Goal: Task Accomplishment & Management: Manage account settings

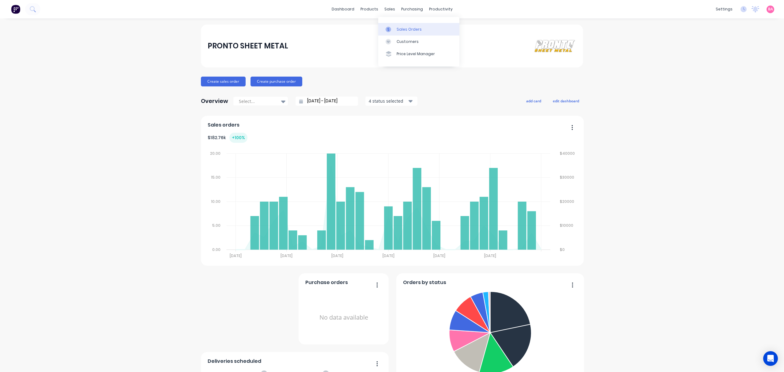
click at [410, 25] on link "Sales Orders" at bounding box center [418, 29] width 81 height 12
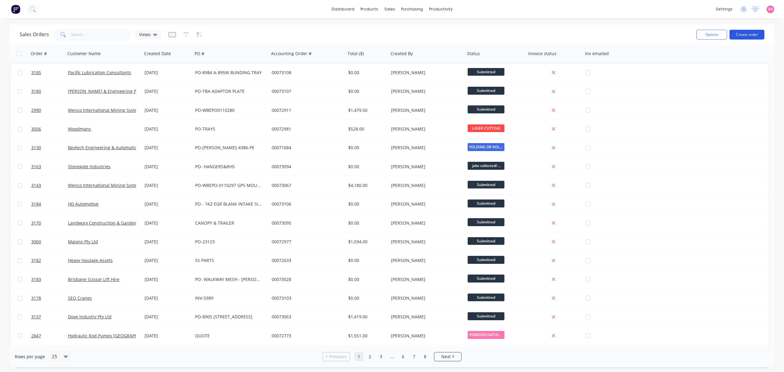
click at [747, 33] on button "Create order" at bounding box center [746, 35] width 35 height 10
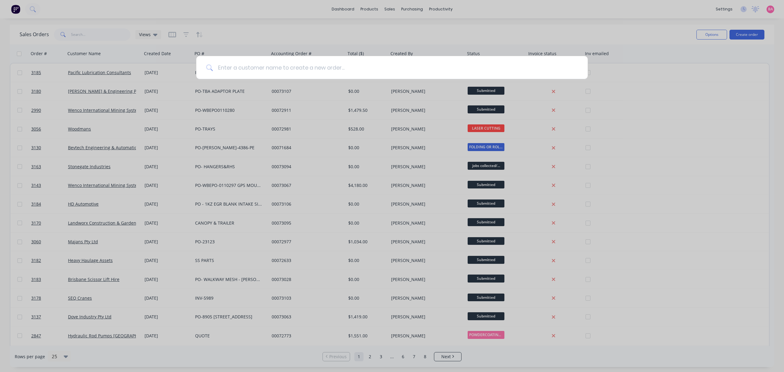
click at [307, 64] on input at bounding box center [395, 67] width 365 height 23
type input "instock"
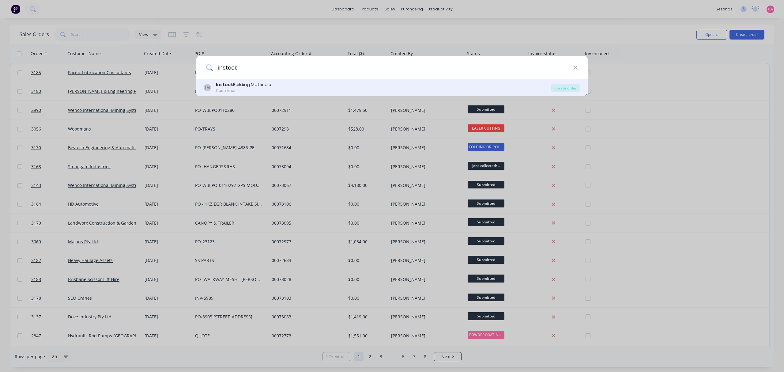
click at [242, 86] on div "Instock Building Materials" at bounding box center [243, 84] width 55 height 6
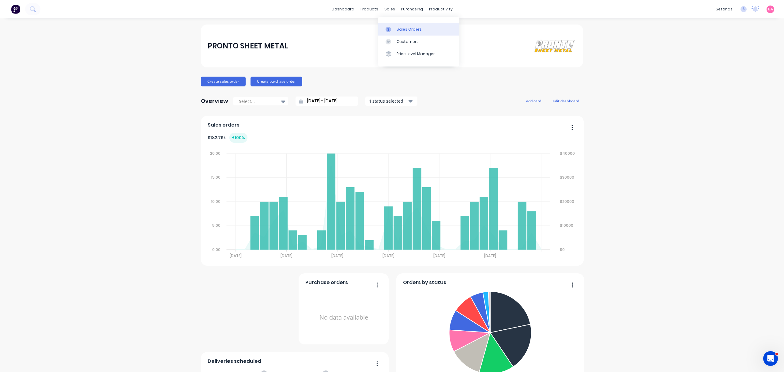
click at [405, 27] on div "Sales Orders" at bounding box center [408, 30] width 25 height 6
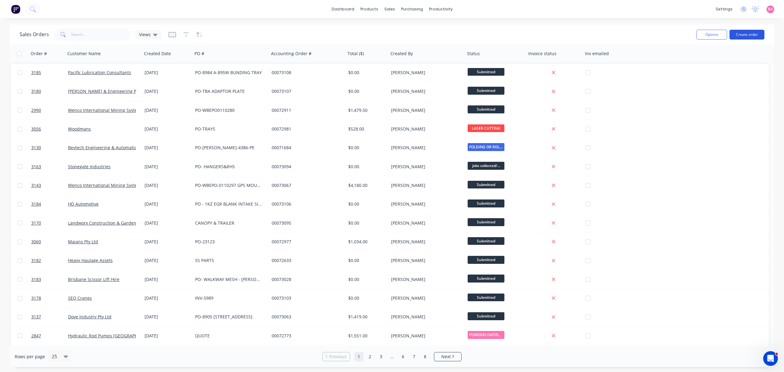
click at [743, 33] on button "Create order" at bounding box center [746, 35] width 35 height 10
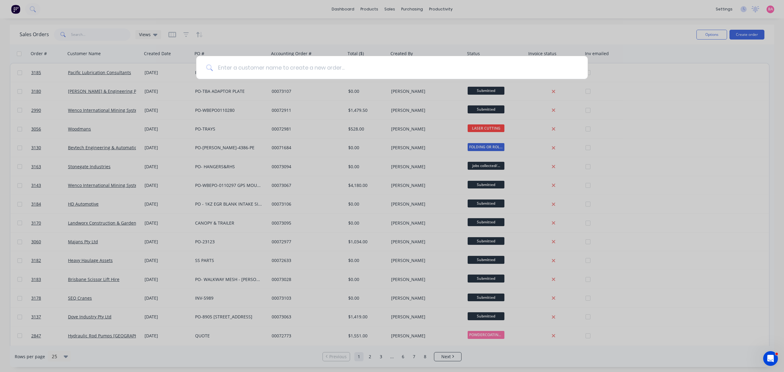
click at [315, 69] on input at bounding box center [395, 67] width 365 height 23
type input "instock"
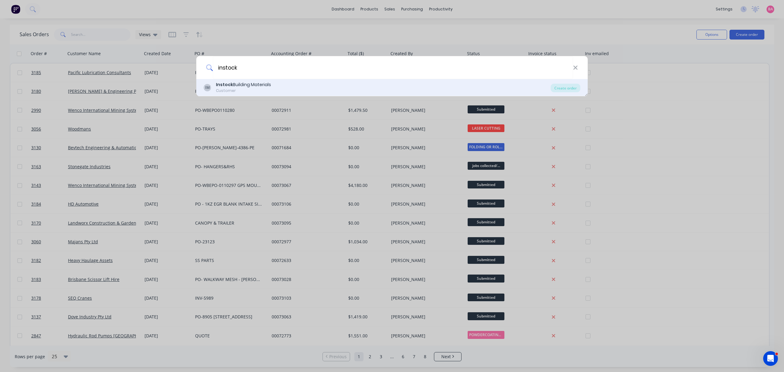
click at [277, 92] on div "IM Instock Building Materials Customer" at bounding box center [377, 87] width 347 height 12
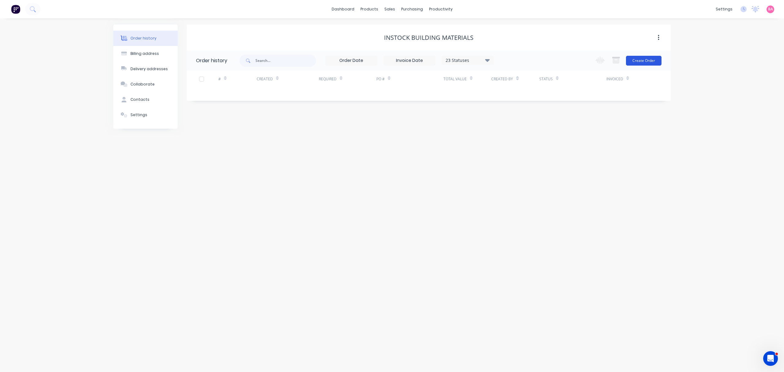
click at [645, 60] on button "Create Order" at bounding box center [644, 61] width 36 height 10
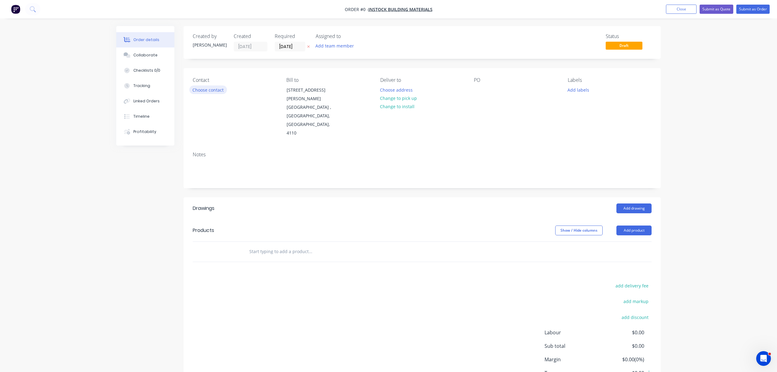
click at [203, 87] on button "Choose contact" at bounding box center [208, 89] width 38 height 8
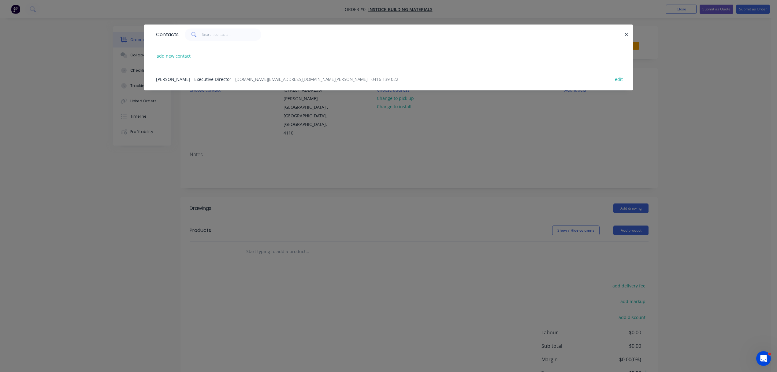
click at [189, 78] on span "Alex Lu - Executive Director" at bounding box center [193, 79] width 75 height 6
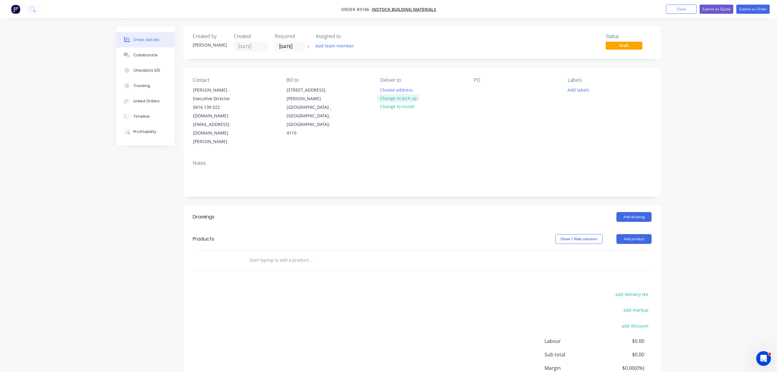
click at [401, 98] on button "Change to pick up" at bounding box center [398, 98] width 43 height 8
click at [477, 92] on div at bounding box center [479, 89] width 10 height 9
click at [583, 88] on button "Add labels" at bounding box center [578, 89] width 28 height 8
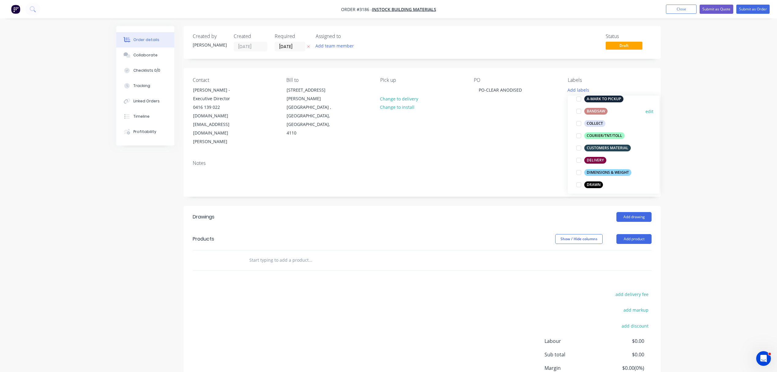
scroll to position [81, 0]
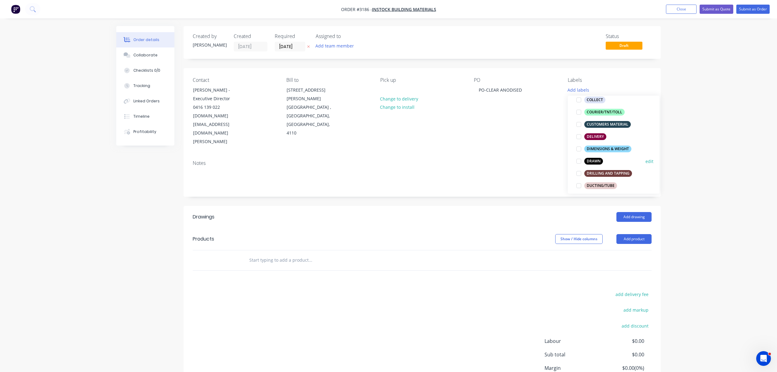
click at [580, 162] on div at bounding box center [579, 161] width 12 height 12
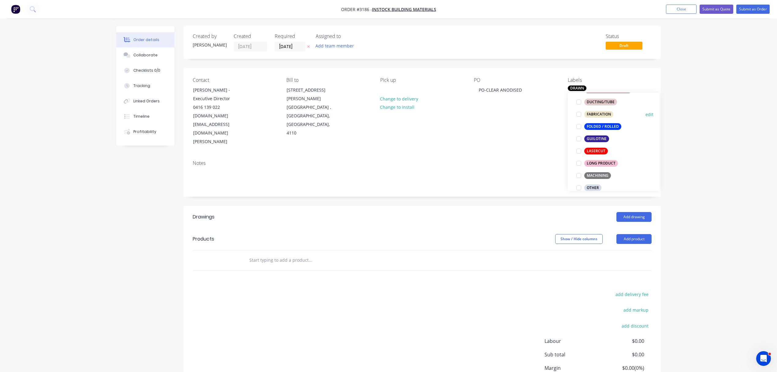
scroll to position [163, 0]
click at [580, 150] on div at bounding box center [579, 150] width 12 height 12
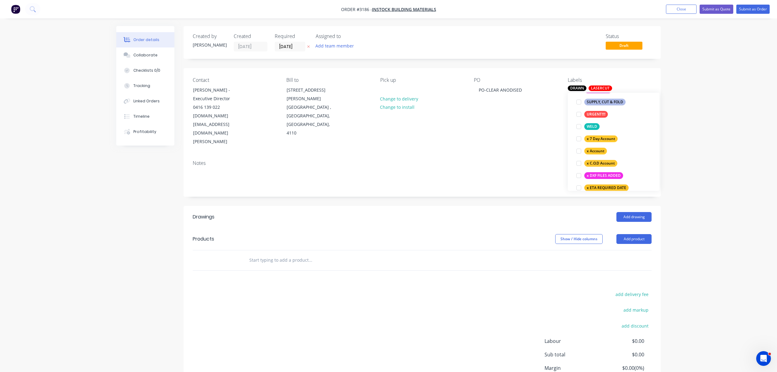
scroll to position [371, 0]
click at [585, 161] on div "x C.O.D Account" at bounding box center [601, 162] width 33 height 7
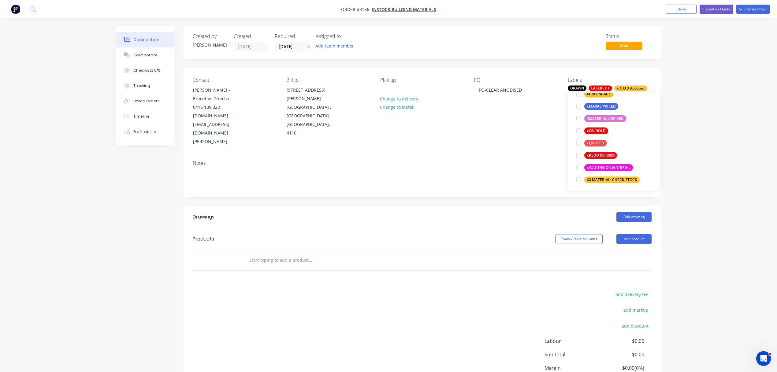
scroll to position [551, 0]
click at [578, 178] on div at bounding box center [579, 178] width 12 height 12
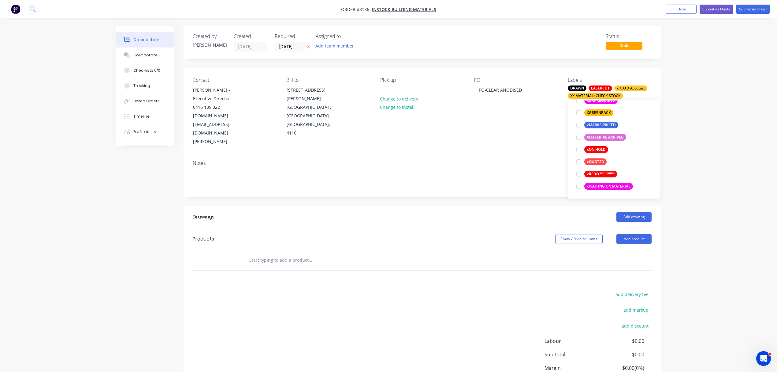
scroll to position [0, 0]
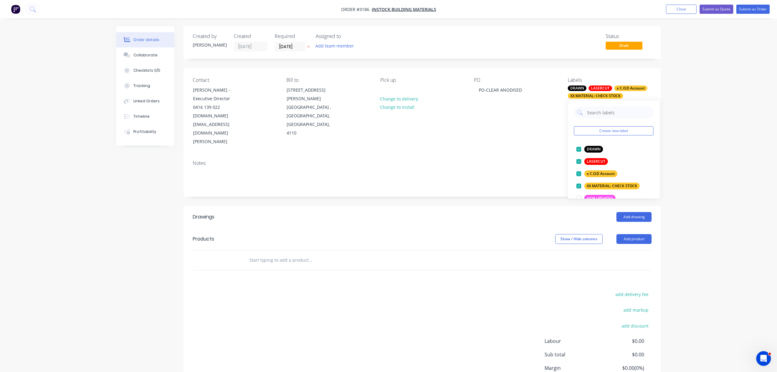
click at [293, 254] on input "text" at bounding box center [310, 260] width 122 height 12
click at [309, 47] on icon "button" at bounding box center [308, 47] width 3 height 4
click at [285, 48] on input at bounding box center [291, 46] width 33 height 9
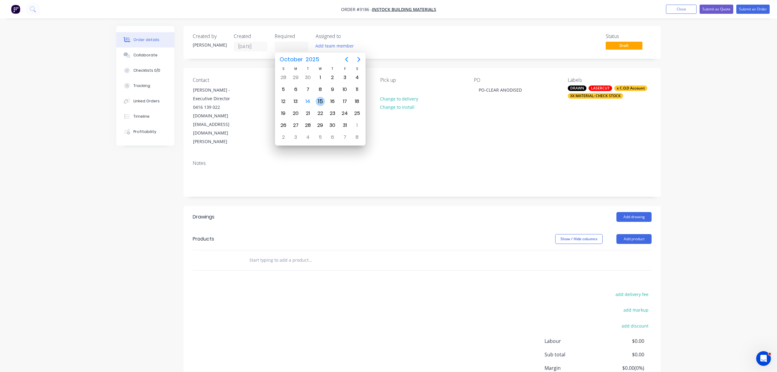
click at [319, 100] on div "15" at bounding box center [320, 101] width 9 height 9
type input "15/10/25"
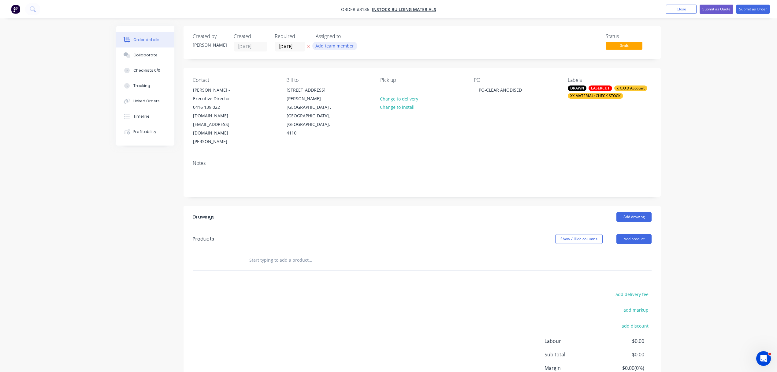
click at [330, 47] on button "Add team member" at bounding box center [335, 46] width 45 height 8
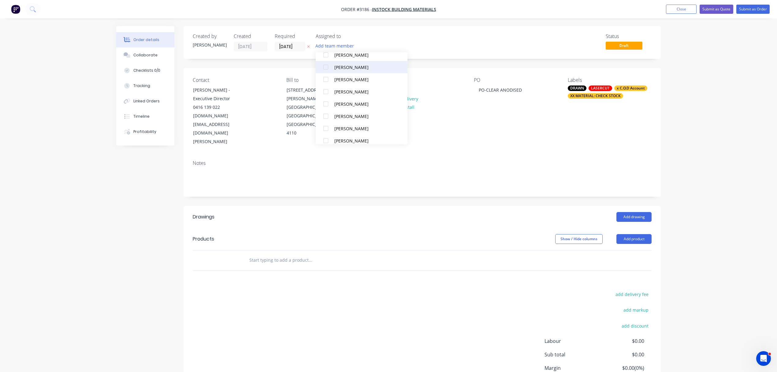
scroll to position [41, 0]
click at [326, 137] on div at bounding box center [326, 137] width 12 height 12
click at [288, 254] on input "text" at bounding box center [310, 260] width 122 height 12
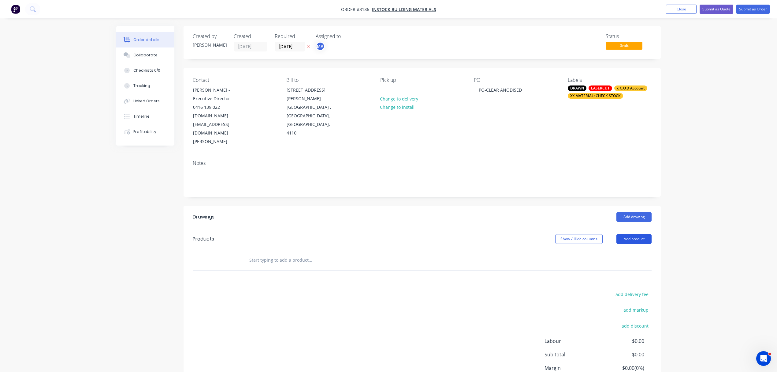
click at [633, 234] on button "Add product" at bounding box center [634, 239] width 35 height 10
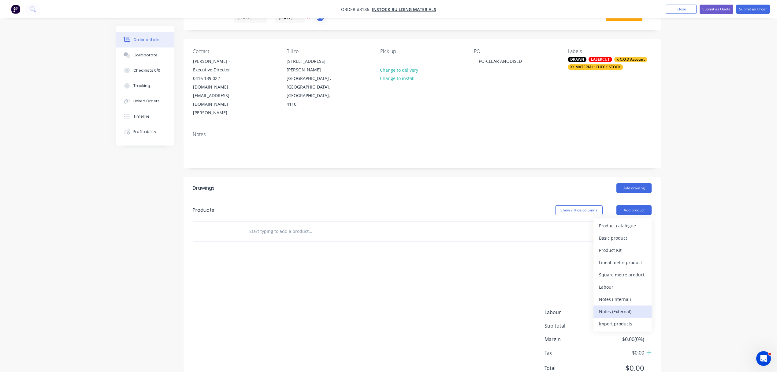
scroll to position [30, 0]
click at [621, 294] on div "Notes (Internal)" at bounding box center [622, 298] width 47 height 9
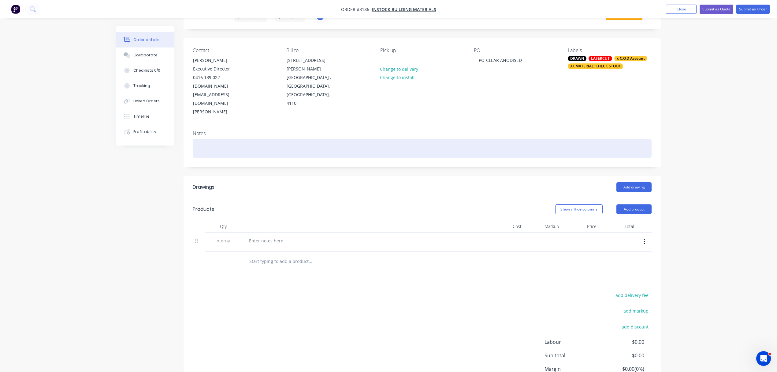
click at [217, 139] on div at bounding box center [422, 148] width 459 height 19
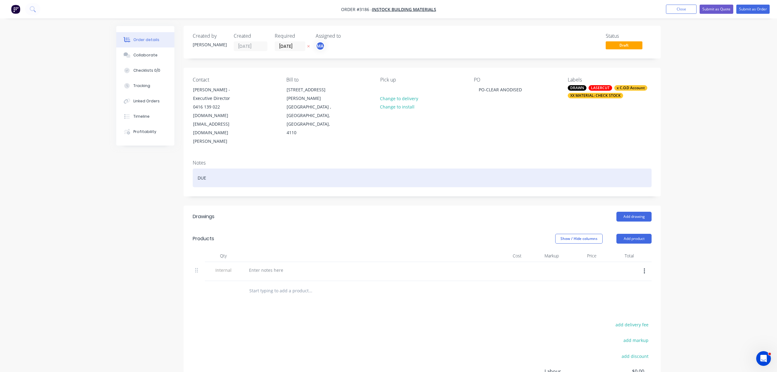
scroll to position [0, 0]
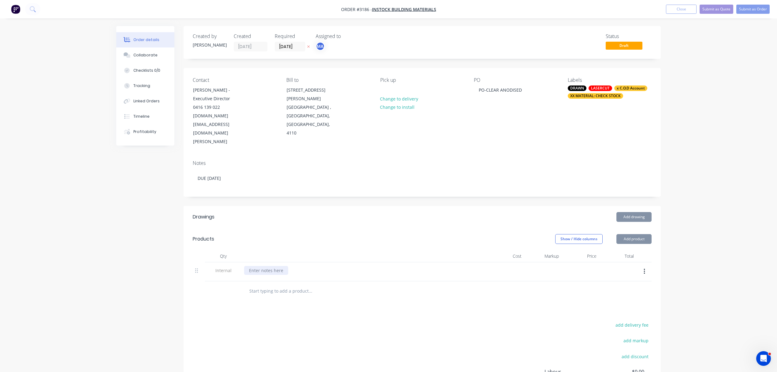
click at [261, 266] on div at bounding box center [266, 270] width 44 height 9
click at [274, 285] on input "text" at bounding box center [310, 291] width 122 height 12
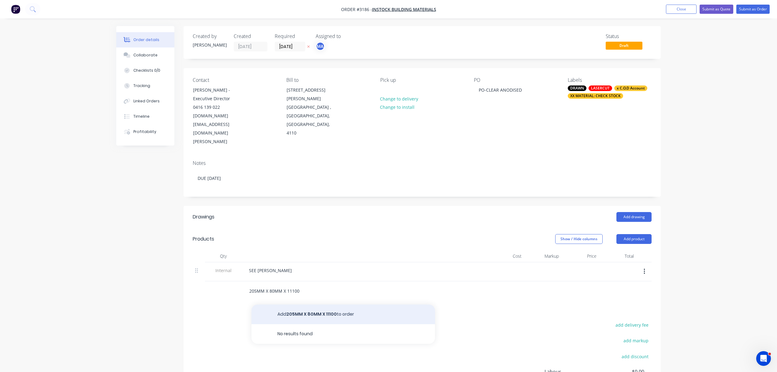
type input "205MM X 80MM X 11100"
click at [323, 304] on button "Add 205MM X 80MM X 11100 to order" at bounding box center [344, 314] width 184 height 20
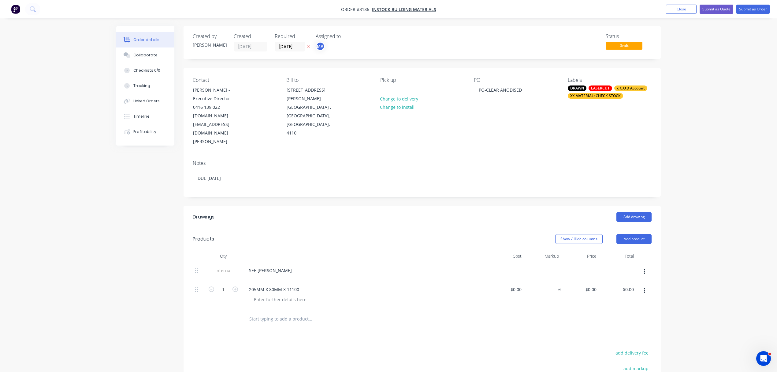
click at [277, 313] on input "text" at bounding box center [310, 319] width 122 height 12
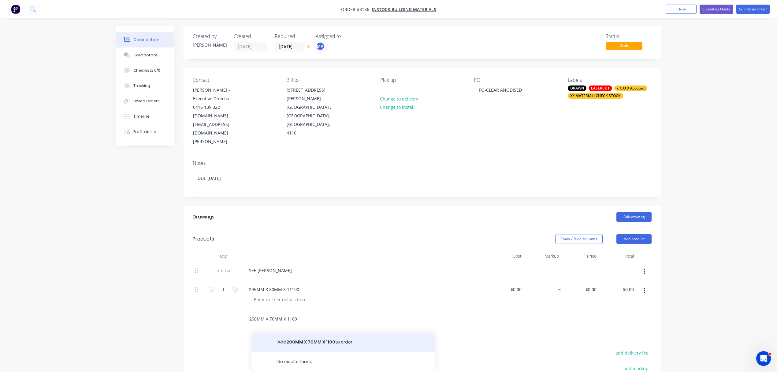
type input "200MM X 70MM X 1100"
click at [309, 332] on button "Add 200MM X 70MM X 1100 to order" at bounding box center [344, 342] width 184 height 20
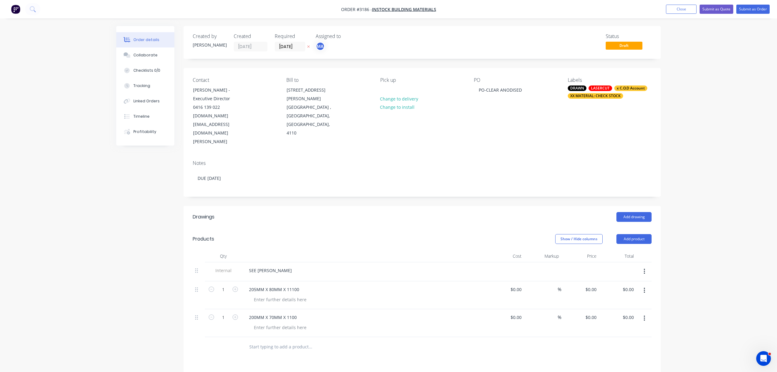
click at [280, 340] on input "text" at bounding box center [310, 346] width 122 height 12
type input "310MM X 15MM X 1100MM"
click at [328, 360] on button "Add 310MM X 15MM X 1100MM to order" at bounding box center [344, 370] width 184 height 20
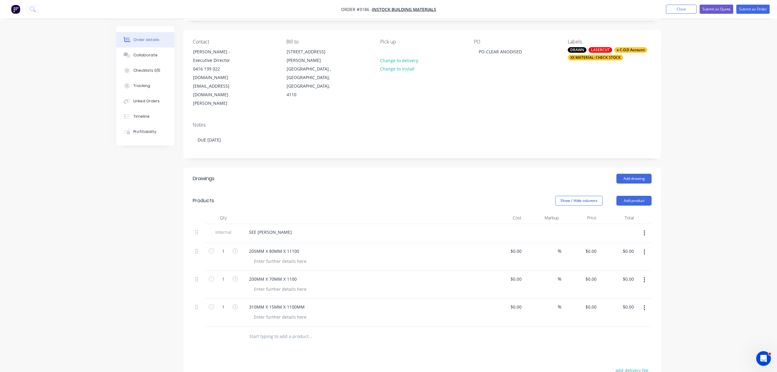
scroll to position [41, 0]
click at [281, 328] on input "text" at bounding box center [310, 334] width 122 height 12
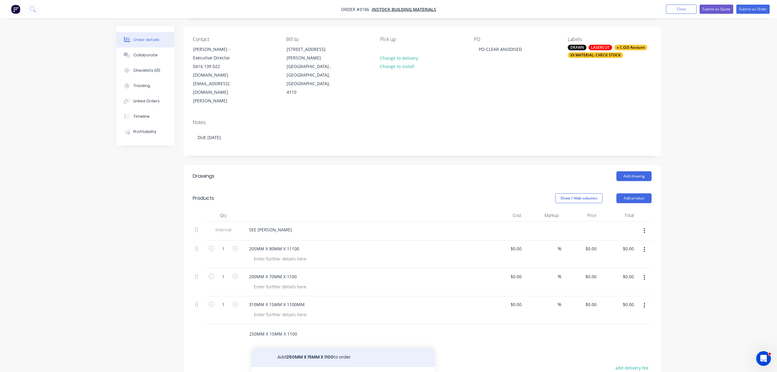
type input "250MM X 15MM X 1100"
click at [318, 347] on button "Add 250MM X 15MM X 1100 to order" at bounding box center [344, 357] width 184 height 20
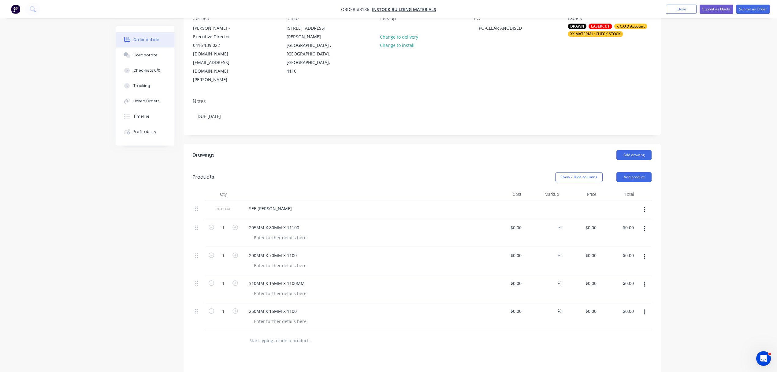
scroll to position [81, 0]
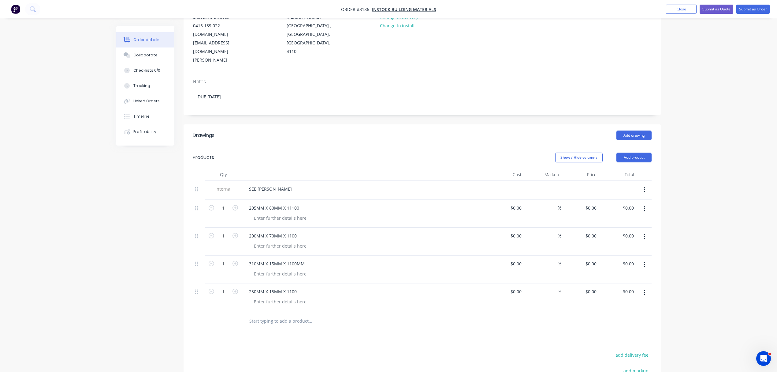
click at [276, 315] on input "text" at bounding box center [310, 321] width 122 height 12
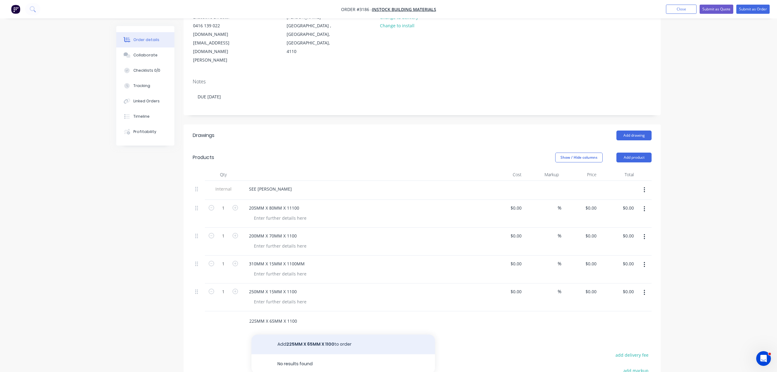
type input "225MM X 65MM X 1100"
click at [304, 334] on button "Add 225MM X 65MM X 1100 to order" at bounding box center [344, 344] width 184 height 20
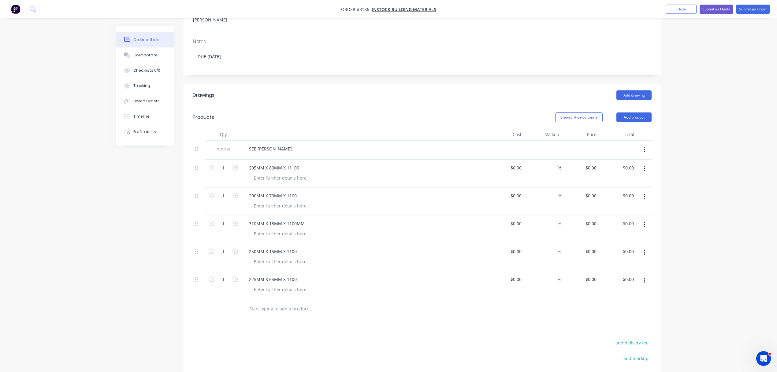
scroll to position [122, 0]
click at [263, 301] on input "text" at bounding box center [310, 307] width 122 height 12
type input "225MM X 70MM X 1100"
click at [322, 310] on div "Drawings Add drawing Products Show / Hide columns Add product Qty Cost Markup P…" at bounding box center [422, 273] width 477 height 381
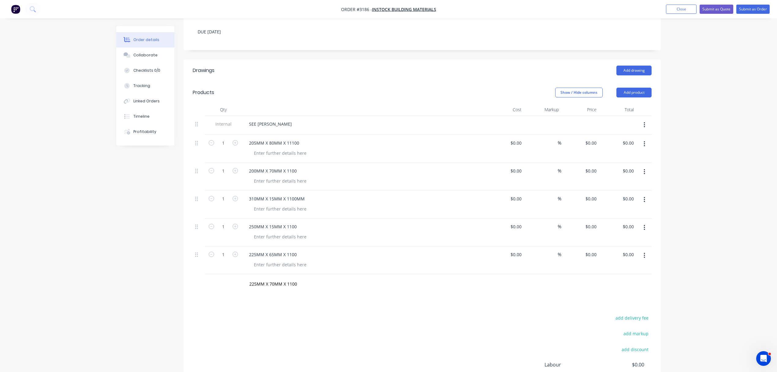
scroll to position [177, 0]
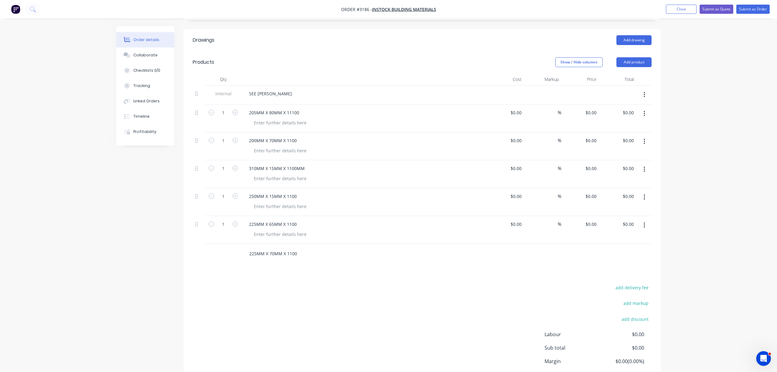
click at [266, 247] on input "225MM X 70MM X 1100" at bounding box center [310, 253] width 122 height 12
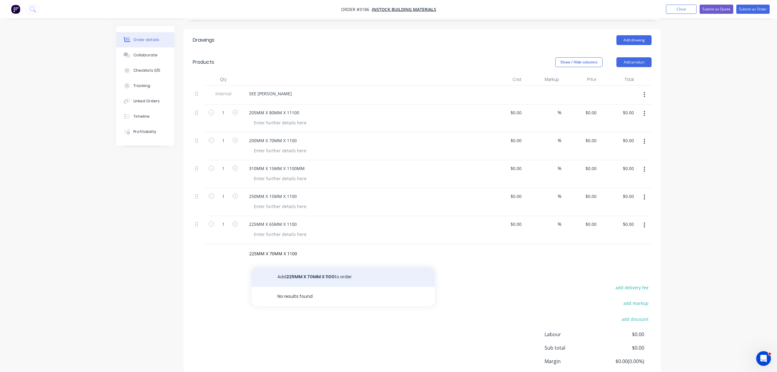
click at [302, 267] on button "Add 225MM X 70MM X 1100 to order" at bounding box center [344, 277] width 184 height 20
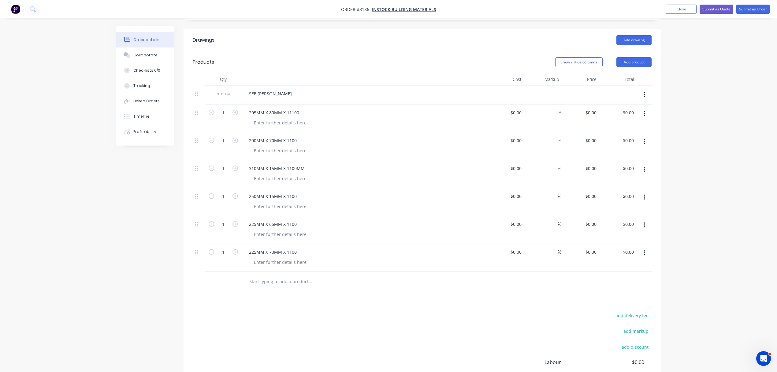
click at [285, 275] on input "text" at bounding box center [310, 281] width 122 height 12
click at [296, 275] on input "115MM X 60MM X 1100 LONG" at bounding box center [310, 281] width 122 height 12
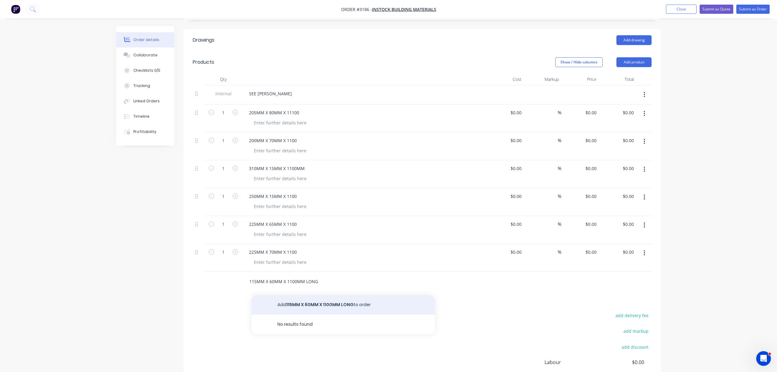
type input "115MM X 60MM X 1100MM LONG"
click at [328, 295] on button "Add 115MM X 60MM X 1100MM LONG to order" at bounding box center [344, 305] width 184 height 20
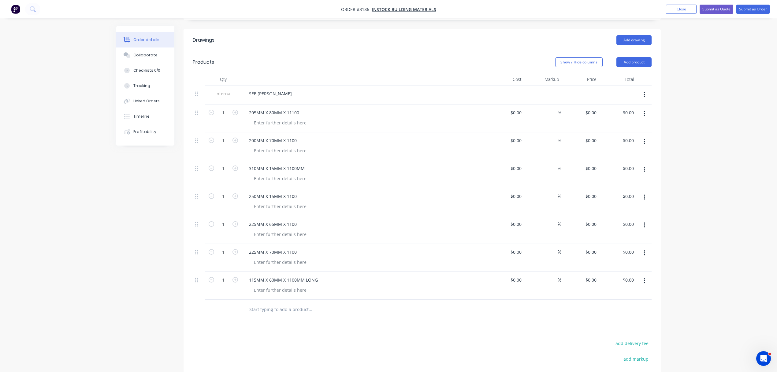
click at [266, 303] on input "text" at bounding box center [310, 309] width 122 height 12
type input "200MM X 50MM X 1100MM LONG"
click at [336, 323] on button "Add 200MM X 50MM X 1100MM LONG to order" at bounding box center [344, 333] width 184 height 20
drag, startPoint x: 305, startPoint y: 254, endPoint x: 321, endPoint y: 255, distance: 15.7
click at [321, 275] on div "115MM X 60MM X 1100MM LONG" at bounding box center [283, 279] width 79 height 9
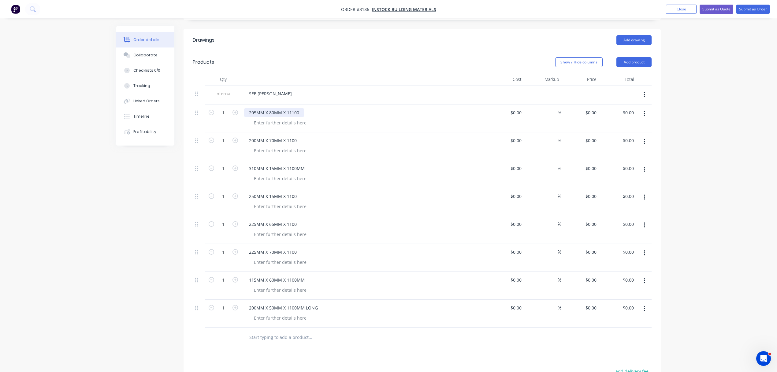
click at [303, 108] on div "205MM X 80MM X 11100" at bounding box center [274, 112] width 60 height 9
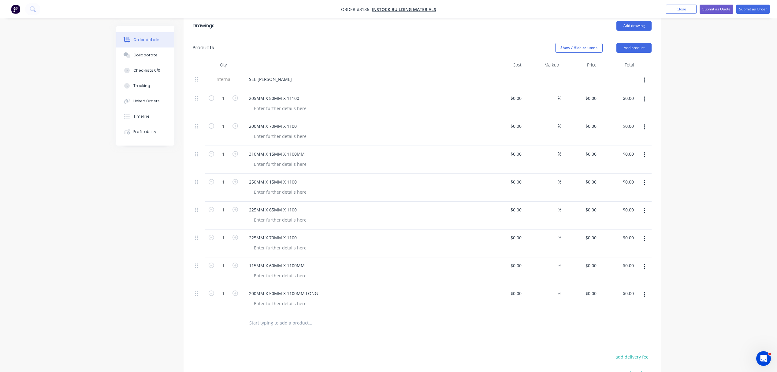
scroll to position [189, 0]
click at [301, 96] on div "205MM X 80MM X 11100" at bounding box center [274, 100] width 60 height 9
drag, startPoint x: 306, startPoint y: 77, endPoint x: 314, endPoint y: 55, distance: 22.4
click at [314, 77] on div "SEE [PERSON_NAME]" at bounding box center [364, 81] width 240 height 9
click at [305, 96] on div "205MM X 80MM X 11100 X" at bounding box center [276, 100] width 64 height 9
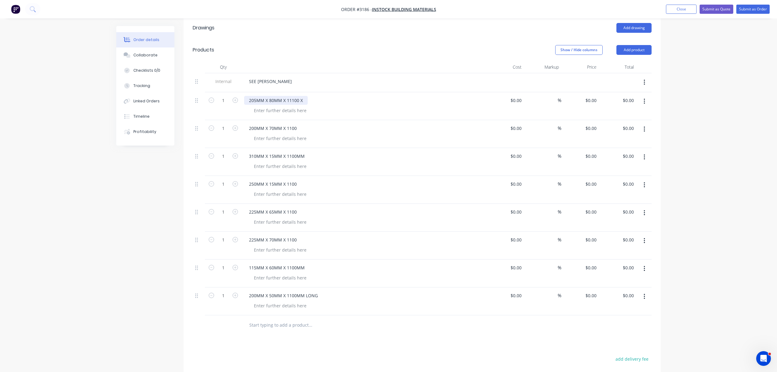
click at [294, 96] on div "205MM X 80MM X 11100 X" at bounding box center [276, 100] width 64 height 9
click at [296, 96] on div "205MM X 80MM X 1100 X" at bounding box center [274, 100] width 61 height 9
click at [328, 96] on div "205MM X 80MM X 1100MM LONG X" at bounding box center [364, 100] width 240 height 9
click at [324, 96] on div "205MM X 80MM X 1100MM LONG X" at bounding box center [286, 100] width 84 height 9
click at [297, 124] on div "200MM X 70MM X 1100" at bounding box center [273, 128] width 58 height 9
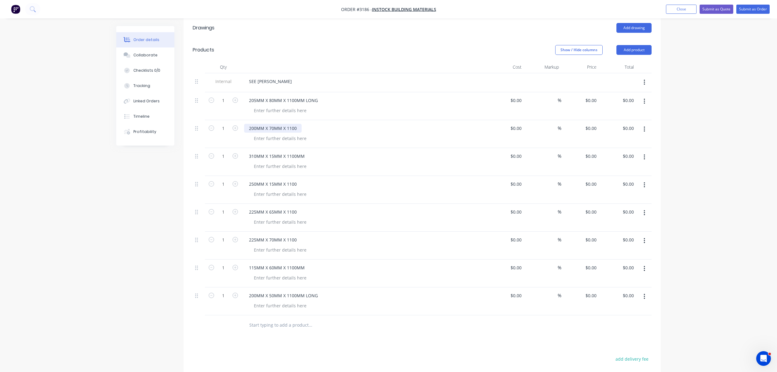
click at [297, 124] on div "200MM X 70MM X 1100" at bounding box center [273, 128] width 58 height 9
click at [304, 152] on div "310MM X 15MM X 1100MM" at bounding box center [277, 156] width 66 height 9
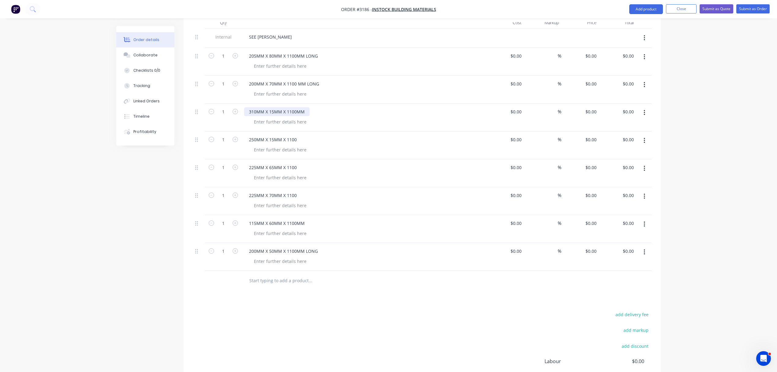
scroll to position [284, 0]
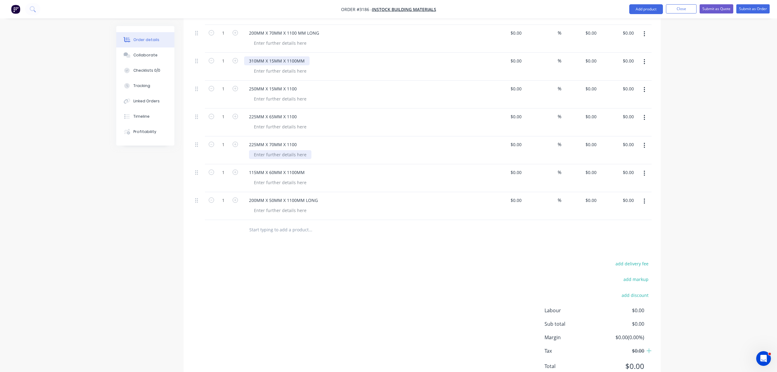
click at [304, 150] on div at bounding box center [280, 154] width 62 height 9
click at [305, 140] on div "225MM X 70MM X 1100" at bounding box center [364, 144] width 240 height 9
click at [300, 112] on div "225MM X 65MM X 1100" at bounding box center [273, 116] width 58 height 9
click at [298, 84] on div "250MM X 15MM X 1100" at bounding box center [273, 88] width 58 height 9
click at [306, 56] on div "310MM X 15MM X 1100MM" at bounding box center [277, 60] width 66 height 9
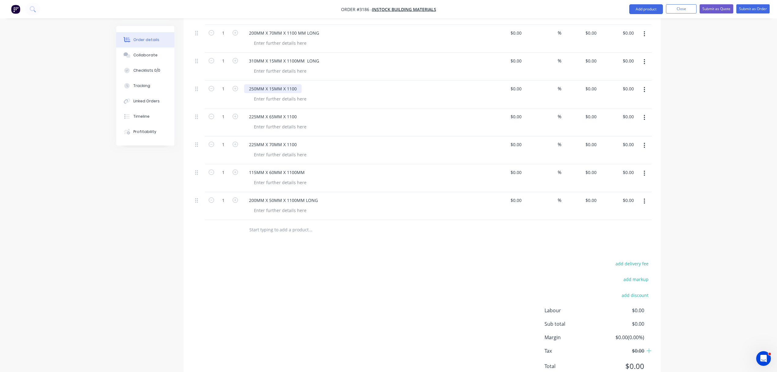
click at [295, 84] on div "250MM X 15MM X 1100" at bounding box center [273, 88] width 58 height 9
click at [297, 84] on div "250MM X 15MM X 1100" at bounding box center [273, 88] width 58 height 9
click at [296, 112] on div "225MM X 65MM X 1100" at bounding box center [273, 116] width 58 height 9
click at [297, 112] on div "225MM X 65MM X 1100" at bounding box center [273, 116] width 58 height 9
click at [298, 140] on div "225MM X 70MM X 1100" at bounding box center [273, 144] width 58 height 9
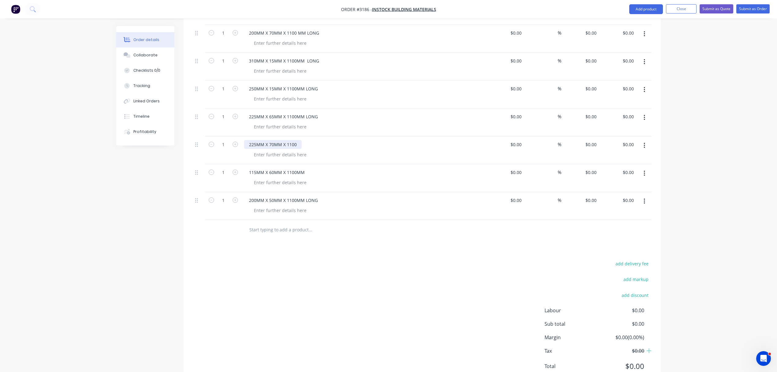
click at [293, 140] on div "225MM X 70MM X 1100" at bounding box center [273, 144] width 58 height 9
click at [298, 140] on div "225MM X 70MM X 1100" at bounding box center [273, 144] width 58 height 9
click at [307, 168] on div "115MM X 60MM X 1100MM" at bounding box center [277, 172] width 66 height 9
click at [305, 168] on div "115MM X 60MM X 1100MM" at bounding box center [277, 172] width 66 height 9
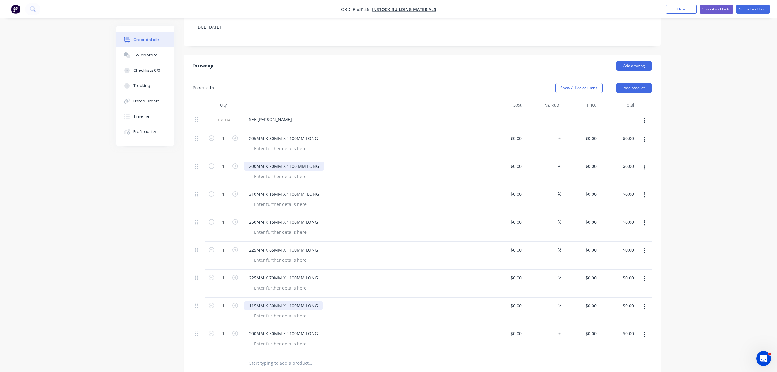
scroll to position [148, 0]
click at [643, 86] on button "Add product" at bounding box center [634, 91] width 35 height 10
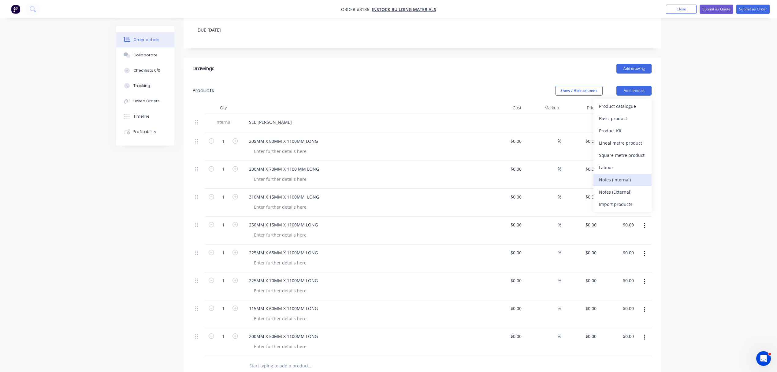
click at [618, 175] on div "Notes (Internal)" at bounding box center [622, 179] width 47 height 9
click at [272, 359] on div at bounding box center [266, 363] width 44 height 9
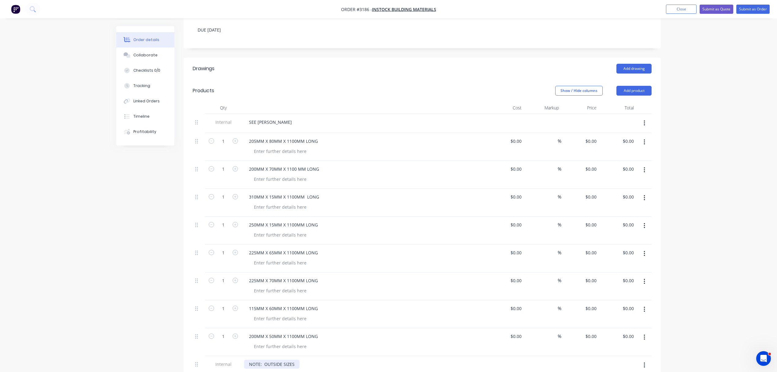
scroll to position [153, 0]
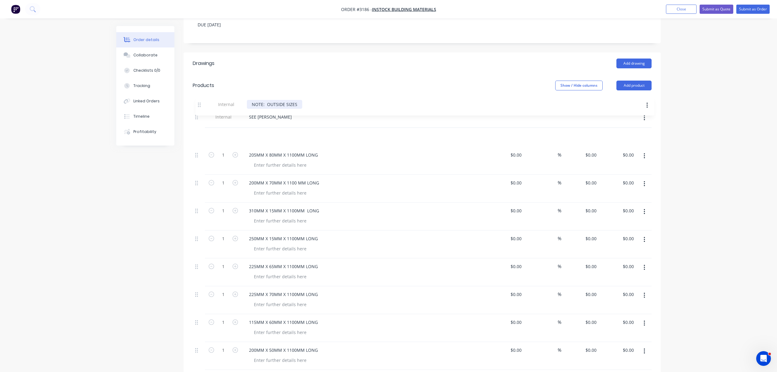
drag, startPoint x: 199, startPoint y: 339, endPoint x: 204, endPoint y: 104, distance: 235.4
click at [204, 109] on div "Internal SEE MATTHEW 1 205MM X 80MM X 1100MM LONG $0.00 $0.00 % $0.00 $0.00 $0.…" at bounding box center [422, 239] width 459 height 261
click at [246, 131] on div "NOTE: OUTSIDE SIZES" at bounding box center [271, 135] width 55 height 9
click at [310, 131] on div "**** NOTE: OUTSIDE SIZES" at bounding box center [278, 135] width 69 height 9
click at [142, 53] on div "Collaborate" at bounding box center [145, 55] width 24 height 6
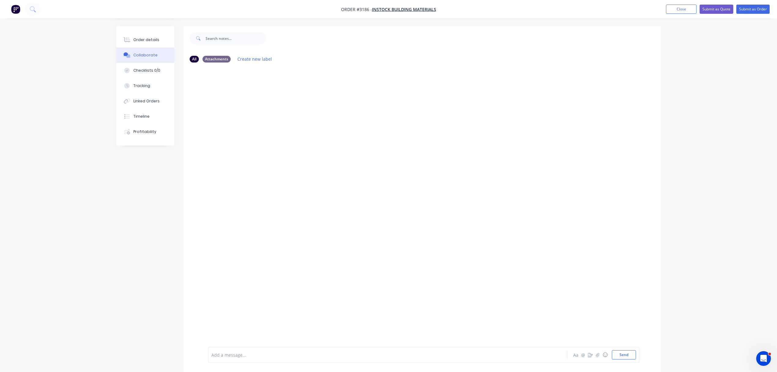
click at [250, 353] on div at bounding box center [371, 354] width 318 height 6
click at [623, 351] on button "Send" at bounding box center [624, 354] width 24 height 9
click at [271, 358] on div at bounding box center [371, 354] width 318 height 6
click at [148, 36] on button "Order details" at bounding box center [145, 39] width 58 height 15
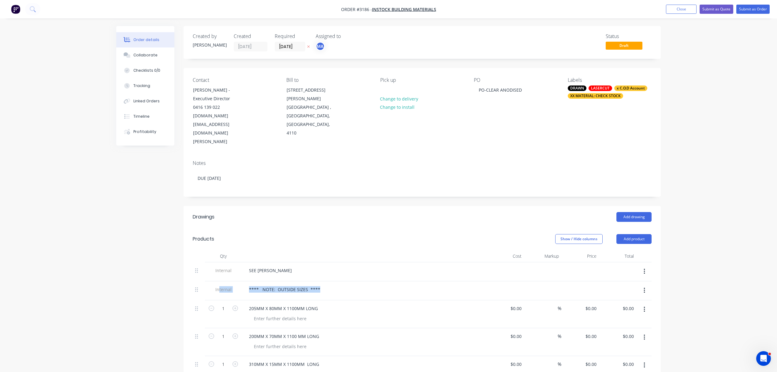
drag, startPoint x: 324, startPoint y: 263, endPoint x: 218, endPoint y: 259, distance: 105.4
click at [218, 281] on div "Internal **** NOTE: OUTSIDE SIZES ****" at bounding box center [422, 290] width 459 height 19
click at [324, 285] on div "**** NOTE: OUTSIDE SIZES ****" at bounding box center [364, 289] width 240 height 9
drag, startPoint x: 319, startPoint y: 261, endPoint x: 246, endPoint y: 263, distance: 72.6
click at [246, 285] on div "**** NOTE: OUTSIDE SIZES ****" at bounding box center [284, 289] width 81 height 9
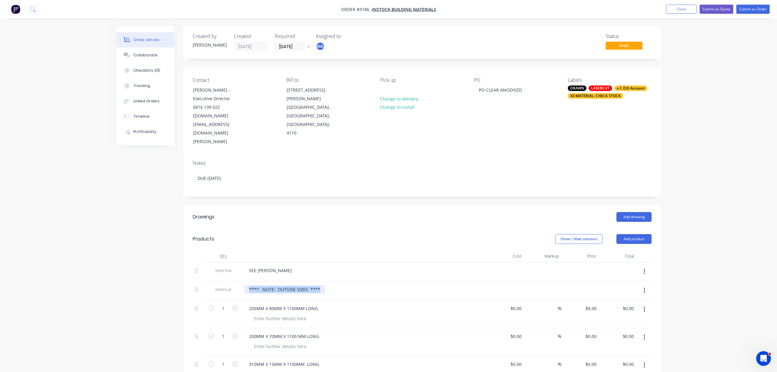
copy div "**** NOTE: OUTSIDE SIZES ****"
click at [142, 54] on div "Collaborate" at bounding box center [145, 55] width 24 height 6
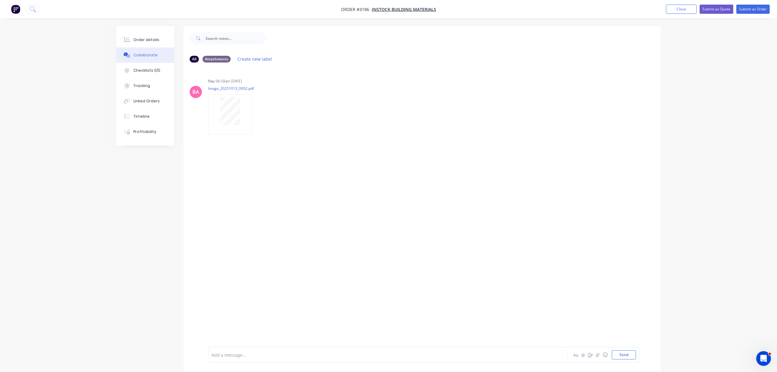
click at [256, 354] on div at bounding box center [371, 354] width 318 height 6
click at [146, 40] on div "Order details" at bounding box center [146, 40] width 26 height 6
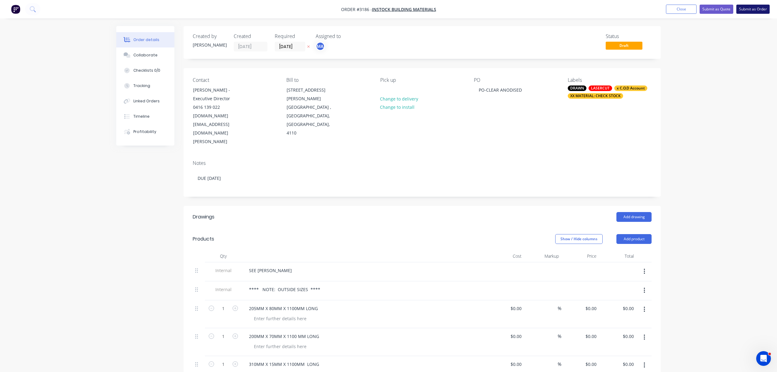
click at [756, 7] on button "Submit as Order" at bounding box center [753, 9] width 33 height 9
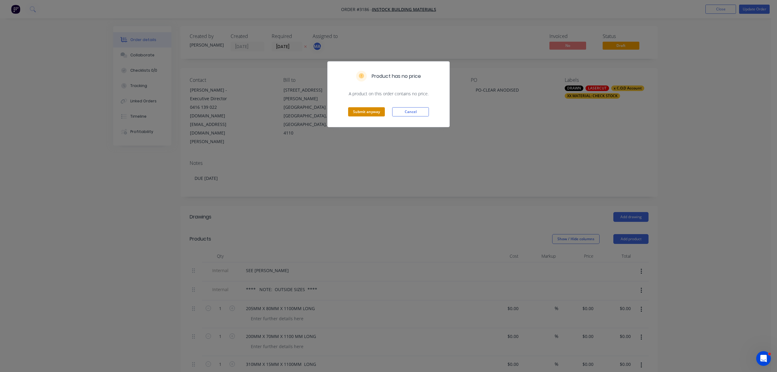
click at [373, 113] on button "Submit anyway" at bounding box center [366, 111] width 37 height 9
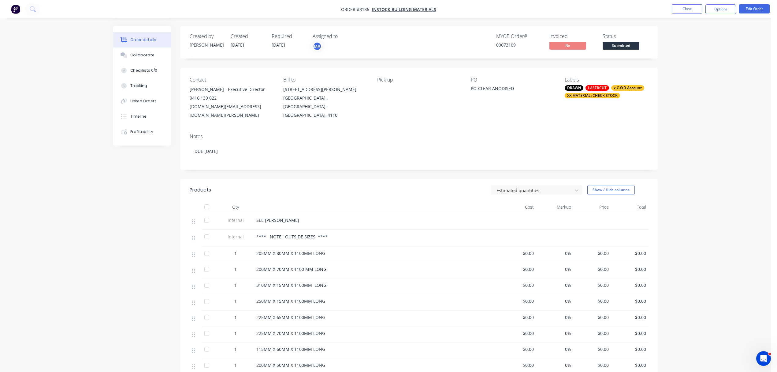
click at [578, 97] on div "XX MATERIAL: CHECK STOCK" at bounding box center [592, 96] width 55 height 6
click at [575, 163] on div at bounding box center [576, 162] width 12 height 12
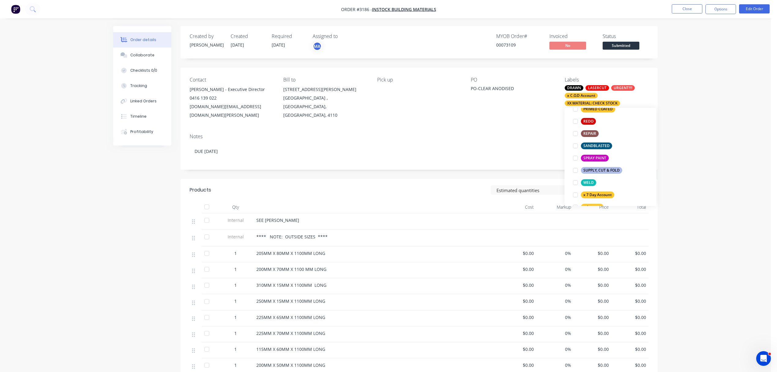
scroll to position [11, 0]
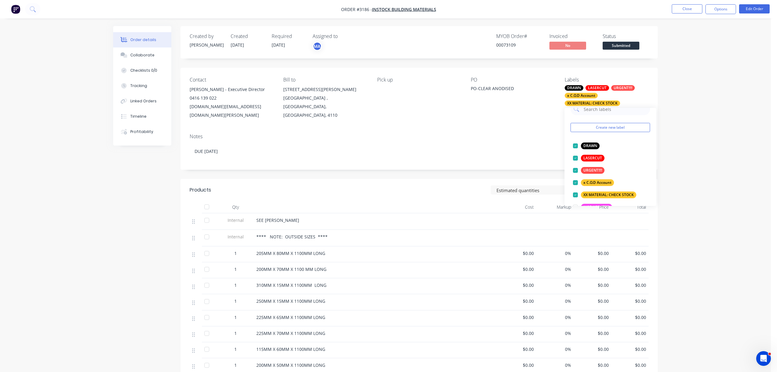
click at [452, 155] on div "Notes DUE 15.10.2025" at bounding box center [419, 149] width 477 height 41
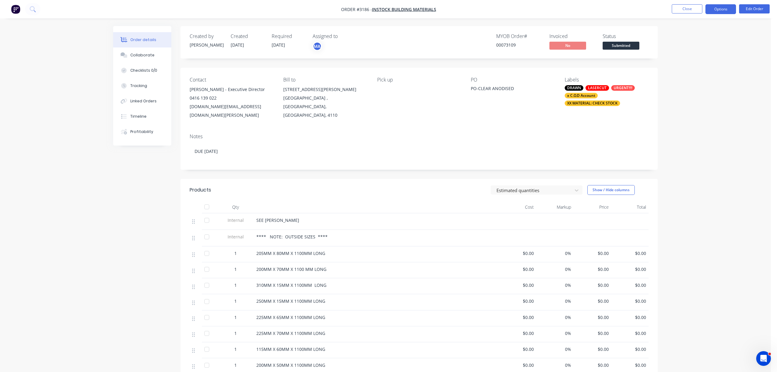
click at [723, 9] on button "Options" at bounding box center [721, 9] width 31 height 10
click at [699, 62] on div "Order Confirmation" at bounding box center [703, 61] width 56 height 9
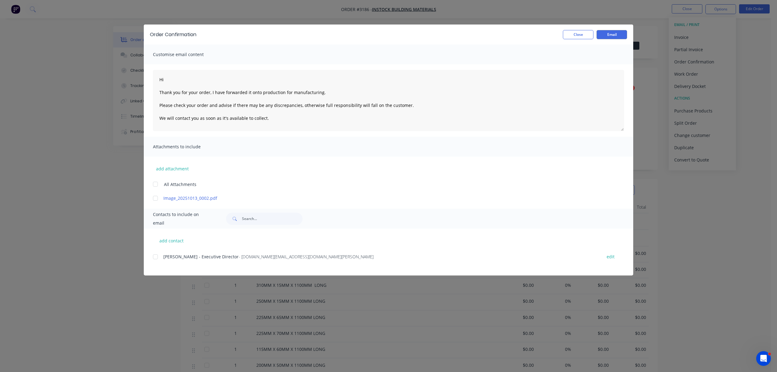
click at [156, 198] on div at bounding box center [155, 198] width 12 height 12
click at [152, 256] on div "add contact Alex Lu - Executive Director - alex.lu@instockbuildingmaterials.com…" at bounding box center [389, 251] width 490 height 47
click at [181, 80] on textarea "Hi Thank you for your order, I have forwarded it onto production for manufactur…" at bounding box center [388, 100] width 471 height 61
click at [157, 182] on div at bounding box center [155, 184] width 12 height 12
click at [156, 198] on div at bounding box center [155, 198] width 12 height 12
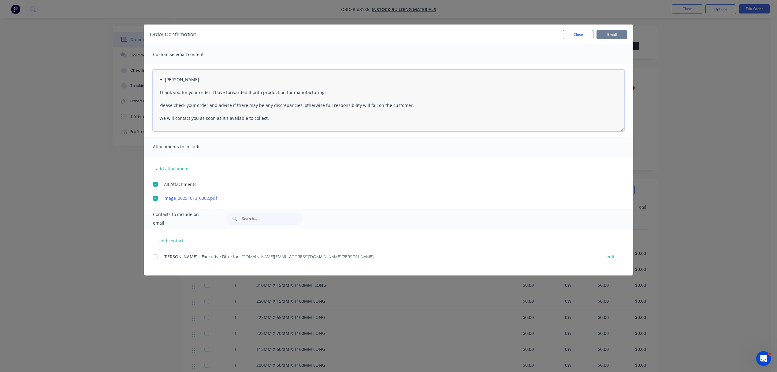
type textarea "Hi Alex Thank you for your order, I have forwarded it onto production for manuf…"
click at [612, 34] on button "Email" at bounding box center [612, 34] width 31 height 9
click at [152, 257] on div "add contact Alex Lu - Executive Director - alex.lu@instockbuildingmaterials.com…" at bounding box center [389, 251] width 490 height 47
click at [155, 185] on div at bounding box center [155, 184] width 12 height 12
click at [153, 257] on div at bounding box center [155, 256] width 12 height 12
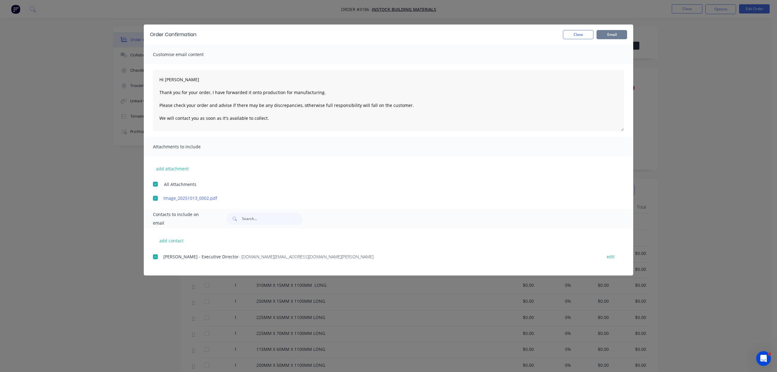
click at [614, 34] on button "Email" at bounding box center [612, 34] width 31 height 9
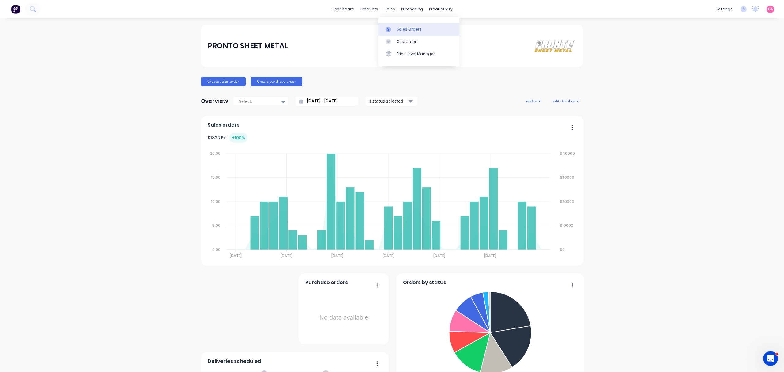
click at [409, 30] on div "Sales Orders" at bounding box center [408, 30] width 25 height 6
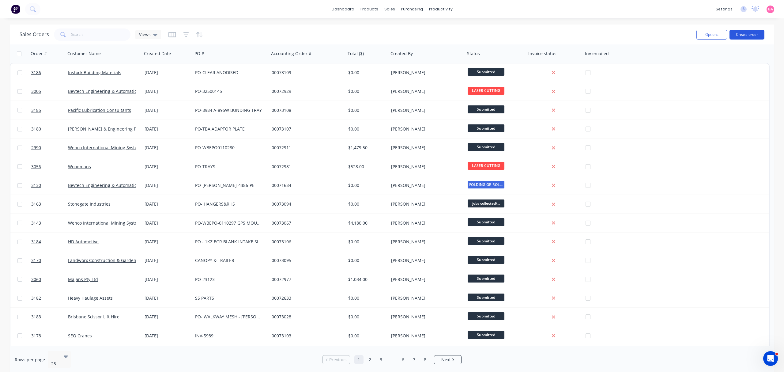
click at [750, 32] on button "Create order" at bounding box center [746, 35] width 35 height 10
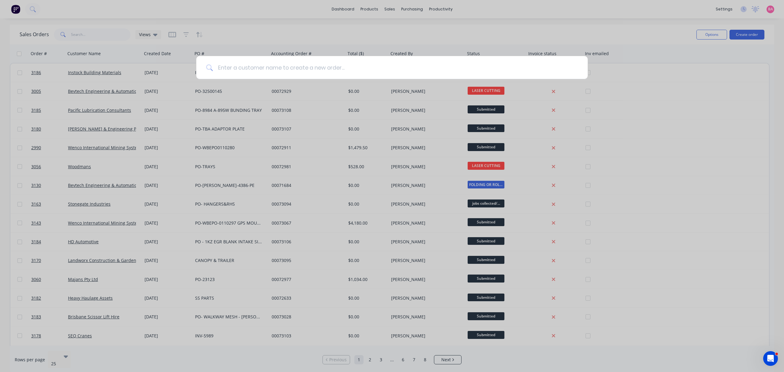
click at [271, 68] on input at bounding box center [395, 67] width 365 height 23
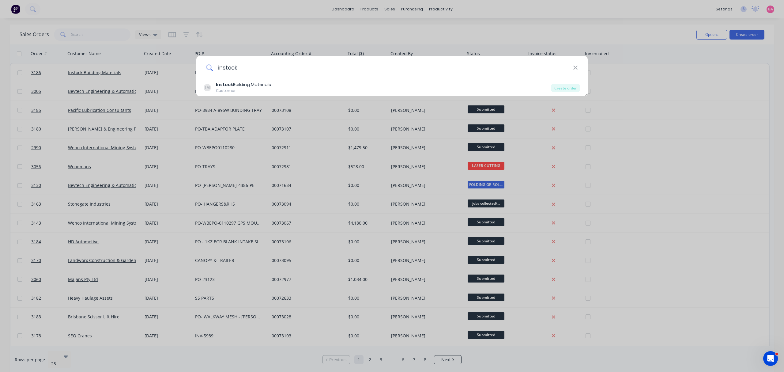
type input "instock"
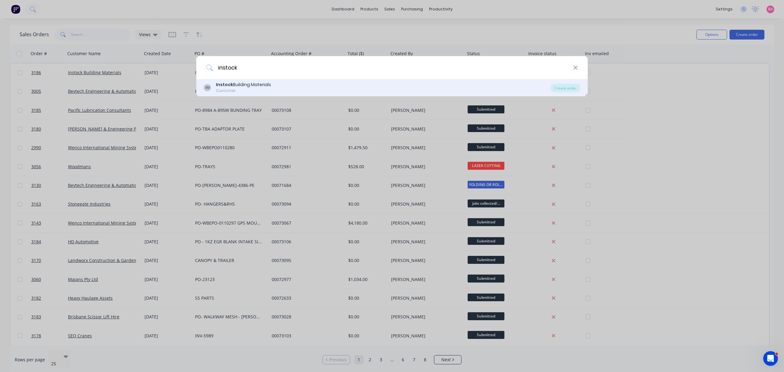
click at [245, 85] on div "Instock Building Materials" at bounding box center [243, 84] width 55 height 6
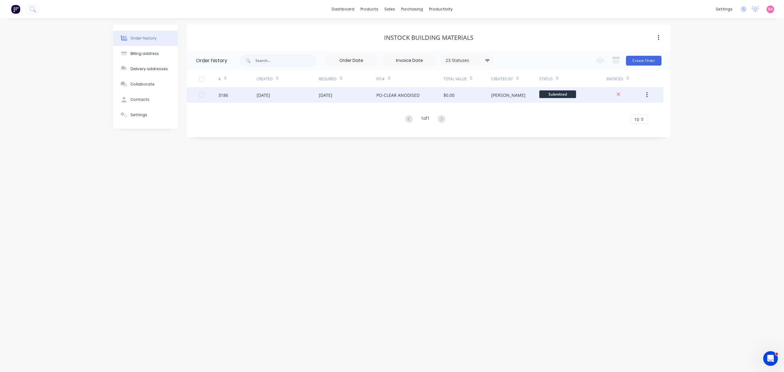
click at [268, 95] on div "[DATE]" at bounding box center [262, 95] width 13 height 6
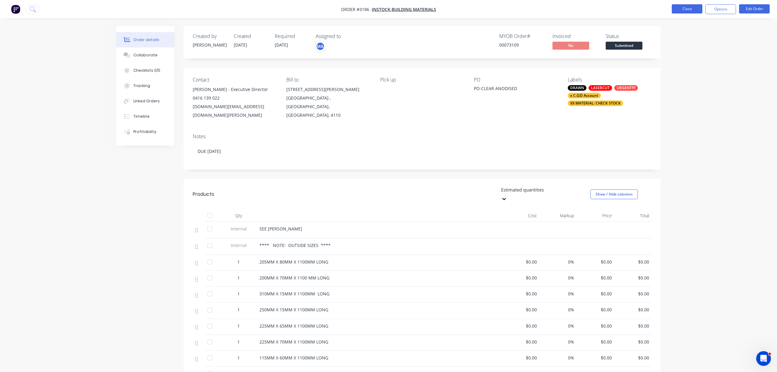
click at [682, 8] on button "Close" at bounding box center [687, 8] width 31 height 9
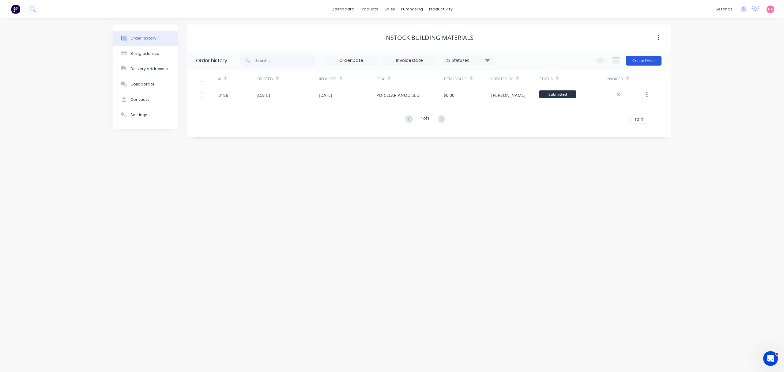
click at [642, 58] on button "Create Order" at bounding box center [644, 61] width 36 height 10
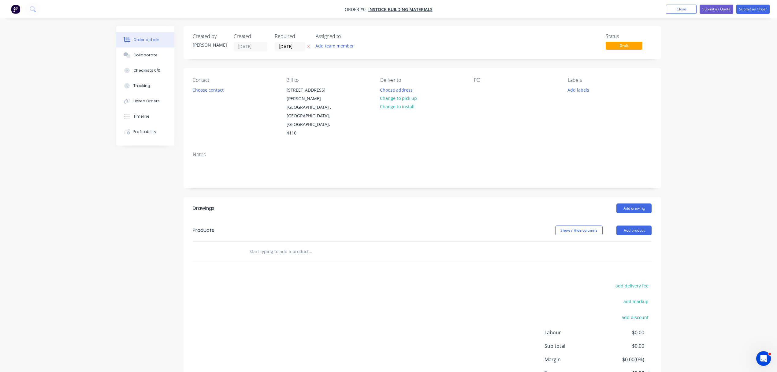
click at [308, 46] on icon "button" at bounding box center [308, 47] width 3 height 4
click at [332, 46] on button "Add team member" at bounding box center [335, 46] width 45 height 8
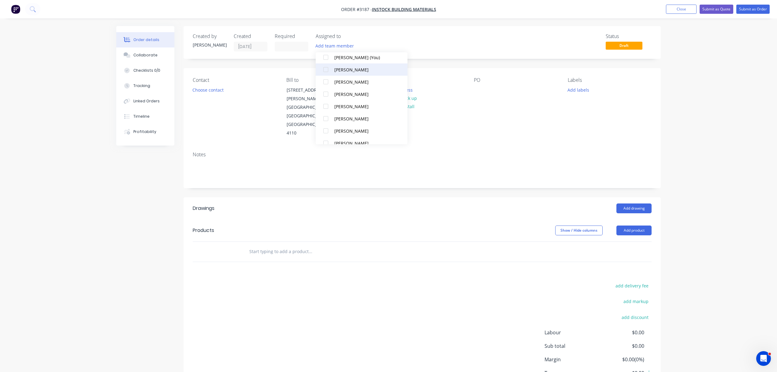
scroll to position [27, 0]
click at [326, 66] on div at bounding box center [326, 65] width 12 height 12
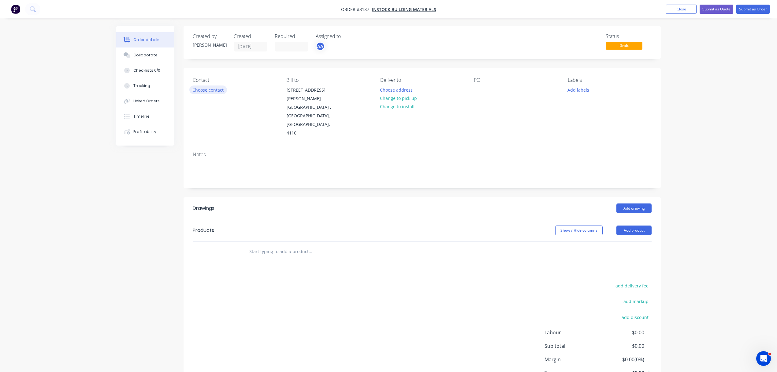
click at [215, 89] on button "Choose contact" at bounding box center [208, 89] width 38 height 8
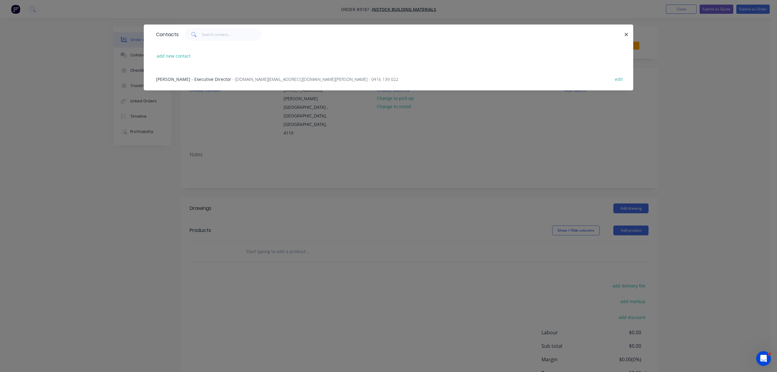
click at [199, 76] on span "Alex Lu - Executive Director" at bounding box center [193, 79] width 75 height 6
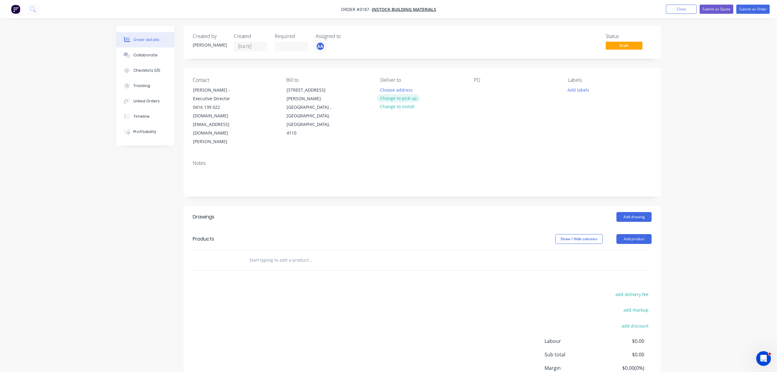
click at [404, 96] on button "Change to pick up" at bounding box center [398, 98] width 43 height 8
click at [477, 90] on div at bounding box center [479, 89] width 10 height 9
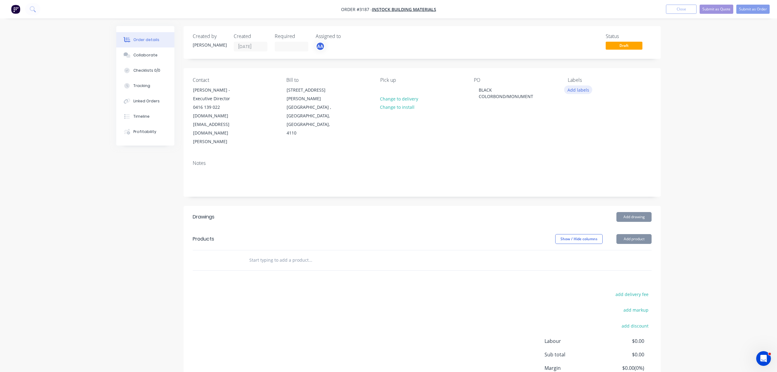
click at [582, 89] on button "Add labels" at bounding box center [578, 89] width 28 height 8
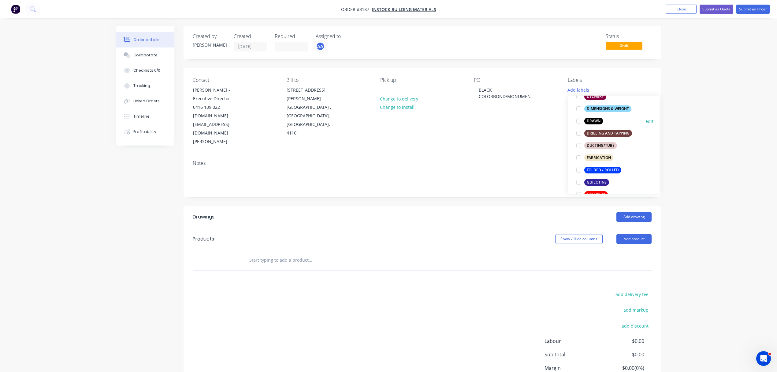
scroll to position [122, 0]
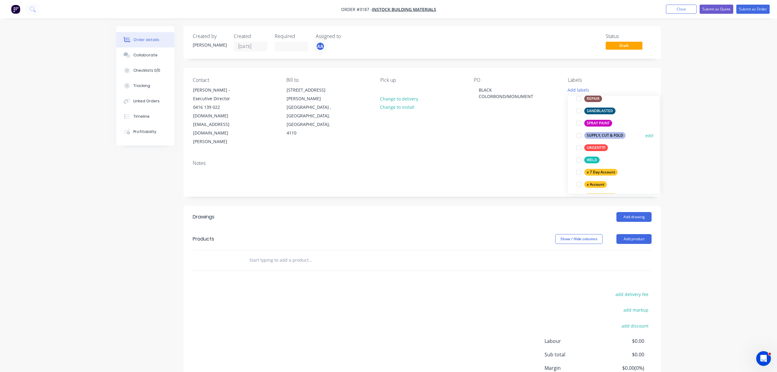
click at [597, 135] on div "SUPPLY, CUT & FOLD" at bounding box center [605, 135] width 41 height 7
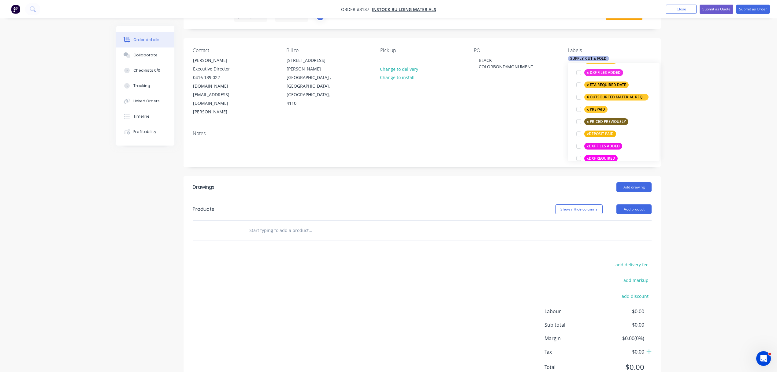
scroll to position [442, 0]
click at [579, 100] on div at bounding box center [579, 98] width 12 height 12
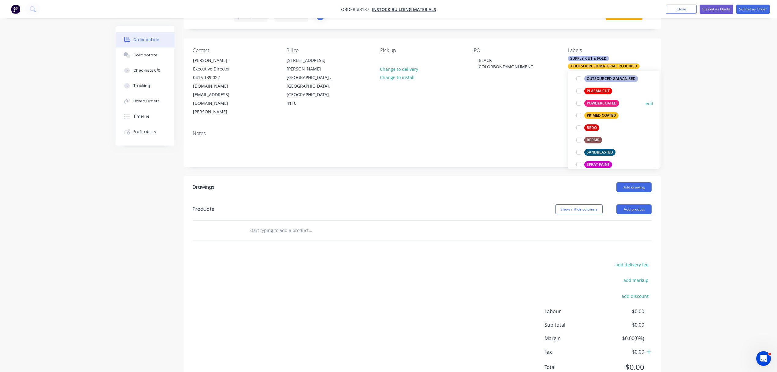
click at [581, 102] on div at bounding box center [579, 103] width 12 height 12
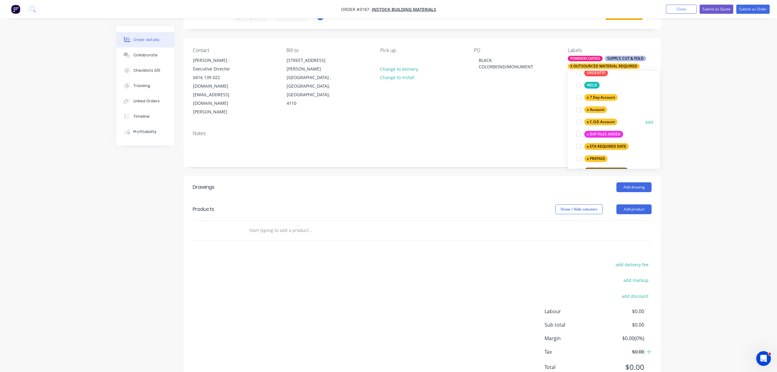
scroll to position [411, 0]
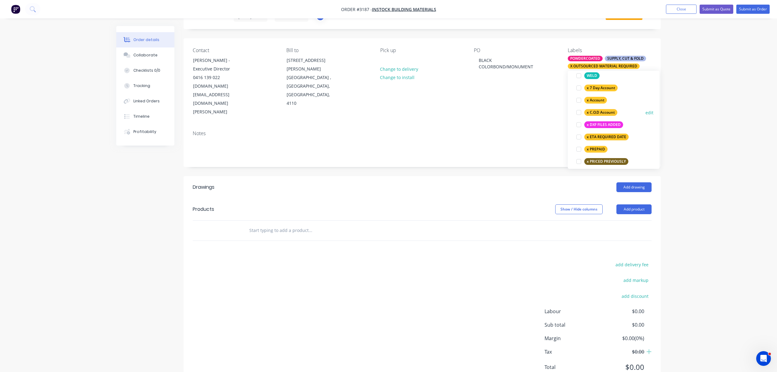
click at [579, 112] on div at bounding box center [579, 112] width 12 height 12
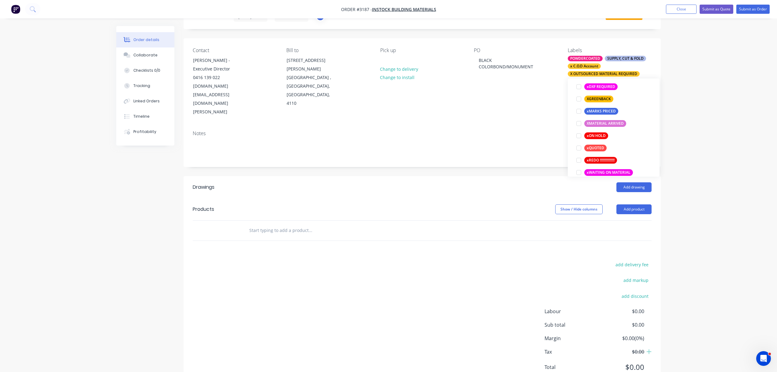
scroll to position [551, 0]
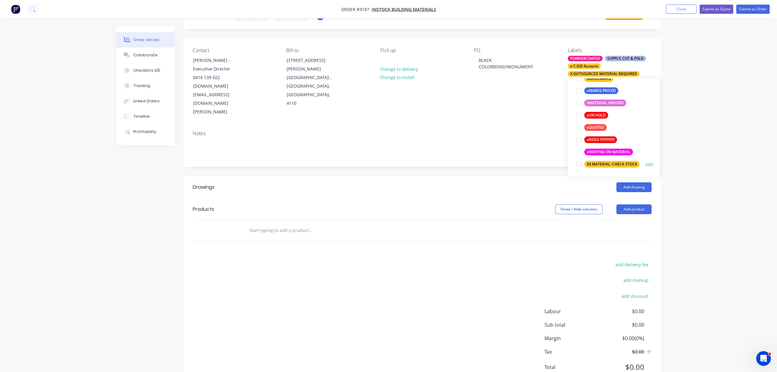
click at [578, 164] on div at bounding box center [579, 164] width 12 height 12
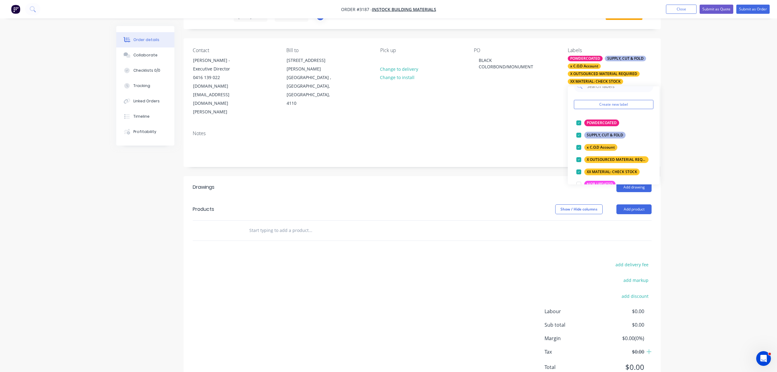
click at [582, 219] on div "Drawings Add drawing Products Show / Hide columns Add product add delivery fee …" at bounding box center [422, 282] width 477 height 212
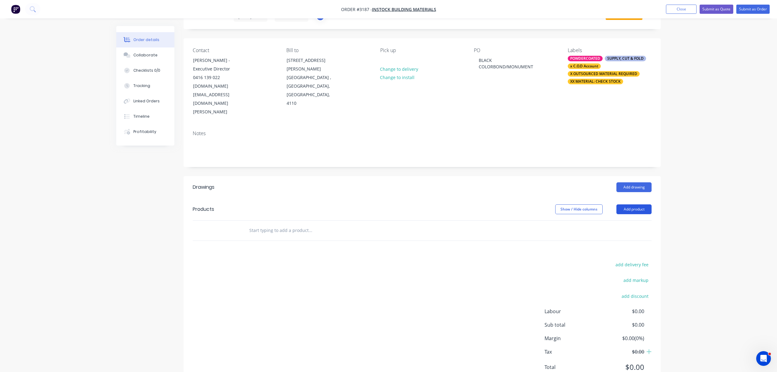
click at [638, 204] on button "Add product" at bounding box center [634, 209] width 35 height 10
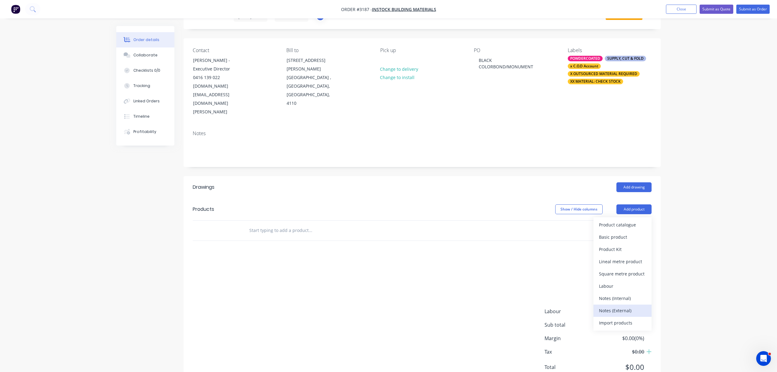
click at [626, 306] on div "Notes (External)" at bounding box center [622, 310] width 47 height 9
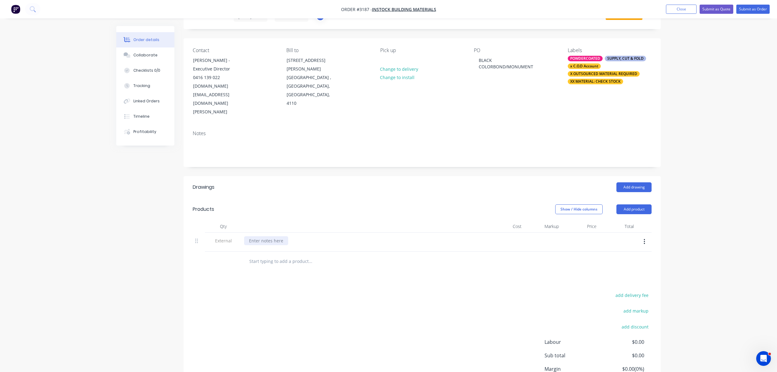
click at [272, 236] on div at bounding box center [266, 240] width 44 height 9
click at [270, 255] on input "text" at bounding box center [310, 261] width 122 height 12
type input "200MM X 700MM"
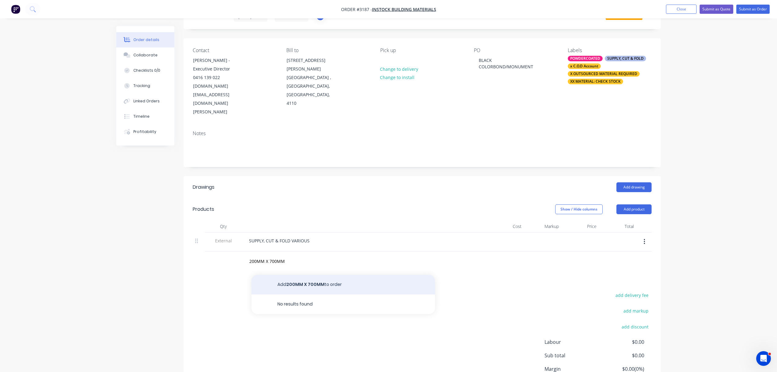
click at [304, 275] on button "Add 200MM X 700MM to order" at bounding box center [344, 285] width 184 height 20
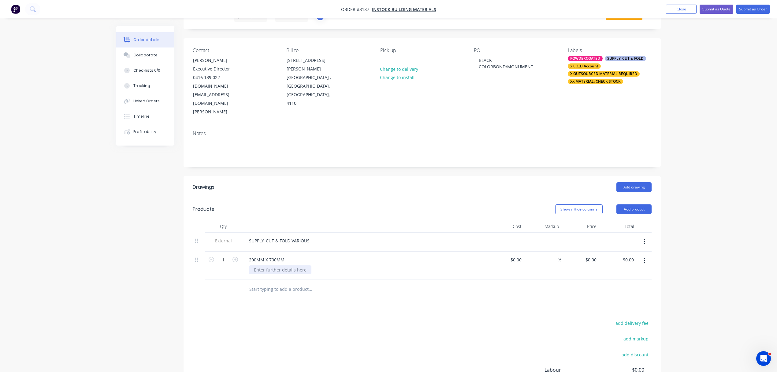
click at [263, 265] on div at bounding box center [280, 269] width 62 height 9
click at [285, 255] on div "200MM X 700MM" at bounding box center [266, 259] width 45 height 9
click at [276, 283] on input "text" at bounding box center [310, 289] width 122 height 12
click at [234, 256] on icon "button" at bounding box center [236, 259] width 6 height 6
type input "2"
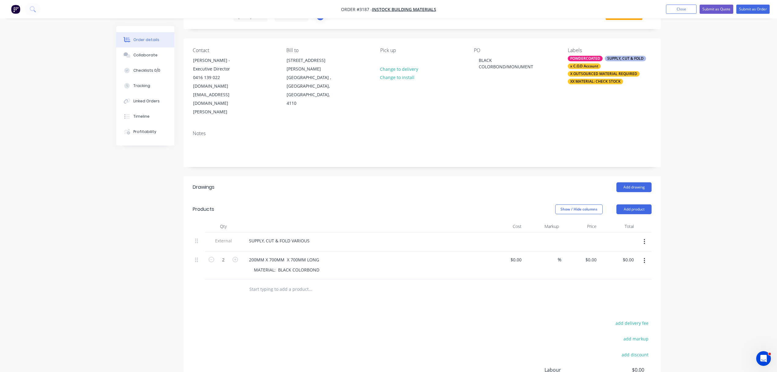
click at [272, 283] on input "text" at bounding box center [310, 289] width 122 height 12
click at [250, 283] on input "FLAT BAR" at bounding box center [310, 289] width 122 height 12
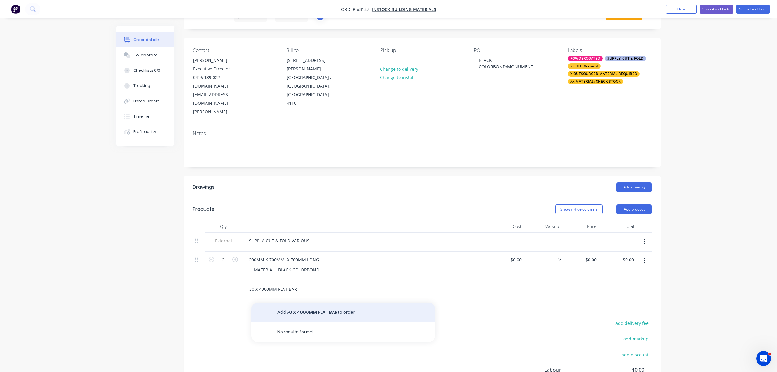
type input "50 X 4000MM FLAT BAR"
click at [317, 302] on button "Add 50 X 4000MM FLAT BAR to order" at bounding box center [344, 312] width 184 height 20
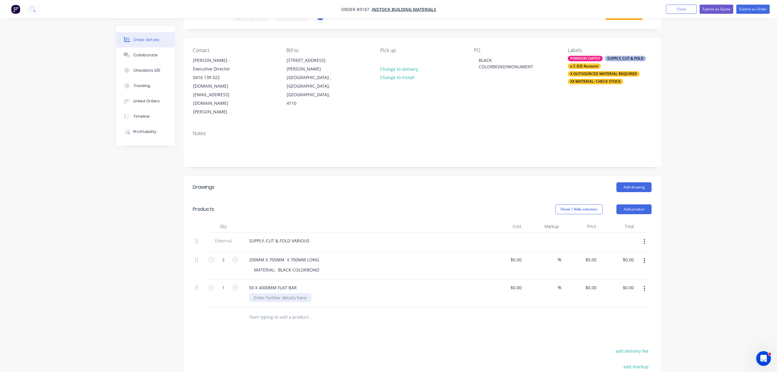
click at [274, 293] on div at bounding box center [280, 297] width 62 height 9
click at [298, 283] on div "50 X 4000MM FLAT BAR" at bounding box center [273, 287] width 58 height 9
click at [298, 317] on input "text" at bounding box center [310, 323] width 122 height 12
click at [253, 283] on div "50 X 4000MM FLAT BAR MATERIAL: 12MM ALLUMINIUM" at bounding box center [281, 290] width 75 height 15
click at [266, 317] on input "text" at bounding box center [310, 323] width 122 height 12
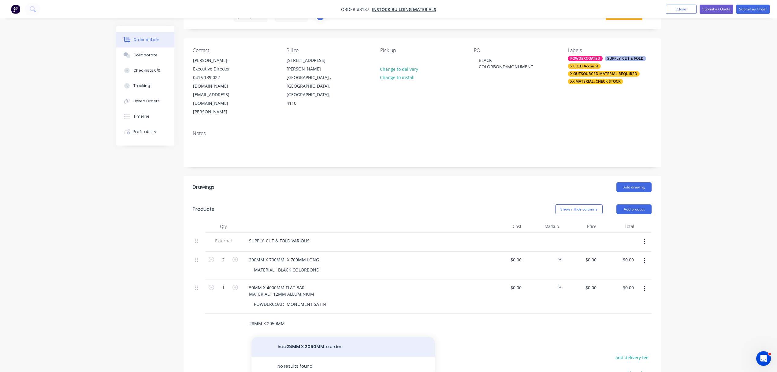
type input "28MM X 2050MM"
click at [304, 337] on button "Add 28MM X 2050MM to order" at bounding box center [344, 347] width 184 height 20
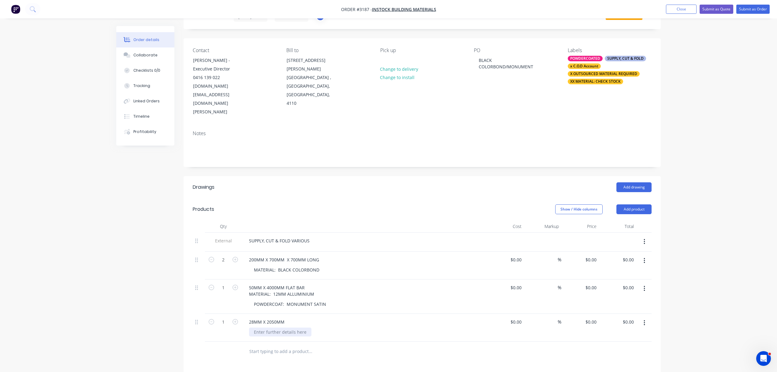
click at [266, 327] on div at bounding box center [280, 331] width 62 height 9
drag, startPoint x: 315, startPoint y: 268, endPoint x: 245, endPoint y: 269, distance: 70.1
click at [245, 283] on div "50MM X 4000MM FLAT BAR MATERIAL: 12MM ALLUMINIUM" at bounding box center [281, 290] width 75 height 15
click at [307, 283] on div "50MM X 4000MM FLAT BAR" at bounding box center [277, 287] width 66 height 9
click at [255, 293] on div "POWDERCOAT: MONUMENT SATIN" at bounding box center [290, 297] width 82 height 9
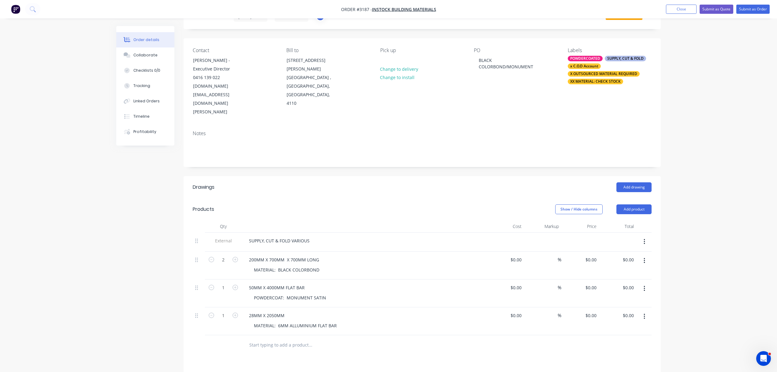
click at [309, 283] on div "50MM X 4000MM FLAT BAR" at bounding box center [364, 287] width 240 height 9
click at [317, 283] on div "50MM X 4000MM FLAT BAR" at bounding box center [364, 287] width 240 height 9
click at [308, 283] on div "50MM X 4000MM FLAT BAR" at bounding box center [277, 287] width 66 height 9
click at [322, 316] on div "28MM X 2050MM MATERIAL: 6MM ALLUMINIUM FLAT BAR" at bounding box center [364, 327] width 245 height 28
click at [341, 327] on div "MATERIAL: 6MM ALLUMINIUM FLAT BAR" at bounding box center [366, 331] width 235 height 9
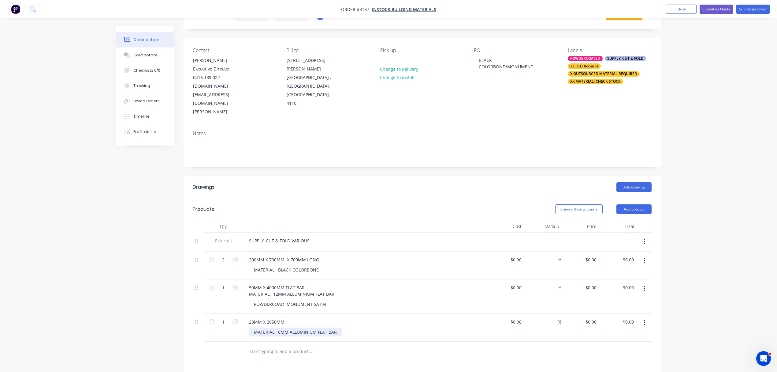
click at [338, 327] on div "MATERIAL: 6MM ALLUMINIUM FLAT BAR" at bounding box center [295, 331] width 93 height 9
click at [235, 319] on icon "button" at bounding box center [236, 322] width 6 height 6
type input "2"
click at [284, 318] on div "28MM X 2050MM MATERIAL: 6MM ALLUMINIUM FLAT BAR" at bounding box center [364, 330] width 245 height 34
click at [273, 327] on div "MATERIAL: 6MM ALLUMINIUM FLAT BAR" at bounding box center [295, 334] width 93 height 15
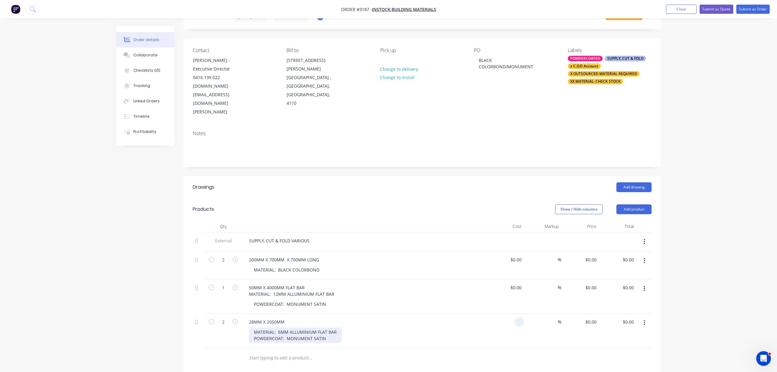
type input "$0.00"
drag, startPoint x: 328, startPoint y: 313, endPoint x: 274, endPoint y: 308, distance: 54.4
click at [258, 327] on div "MATERIAL: 6MM ALLUMINIUM FLAT BAR POWDERCOAT: MONUMENT SATIN" at bounding box center [295, 334] width 93 height 15
click at [253, 299] on div "POWDERCOAT: MONUMENT SATIN" at bounding box center [290, 303] width 82 height 9
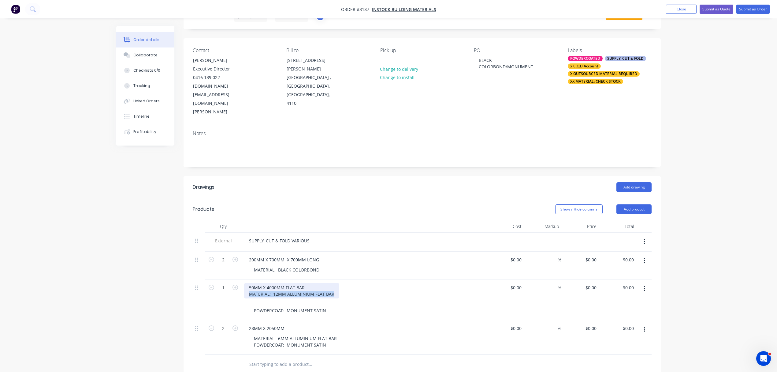
drag, startPoint x: 334, startPoint y: 268, endPoint x: 248, endPoint y: 268, distance: 86.0
click at [248, 283] on div "50MM X 4000MM FLAT BAR MATERIAL: 12MM ALLUMINIUM FLAT BAR" at bounding box center [291, 290] width 95 height 15
copy div "MATERIAL: 12MM ALLUMINIUM FLAT BAR"
click at [264, 299] on div "POWDERCOAT: MONUMENT SATIN" at bounding box center [290, 306] width 82 height 15
click at [330, 283] on div "50MM X 4000MM FLAT BAR MATERIAL: 12MM ALLUMINIUM FLAT BAR" at bounding box center [291, 290] width 95 height 15
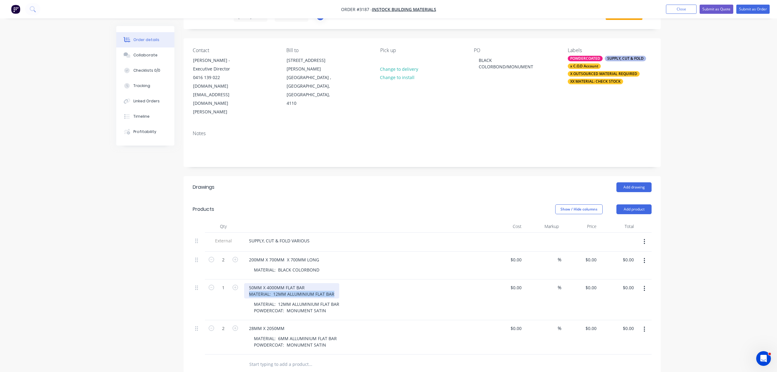
drag, startPoint x: 333, startPoint y: 267, endPoint x: 246, endPoint y: 271, distance: 87.3
click at [246, 283] on div "50MM X 4000MM FLAT BAR MATERIAL: 12MM ALLUMINIUM FLAT BAR" at bounding box center [291, 290] width 95 height 15
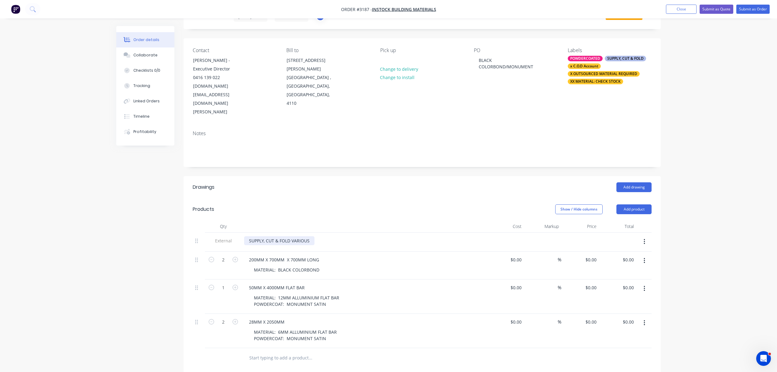
click at [279, 236] on div "SUPPLY, CUT & FOLD VARIOUS" at bounding box center [279, 240] width 70 height 9
click at [288, 236] on div "SUPPLY, CUT, FOLD VARIOUS" at bounding box center [277, 240] width 67 height 9
drag, startPoint x: 196, startPoint y: 217, endPoint x: 192, endPoint y: 250, distance: 32.7
click at [192, 250] on div "Qty Cost Markup Price Total External SUPPLY, CUT, FOLD & POWDERCOAT VARIOUS 2 2…" at bounding box center [422, 294] width 477 height 148
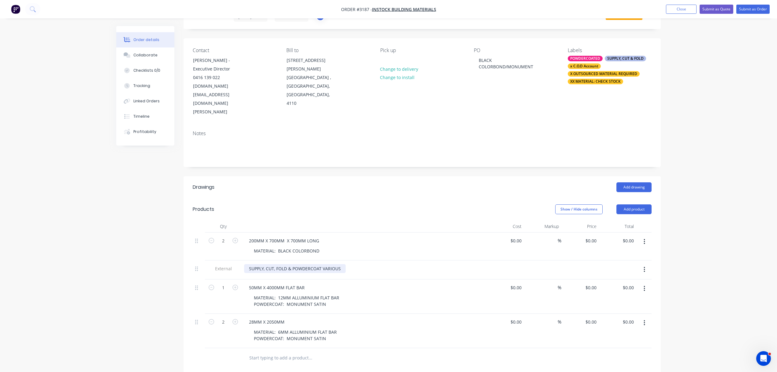
click at [288, 264] on div "SUPPLY, CUT, FOLD & POWDERCOAT VARIOUS" at bounding box center [295, 268] width 102 height 9
click at [328, 264] on div "SUPPLY, CUT & POWDERCOAT VARIOUS" at bounding box center [289, 268] width 90 height 9
click at [643, 204] on button "Add product" at bounding box center [634, 209] width 35 height 10
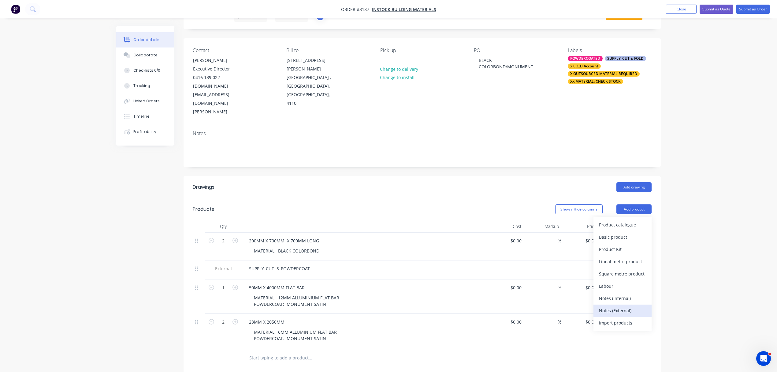
click at [629, 306] on div "Notes (External)" at bounding box center [622, 310] width 47 height 9
paste div
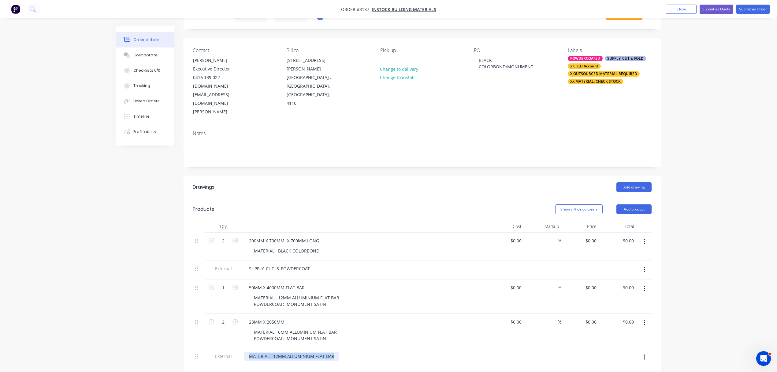
drag, startPoint x: 337, startPoint y: 329, endPoint x: 239, endPoint y: 327, distance: 98.3
click at [239, 348] on div "External MATERIAL: 12MM ALLUMINIUM FLAT BAR" at bounding box center [422, 357] width 459 height 19
drag, startPoint x: 311, startPoint y: 241, endPoint x: 262, endPoint y: 242, distance: 49.0
click at [240, 260] on div "External SUPPLY, CUT & POWDERCOAT" at bounding box center [422, 269] width 459 height 19
copy div "SUPPLY, CUT & POWDERCOAT"
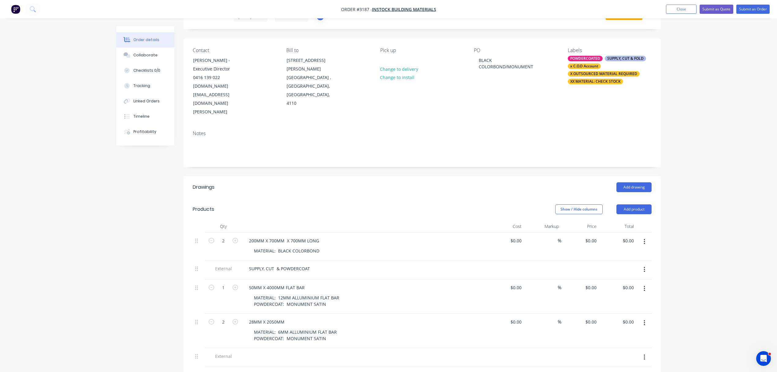
click at [217, 353] on span "External" at bounding box center [224, 356] width 32 height 6
drag, startPoint x: 217, startPoint y: 331, endPoint x: 427, endPoint y: 323, distance: 210.1
click at [427, 348] on div at bounding box center [364, 357] width 245 height 19
click at [261, 351] on div at bounding box center [364, 355] width 240 height 9
drag, startPoint x: 261, startPoint y: 333, endPoint x: 245, endPoint y: 330, distance: 16.6
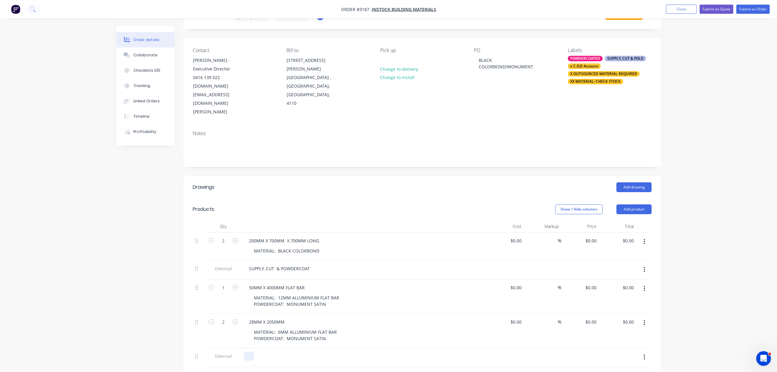
click at [245, 351] on div at bounding box center [249, 355] width 10 height 9
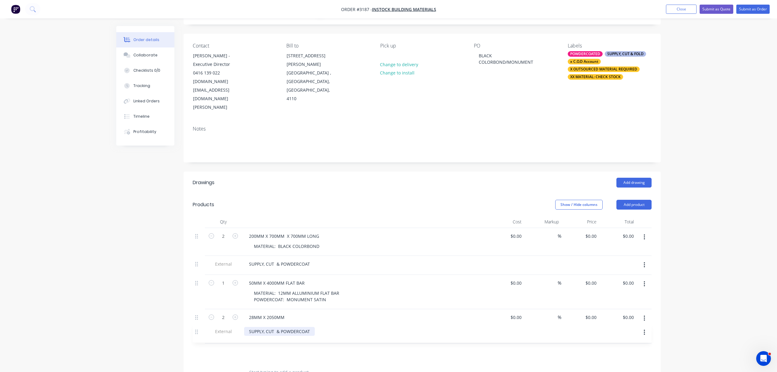
scroll to position [37, 0]
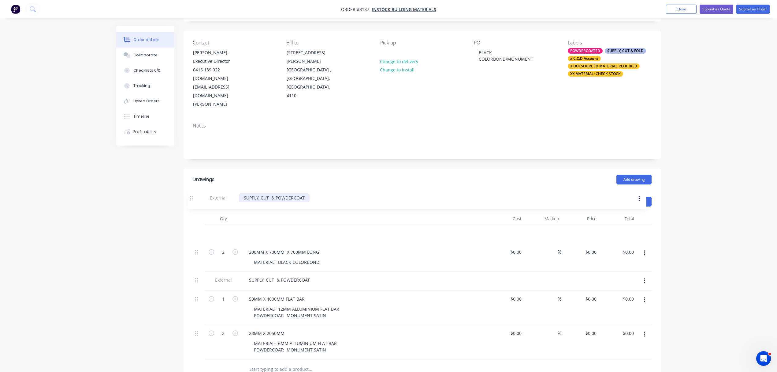
drag, startPoint x: 197, startPoint y: 332, endPoint x: 194, endPoint y: 199, distance: 133.5
click at [194, 212] on div "Qty Cost Markup Price Total 2 200MM X 700MM X 700MM LONG MATERIAL: BLACK COLORB…" at bounding box center [422, 285] width 459 height 147
drag, startPoint x: 277, startPoint y: 206, endPoint x: 349, endPoint y: 205, distance: 71.9
click at [349, 228] on div "SUPPLY, CUT & POWDERCOAT" at bounding box center [364, 232] width 240 height 9
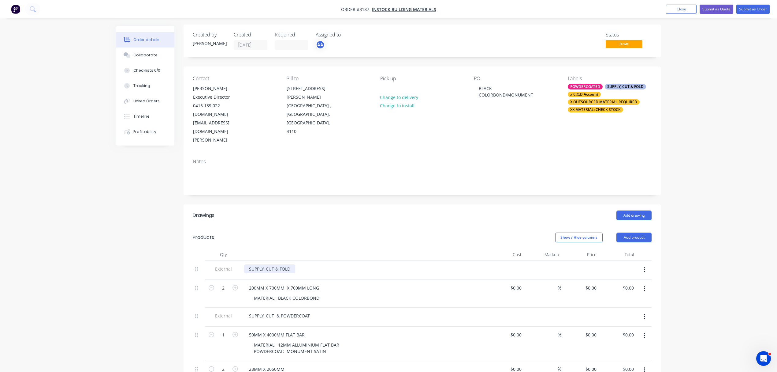
scroll to position [0, 0]
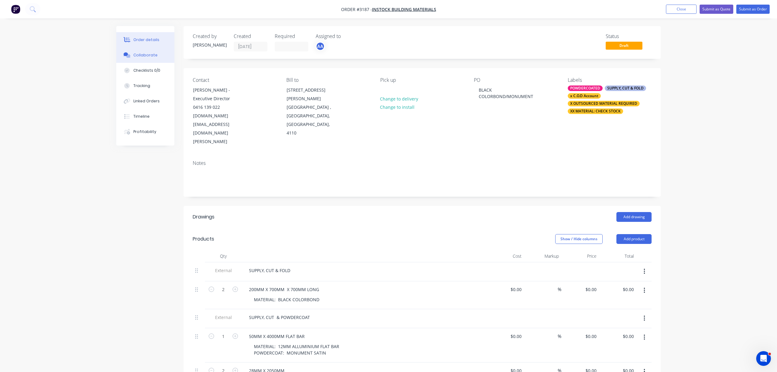
click at [144, 53] on div "Collaborate" at bounding box center [145, 55] width 24 height 6
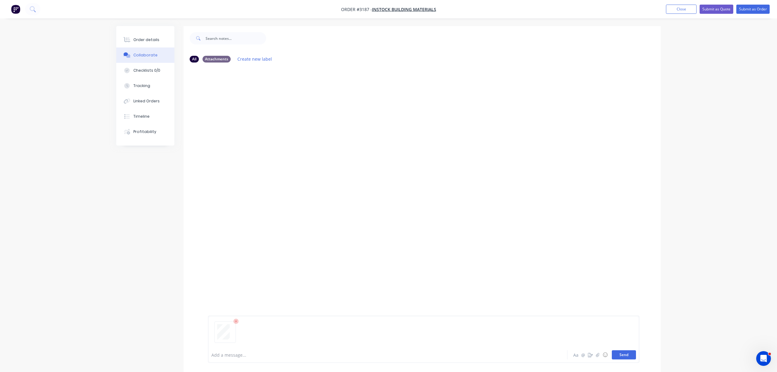
click at [628, 353] on button "Send" at bounding box center [624, 354] width 24 height 9
click at [143, 39] on div "Order details" at bounding box center [146, 40] width 26 height 6
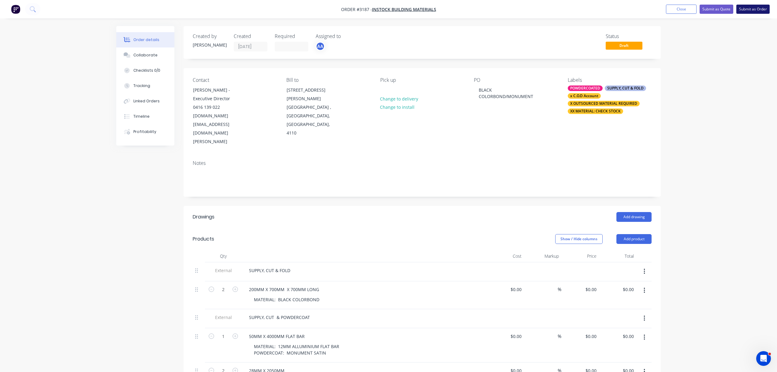
click at [753, 9] on button "Submit as Order" at bounding box center [753, 9] width 33 height 9
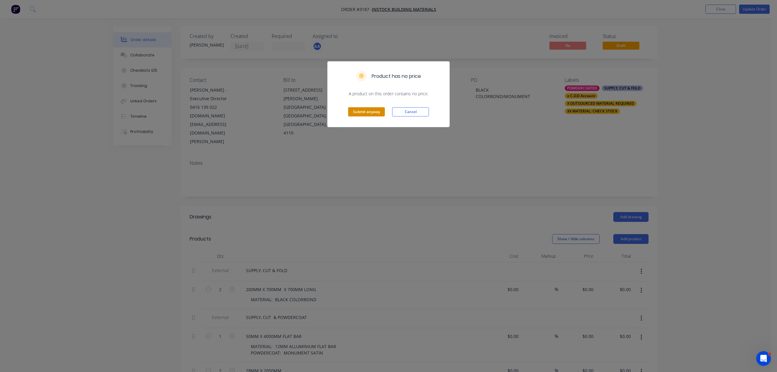
click at [365, 110] on button "Submit anyway" at bounding box center [366, 111] width 37 height 9
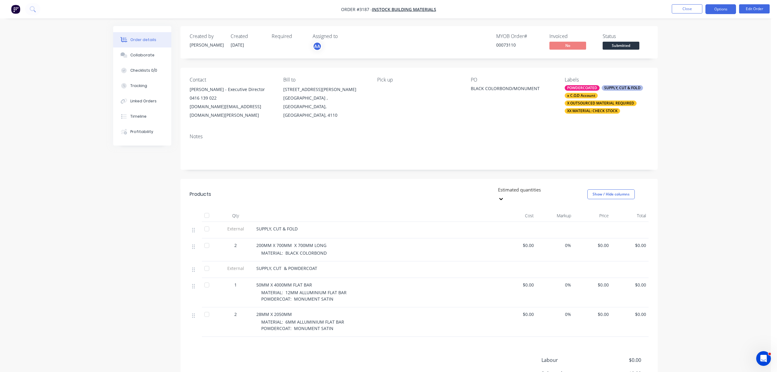
click at [724, 8] on button "Options" at bounding box center [721, 9] width 31 height 10
click at [703, 59] on div "Order Confirmation" at bounding box center [703, 61] width 56 height 9
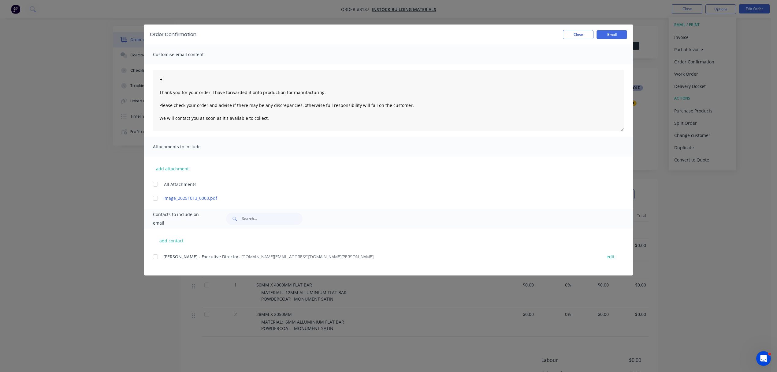
click at [156, 256] on div at bounding box center [155, 256] width 12 height 12
click at [155, 197] on div at bounding box center [155, 198] width 12 height 12
click at [194, 80] on textarea "Hi Thank you for your order, I have forwarded it onto production for manufactur…" at bounding box center [388, 100] width 471 height 61
type textarea "Hi Alex Thank you for your order, I have forwarded it onto production for manuf…"
click at [614, 34] on button "Email" at bounding box center [612, 34] width 31 height 9
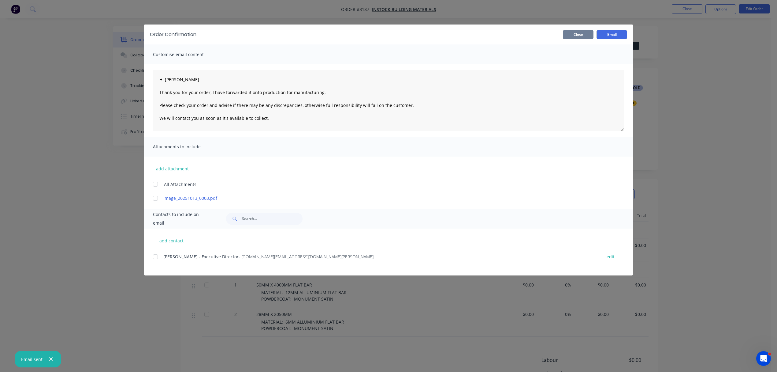
click at [572, 32] on button "Close" at bounding box center [578, 34] width 31 height 9
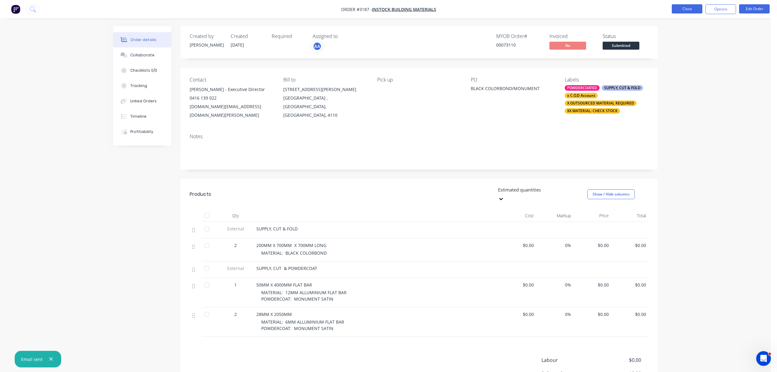
click at [689, 10] on button "Close" at bounding box center [687, 8] width 31 height 9
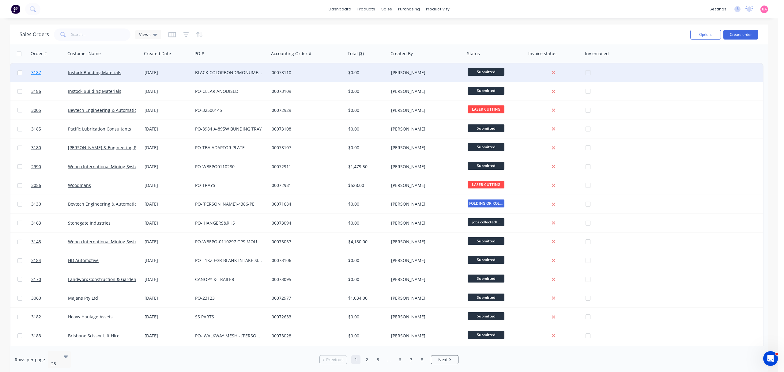
click at [35, 70] on span "3187" at bounding box center [36, 72] width 10 height 6
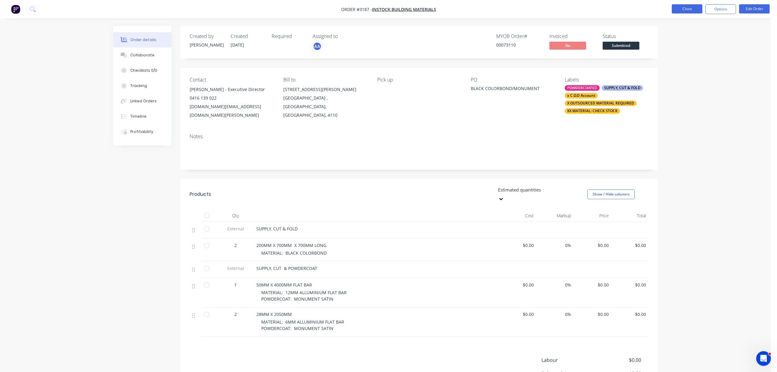
click at [686, 8] on button "Close" at bounding box center [687, 8] width 31 height 9
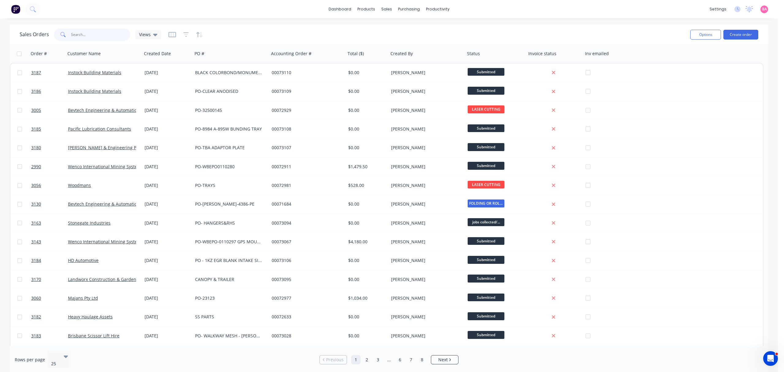
click at [88, 31] on input "text" at bounding box center [101, 34] width 60 height 12
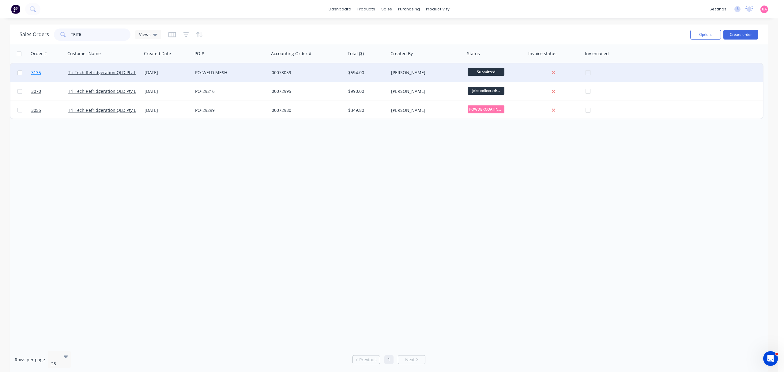
type input "TRITE"
click at [36, 71] on span "3135" at bounding box center [36, 72] width 10 height 6
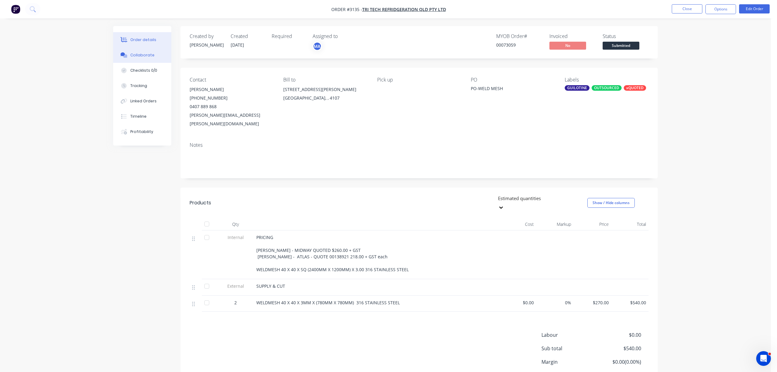
click at [143, 52] on div "Collaborate" at bounding box center [142, 55] width 24 height 6
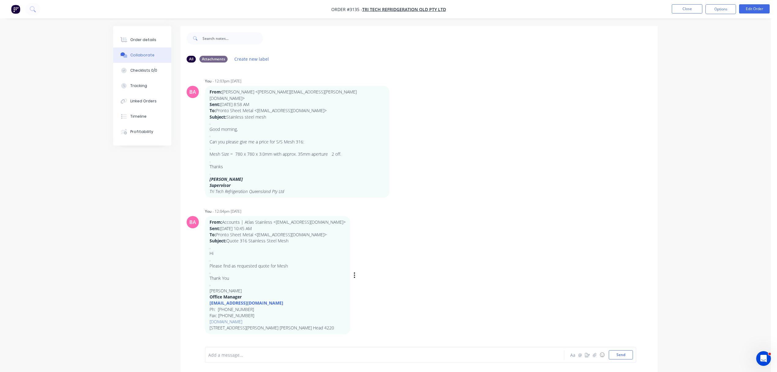
scroll to position [50, 0]
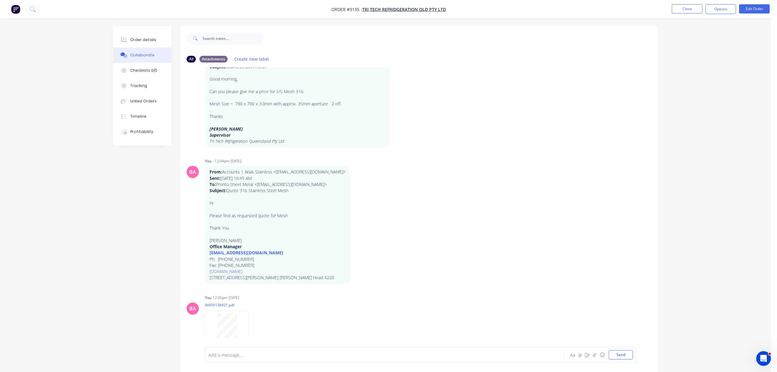
click at [253, 351] on div at bounding box center [368, 354] width 318 height 6
click at [137, 36] on button "Order details" at bounding box center [142, 39] width 58 height 15
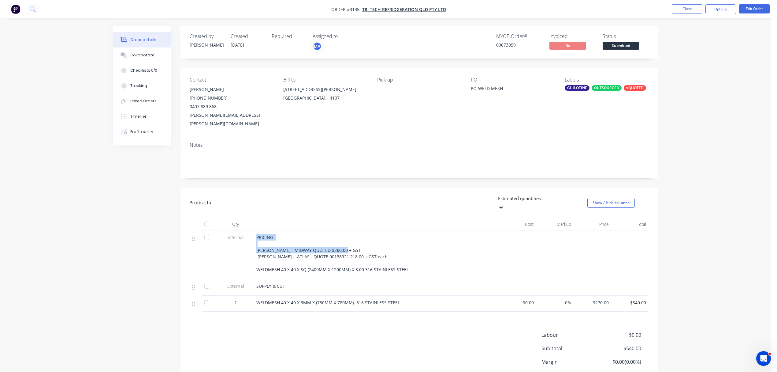
drag, startPoint x: 322, startPoint y: 233, endPoint x: 250, endPoint y: 232, distance: 72.2
click at [250, 232] on div "Internal PRICING NATHAN - MIDWAY QUOTED $260.00 + GST GAIL - ATLAS - QUOTE 0013…" at bounding box center [419, 254] width 459 height 49
click at [310, 218] on div at bounding box center [376, 224] width 245 height 12
click at [751, 8] on button "Edit Order" at bounding box center [754, 8] width 31 height 9
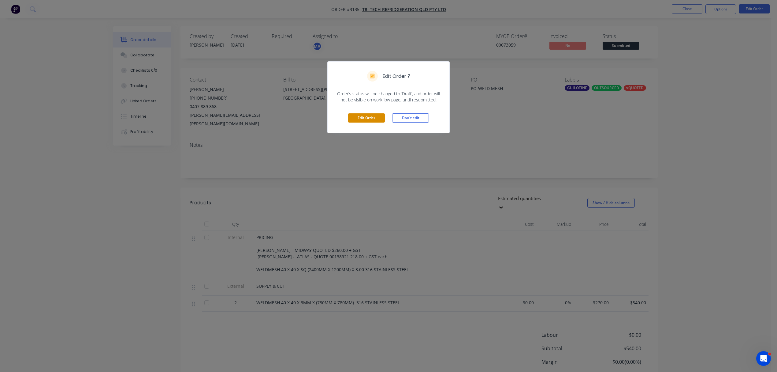
click at [374, 120] on button "Edit Order" at bounding box center [366, 117] width 37 height 9
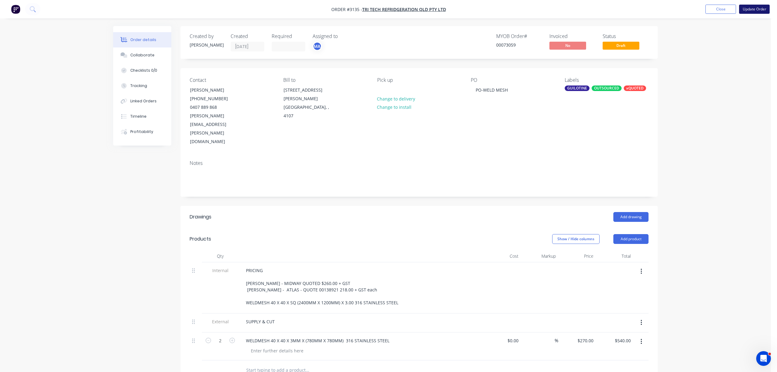
click at [757, 9] on button "Update Order" at bounding box center [754, 9] width 31 height 9
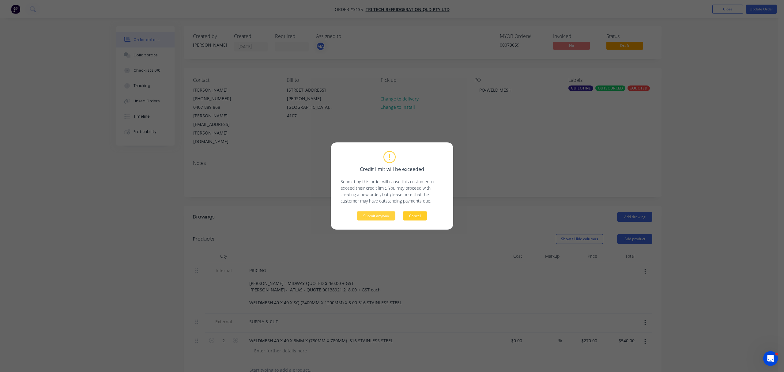
click at [423, 218] on button "Cancel" at bounding box center [414, 215] width 24 height 9
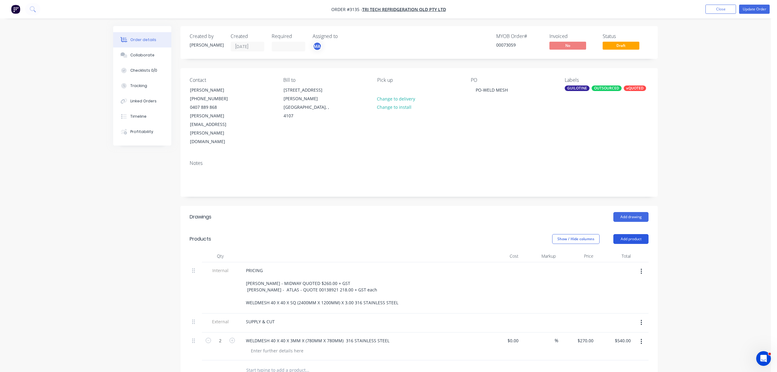
click at [633, 234] on button "Add product" at bounding box center [631, 239] width 35 height 10
click at [622, 323] on div "Notes (Internal)" at bounding box center [619, 327] width 47 height 9
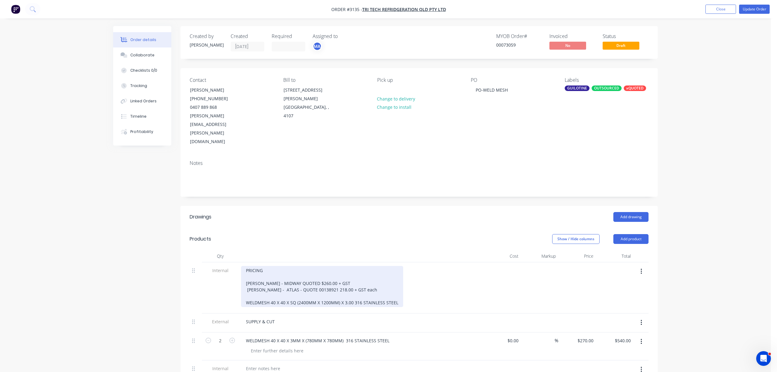
click at [352, 266] on div "PRICING NATHAN - MIDWAY QUOTED $260.00 + GST GAIL - ATLAS - QUOTE 00138921 218.…" at bounding box center [322, 286] width 162 height 41
drag, startPoint x: 395, startPoint y: 276, endPoint x: 255, endPoint y: 268, distance: 140.4
click at [241, 268] on div "PRICING NATHAN - MIDWAY QUOTED $260.00 + GST GAIL - ATLAS - QUOTE 00138921 218.…" at bounding box center [322, 286] width 162 height 41
click at [381, 266] on div "PRICING NATHAN - MIDWAY QUOTED $260.00 + GST GAIL - ATLAS - QUOTE 00138921 218.…" at bounding box center [322, 286] width 162 height 41
drag, startPoint x: 246, startPoint y: 265, endPoint x: 398, endPoint y: 277, distance: 152.3
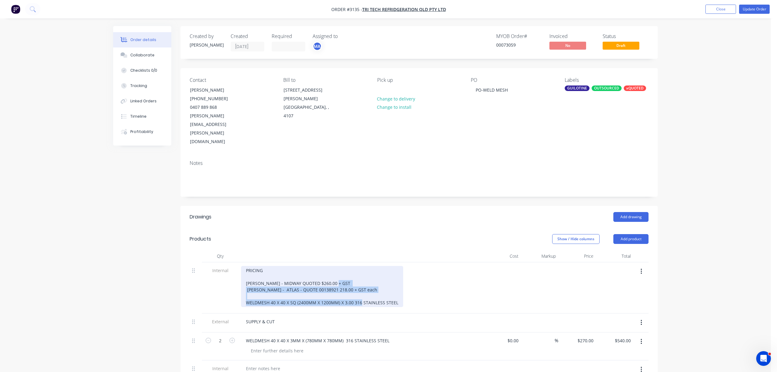
click at [398, 277] on div "PRICING NATHAN - MIDWAY QUOTED $260.00 + GST GAIL - ATLAS - QUOTE 00138921 218.…" at bounding box center [322, 286] width 162 height 41
copy div "GAIL - ATLAS - QUOTE 00138921 218.00 + GST each WELDMESH 40 X 40 X SQ (2400MM X…"
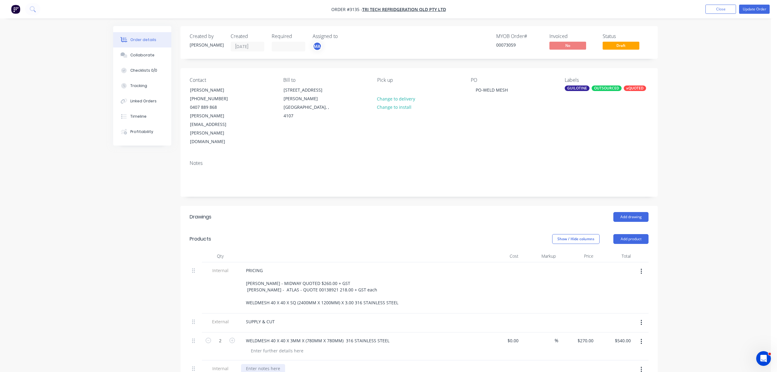
click at [259, 364] on div at bounding box center [263, 368] width 44 height 9
click at [245, 364] on div "PO-16231 - GAIL - ATLAS - QUOTE 00138921 218.00 + GST each WELDMESH 40 X 40 X S…" at bounding box center [322, 375] width 163 height 22
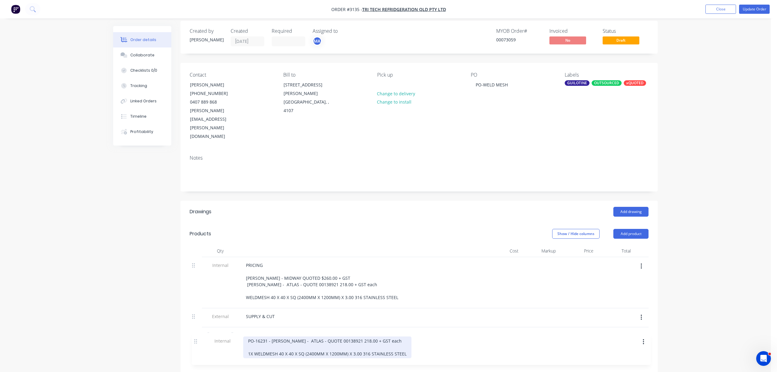
scroll to position [11, 0]
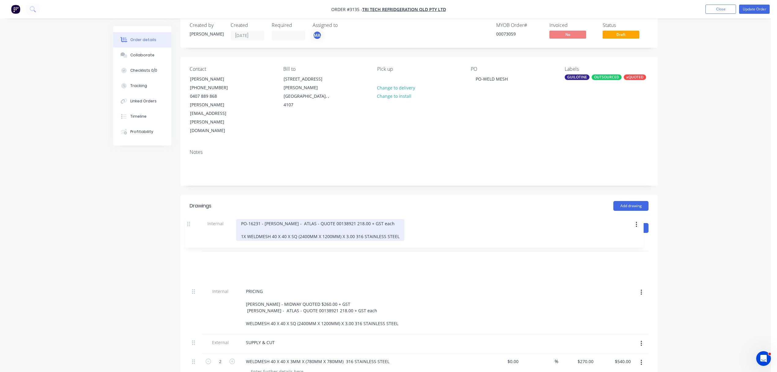
drag, startPoint x: 194, startPoint y: 346, endPoint x: 191, endPoint y: 230, distance: 115.1
click at [191, 251] on div "Internal PRICING NATHAN - MIDWAY QUOTED $260.00 + GST GAIL - ATLAS - QUOTE 0013…" at bounding box center [419, 316] width 459 height 130
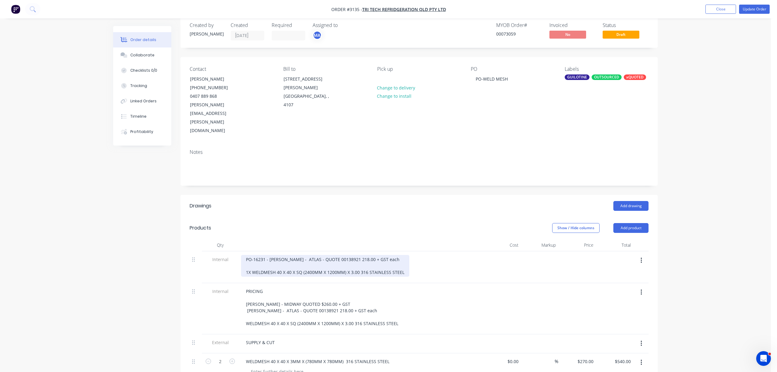
click at [248, 255] on div "PO-16231 - GAIL - ATLAS - QUOTE 00138921 218.00 + GST each 1X WELDMESH 40 X 40 …" at bounding box center [325, 266] width 168 height 22
click at [382, 255] on div "PO-16231 - GAIL - ATLAS - QUOTE 00138921 218.00 + GST each 1 X WELDMESH 40 X 40…" at bounding box center [326, 266] width 170 height 22
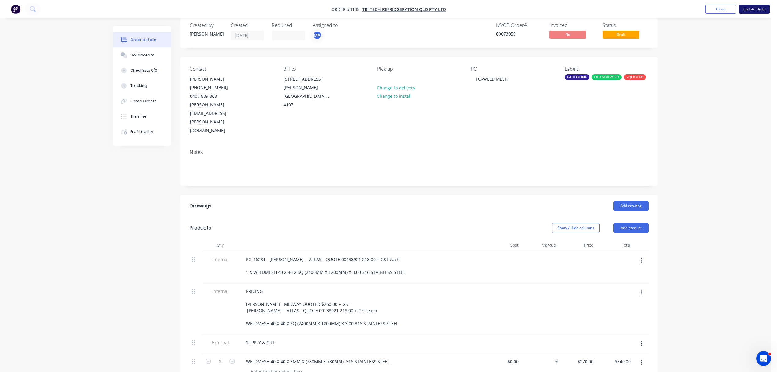
click at [754, 8] on button "Update Order" at bounding box center [754, 9] width 31 height 9
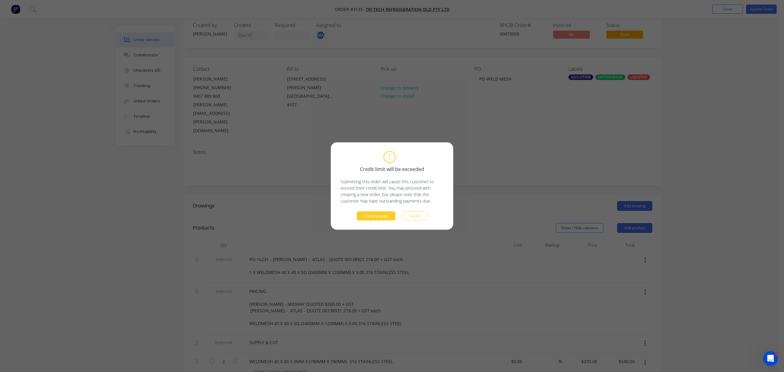
click at [382, 218] on button "Submit anyway" at bounding box center [376, 215] width 39 height 9
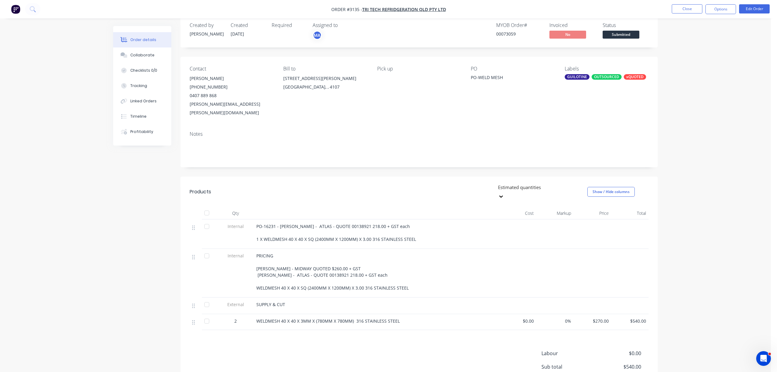
click at [574, 76] on div "GUILOTINE" at bounding box center [577, 77] width 25 height 6
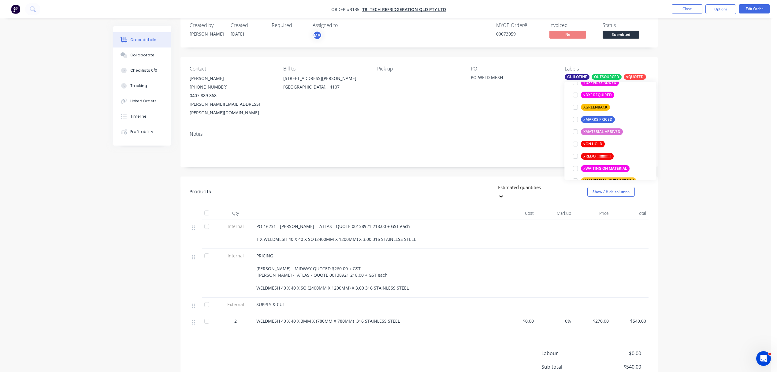
scroll to position [551, 0]
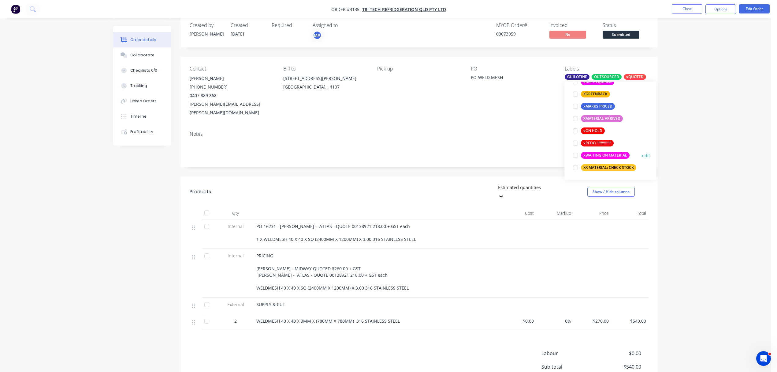
click at [575, 156] on div at bounding box center [576, 155] width 12 height 12
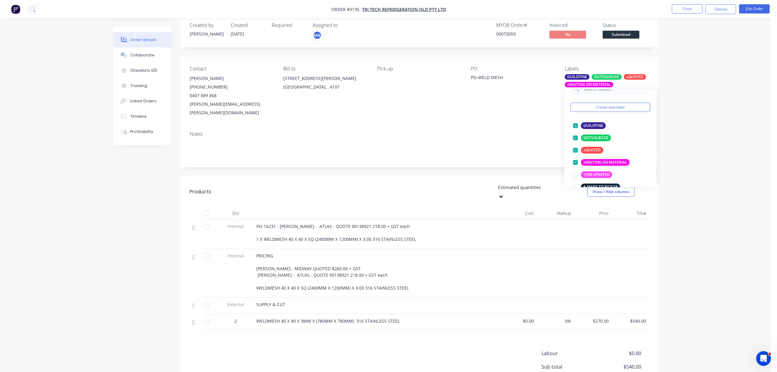
click at [607, 75] on div "OUTSOURCED" at bounding box center [607, 77] width 30 height 6
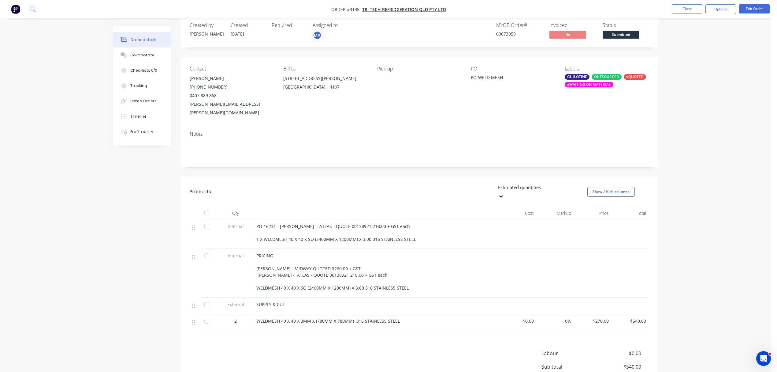
click at [607, 75] on div "OUTSOURCED" at bounding box center [607, 77] width 30 height 6
click at [577, 148] on div at bounding box center [576, 150] width 12 height 12
click at [631, 74] on div "Labels GUILOTINE xQUOTED xWAITING ON MATERIAL" at bounding box center [607, 91] width 84 height 51
click at [690, 7] on button "Close" at bounding box center [687, 8] width 31 height 9
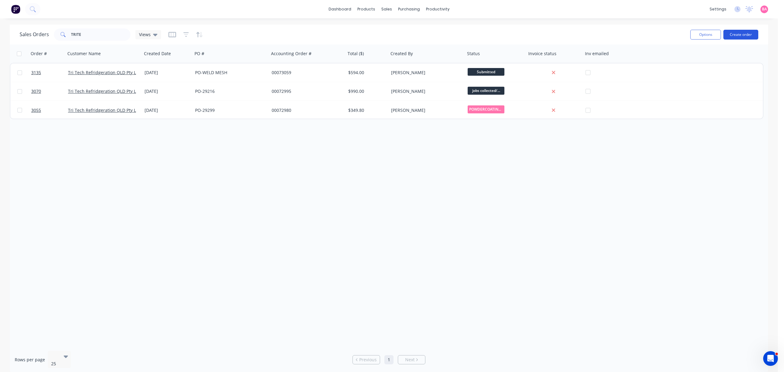
click at [745, 35] on button "Create order" at bounding box center [740, 35] width 35 height 10
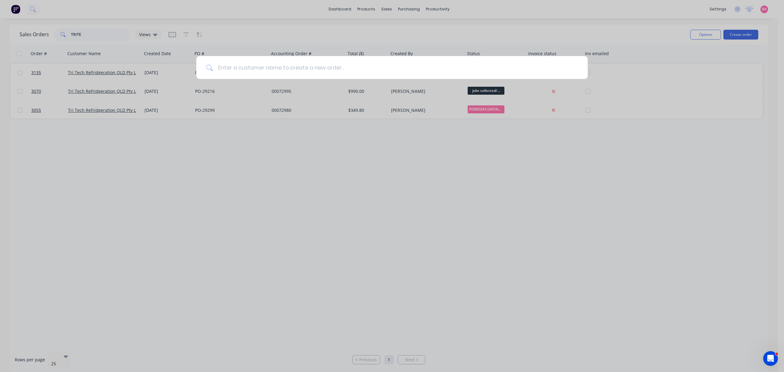
click at [297, 70] on input at bounding box center [395, 67] width 365 height 23
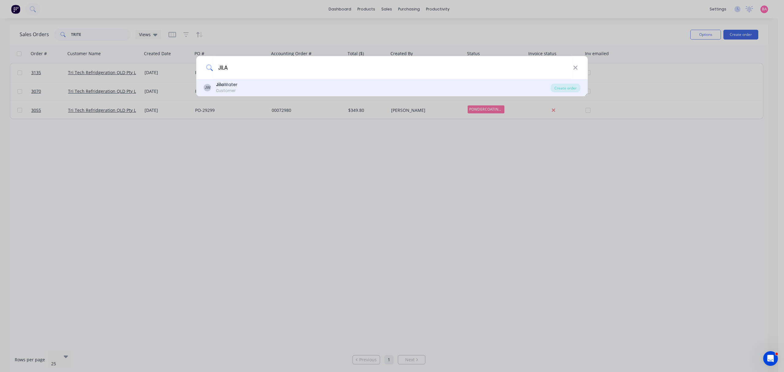
type input "JILA"
click at [230, 85] on div "Jila Water" at bounding box center [226, 84] width 21 height 6
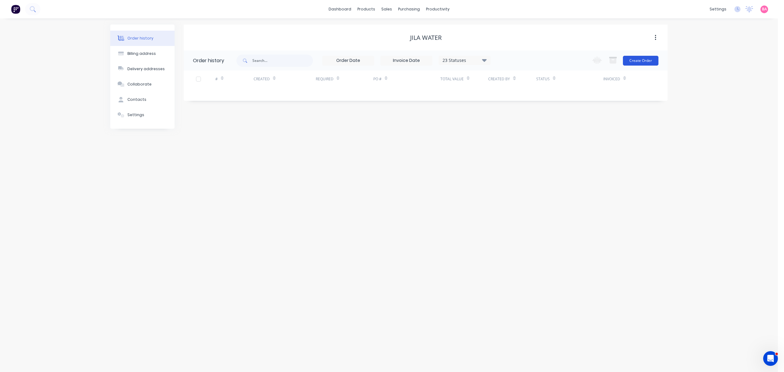
click at [645, 60] on button "Create Order" at bounding box center [641, 61] width 36 height 10
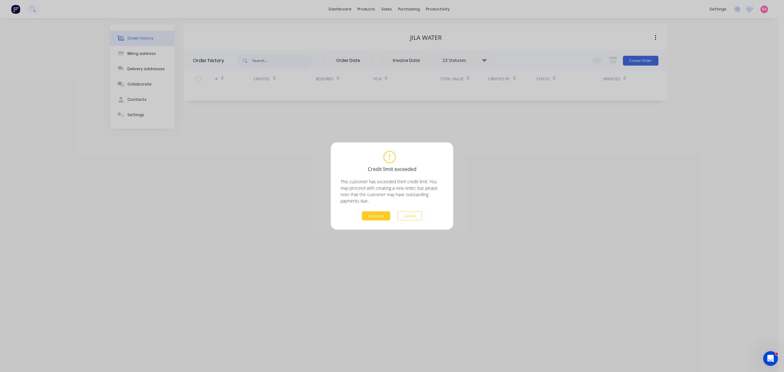
click at [384, 217] on button "Continue" at bounding box center [376, 215] width 28 height 9
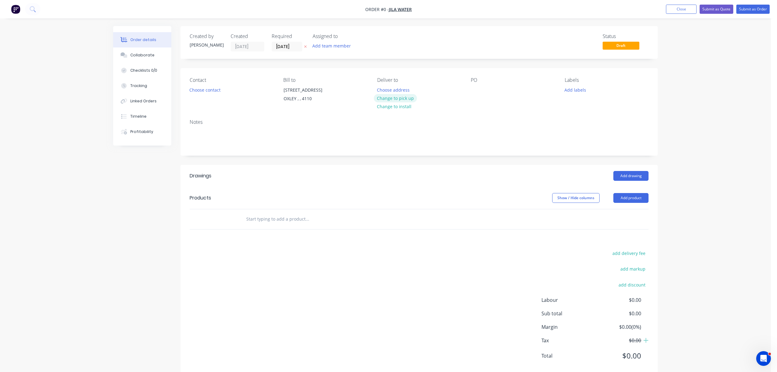
click at [397, 98] on button "Change to pick up" at bounding box center [395, 98] width 43 height 8
click at [681, 7] on button "Close" at bounding box center [681, 9] width 31 height 9
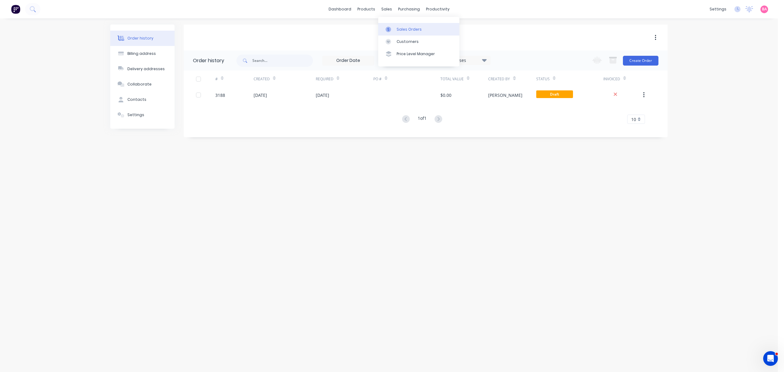
click at [403, 27] on div "Sales Orders" at bounding box center [408, 30] width 25 height 6
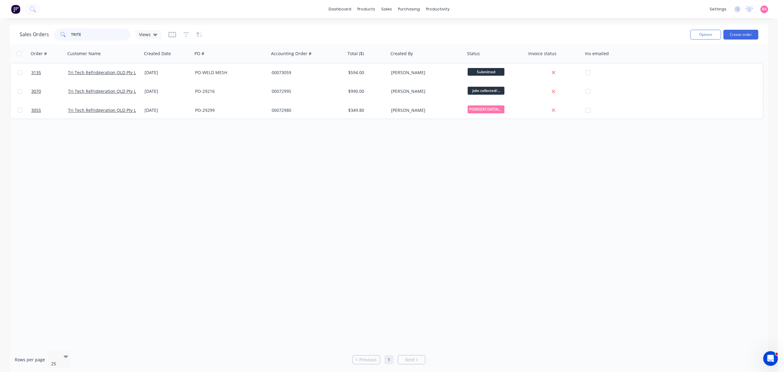
drag, startPoint x: 91, startPoint y: 33, endPoint x: 4, endPoint y: 32, distance: 86.6
click at [4, 32] on div "Sales Orders TRITE Views Options Create order Order # Customer Name Created Dat…" at bounding box center [388, 198] width 777 height 349
type input "JILA"
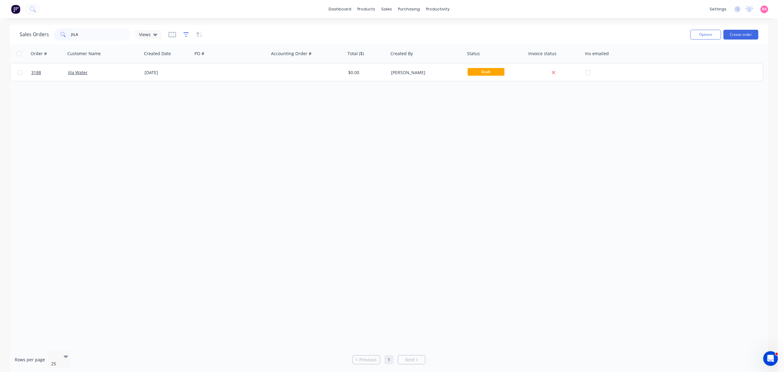
click at [183, 33] on icon "button" at bounding box center [186, 35] width 6 height 6
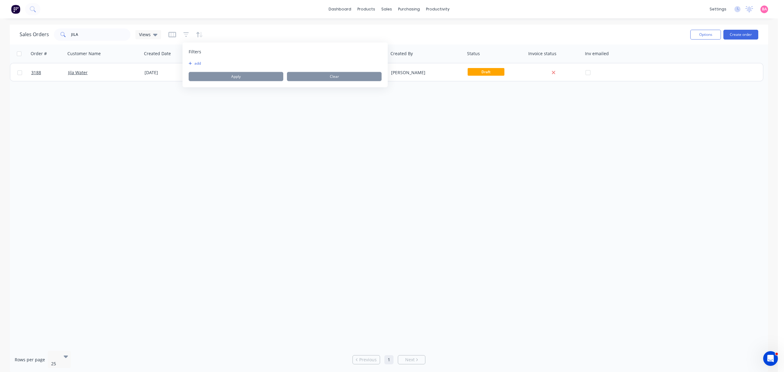
click at [195, 62] on button "add" at bounding box center [196, 63] width 15 height 5
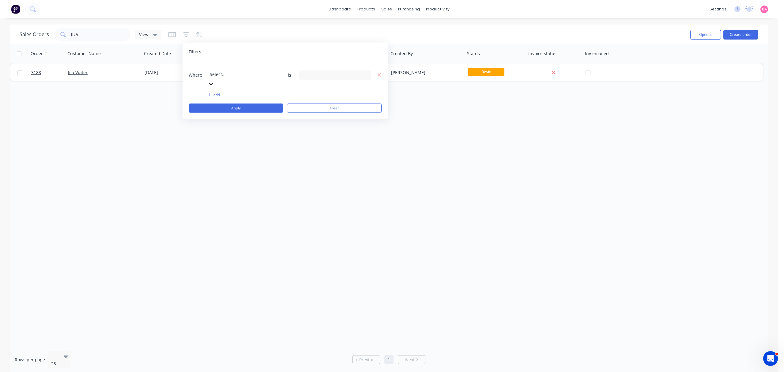
click at [235, 68] on div at bounding box center [254, 66] width 88 height 8
click at [365, 71] on icon at bounding box center [365, 74] width 4 height 7
click at [311, 100] on div at bounding box center [309, 100] width 12 height 12
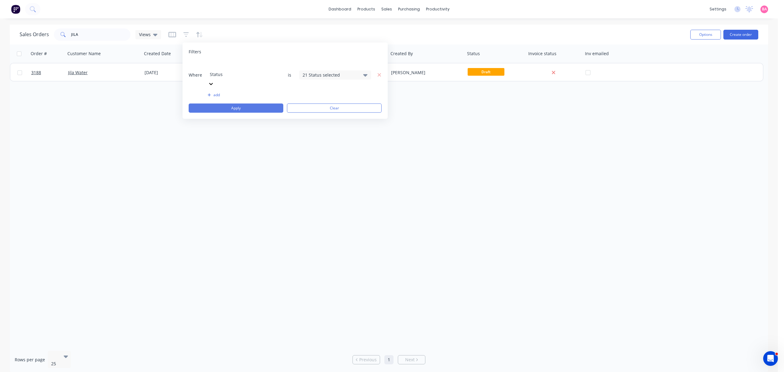
click at [258, 103] on button "Apply" at bounding box center [236, 107] width 95 height 9
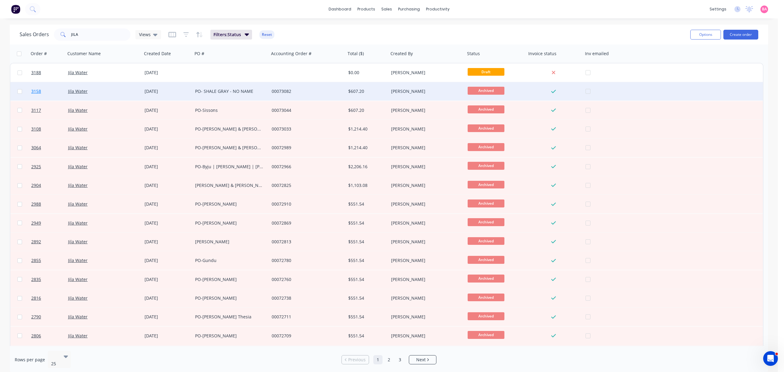
click at [36, 92] on span "3158" at bounding box center [36, 91] width 10 height 6
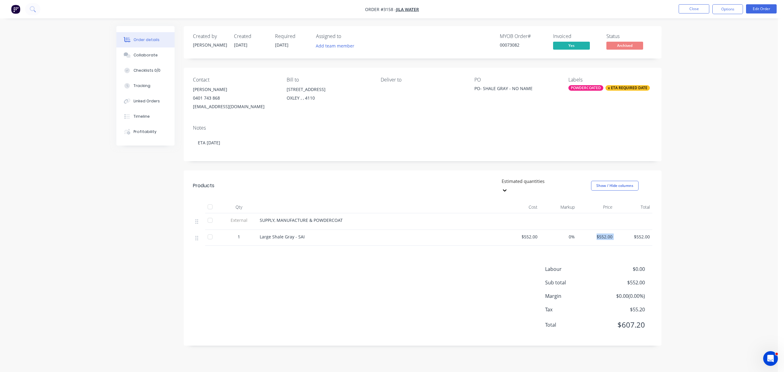
drag, startPoint x: 615, startPoint y: 228, endPoint x: 596, endPoint y: 230, distance: 19.4
click at [596, 230] on div "1 Large Shale Gray - SAI $552.00 0% $552.00 $552.00" at bounding box center [422, 238] width 459 height 16
copy span "$552.00"
click at [688, 8] on button "Close" at bounding box center [693, 8] width 31 height 9
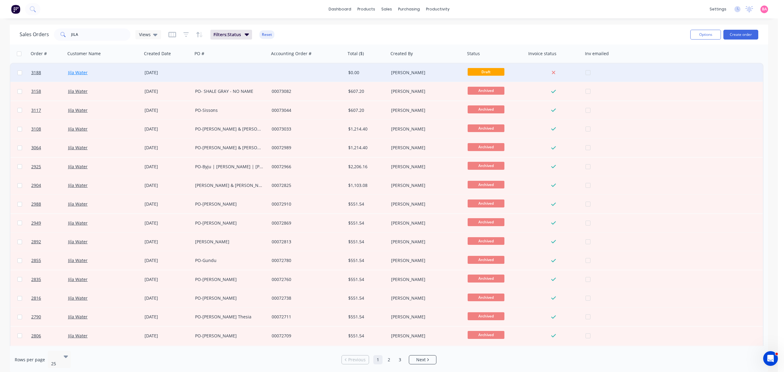
click at [76, 72] on link "Jila Water" at bounding box center [78, 72] width 20 height 6
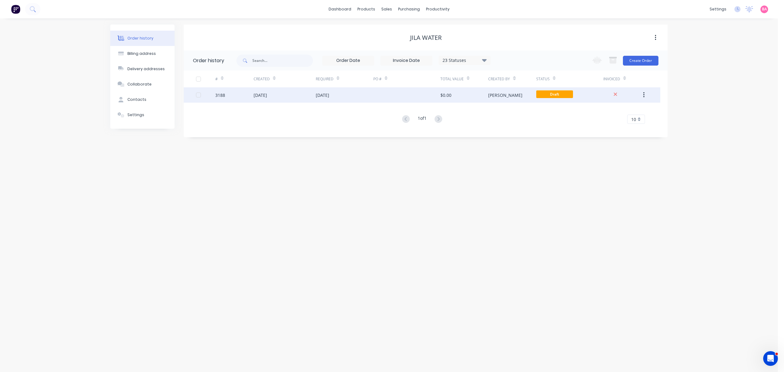
click at [264, 94] on div "[DATE]" at bounding box center [259, 95] width 13 height 6
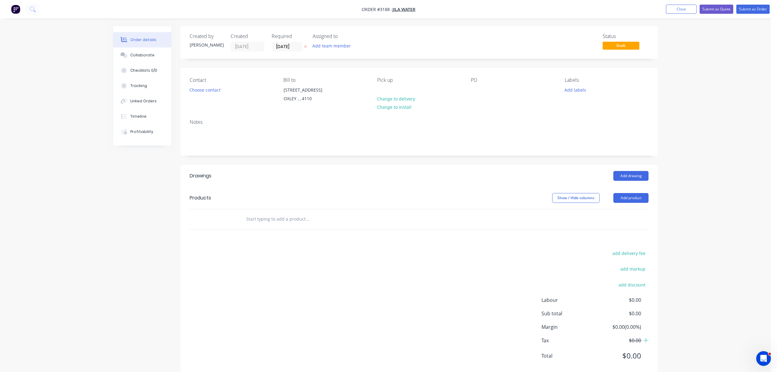
click at [279, 221] on input "text" at bounding box center [307, 219] width 122 height 12
click at [632, 198] on button "Add product" at bounding box center [631, 198] width 35 height 10
click at [620, 286] on div "Notes (Internal)" at bounding box center [619, 286] width 47 height 9
paste div
click at [275, 251] on input "text" at bounding box center [307, 250] width 122 height 12
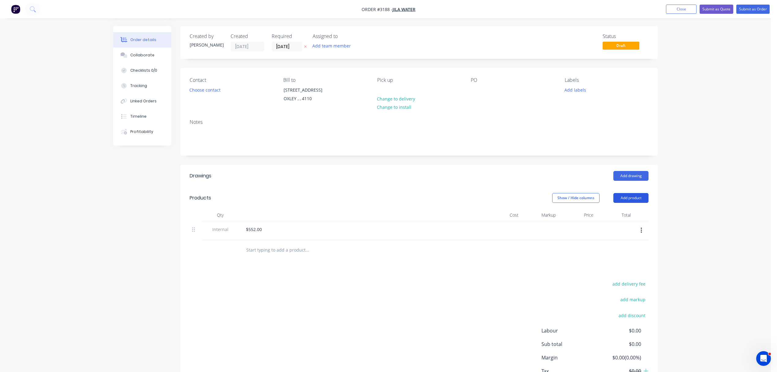
click at [637, 198] on button "Add product" at bounding box center [631, 198] width 35 height 10
click at [621, 299] on div "Notes (External)" at bounding box center [619, 298] width 47 height 9
click at [266, 248] on div at bounding box center [263, 248] width 44 height 9
click at [477, 89] on div at bounding box center [476, 89] width 10 height 9
click at [482, 98] on div "PO-Jeffrey Aitchison" at bounding box center [496, 92] width 51 height 15
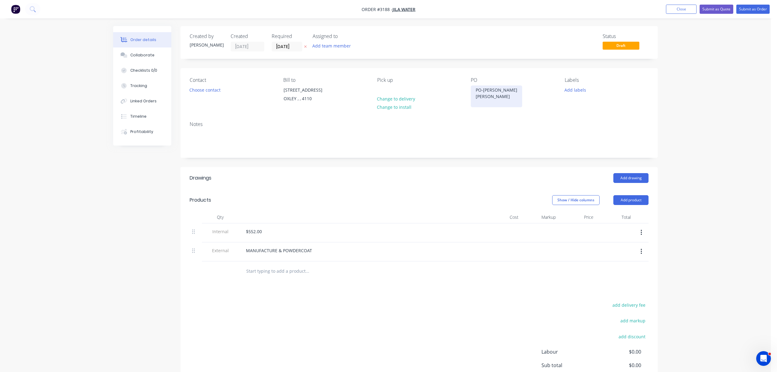
click at [507, 98] on div "PO-Jeffrey Aitchison Joel Johanson" at bounding box center [496, 96] width 51 height 22
click at [480, 106] on div "PO-Jeffrey Aitchison Joel Johanson" at bounding box center [496, 96] width 51 height 22
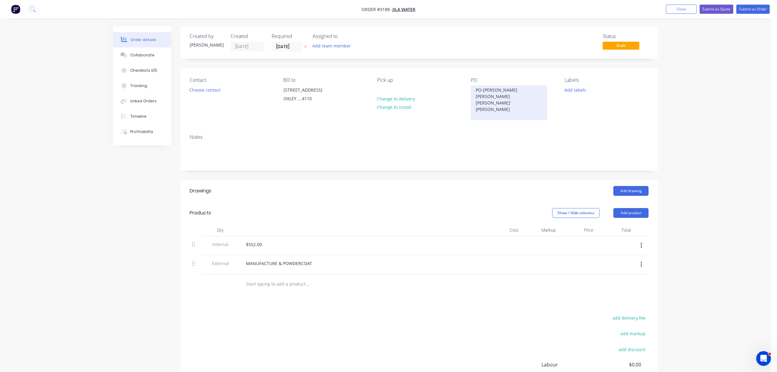
click at [493, 109] on div "PO-Jeffrey Aitchison Joel Johanson Charne’ Clarke" at bounding box center [509, 102] width 77 height 35
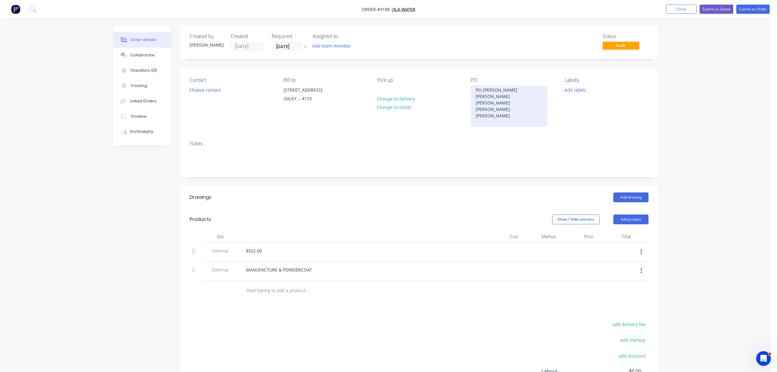
click at [506, 111] on div "PO-Jeffrey Aitchison Joel Johanson Charne’ Clarke Trent Gomboc" at bounding box center [509, 105] width 77 height 41
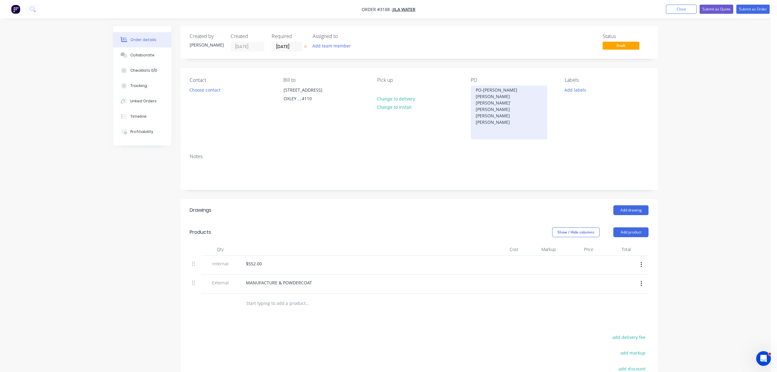
click at [510, 115] on div "PO-Jeffrey Aitchison Joel Johanson Charne’ Clarke Trent Gomboc Tom McNaught" at bounding box center [509, 112] width 77 height 54
click at [484, 89] on div "PO-Jeffrey Aitchison Joel Johanson Charne’ Clarke Trent Gomboc Tom McNaught Lei…" at bounding box center [509, 112] width 77 height 54
click at [485, 89] on div "PO- Jeffrey Aitchison Joel Johanson Charne’ Clarke Trent Gomboc Tom McNaught Le…" at bounding box center [509, 112] width 77 height 54
click at [576, 89] on button "Add labels" at bounding box center [575, 89] width 28 height 8
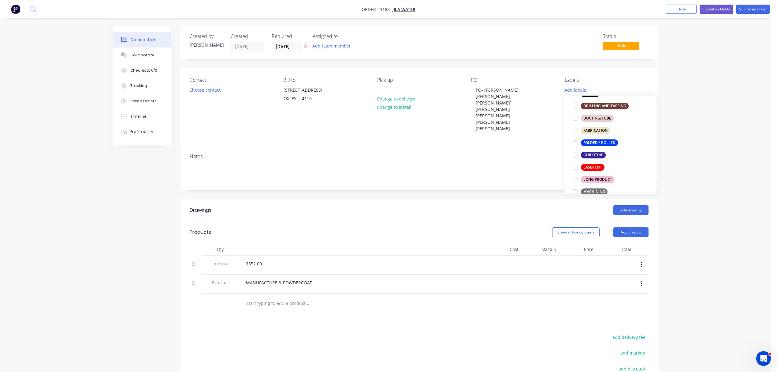
scroll to position [150, 0]
click at [576, 130] on div at bounding box center [576, 129] width 12 height 12
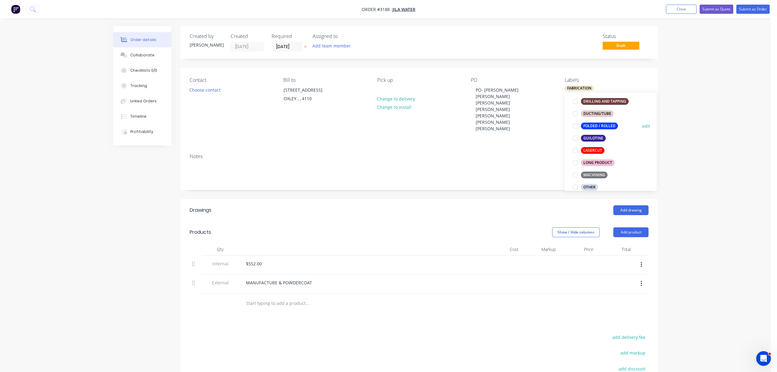
scroll to position [163, 0]
click at [577, 151] on div at bounding box center [576, 150] width 12 height 12
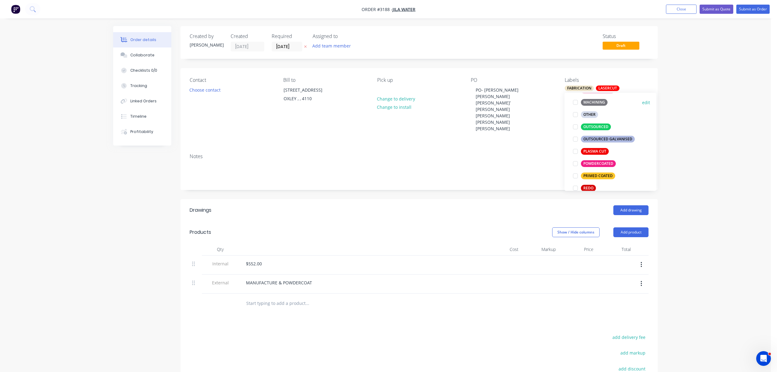
scroll to position [249, 0]
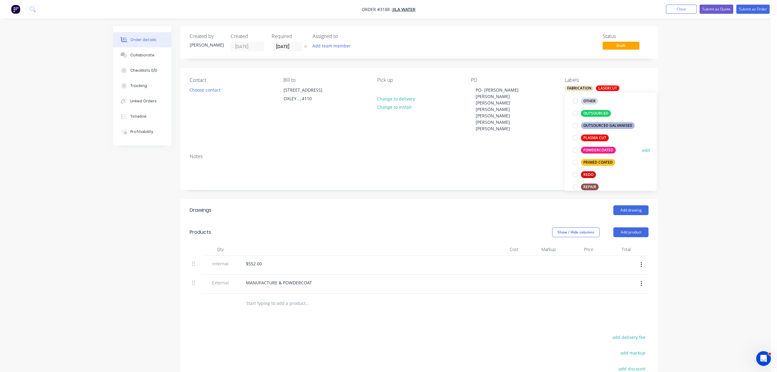
click at [577, 151] on div at bounding box center [576, 150] width 12 height 12
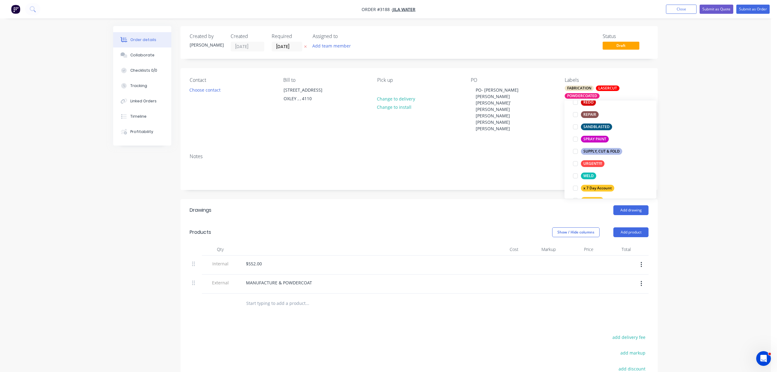
scroll to position [329, 0]
click at [578, 164] on div at bounding box center [576, 163] width 12 height 12
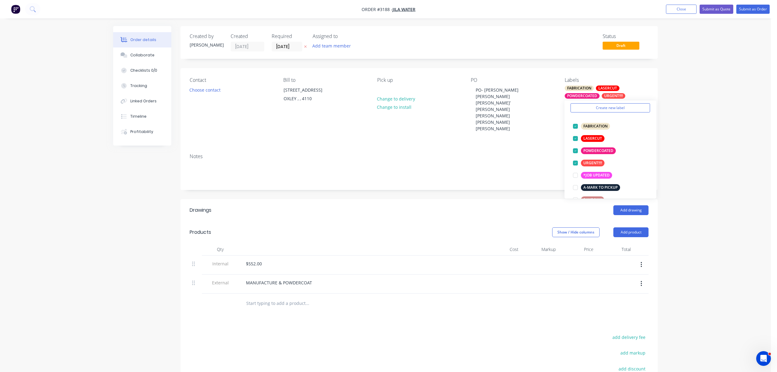
click at [307, 47] on icon "button" at bounding box center [305, 47] width 3 height 4
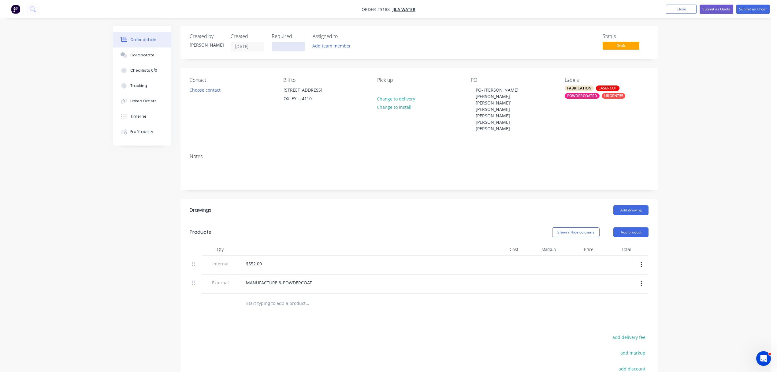
click at [279, 46] on input at bounding box center [288, 46] width 33 height 9
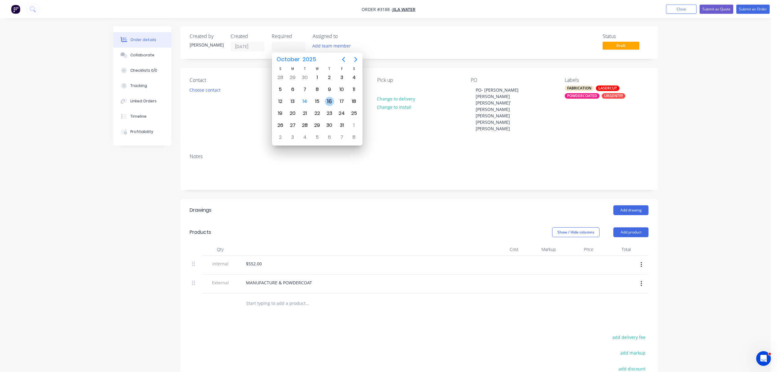
click at [328, 100] on div "16" at bounding box center [329, 101] width 9 height 9
type input "16/10/25"
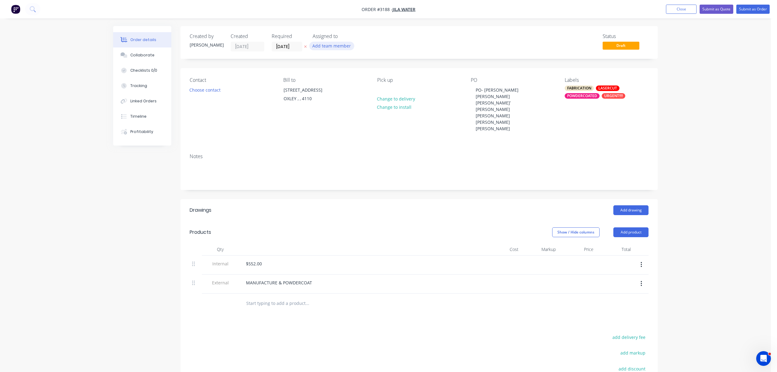
click at [331, 43] on button "Add team member" at bounding box center [331, 46] width 45 height 8
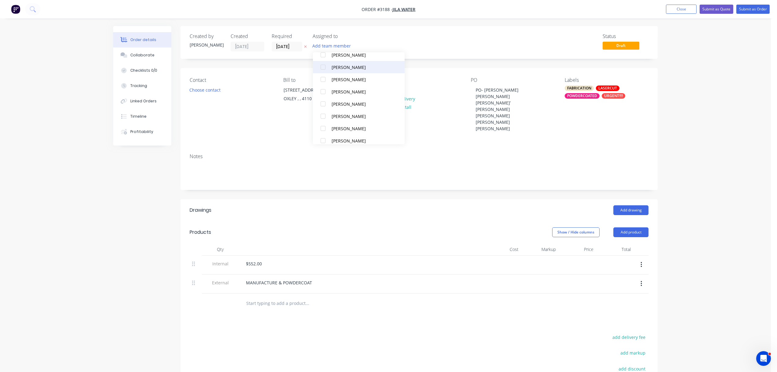
scroll to position [41, 0]
click at [324, 136] on div at bounding box center [323, 137] width 12 height 12
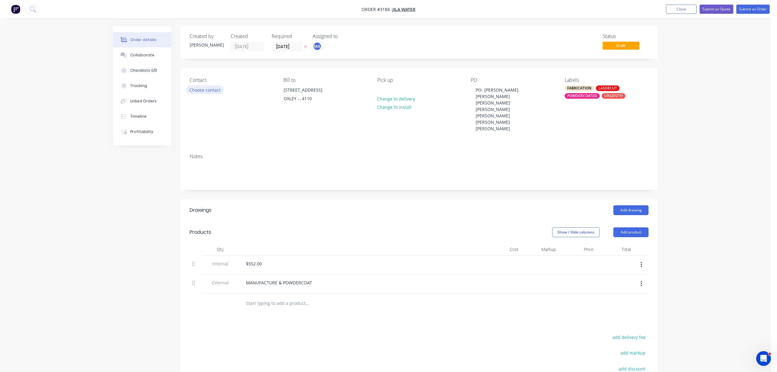
click at [209, 90] on button "Choose contact" at bounding box center [205, 89] width 38 height 8
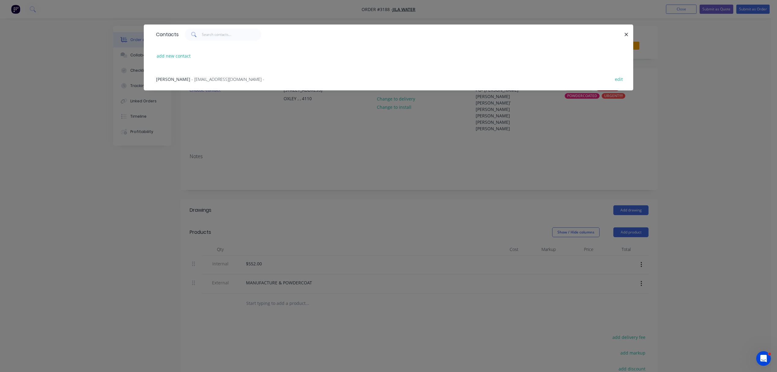
click at [184, 78] on div "JAMES GRADY - info@jilawater.com.au -" at bounding box center [210, 79] width 108 height 6
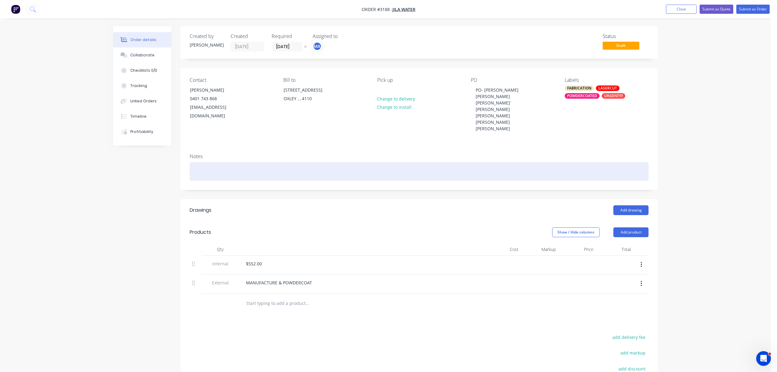
click at [225, 174] on div at bounding box center [419, 171] width 459 height 19
click at [217, 171] on div "REQUIRED 16.10.2025 PM" at bounding box center [419, 171] width 459 height 19
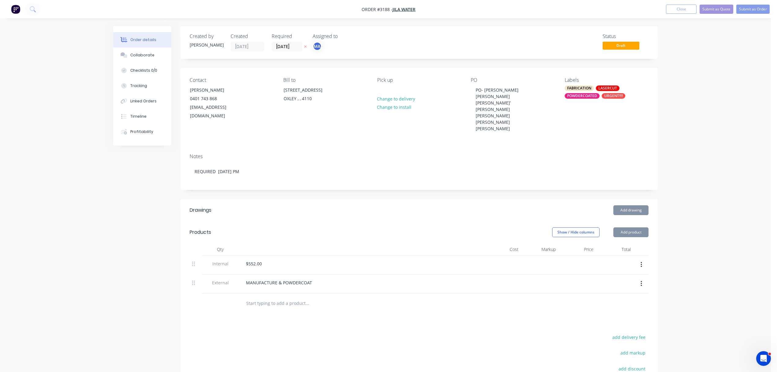
click at [269, 305] on input "text" at bounding box center [307, 303] width 122 height 12
click at [282, 306] on input "text" at bounding box center [307, 303] width 122 height 12
paste input "X Large Satin White | Jeffrey Aitchison"
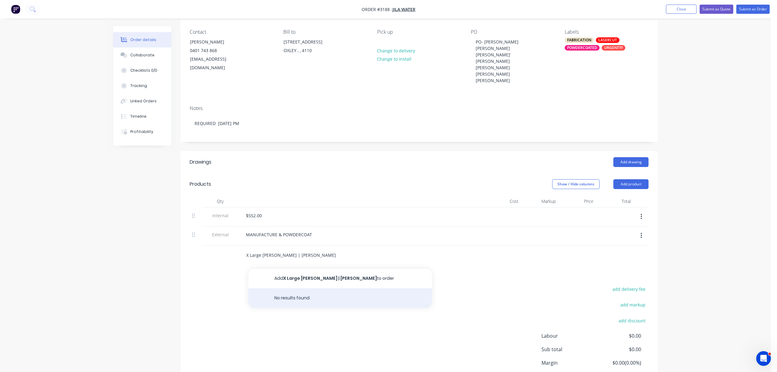
scroll to position [54, 0]
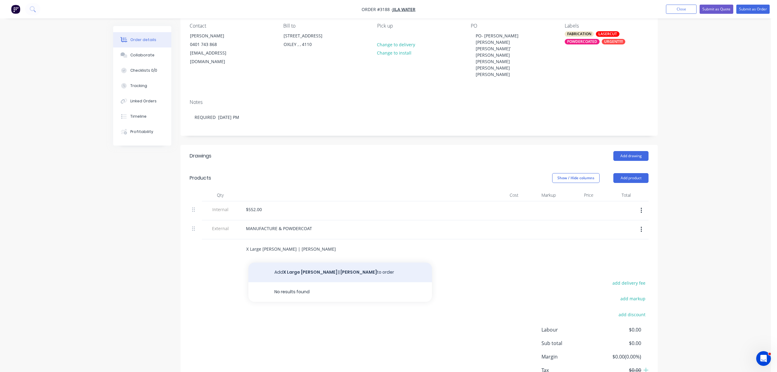
type input "X Large Satin White | Jeffrey Aitchison"
click at [309, 272] on button "Add X Large Satin White | Jeffrey Aitchison to order" at bounding box center [341, 272] width 184 height 20
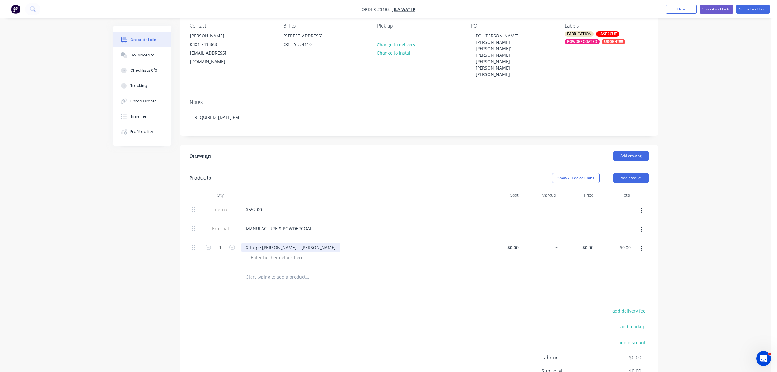
click at [251, 247] on div "X Large Satin White | Jeffrey Aitchison" at bounding box center [290, 247] width 99 height 9
click at [249, 248] on div "X Large Satin White | Jeffrey Aitchison" at bounding box center [290, 247] width 99 height 9
click at [592, 250] on input "0" at bounding box center [589, 247] width 14 height 9
type input "$552.00"
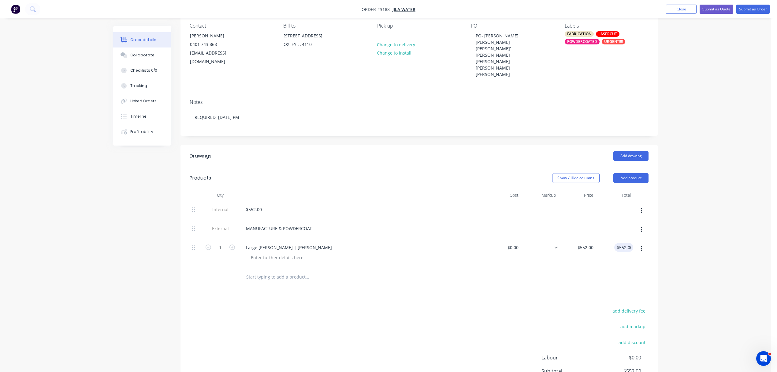
click at [255, 279] on input "text" at bounding box center [307, 277] width 122 height 12
click at [271, 280] on input "text" at bounding box center [307, 277] width 122 height 12
paste input "1 X Large Satin White | Joel Johanson"
type input "1 X Large Satin White | Joel Johanson"
click at [304, 298] on div "Drawings Add drawing Products Show / Hide columns Add product Qty Cost Markup P…" at bounding box center [419, 289] width 477 height 289
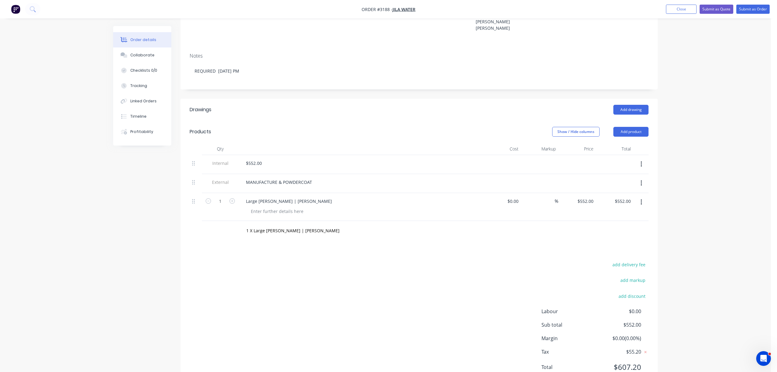
scroll to position [122, 0]
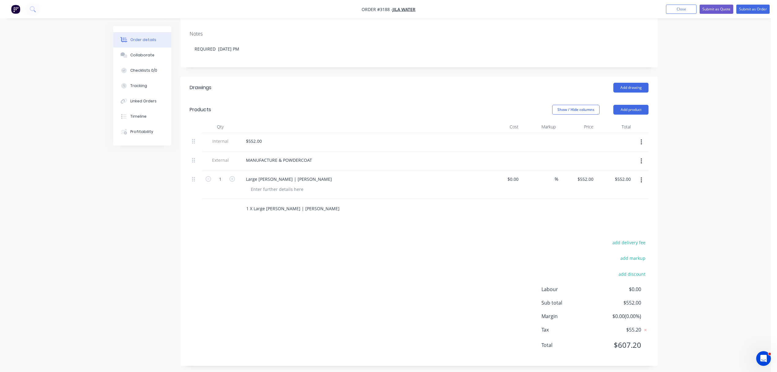
click at [318, 208] on input "1 X Large Satin White | Joel Johanson" at bounding box center [307, 208] width 122 height 12
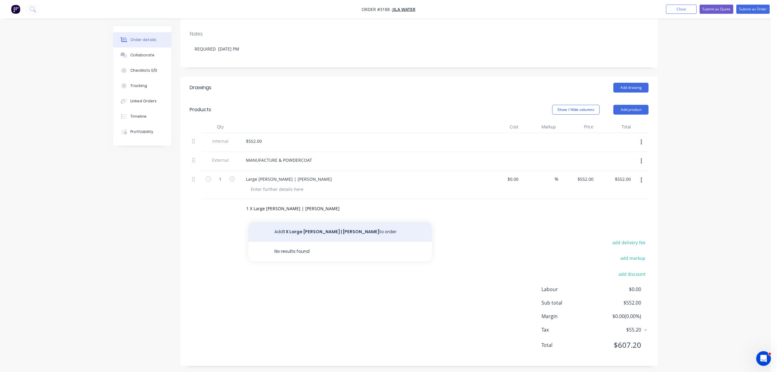
click at [346, 234] on button "Add 1 X Large Satin White | Joel Johanson to order" at bounding box center [341, 232] width 184 height 20
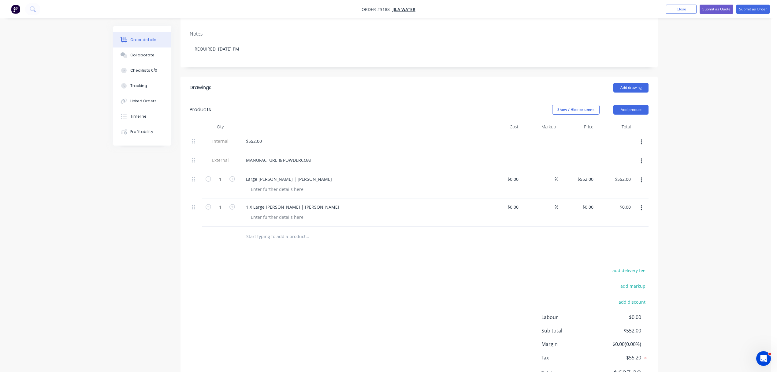
click at [267, 240] on input "text" at bounding box center [307, 236] width 122 height 12
paste input "1 X Large Satin White | Charne’ Clarke"
type input "1 X Large Satin White | Charne’ Clarke"
click at [319, 259] on div "Drawings Add drawing Products Show / Hide columns Add product Qty Cost Markup P…" at bounding box center [419, 235] width 477 height 317
click at [308, 239] on input "1 X Large Satin White | Charne’ Clarke" at bounding box center [307, 236] width 122 height 12
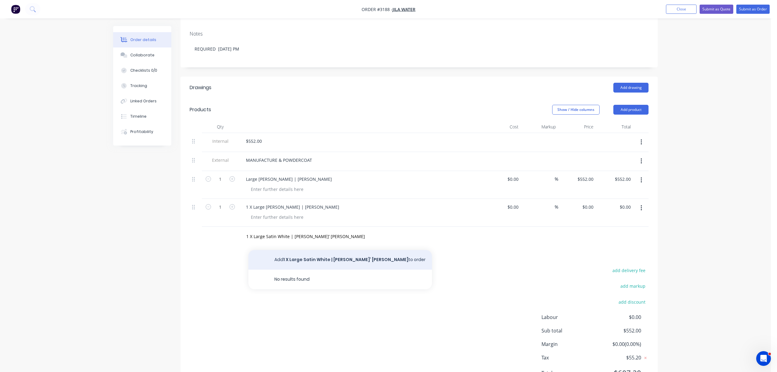
click at [326, 260] on button "Add 1 X Large Satin White | Charne’ Clarke to order" at bounding box center [341, 260] width 184 height 20
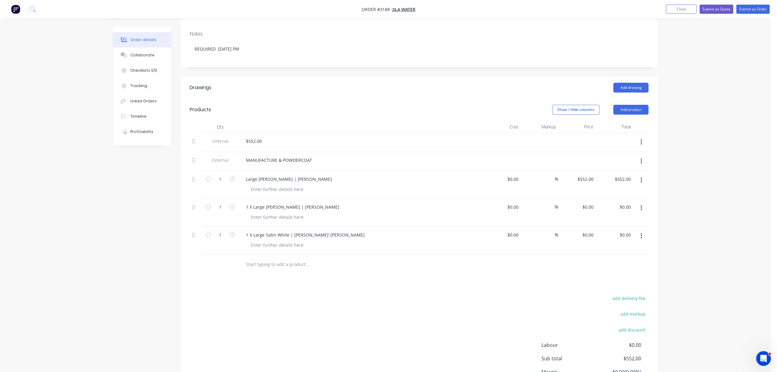
click at [265, 267] on input "text" at bounding box center [307, 264] width 122 height 12
paste input "1 X Large Monument | Trent Gomboc"
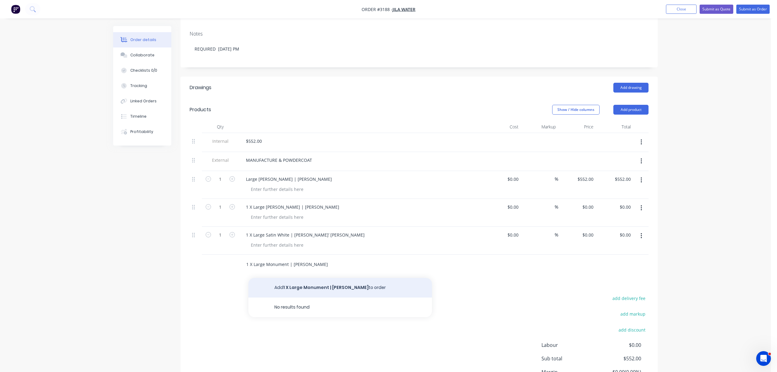
type input "1 X Large Monument | Trent Gomboc"
click at [332, 288] on button "Add 1 X Large Monument | Trent Gomboc to order" at bounding box center [341, 288] width 184 height 20
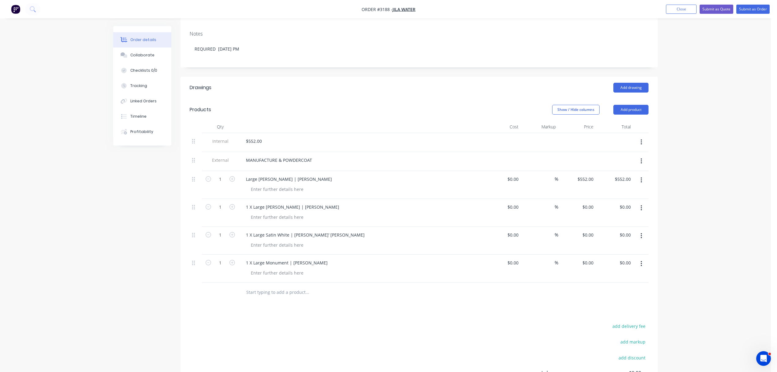
click at [266, 294] on input "text" at bounding box center [307, 292] width 122 height 12
paste input "1 X Large Monument | Tom McNaught"
type input "1 X Large Monument | Tom McNaught"
click at [330, 317] on button "Add 1 X Large Monument | Tom McNaught to order" at bounding box center [341, 315] width 184 height 20
click at [273, 323] on input "text" at bounding box center [307, 320] width 122 height 12
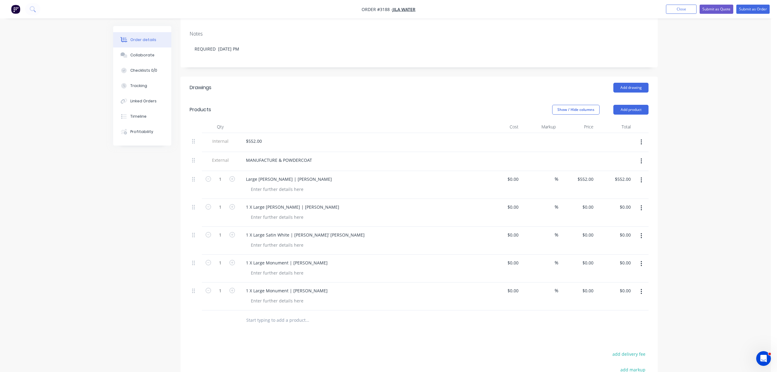
paste input "1 X Large Monument | Leith McKenzie"
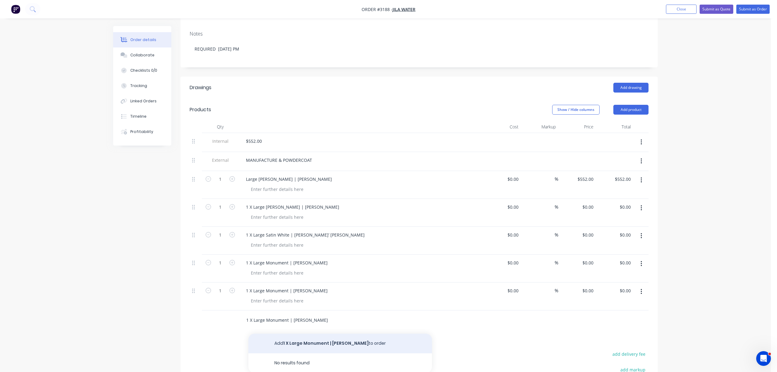
type input "1 X Large Monument | Leith McKenzie"
click at [327, 345] on button "Add 1 X Large Monument | Leith McKenzie to order" at bounding box center [341, 343] width 184 height 20
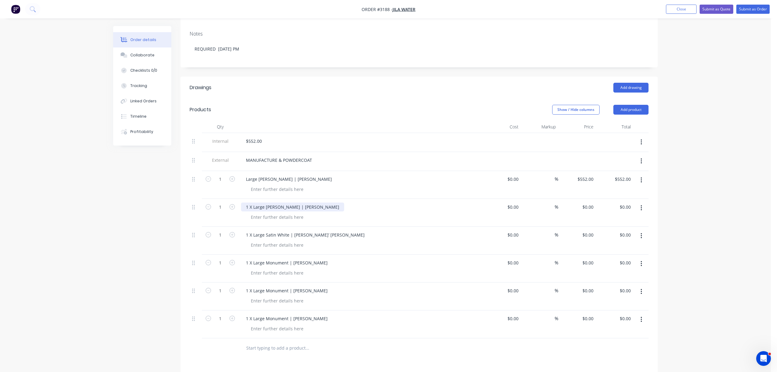
click at [253, 209] on div "1 X Large Satin White | Joel Johanson" at bounding box center [292, 206] width 103 height 9
click at [253, 233] on div "1 X Large Satin White | Charne’ Clarke" at bounding box center [305, 234] width 129 height 9
click at [253, 262] on div "1 X Large Monument | Trent Gomboc" at bounding box center [287, 262] width 92 height 9
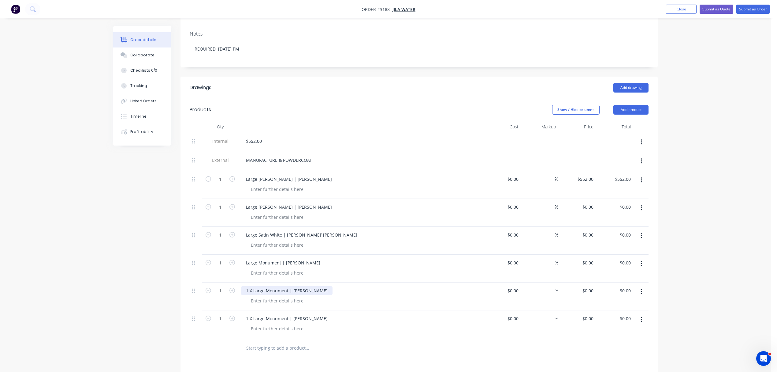
click at [253, 292] on div "1 X Large Monument | Tom McNaught" at bounding box center [287, 290] width 92 height 9
click at [253, 320] on div "1 X Large Monument | Leith McKenzie" at bounding box center [287, 318] width 92 height 9
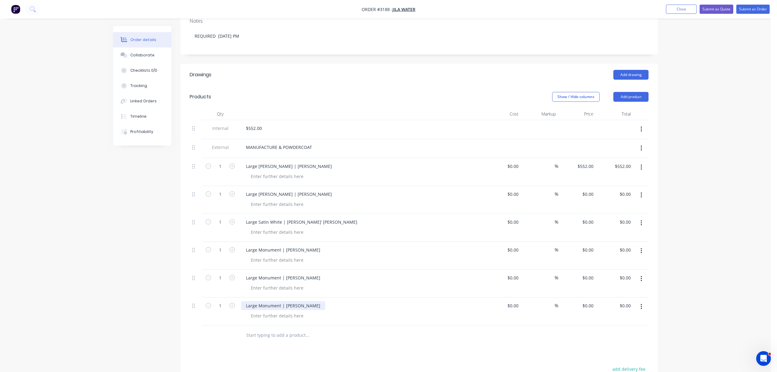
scroll to position [136, 0]
click at [143, 53] on div "Collaborate" at bounding box center [142, 55] width 24 height 6
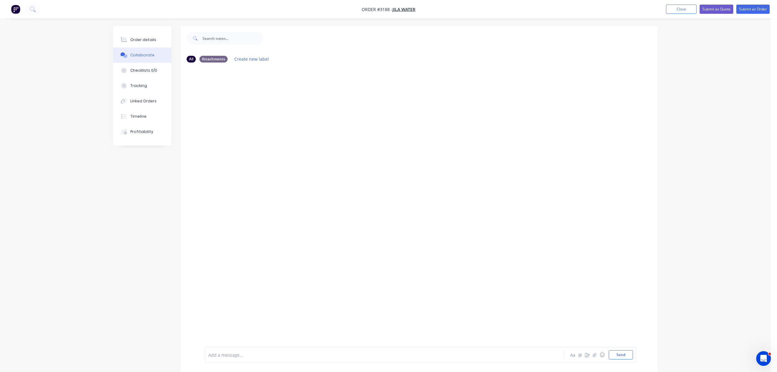
click at [239, 355] on div at bounding box center [368, 354] width 318 height 6
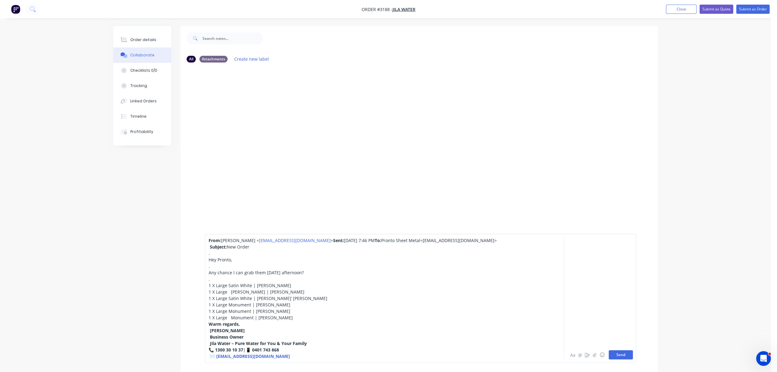
click at [620, 355] on button "Send" at bounding box center [621, 354] width 24 height 9
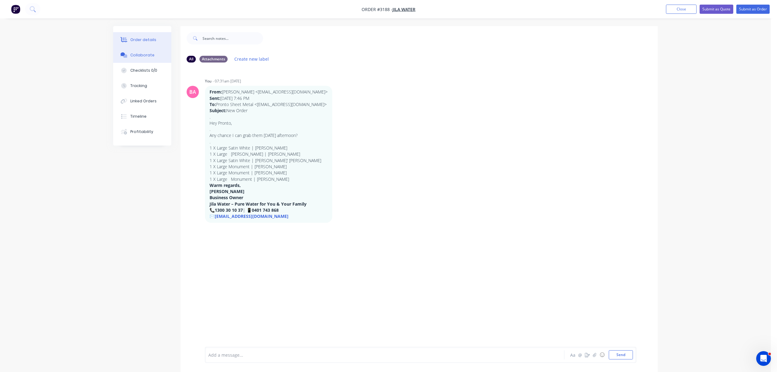
click at [138, 41] on div "Order details" at bounding box center [143, 40] width 26 height 6
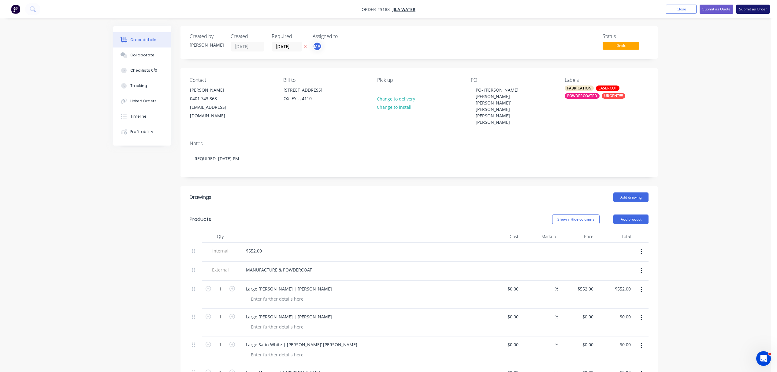
click at [757, 6] on button "Submit as Order" at bounding box center [753, 9] width 33 height 9
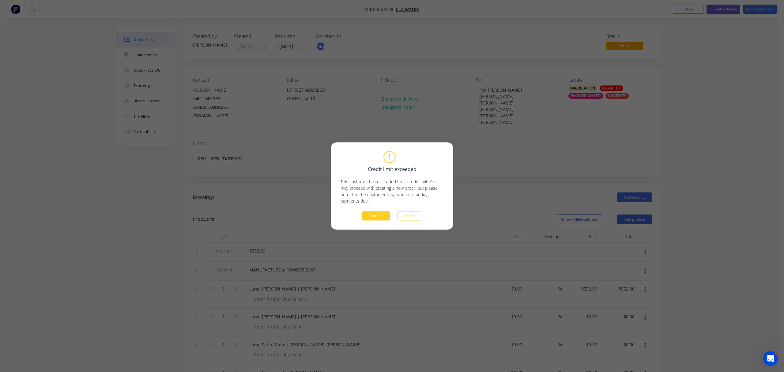
click at [376, 215] on button "Continue" at bounding box center [376, 215] width 28 height 9
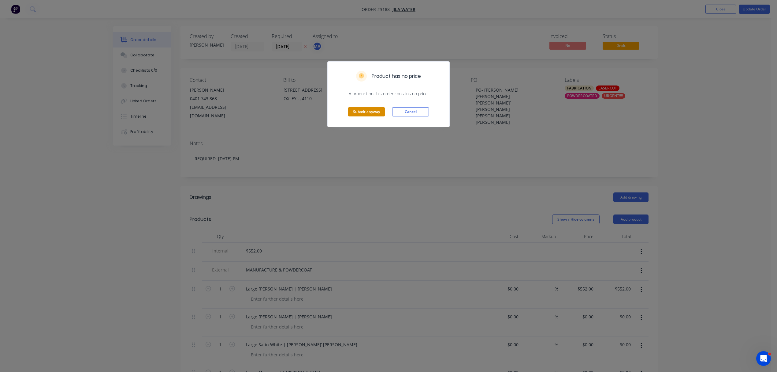
click at [361, 113] on button "Submit anyway" at bounding box center [366, 111] width 37 height 9
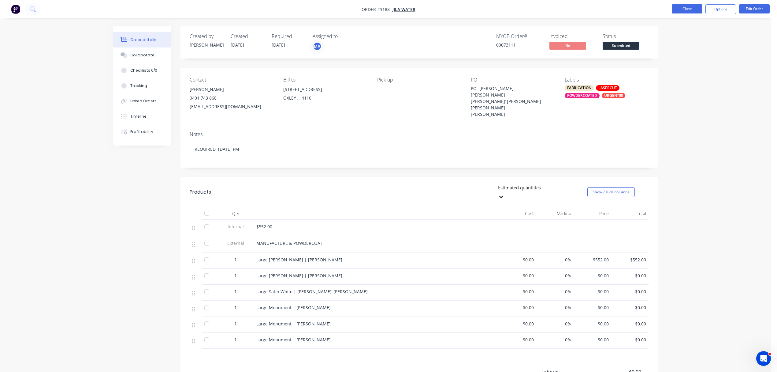
click at [691, 7] on button "Close" at bounding box center [687, 8] width 31 height 9
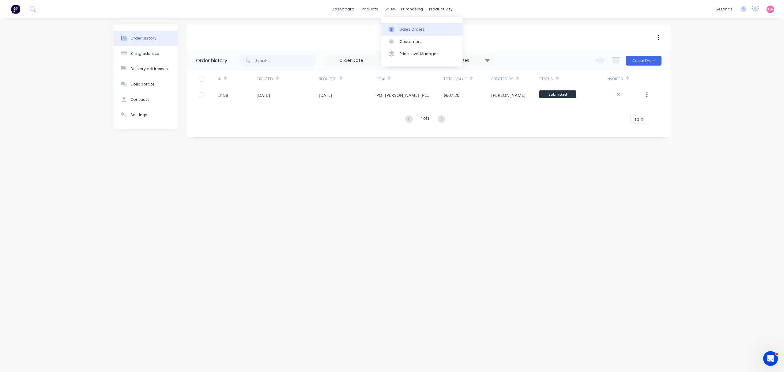
click at [412, 28] on div "Sales Orders" at bounding box center [411, 30] width 25 height 6
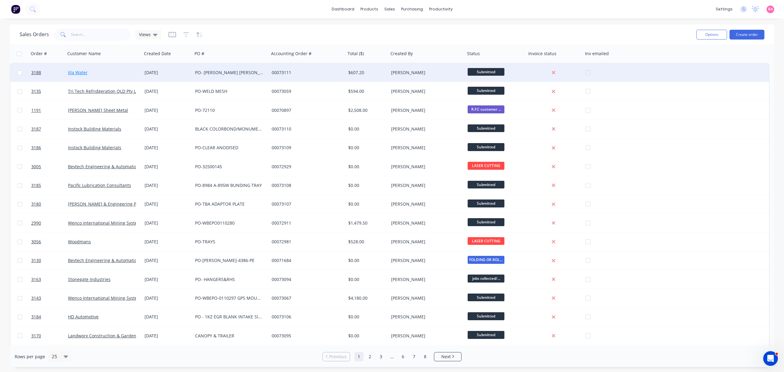
click at [78, 71] on link "Jila Water" at bounding box center [78, 72] width 20 height 6
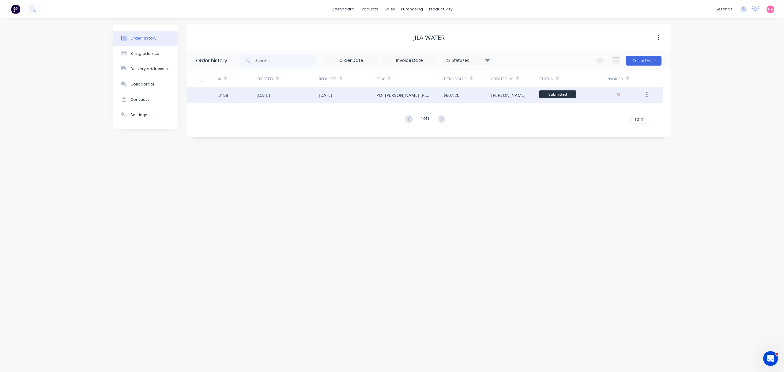
click at [224, 93] on div "3188" at bounding box center [223, 95] width 10 height 6
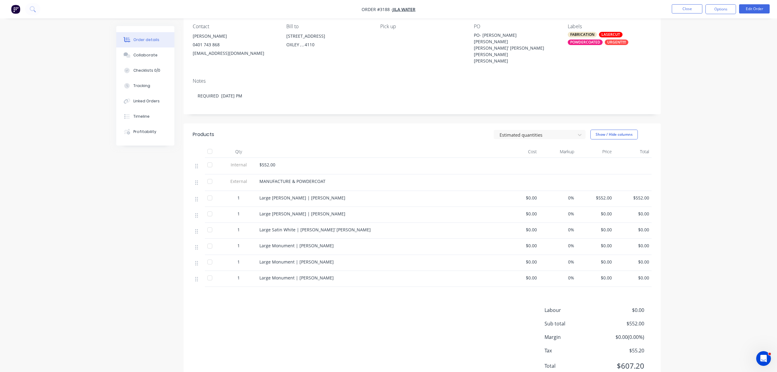
scroll to position [54, 0]
click at [687, 8] on button "Close" at bounding box center [687, 8] width 31 height 9
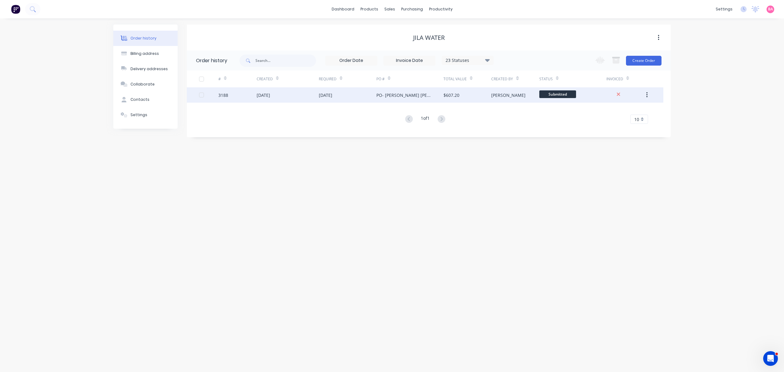
click at [261, 94] on div "[DATE]" at bounding box center [262, 95] width 13 height 6
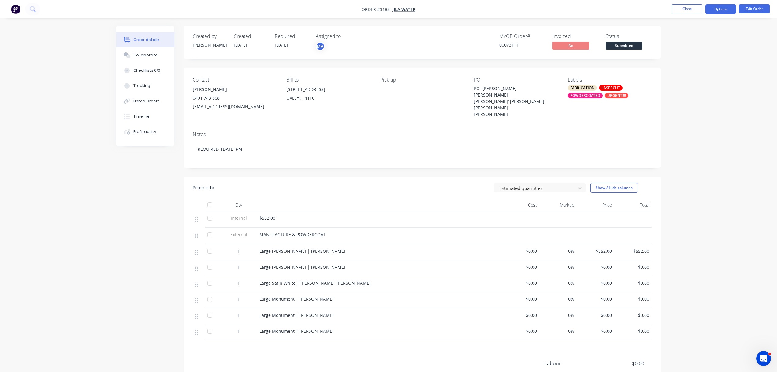
click at [724, 9] on button "Options" at bounding box center [721, 9] width 31 height 10
click at [697, 60] on div "Order Confirmation" at bounding box center [703, 61] width 56 height 9
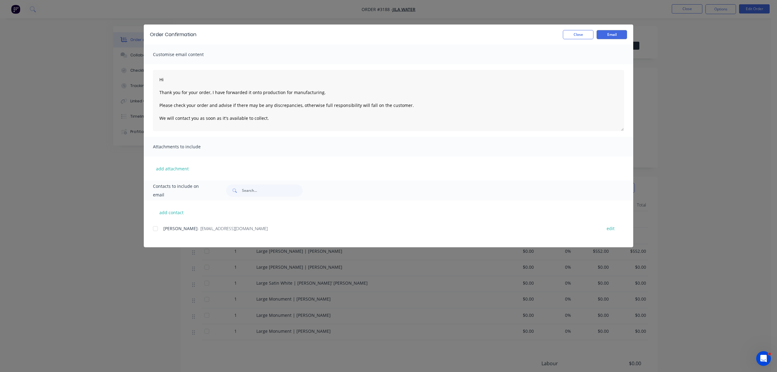
click at [154, 227] on div at bounding box center [155, 228] width 12 height 12
click at [179, 78] on textarea "Hi Thank you for your order, I have forwarded it onto production for manufactur…" at bounding box center [388, 100] width 471 height 61
type textarea "Hi James Thank you for your order, I have forwarded it onto production for manu…"
click at [616, 34] on button "Email" at bounding box center [612, 34] width 31 height 9
click at [579, 35] on button "Close" at bounding box center [578, 34] width 31 height 9
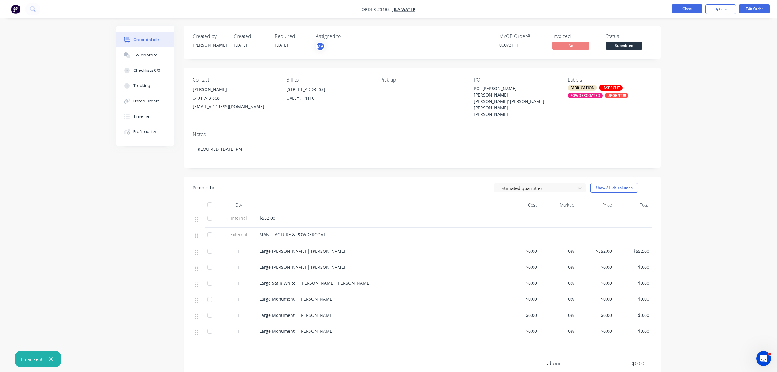
click at [680, 6] on button "Close" at bounding box center [687, 8] width 31 height 9
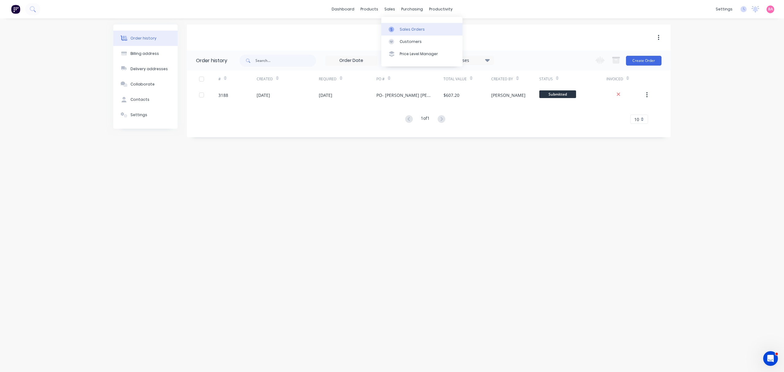
click at [406, 28] on div "Sales Orders" at bounding box center [411, 30] width 25 height 6
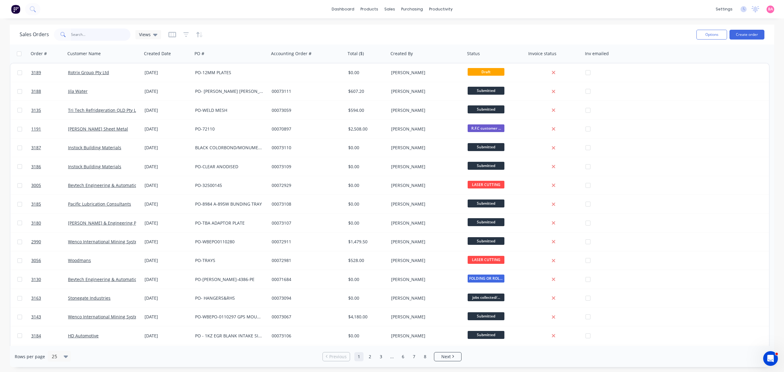
click at [93, 33] on input "text" at bounding box center [101, 34] width 60 height 12
click at [185, 32] on icon "button" at bounding box center [186, 34] width 6 height 5
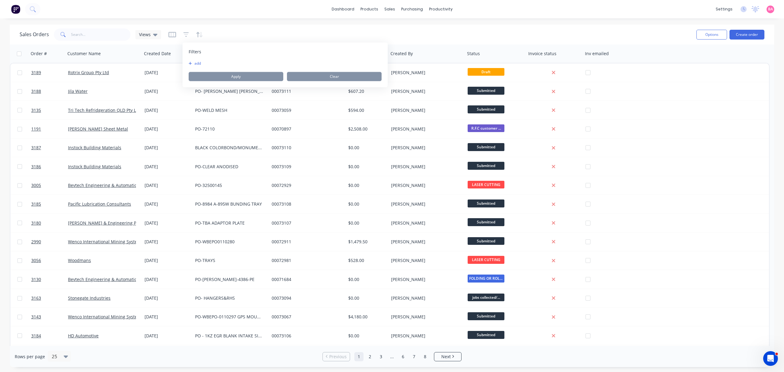
click at [195, 63] on button "add" at bounding box center [196, 63] width 15 height 5
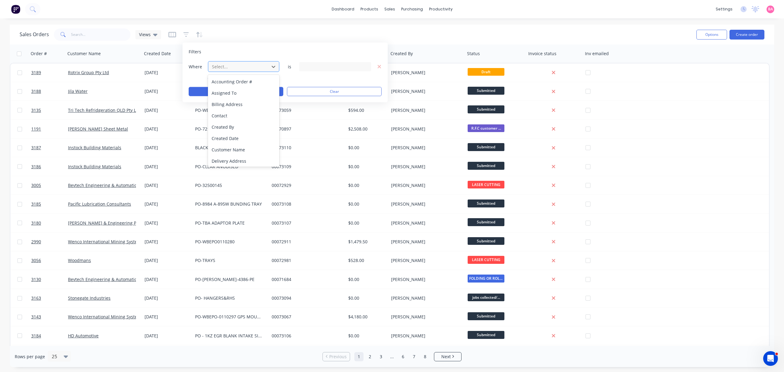
click at [263, 69] on div at bounding box center [238, 67] width 55 height 8
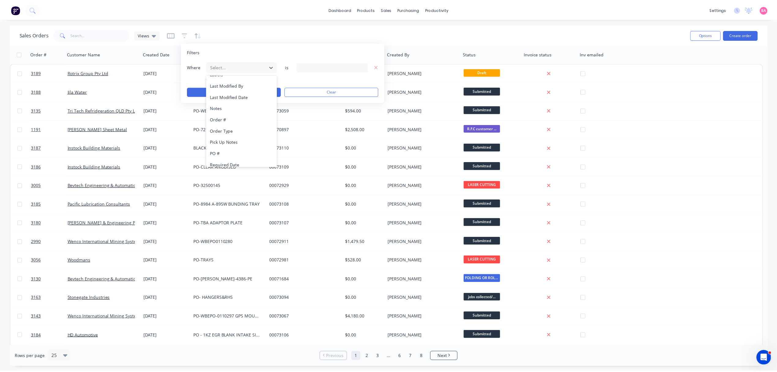
scroll to position [159, 0]
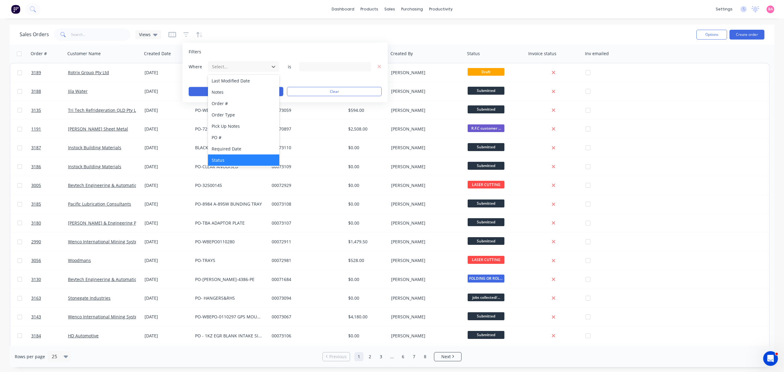
click at [222, 161] on div "Status" at bounding box center [243, 159] width 71 height 11
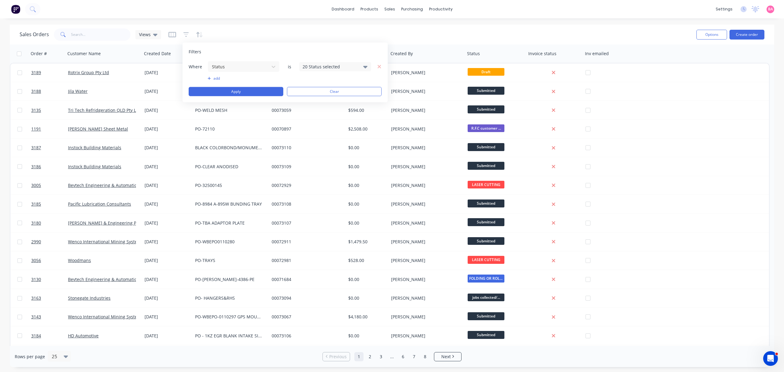
click at [366, 66] on icon at bounding box center [365, 67] width 4 height 2
click at [310, 99] on div at bounding box center [309, 100] width 12 height 12
click at [247, 93] on button "Apply" at bounding box center [236, 91] width 95 height 9
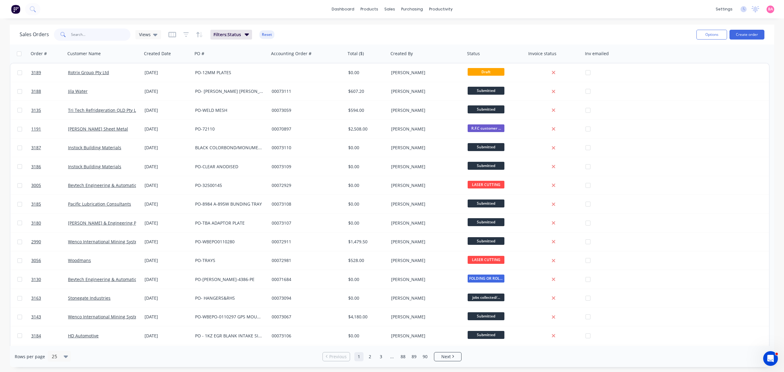
click at [97, 35] on input "text" at bounding box center [101, 34] width 60 height 12
click at [99, 33] on input "text" at bounding box center [101, 34] width 60 height 12
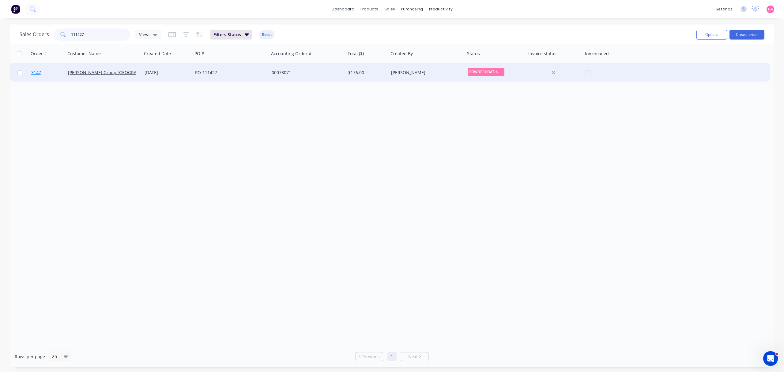
type input "111427"
click at [36, 73] on span "3147" at bounding box center [36, 72] width 10 height 6
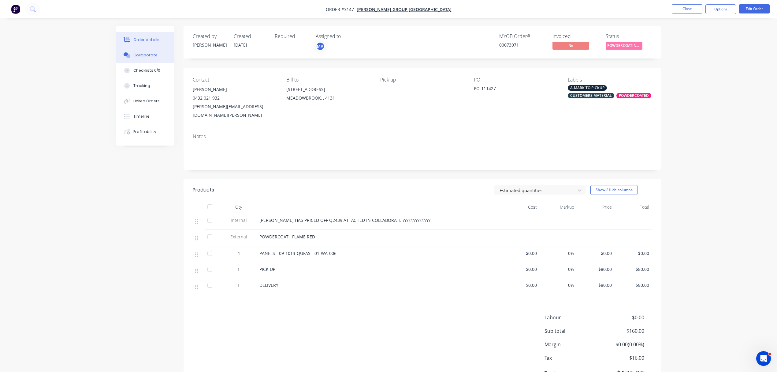
click at [153, 52] on button "Collaborate" at bounding box center [145, 54] width 58 height 15
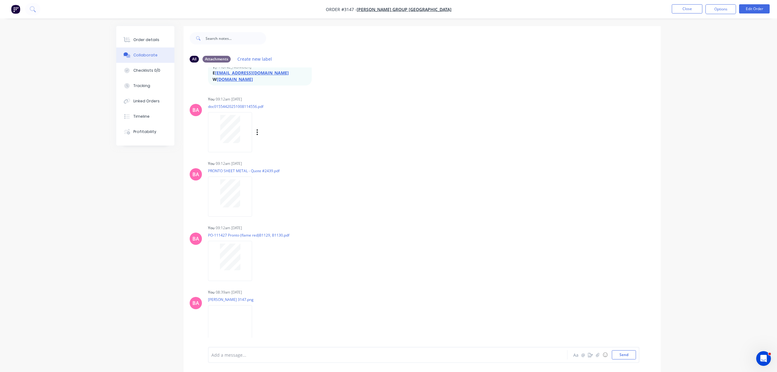
scroll to position [187, 0]
click at [688, 7] on button "Close" at bounding box center [687, 8] width 31 height 9
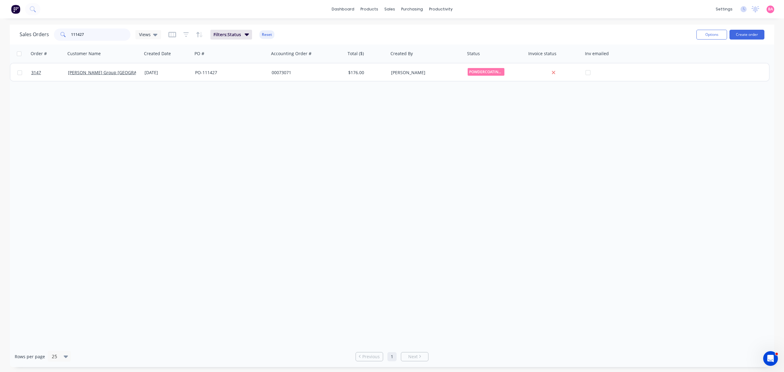
drag, startPoint x: 90, startPoint y: 34, endPoint x: -34, endPoint y: 24, distance: 123.8
click at [0, 24] on html "dashboard products sales purchasing productivity dashboard products Product Cat…" at bounding box center [392, 186] width 784 height 372
type input "abco"
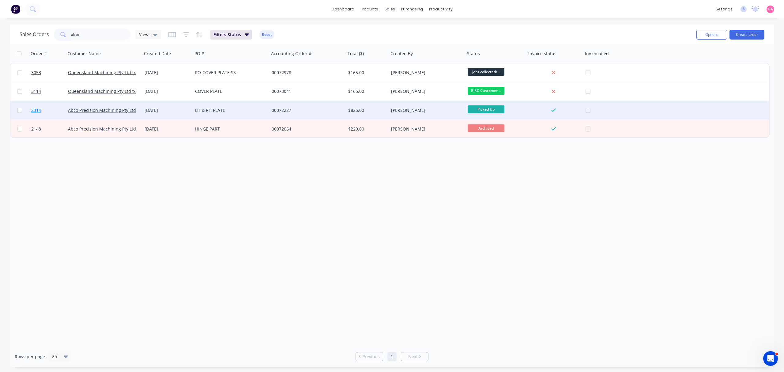
click at [36, 109] on span "2314" at bounding box center [36, 110] width 10 height 6
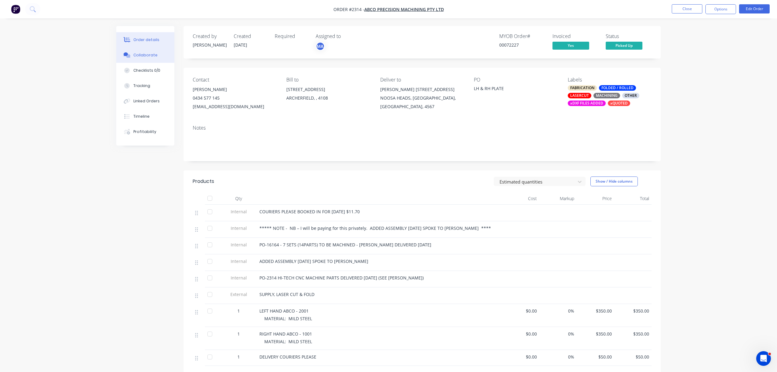
click at [148, 52] on button "Collaborate" at bounding box center [145, 54] width 58 height 15
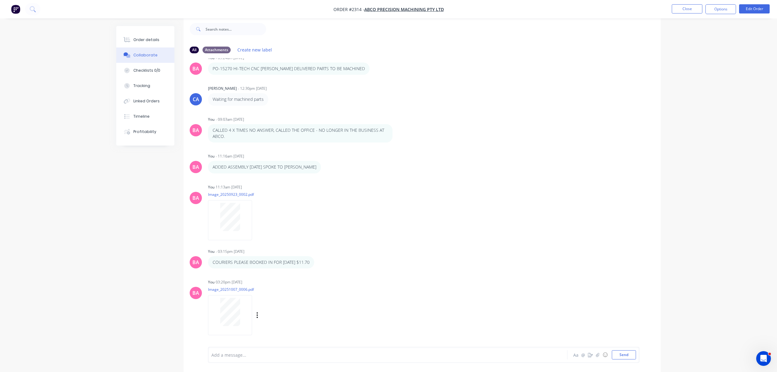
scroll to position [10, 0]
click at [151, 38] on div "Order details" at bounding box center [146, 40] width 26 height 6
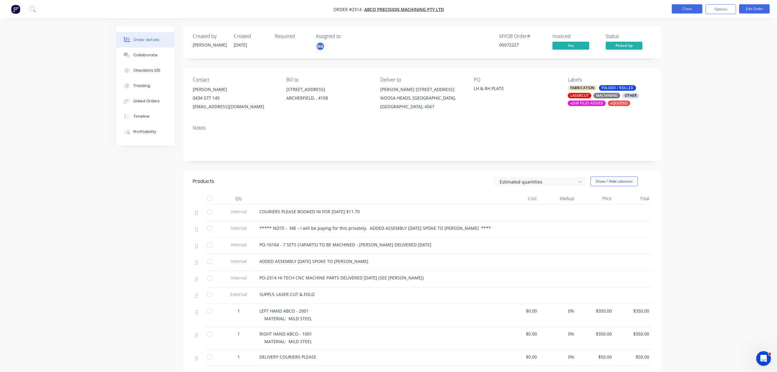
click at [685, 7] on button "Close" at bounding box center [687, 8] width 31 height 9
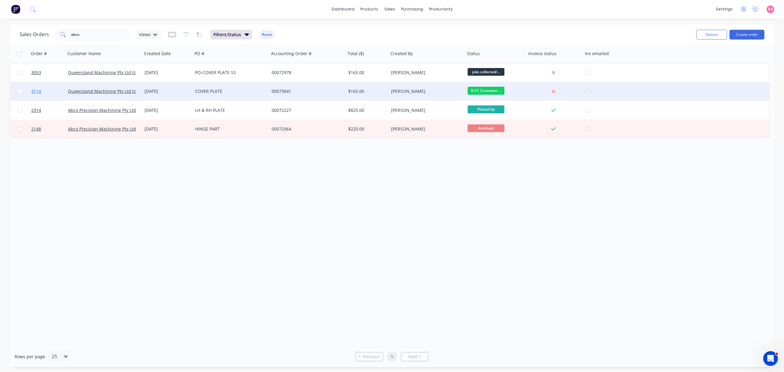
click at [36, 89] on span "3114" at bounding box center [36, 91] width 10 height 6
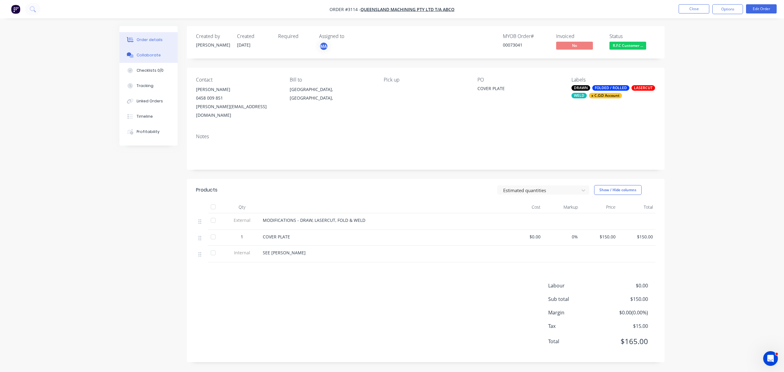
click at [150, 54] on div "Collaborate" at bounding box center [149, 55] width 24 height 6
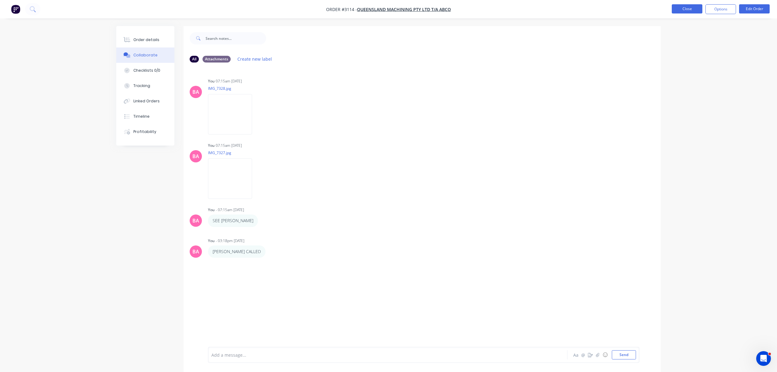
click at [685, 7] on button "Close" at bounding box center [687, 8] width 31 height 9
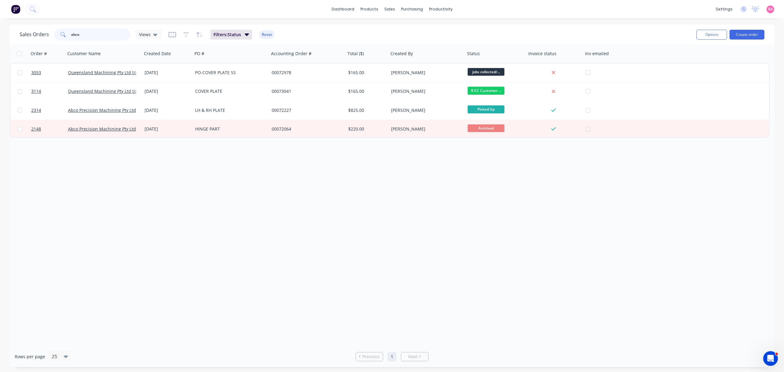
drag, startPoint x: 91, startPoint y: 36, endPoint x: -41, endPoint y: 29, distance: 131.8
click at [0, 29] on html "dashboard products sales purchasing productivity dashboard products Product Cat…" at bounding box center [392, 186] width 784 height 372
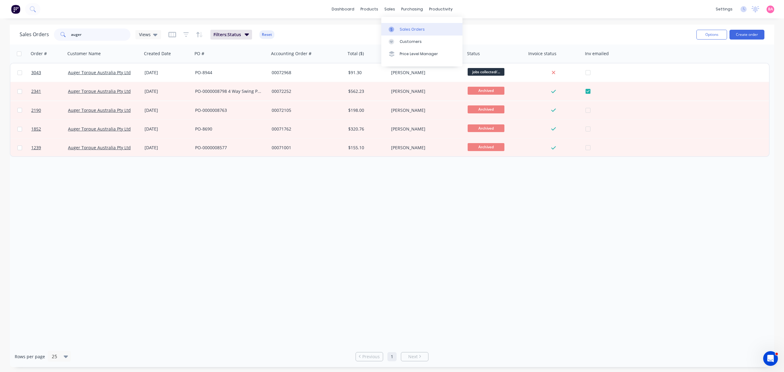
type input "auger"
click at [410, 27] on div "Sales Orders" at bounding box center [411, 30] width 25 height 6
click at [362, 291] on div "Order # Customer Name Created Date PO # Accounting Order # Total ($) Created By…" at bounding box center [392, 194] width 764 height 301
click at [455, 30] on div "Workflow" at bounding box center [451, 30] width 18 height 6
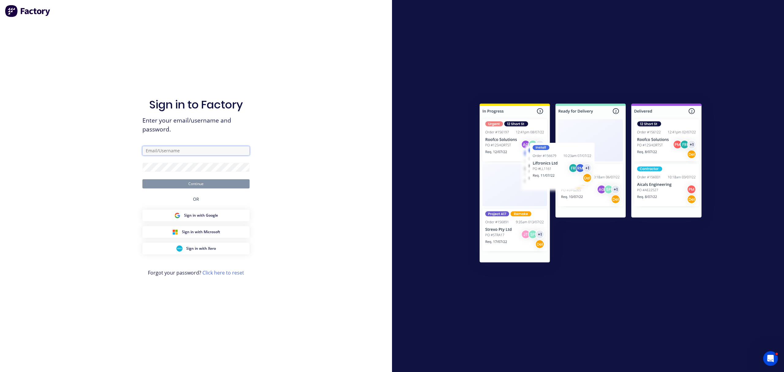
type input "[PERSON_NAME][EMAIL_ADDRESS][DOMAIN_NAME]"
click at [197, 185] on button "Continue" at bounding box center [195, 183] width 107 height 9
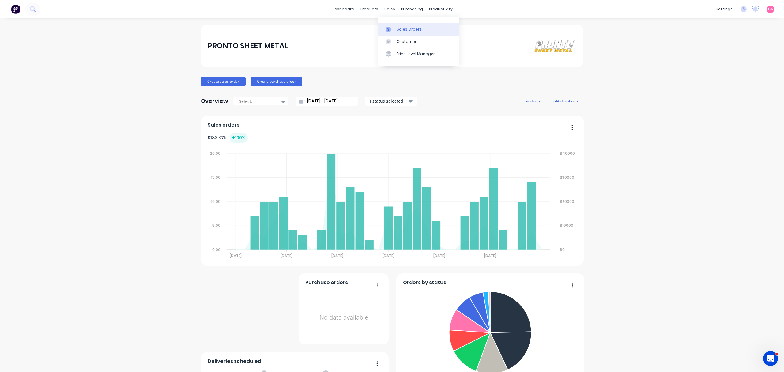
click at [410, 28] on div "Sales Orders" at bounding box center [408, 30] width 25 height 6
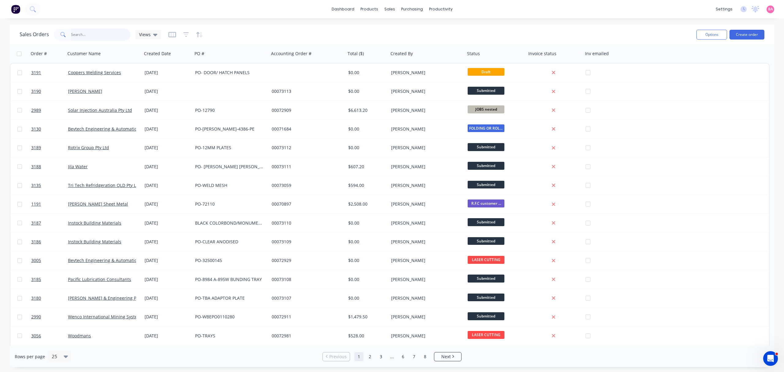
click at [80, 33] on input "text" at bounding box center [101, 34] width 60 height 12
type input "logos"
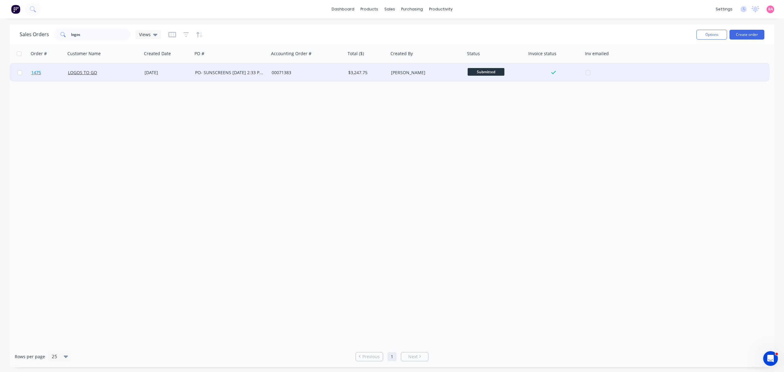
click at [38, 72] on span "1475" at bounding box center [36, 72] width 10 height 6
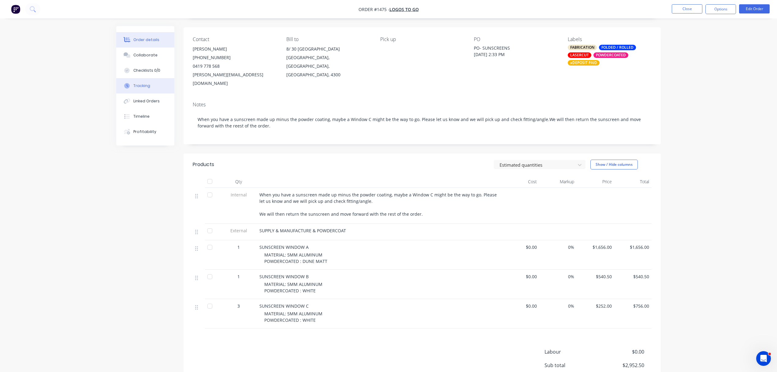
scroll to position [41, 0]
click at [146, 52] on div "Collaborate" at bounding box center [145, 55] width 24 height 6
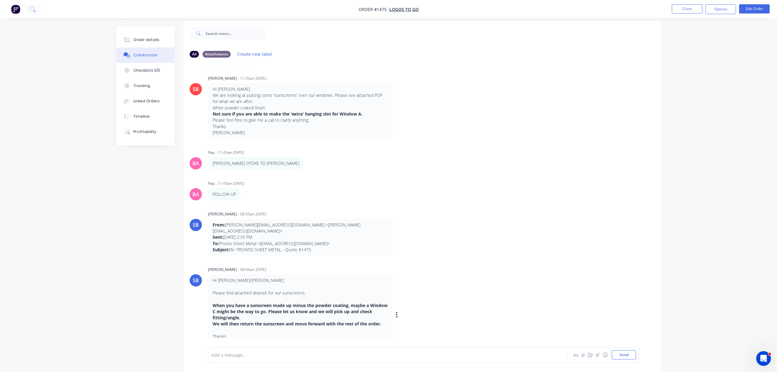
scroll to position [10, 0]
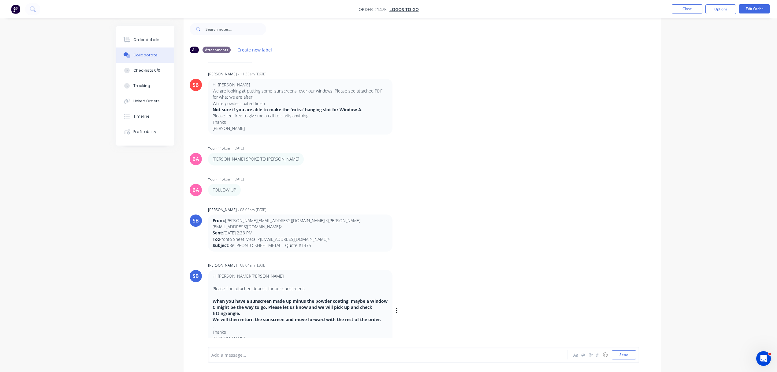
click at [437, 261] on div "SB [PERSON_NAME] - 08:04am [DATE] Hi [PERSON_NAME]/[PERSON_NAME] . Please find …" at bounding box center [422, 305] width 477 height 90
click at [152, 40] on div "Order details" at bounding box center [146, 40] width 26 height 6
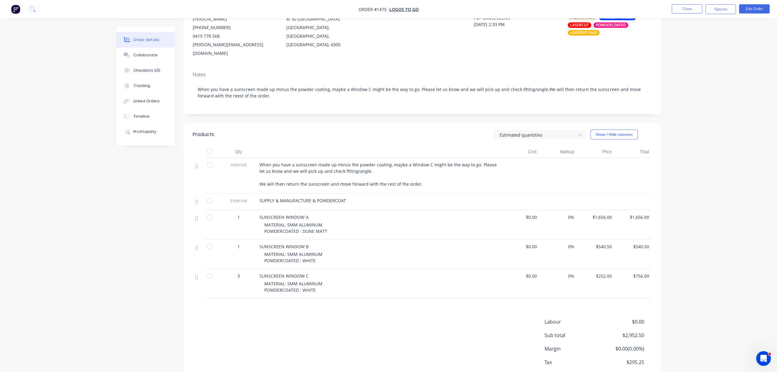
scroll to position [104, 0]
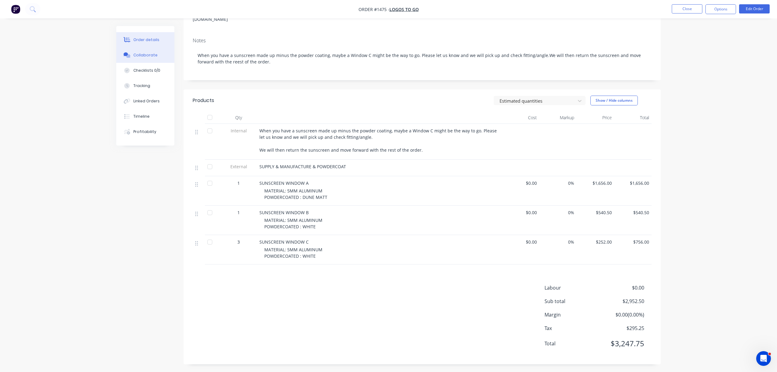
click at [147, 55] on div "Collaborate" at bounding box center [145, 55] width 24 height 6
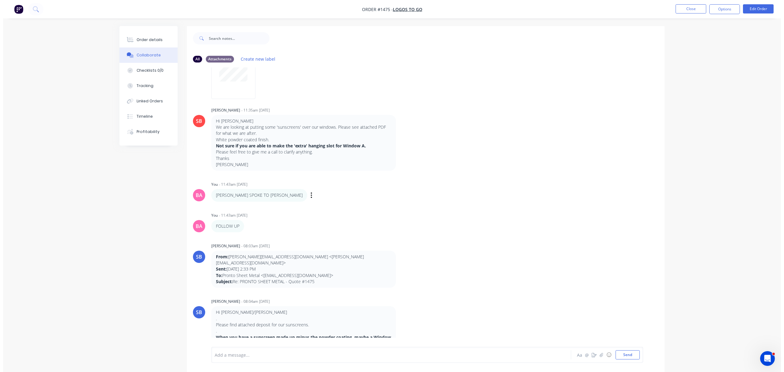
scroll to position [118, 0]
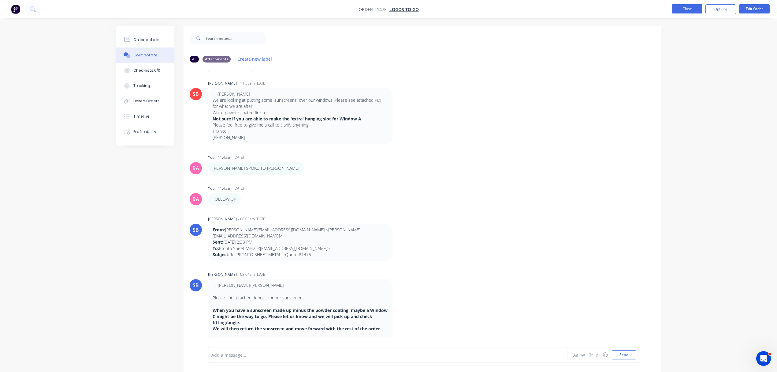
click at [680, 9] on button "Close" at bounding box center [687, 8] width 31 height 9
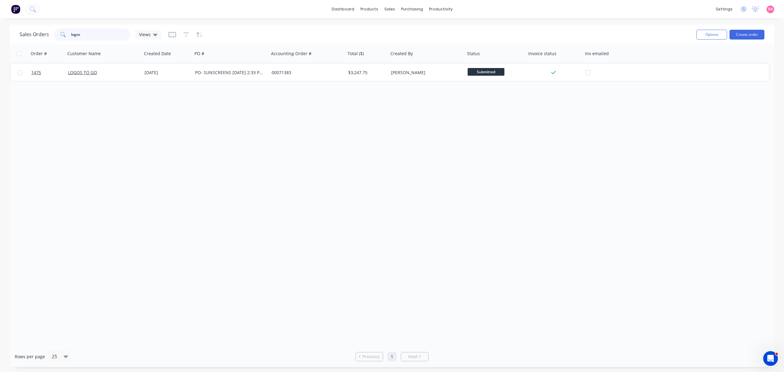
drag, startPoint x: 85, startPoint y: 36, endPoint x: 43, endPoint y: 30, distance: 42.3
click at [43, 30] on div "Sales Orders logos Views" at bounding box center [90, 34] width 141 height 12
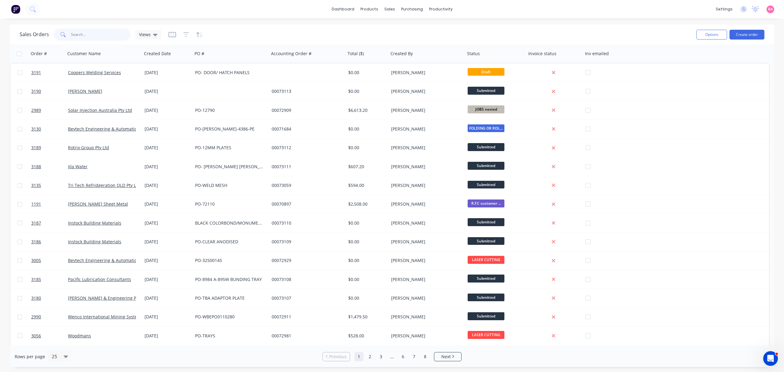
click at [81, 36] on input "text" at bounding box center [101, 34] width 60 height 12
type input "s"
click at [81, 31] on input "text" at bounding box center [101, 34] width 60 height 12
type input "2561"
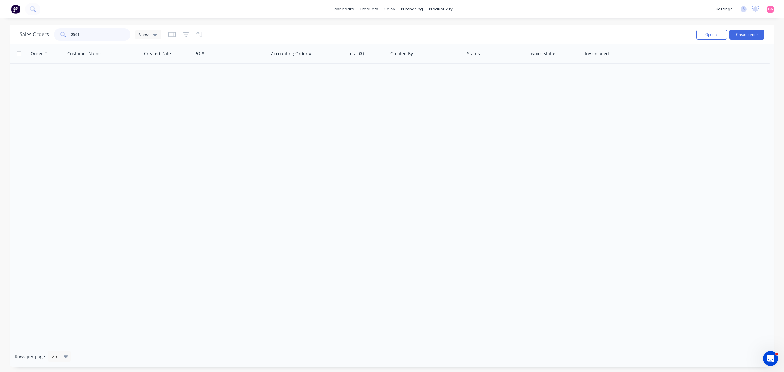
drag, startPoint x: 88, startPoint y: 37, endPoint x: 47, endPoint y: 35, distance: 41.4
click at [48, 35] on div "Sales Orders 2561 Views" at bounding box center [90, 34] width 141 height 12
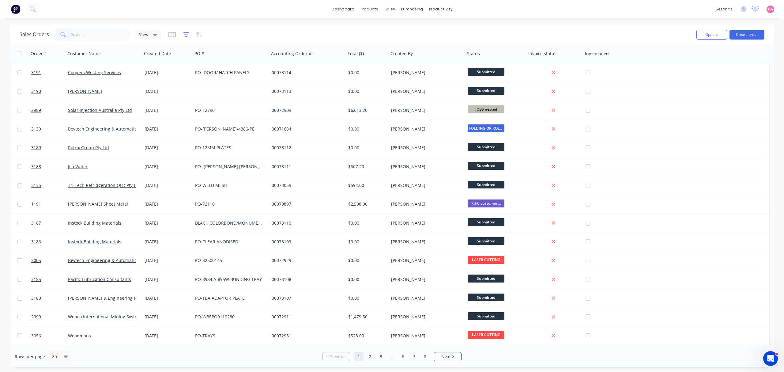
click at [185, 36] on icon "button" at bounding box center [186, 35] width 6 height 6
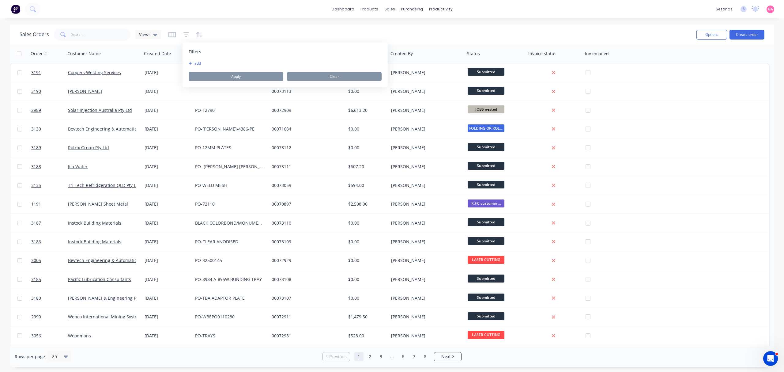
click at [201, 63] on button "add" at bounding box center [196, 63] width 15 height 5
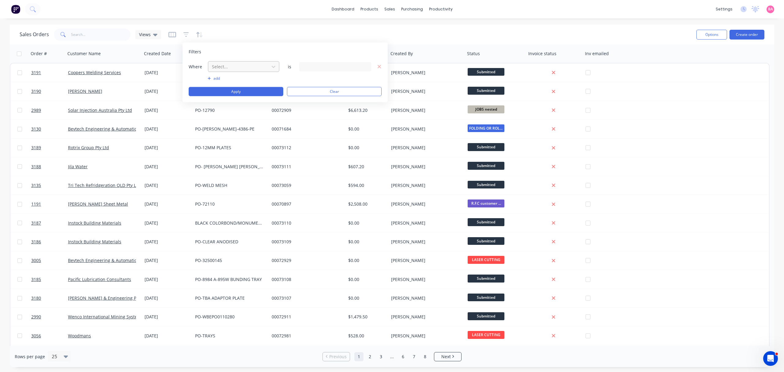
click at [252, 70] on div "Select..." at bounding box center [238, 67] width 58 height 10
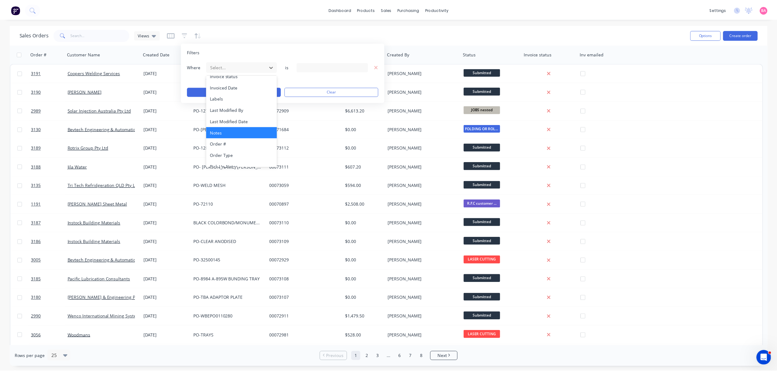
scroll to position [159, 0]
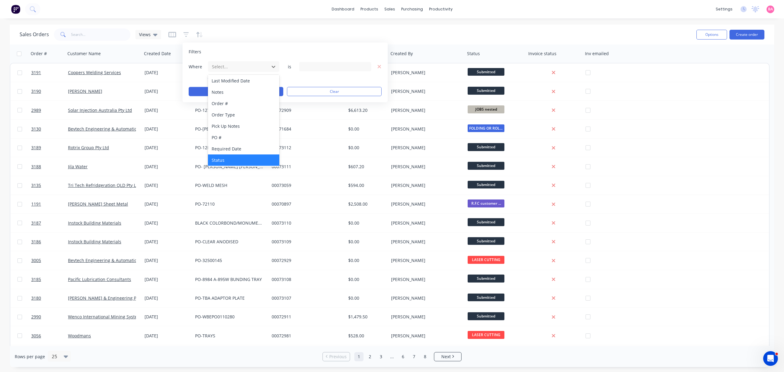
click at [221, 159] on div "Status" at bounding box center [243, 159] width 71 height 11
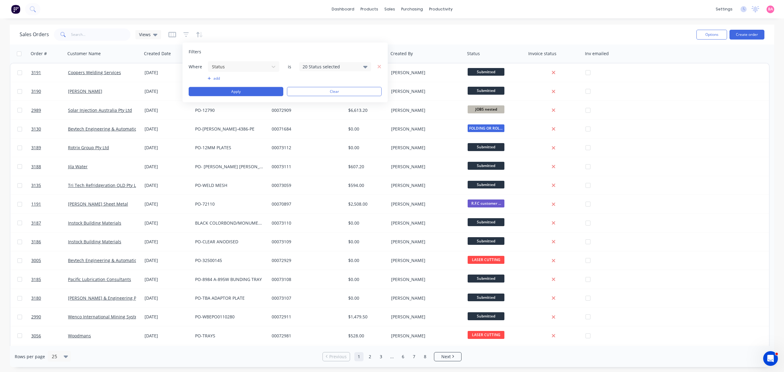
click at [363, 64] on icon at bounding box center [365, 66] width 4 height 7
click at [310, 102] on div at bounding box center [309, 100] width 12 height 12
click at [231, 88] on button "Apply" at bounding box center [236, 91] width 95 height 9
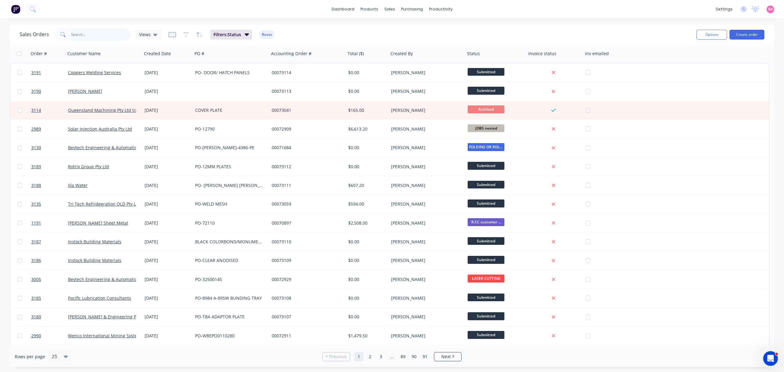
click at [89, 31] on input "text" at bounding box center [101, 34] width 60 height 12
type input "supreme"
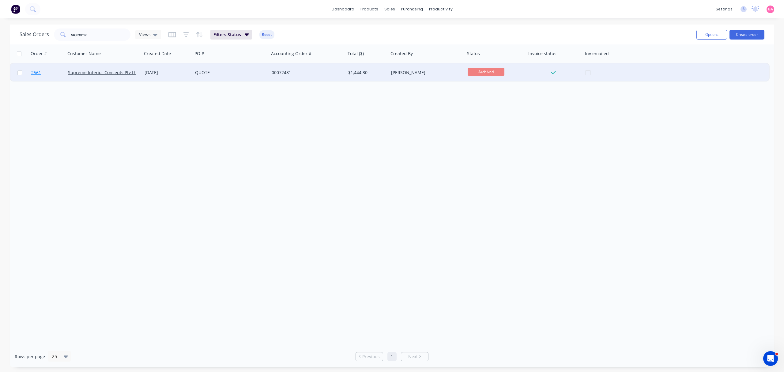
click at [38, 71] on span "2561" at bounding box center [36, 72] width 10 height 6
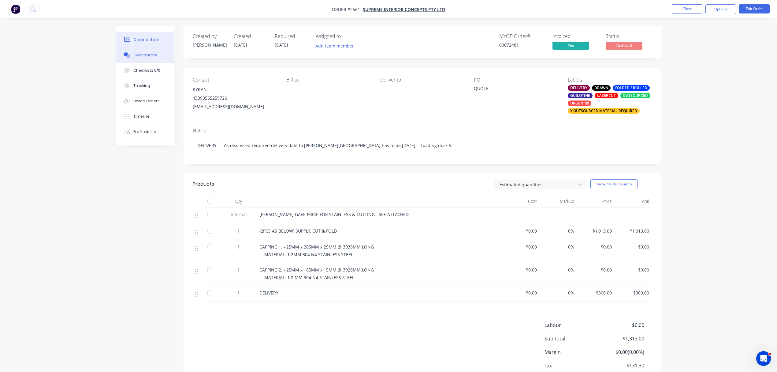
click at [144, 55] on div "Collaborate" at bounding box center [145, 55] width 24 height 6
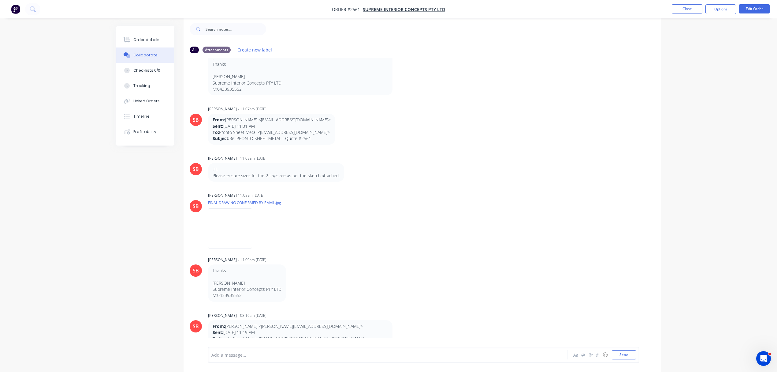
scroll to position [581, 0]
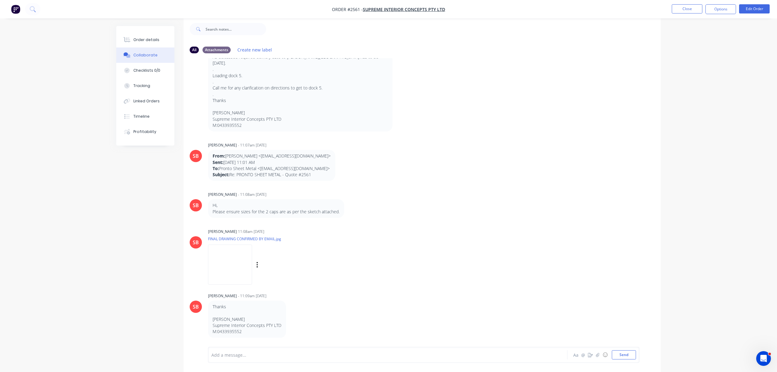
click at [233, 260] on img at bounding box center [230, 264] width 44 height 40
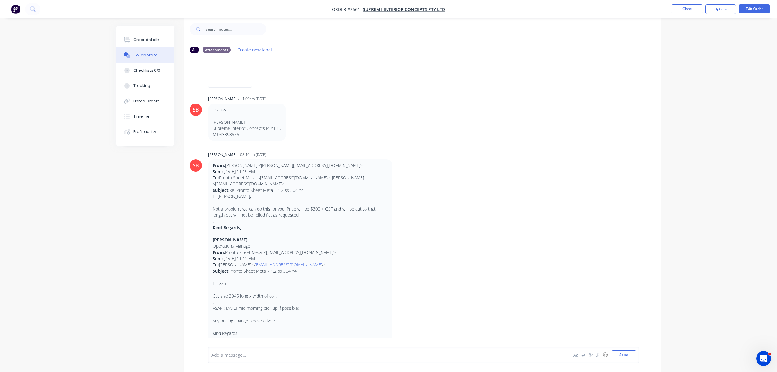
scroll to position [785, 0]
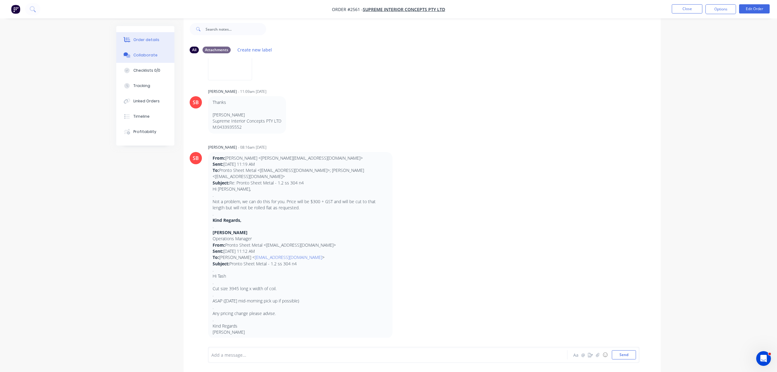
click at [146, 39] on div "Order details" at bounding box center [146, 40] width 26 height 6
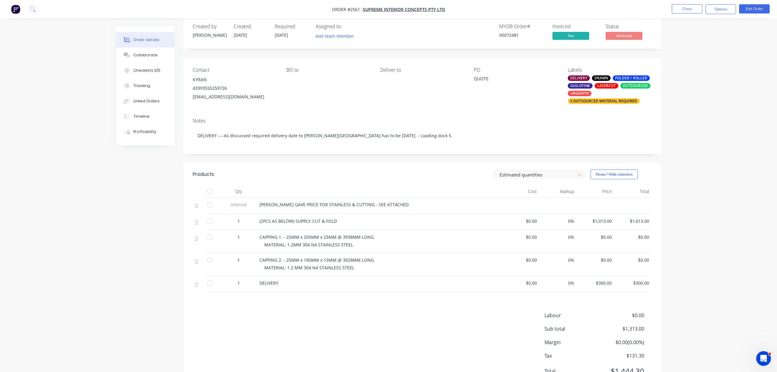
click at [215, 88] on div "43393555259726" at bounding box center [235, 88] width 84 height 9
click at [154, 53] on div "Collaborate" at bounding box center [145, 55] width 24 height 6
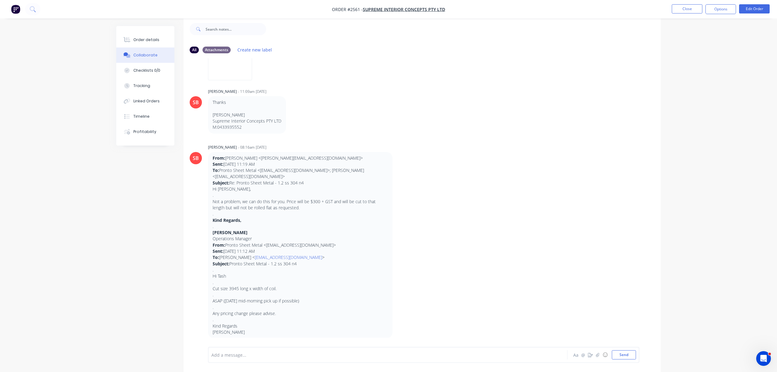
scroll to position [10, 0]
click at [143, 37] on div "Order details" at bounding box center [146, 40] width 26 height 6
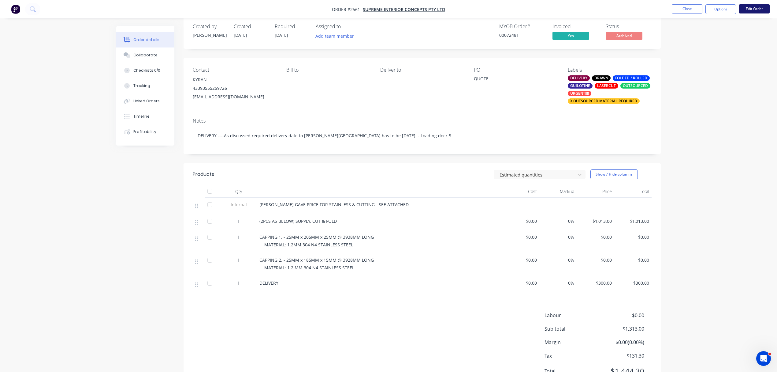
click at [752, 9] on button "Edit Order" at bounding box center [754, 8] width 31 height 9
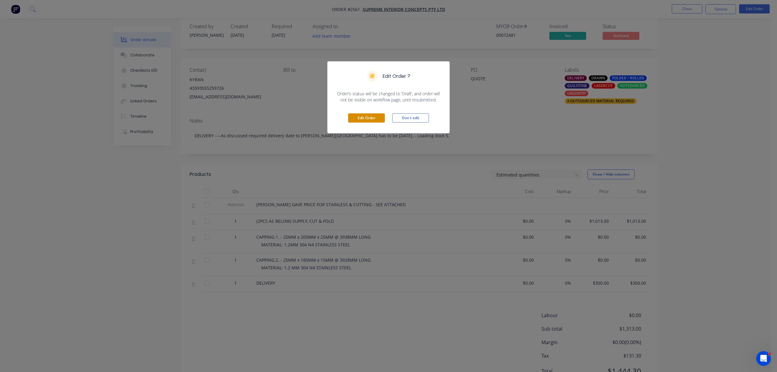
click at [380, 116] on button "Edit Order" at bounding box center [366, 117] width 37 height 9
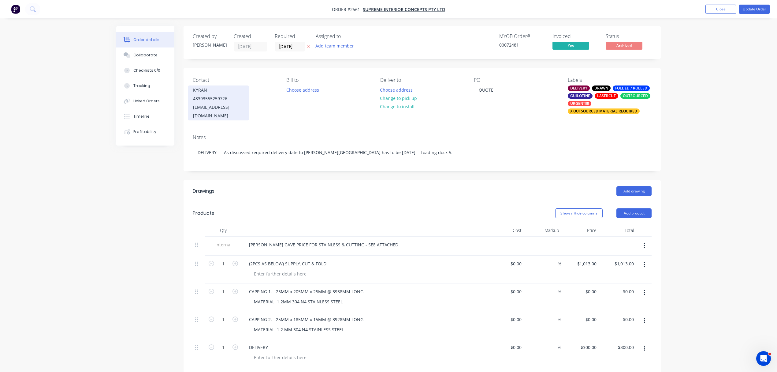
click at [224, 107] on div "supremeinteriorconcepts@gmail.com" at bounding box center [218, 111] width 51 height 17
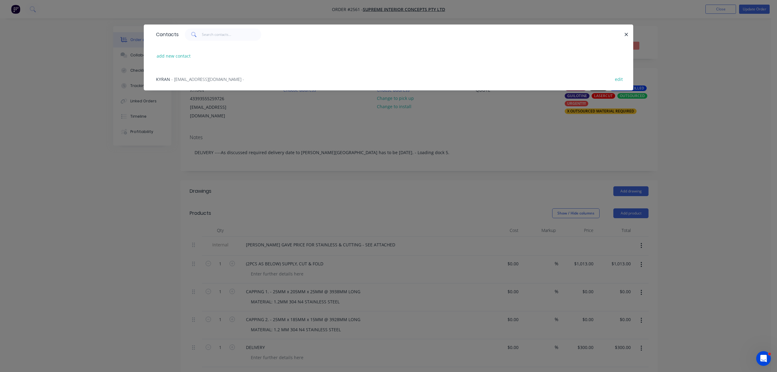
click at [183, 78] on span "- supremeinteriorconcepts@gmail.com -" at bounding box center [207, 79] width 73 height 6
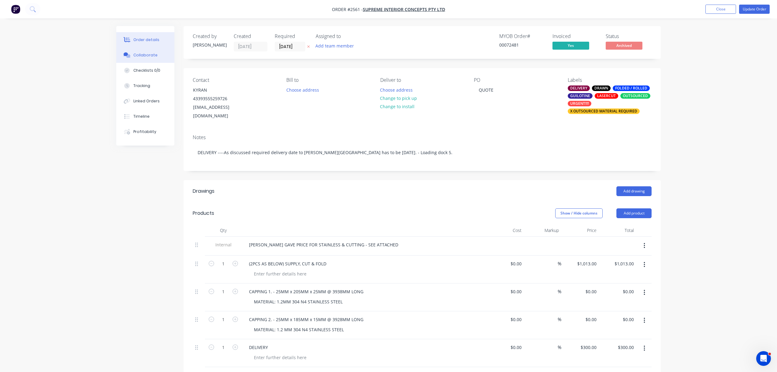
click at [149, 54] on div "Collaborate" at bounding box center [145, 55] width 24 height 6
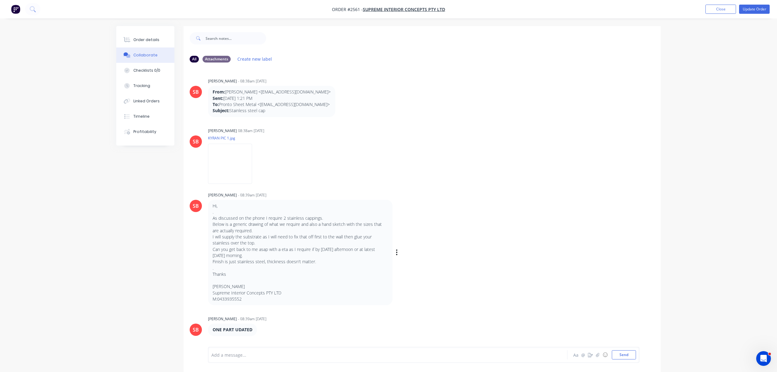
drag, startPoint x: 241, startPoint y: 297, endPoint x: 218, endPoint y: 297, distance: 23.6
click at [218, 297] on p "Thanks Kyran Ziher-Fowler Supreme Interior Concepts PTY LTD M:0433935552" at bounding box center [300, 286] width 175 height 31
copy p "0433935552"
click at [146, 37] on div "Order details" at bounding box center [146, 40] width 26 height 6
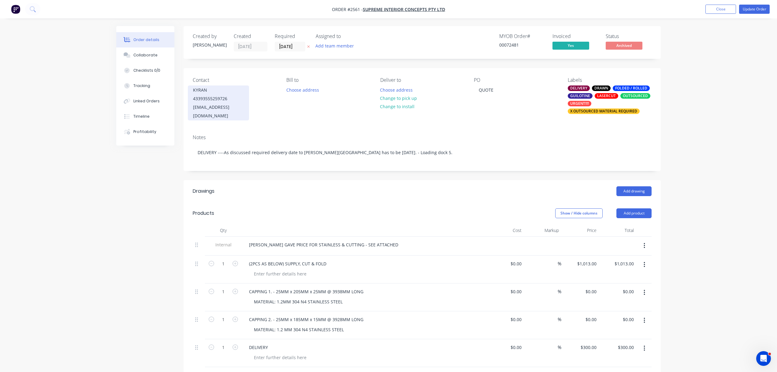
click at [231, 105] on div "supremeinteriorconcepts@gmail.com" at bounding box center [218, 111] width 51 height 17
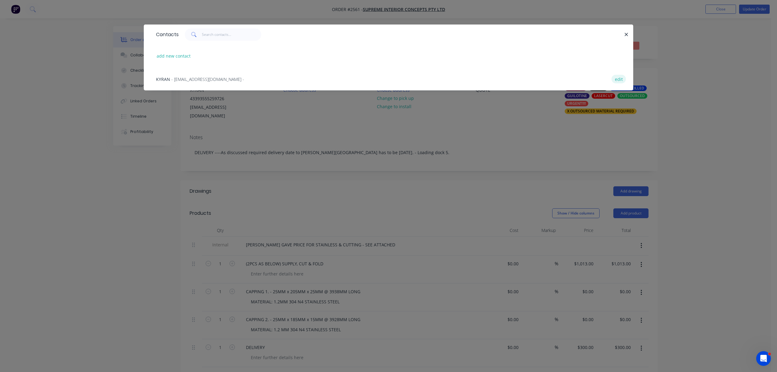
click at [612, 79] on button "edit" at bounding box center [619, 79] width 14 height 8
select select "AU"
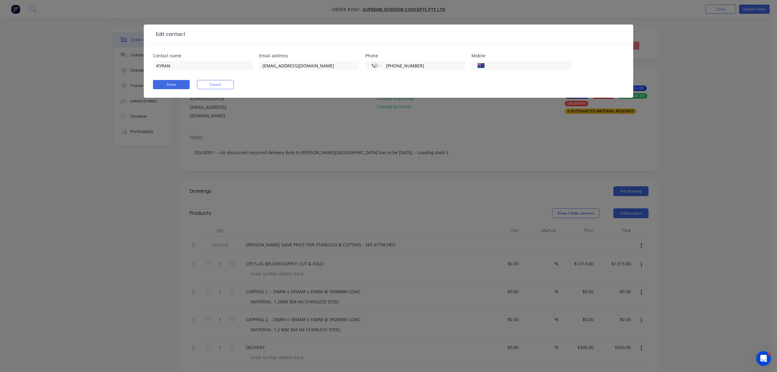
drag, startPoint x: 434, startPoint y: 66, endPoint x: 363, endPoint y: 68, distance: 71.3
click at [363, 68] on div "Contact name KYRAN Email address supremeinteriorconcepts@gmail.com Phone Intern…" at bounding box center [388, 66] width 471 height 24
select select "AU"
click at [515, 64] on input "tel" at bounding box center [528, 65] width 73 height 7
paste input "0433 935 552"
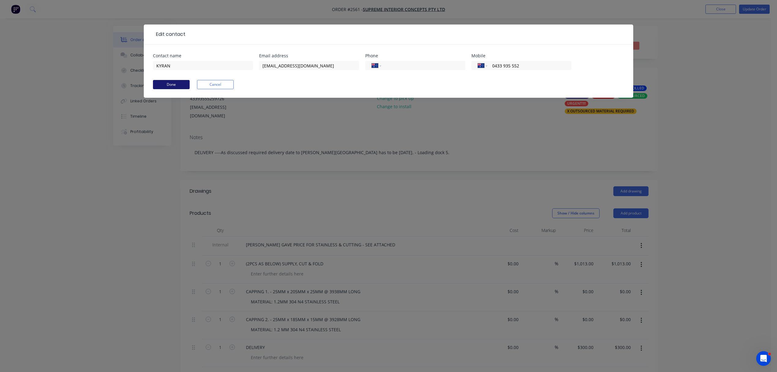
type input "0433 935 552"
click at [168, 85] on button "Done" at bounding box center [171, 84] width 37 height 9
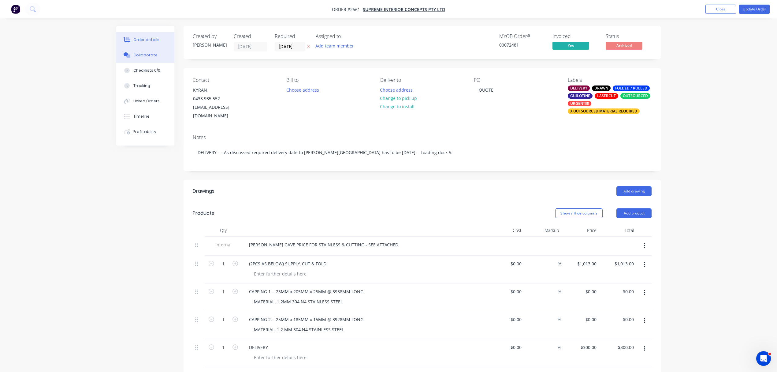
click at [145, 55] on div "Collaborate" at bounding box center [145, 55] width 24 height 6
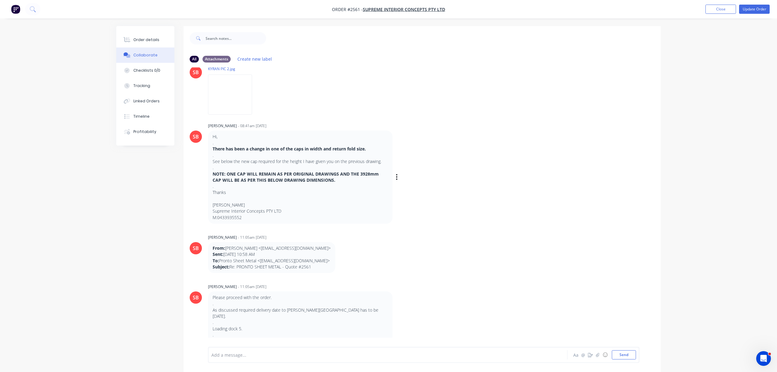
scroll to position [336, 0]
click at [150, 38] on div "Order details" at bounding box center [146, 40] width 26 height 6
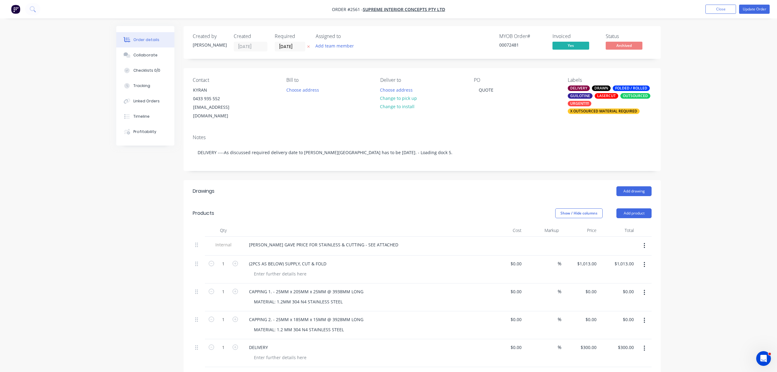
click at [468, 218] on div "Show / Hide columns Add product" at bounding box center [470, 213] width 361 height 10
click at [469, 211] on div "Show / Hide columns Add product" at bounding box center [470, 213] width 361 height 10
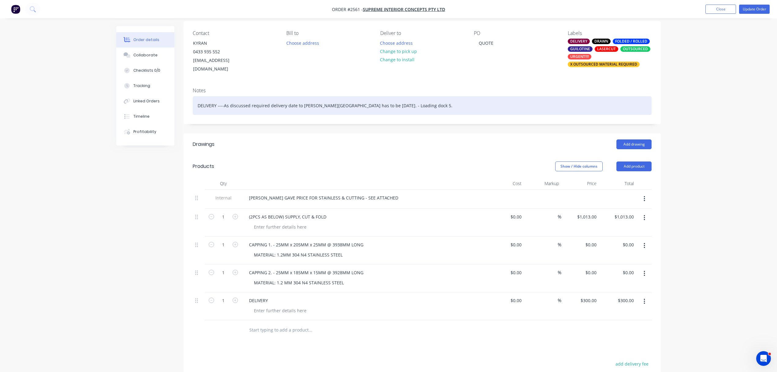
scroll to position [54, 0]
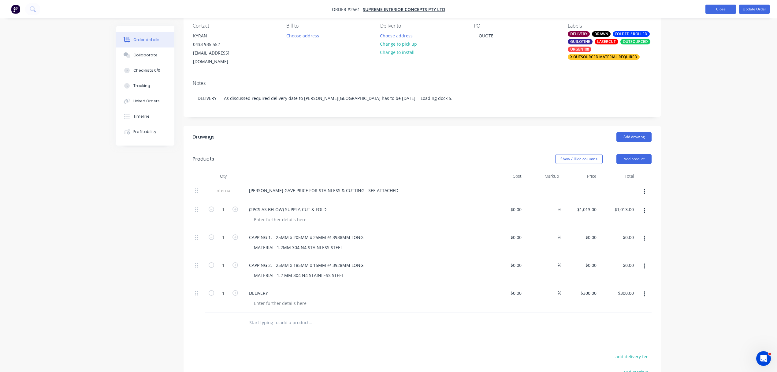
click at [715, 9] on button "Close" at bounding box center [721, 9] width 31 height 9
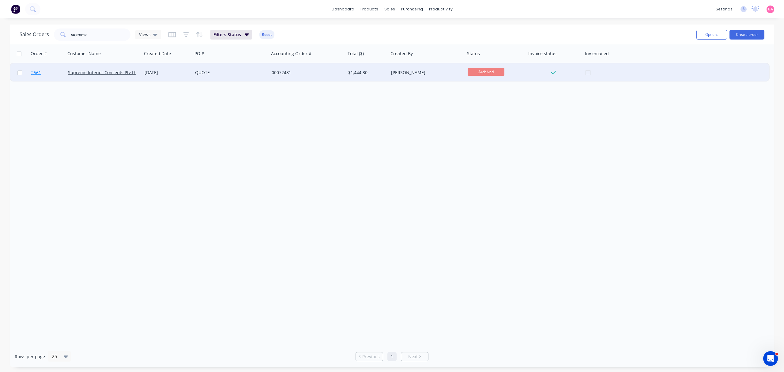
click at [35, 72] on span "2561" at bounding box center [36, 72] width 10 height 6
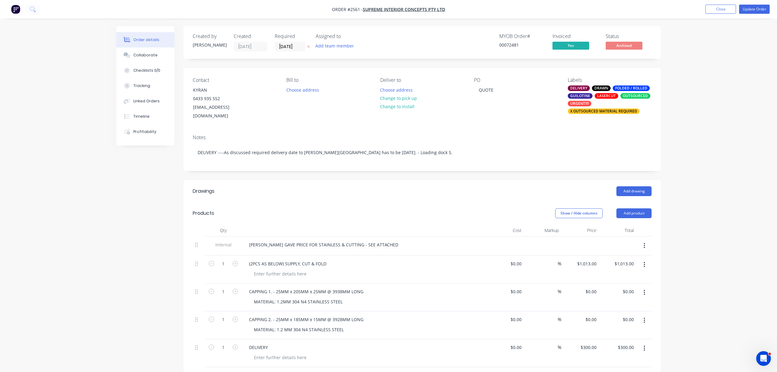
click at [602, 112] on div "X OUTSOURCED MATERIAL REQUIRED" at bounding box center [604, 111] width 72 height 6
click at [699, 124] on div "Order details Collaborate Checklists 0/0 Tracking Linked Orders Timeline Profit…" at bounding box center [388, 271] width 777 height 543
click at [762, 6] on button "Update Order" at bounding box center [754, 9] width 31 height 9
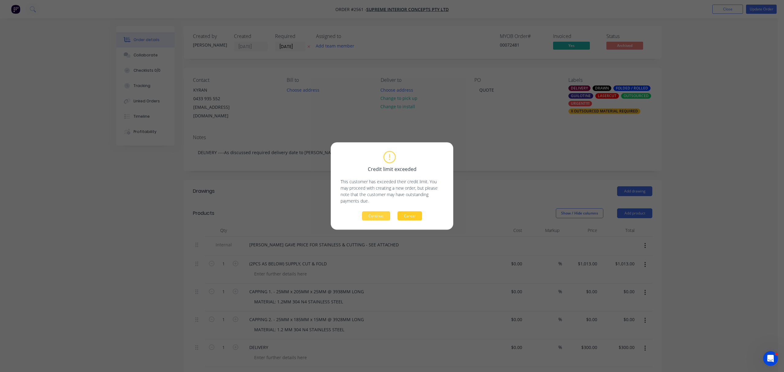
click at [411, 217] on button "Cancel" at bounding box center [409, 215] width 24 height 9
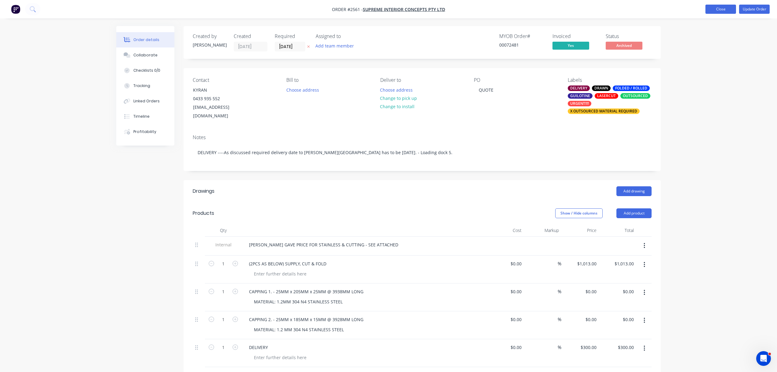
click at [725, 8] on button "Close" at bounding box center [721, 9] width 31 height 9
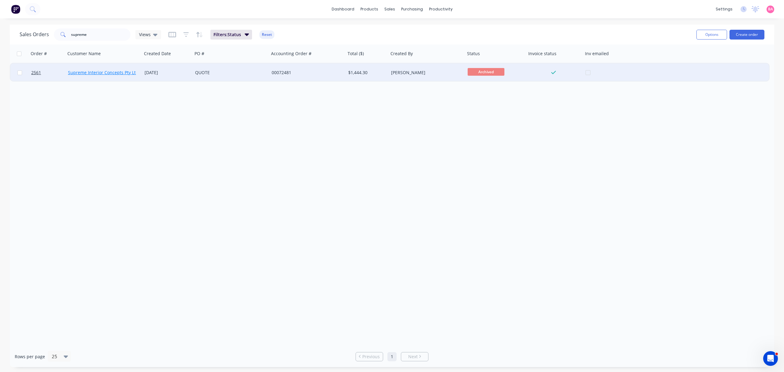
click at [78, 72] on link "Supreme Interior Concepts Pty Ltd" at bounding box center [103, 72] width 70 height 6
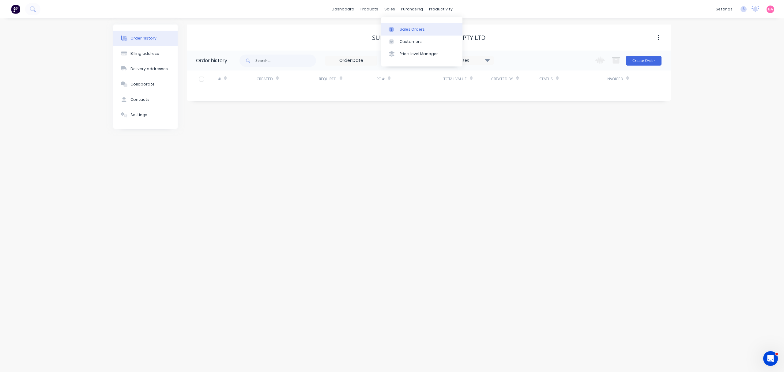
click at [406, 28] on div "Sales Orders" at bounding box center [411, 30] width 25 height 6
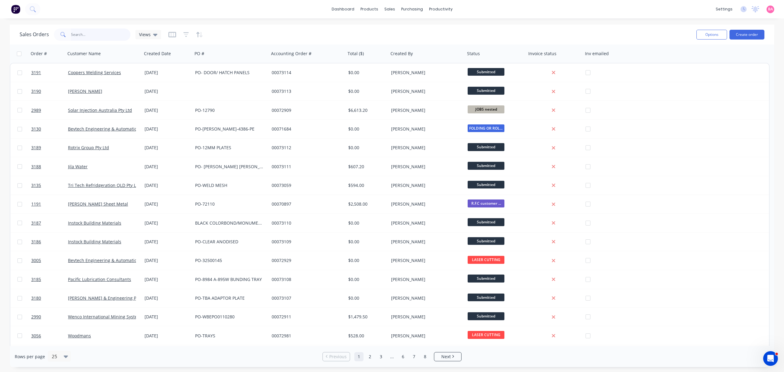
click at [84, 34] on input "text" at bounding box center [101, 34] width 60 height 12
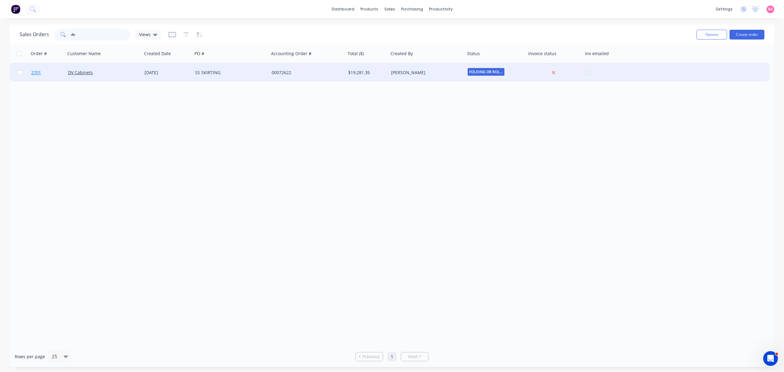
type input "dv"
click at [36, 71] on span "2701" at bounding box center [36, 72] width 10 height 6
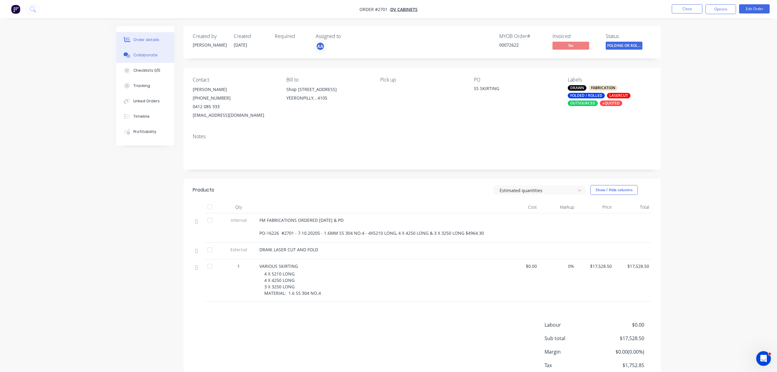
click at [145, 56] on div "Collaborate" at bounding box center [145, 55] width 24 height 6
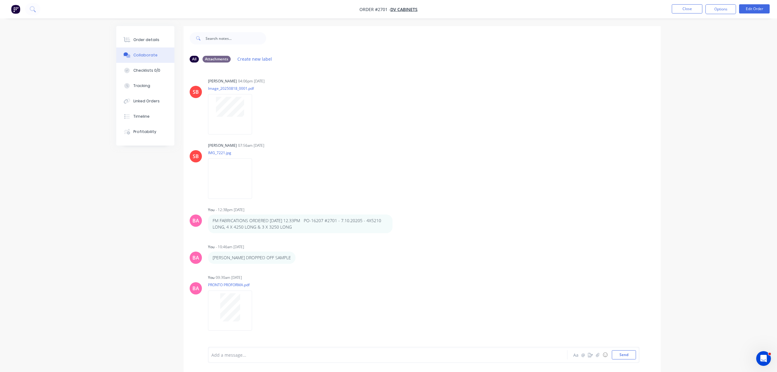
click at [233, 353] on div at bounding box center [371, 354] width 318 height 6
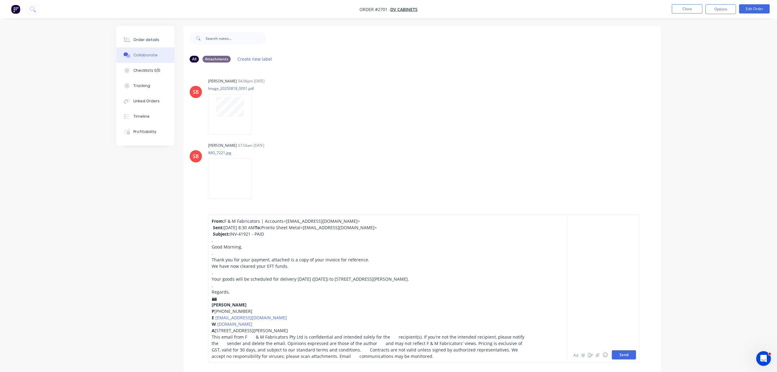
click at [623, 355] on button "Send" at bounding box center [624, 354] width 24 height 9
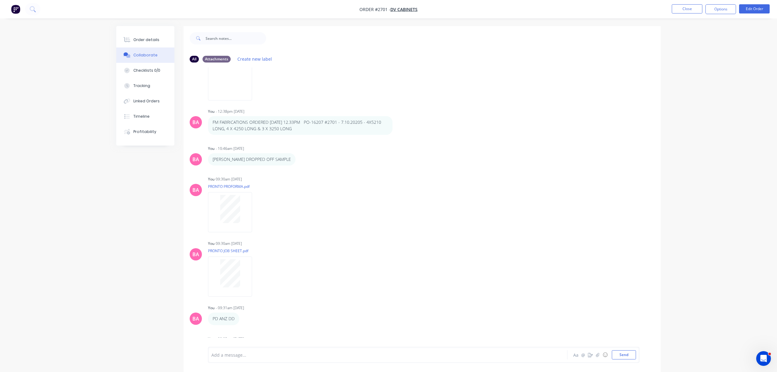
scroll to position [117, 0]
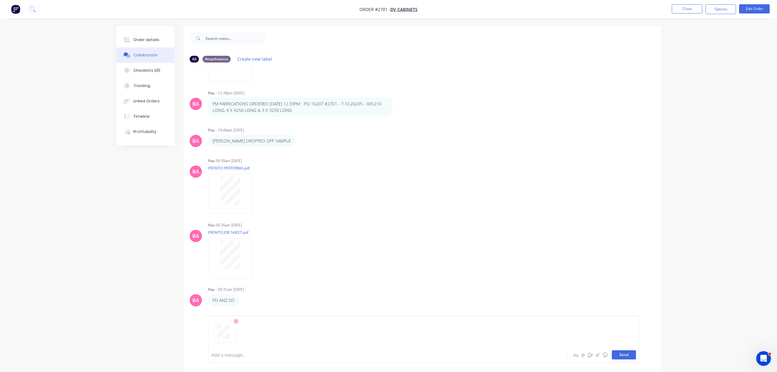
click at [627, 352] on button "Send" at bounding box center [624, 354] width 24 height 9
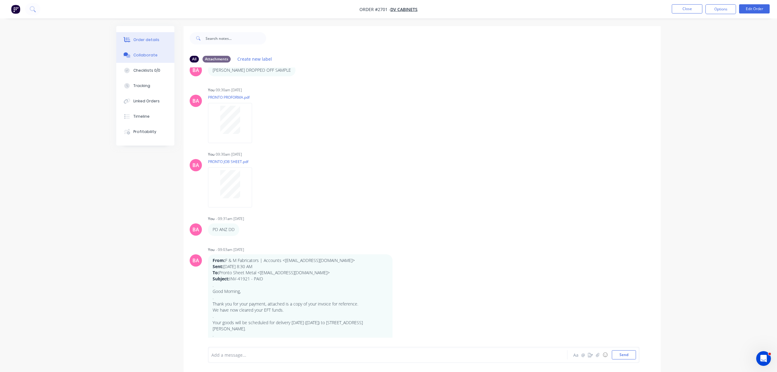
click at [144, 38] on div "Order details" at bounding box center [146, 40] width 26 height 6
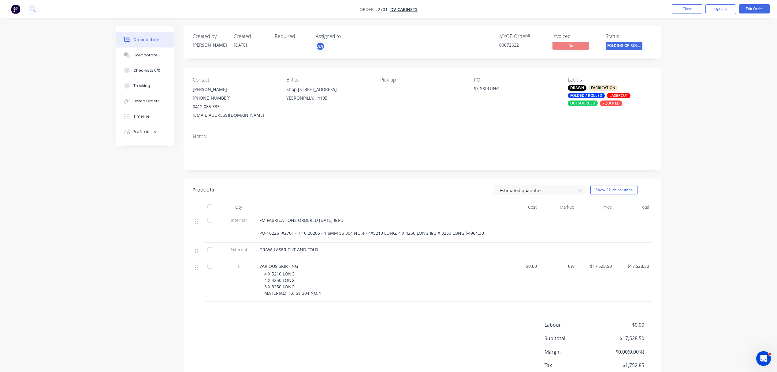
click at [353, 218] on div "FM FABRICATIONS ORDERED [DATE] & PD PO-16226 #2701 - 7.10.20205 - 1.6MM SS 304 …" at bounding box center [380, 226] width 240 height 19
click at [260, 232] on span "FM FABRICATIONS ORDERED [DATE] & PD PO-16226 #2701 - 7.10.20205 - 1.6MM SS 304 …" at bounding box center [372, 226] width 225 height 19
click at [351, 219] on div "FM FABRICATIONS ORDERED [DATE] & PD PO-16226 #2701 - 7.10.20205 - 1.6MM SS 304 …" at bounding box center [380, 226] width 240 height 19
click at [353, 221] on div "FM FABRICATIONS ORDERED [DATE] & PD PO-16226 #2701 - 7.10.20205 - 1.6MM SS 304 …" at bounding box center [380, 226] width 240 height 19
click at [758, 8] on button "Edit Order" at bounding box center [754, 8] width 31 height 9
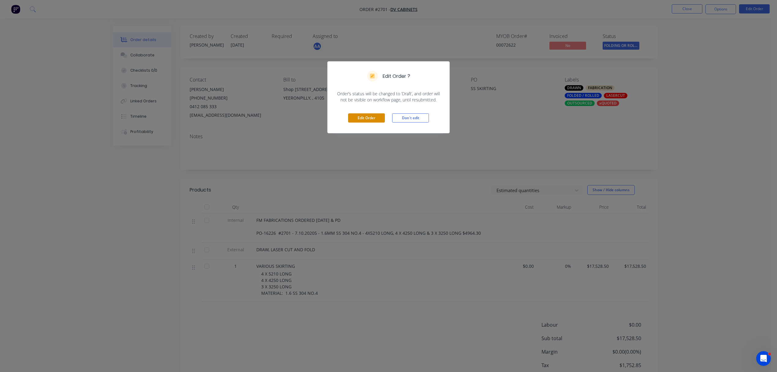
click at [374, 116] on button "Edit Order" at bounding box center [366, 117] width 37 height 9
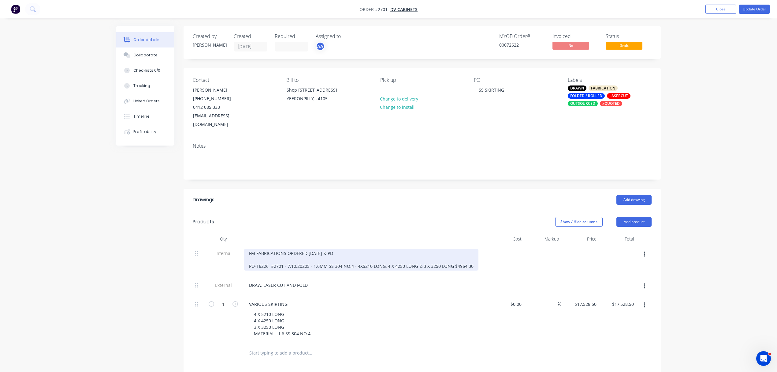
click at [250, 249] on div "FM FABRICATIONS ORDERED [DATE] & PD PO-16226 #2701 - 7.10.20205 - 1.6MM SS 304 …" at bounding box center [361, 260] width 234 height 22
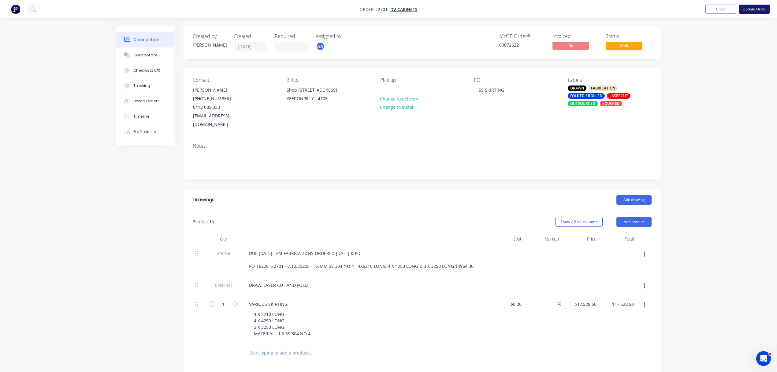
click at [748, 11] on button "Update Order" at bounding box center [754, 9] width 31 height 9
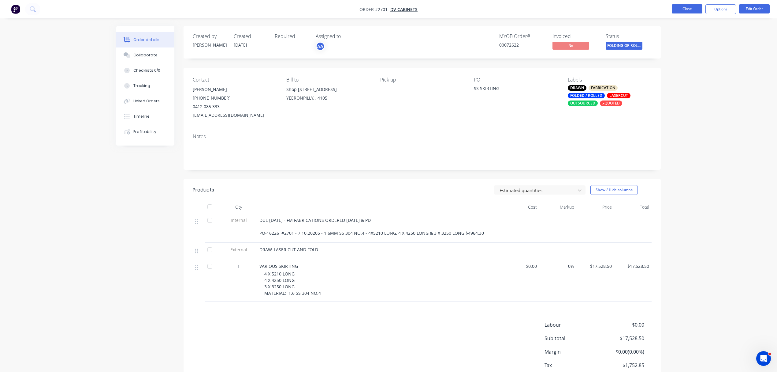
click at [684, 9] on button "Close" at bounding box center [687, 8] width 31 height 9
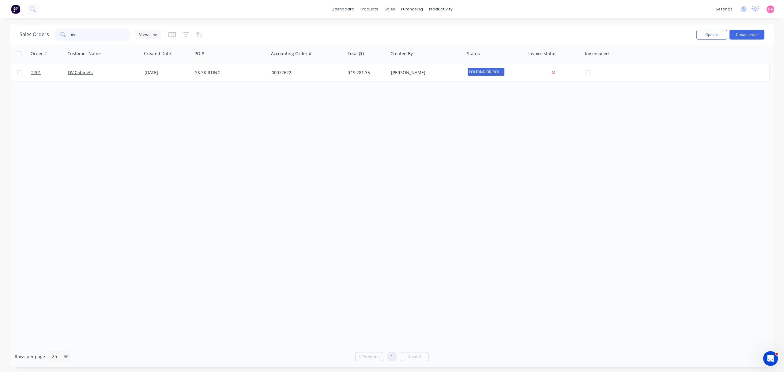
drag, startPoint x: 80, startPoint y: 35, endPoint x: 22, endPoint y: 27, distance: 58.3
click at [22, 27] on div "Sales Orders dv Views" at bounding box center [356, 34] width 672 height 15
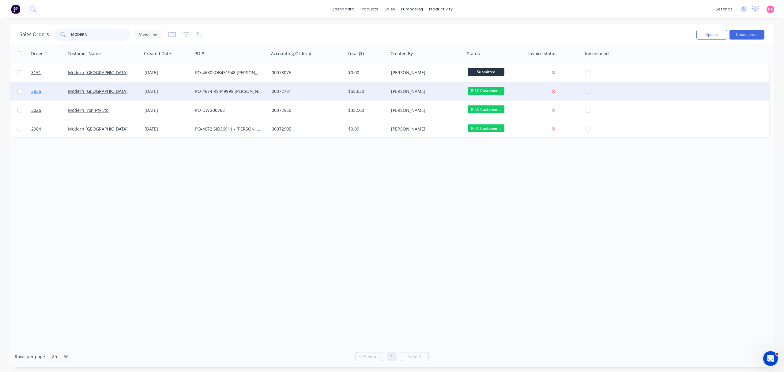
type input "MODERN"
click at [32, 89] on span "2836" at bounding box center [36, 91] width 10 height 6
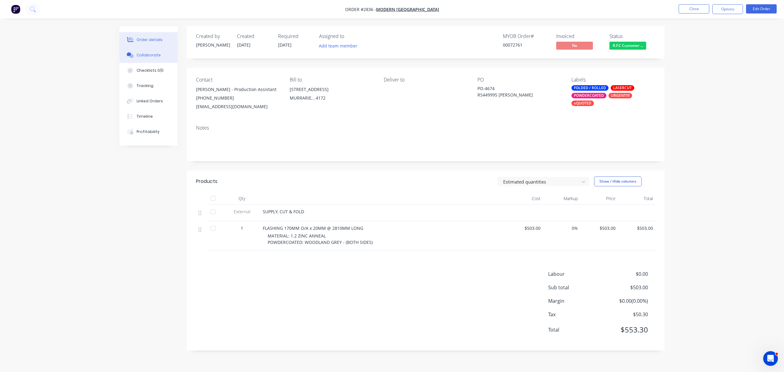
click at [140, 56] on div "Collaborate" at bounding box center [149, 55] width 24 height 6
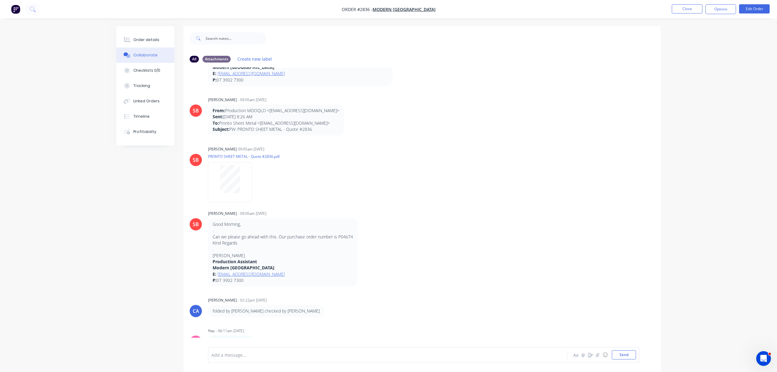
scroll to position [300, 0]
click at [447, 244] on div "SB [PERSON_NAME] - 09:05am [DATE] Good Morning, . Can we please go ahead with t…" at bounding box center [422, 246] width 477 height 77
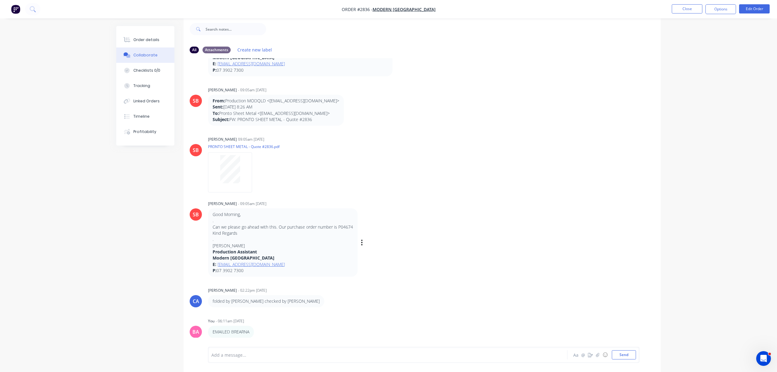
scroll to position [10, 0]
click at [153, 40] on div "Order details" at bounding box center [146, 40] width 26 height 6
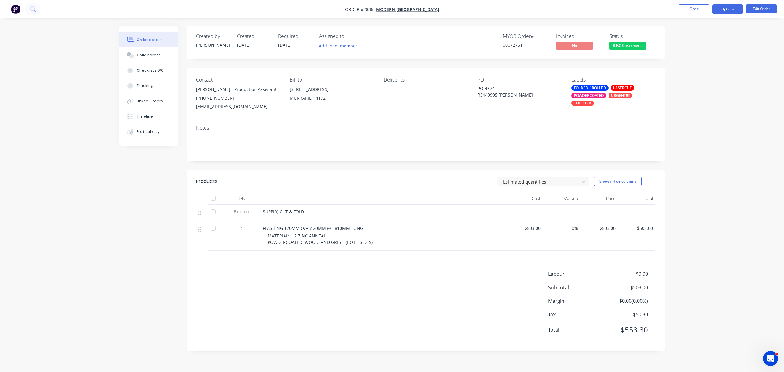
click at [727, 9] on button "Options" at bounding box center [727, 9] width 31 height 10
click at [697, 86] on div "Delivery Docket" at bounding box center [709, 86] width 56 height 9
click at [697, 60] on div "Without pricing" at bounding box center [709, 61] width 56 height 9
click at [698, 7] on button "Close" at bounding box center [693, 8] width 31 height 9
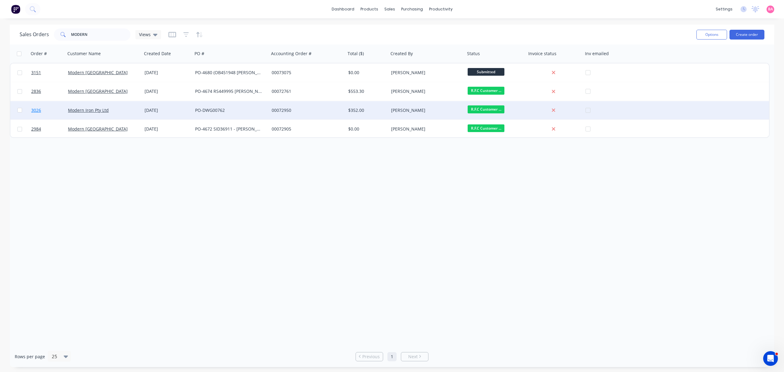
click at [35, 108] on span "3026" at bounding box center [36, 110] width 10 height 6
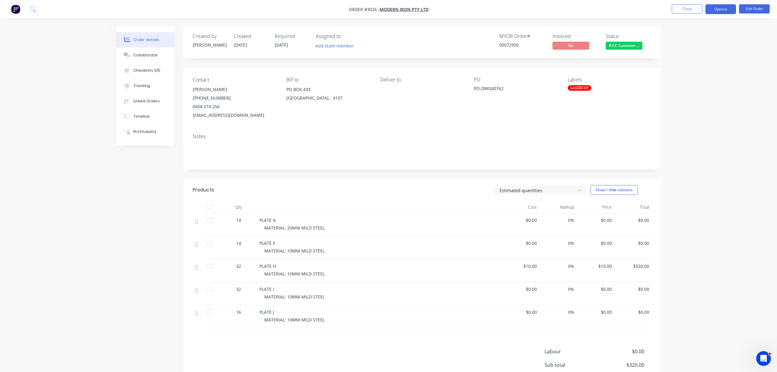
click at [727, 9] on button "Options" at bounding box center [721, 9] width 31 height 10
click at [695, 86] on div "Delivery Docket" at bounding box center [703, 86] width 56 height 9
click at [687, 62] on div "Without pricing" at bounding box center [703, 61] width 56 height 9
click at [693, 8] on button "Close" at bounding box center [687, 8] width 31 height 9
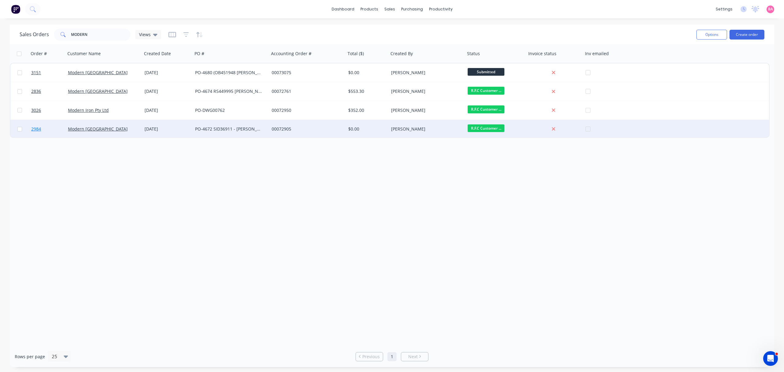
click at [32, 128] on span "2984" at bounding box center [36, 129] width 10 height 6
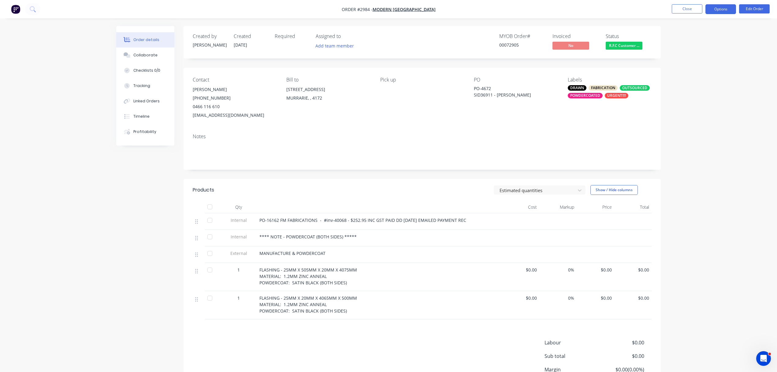
click at [719, 9] on button "Options" at bounding box center [721, 9] width 31 height 10
click at [694, 84] on div "Delivery Docket" at bounding box center [703, 86] width 56 height 9
click at [690, 61] on div "Without pricing" at bounding box center [703, 61] width 56 height 9
click at [689, 6] on button "Close" at bounding box center [687, 8] width 31 height 9
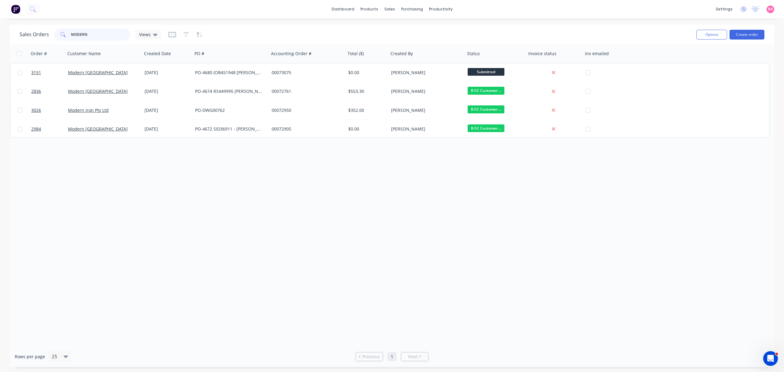
drag, startPoint x: 91, startPoint y: 36, endPoint x: 56, endPoint y: 36, distance: 35.2
click at [56, 36] on div "MODERN" at bounding box center [92, 34] width 77 height 12
type input "2836"
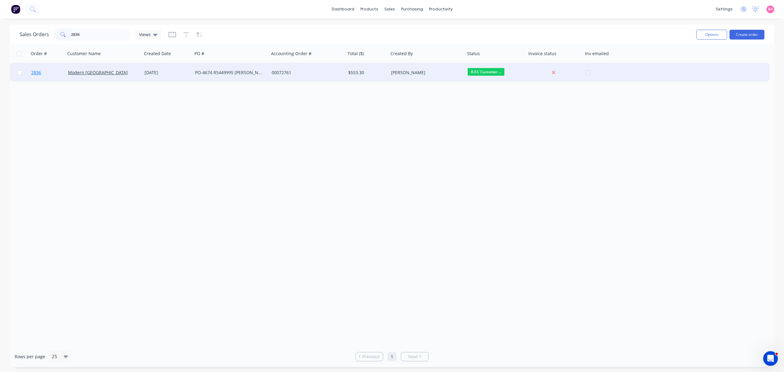
click at [37, 74] on span "2836" at bounding box center [36, 72] width 10 height 6
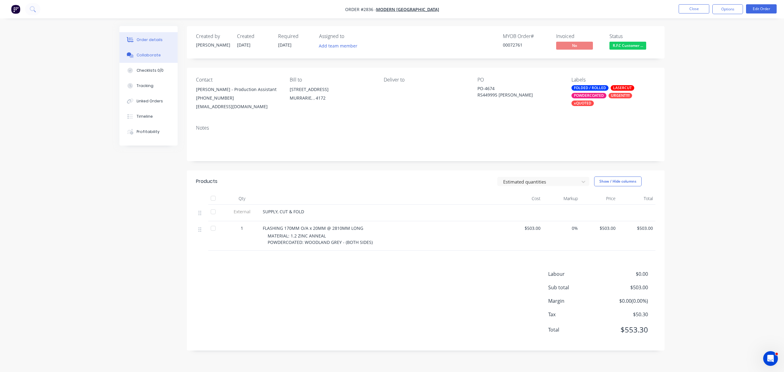
click at [150, 57] on div "Collaborate" at bounding box center [149, 55] width 24 height 6
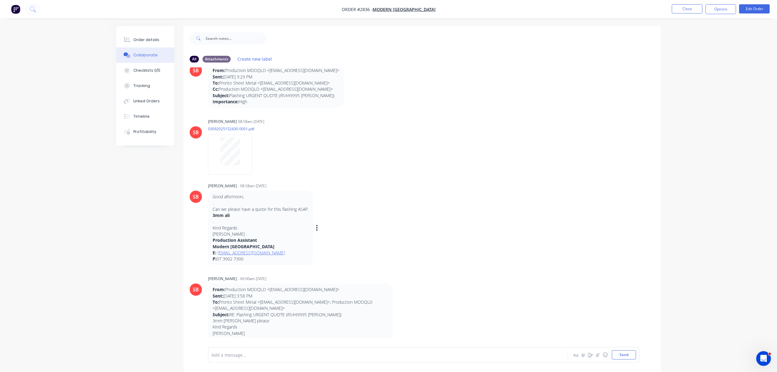
scroll to position [54, 0]
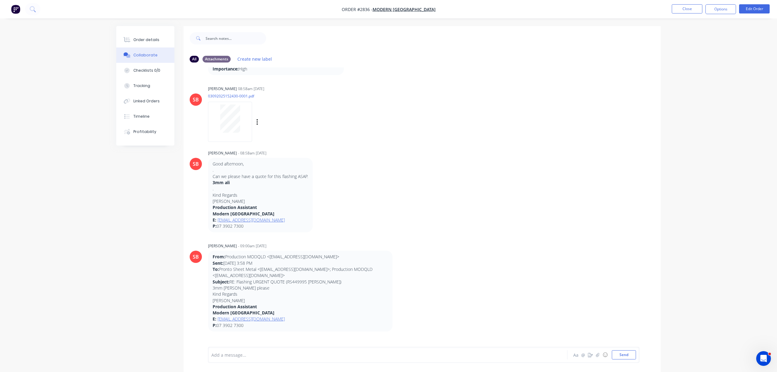
click at [214, 122] on div at bounding box center [230, 118] width 39 height 28
click at [148, 38] on div "Order details" at bounding box center [146, 40] width 26 height 6
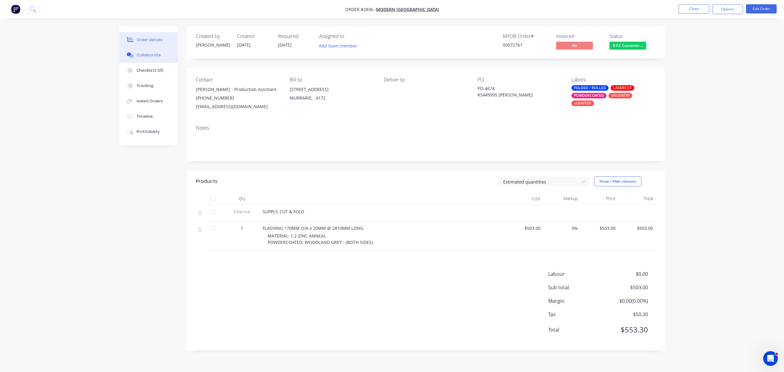
click at [141, 54] on div "Collaborate" at bounding box center [149, 55] width 24 height 6
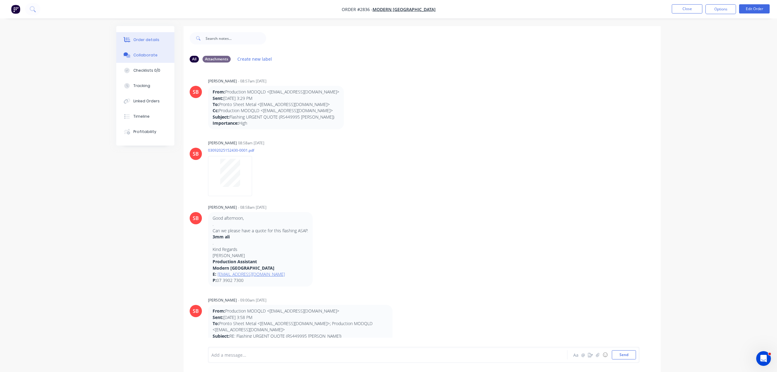
click at [146, 40] on div "Order details" at bounding box center [146, 40] width 26 height 6
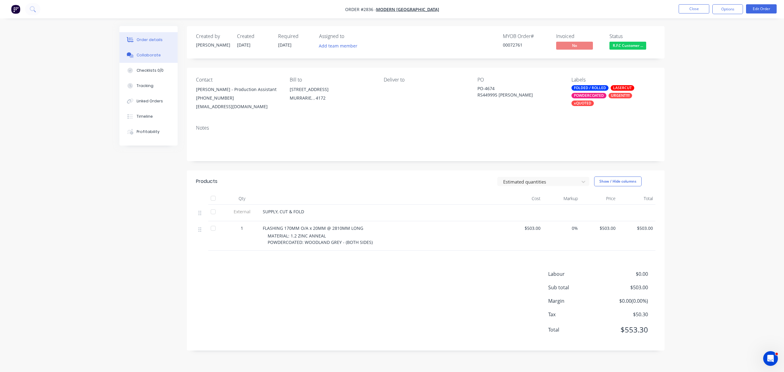
click at [152, 54] on div "Collaborate" at bounding box center [149, 55] width 24 height 6
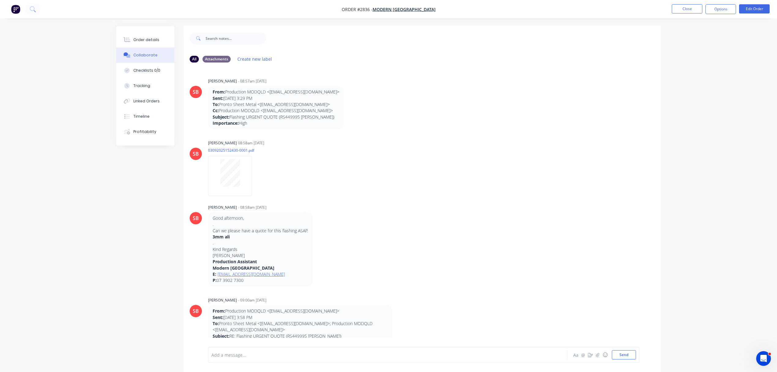
click at [254, 359] on div "Add a message..." at bounding box center [371, 354] width 319 height 9
click at [625, 352] on button "Send" at bounding box center [624, 354] width 24 height 9
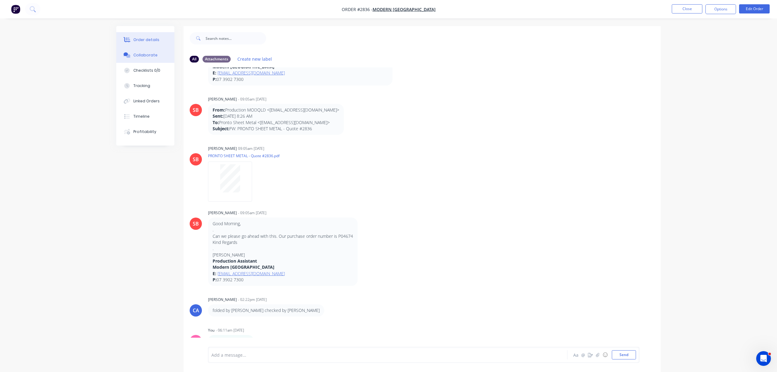
click at [151, 37] on div "Order details" at bounding box center [146, 40] width 26 height 6
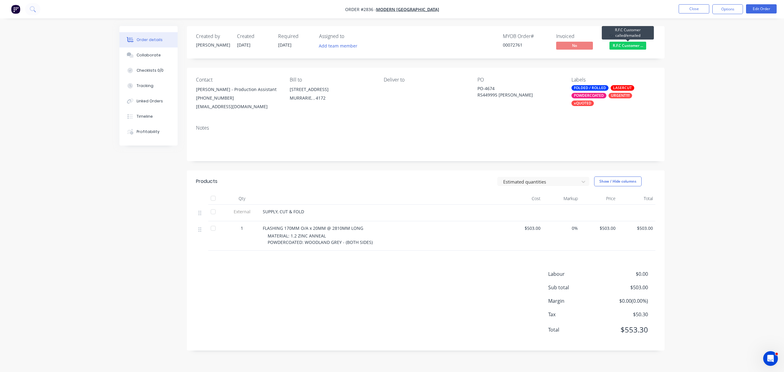
click at [627, 44] on span "R.F.C Customer ..." at bounding box center [627, 46] width 37 height 8
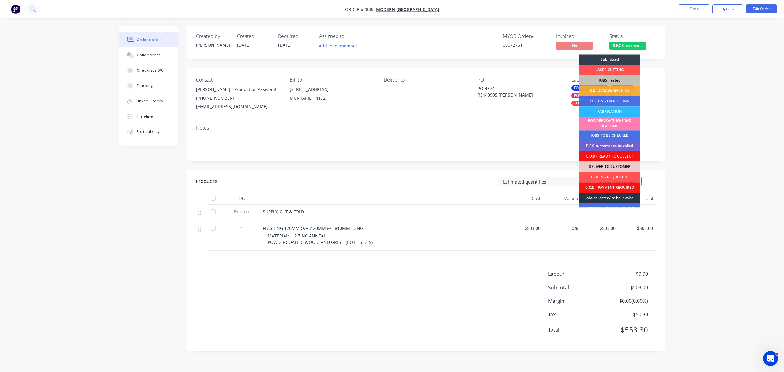
click at [619, 197] on div "jobs collected/ to be invoice" at bounding box center [609, 198] width 61 height 10
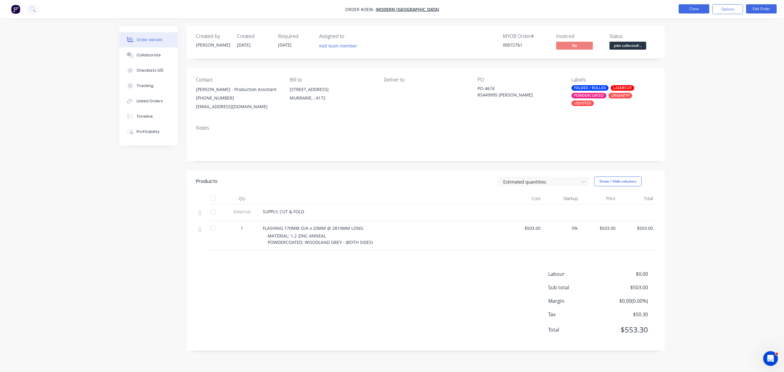
click at [689, 9] on button "Close" at bounding box center [693, 8] width 31 height 9
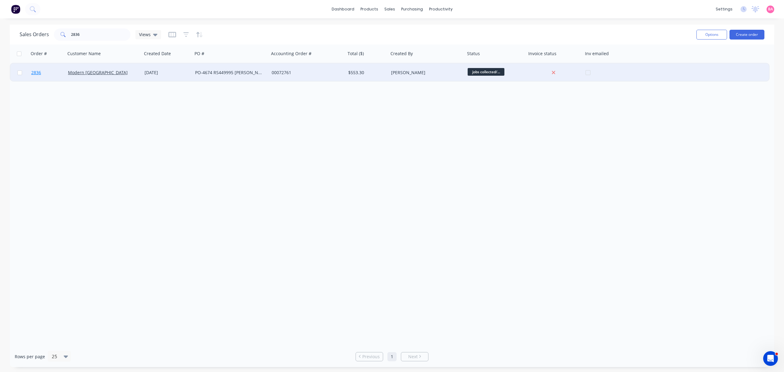
click at [35, 72] on span "2836" at bounding box center [36, 72] width 10 height 6
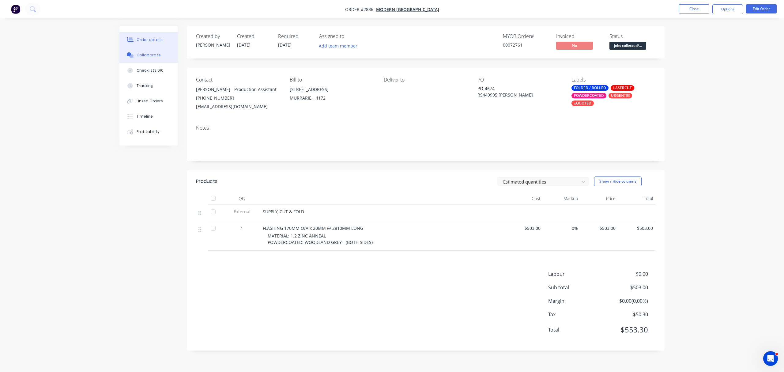
click at [143, 52] on button "Collaborate" at bounding box center [148, 54] width 58 height 15
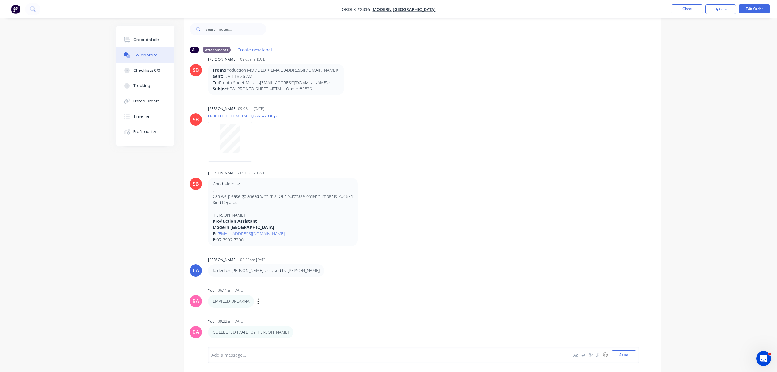
scroll to position [10, 0]
click at [253, 352] on div at bounding box center [371, 354] width 318 height 6
click at [630, 353] on button "Send" at bounding box center [624, 354] width 24 height 9
click at [139, 38] on div "Order details" at bounding box center [146, 40] width 26 height 6
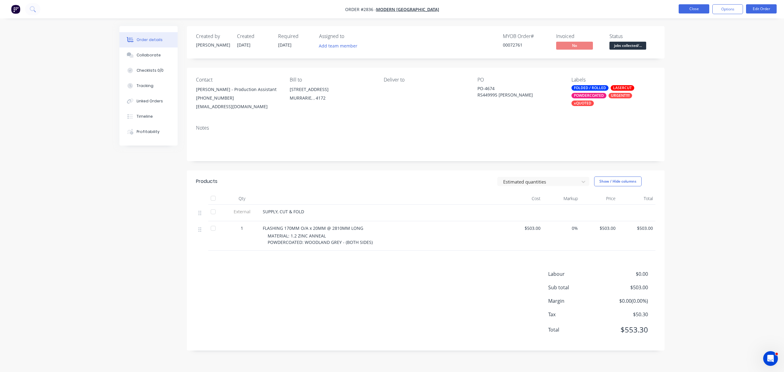
click at [693, 6] on button "Close" at bounding box center [693, 8] width 31 height 9
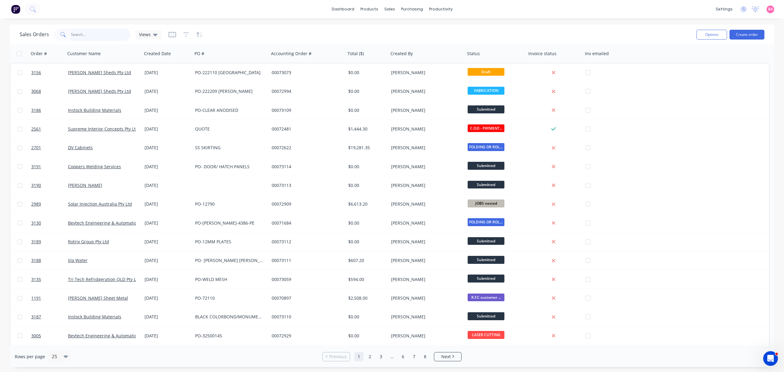
click at [91, 33] on input "text" at bounding box center [101, 34] width 60 height 12
type input "MODERN"
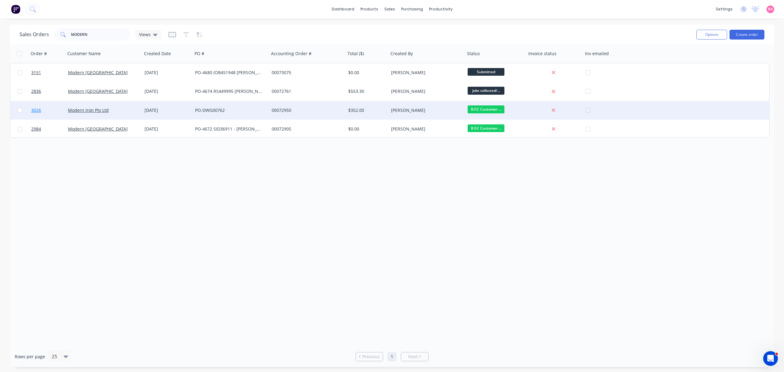
click at [34, 109] on span "3026" at bounding box center [36, 110] width 10 height 6
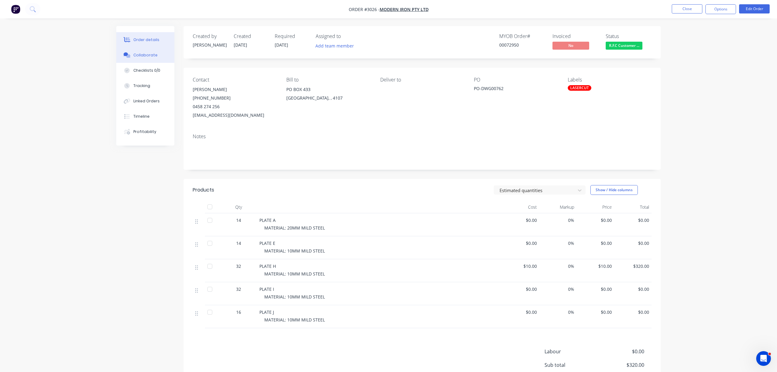
click at [144, 54] on div "Collaborate" at bounding box center [145, 55] width 24 height 6
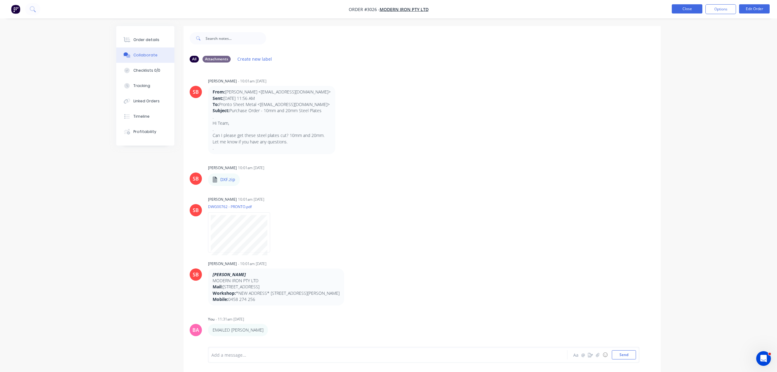
click at [690, 9] on button "Close" at bounding box center [687, 8] width 31 height 9
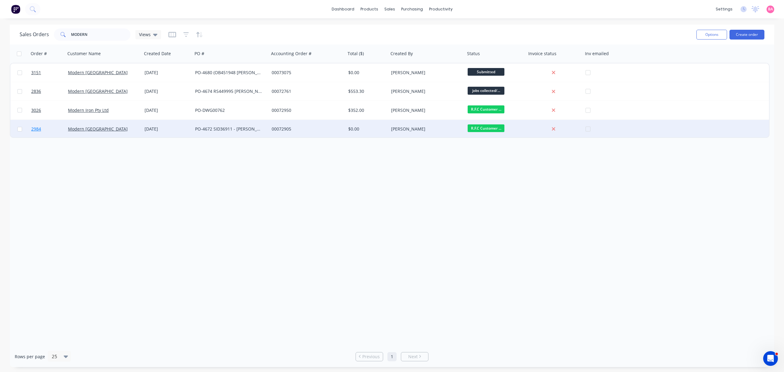
click at [33, 127] on span "2984" at bounding box center [36, 129] width 10 height 6
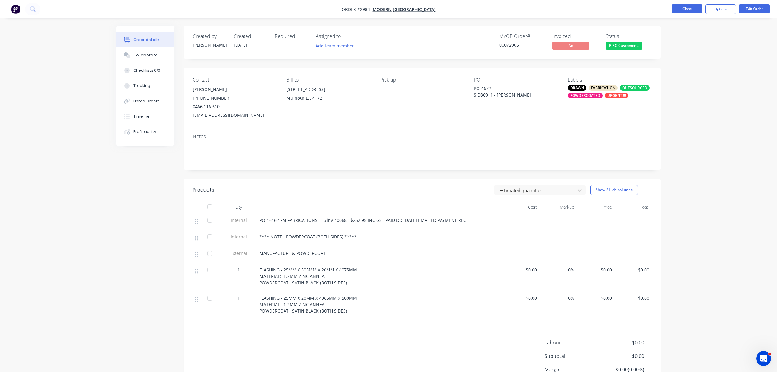
click at [687, 7] on button "Close" at bounding box center [687, 8] width 31 height 9
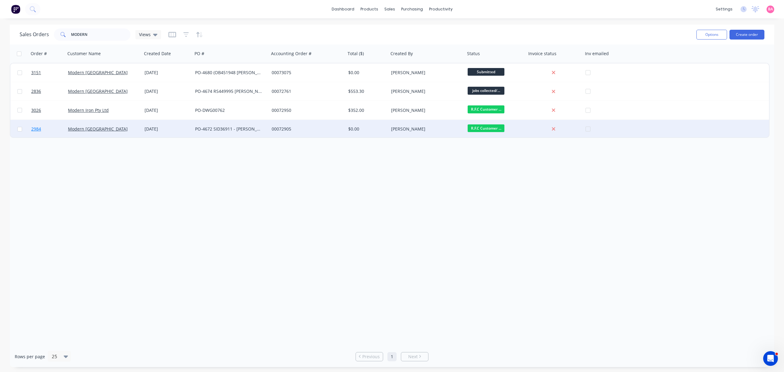
click at [34, 129] on span "2984" at bounding box center [36, 129] width 10 height 6
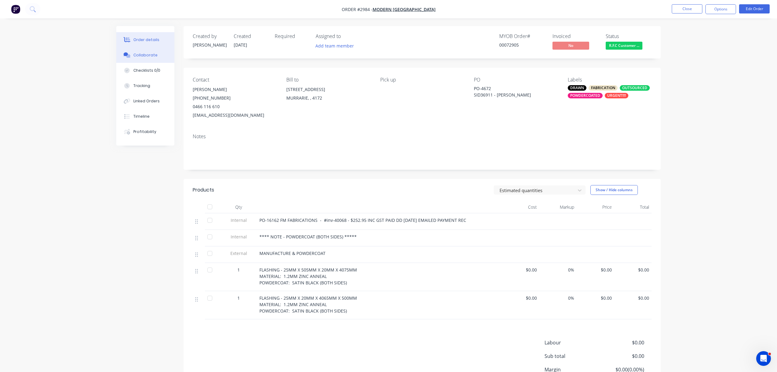
click at [145, 52] on div "Collaborate" at bounding box center [145, 55] width 24 height 6
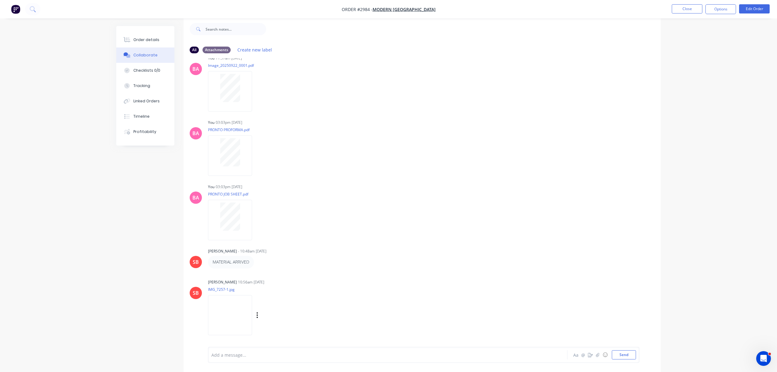
scroll to position [10, 0]
click at [227, 313] on img at bounding box center [230, 315] width 44 height 40
click at [259, 353] on div at bounding box center [371, 354] width 318 height 6
click at [143, 37] on div "Order details" at bounding box center [146, 40] width 26 height 6
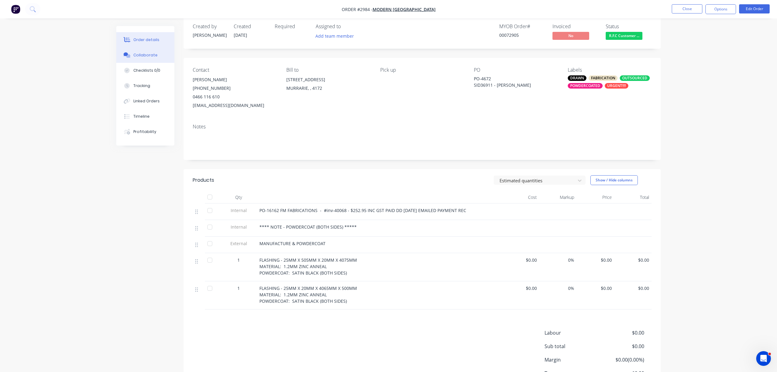
click at [140, 53] on div "Collaborate" at bounding box center [145, 55] width 24 height 6
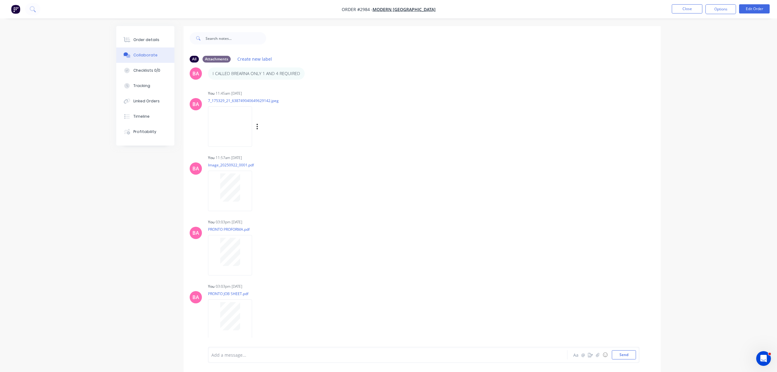
scroll to position [156, 0]
click at [225, 125] on img at bounding box center [230, 131] width 44 height 40
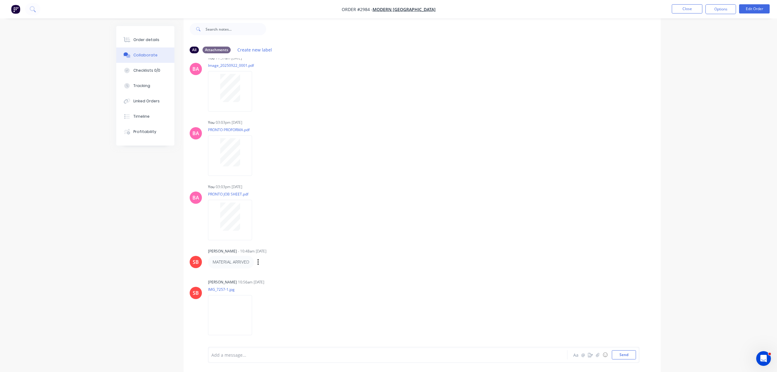
scroll to position [10, 0]
click at [239, 311] on img at bounding box center [230, 315] width 44 height 40
click at [146, 37] on div "Order details" at bounding box center [146, 40] width 26 height 6
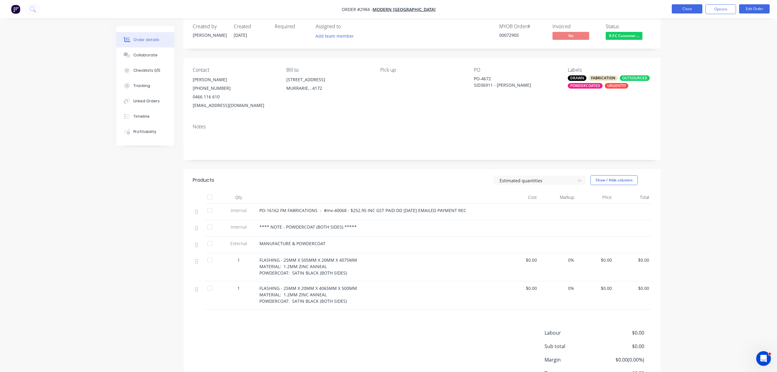
click at [684, 10] on button "Close" at bounding box center [687, 8] width 31 height 9
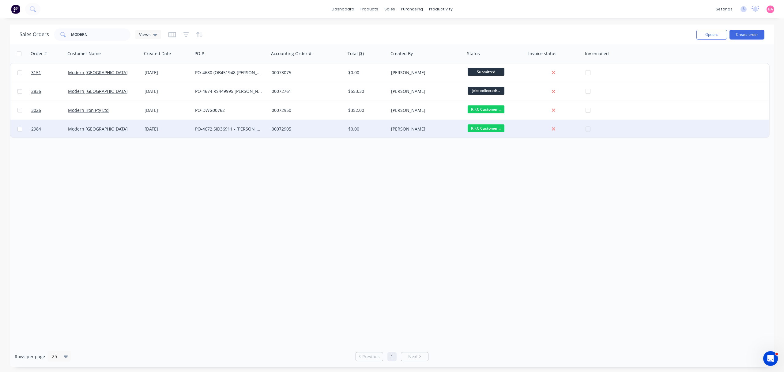
click at [266, 122] on div "PO-4672 SID36911 - HUTCHINSON" at bounding box center [231, 129] width 77 height 18
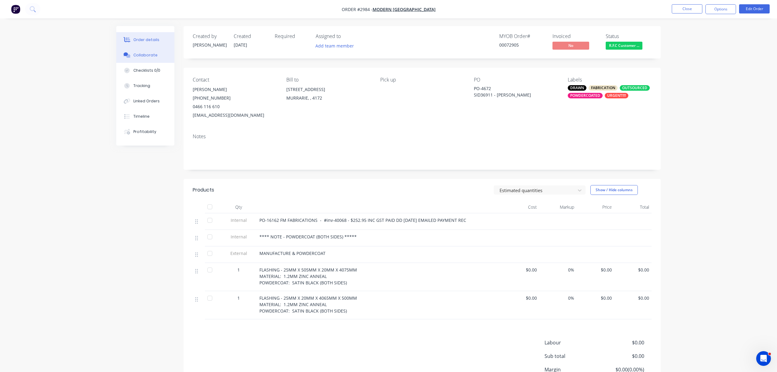
click at [162, 55] on button "Collaborate" at bounding box center [145, 54] width 58 height 15
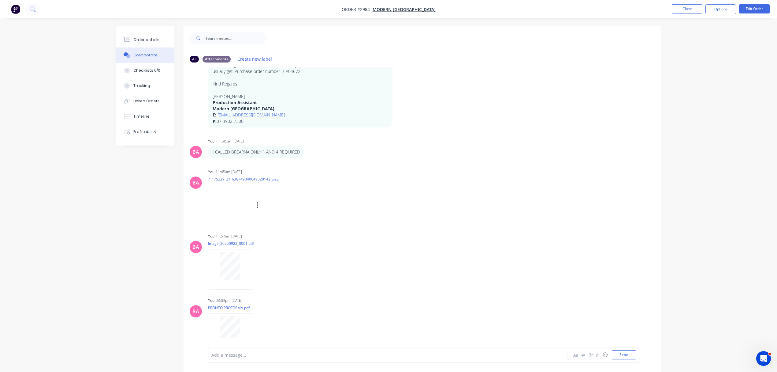
scroll to position [95, 0]
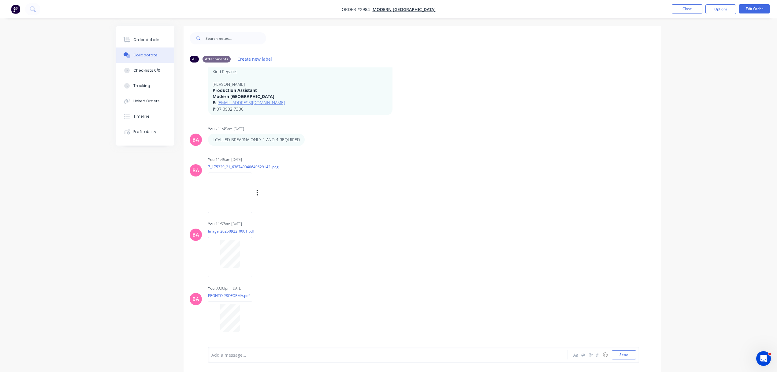
click at [229, 198] on img at bounding box center [230, 192] width 44 height 40
click at [688, 8] on button "Close" at bounding box center [687, 8] width 31 height 9
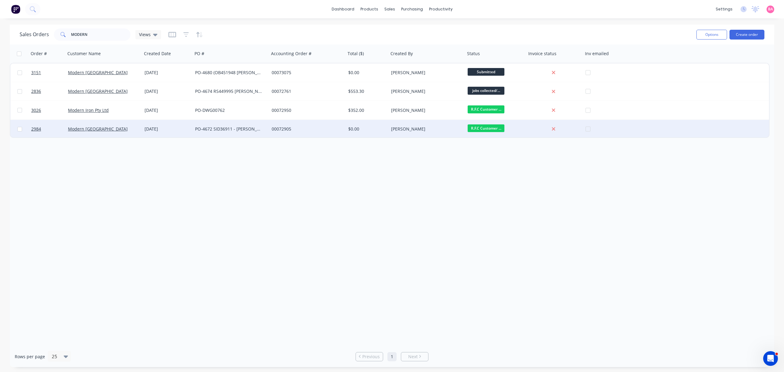
click at [490, 126] on span "R.F.C Customer ..." at bounding box center [485, 128] width 37 height 8
click at [38, 126] on span "2984" at bounding box center [36, 129] width 10 height 6
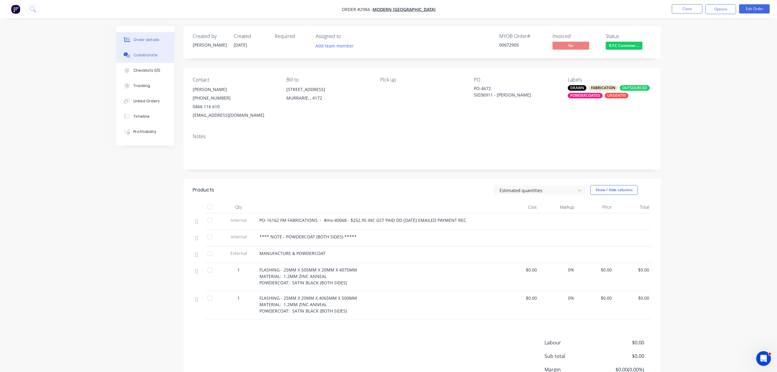
click at [145, 54] on div "Collaborate" at bounding box center [145, 55] width 24 height 6
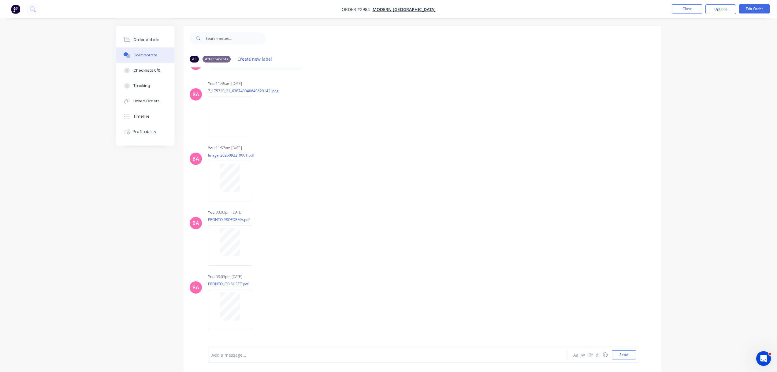
scroll to position [177, 0]
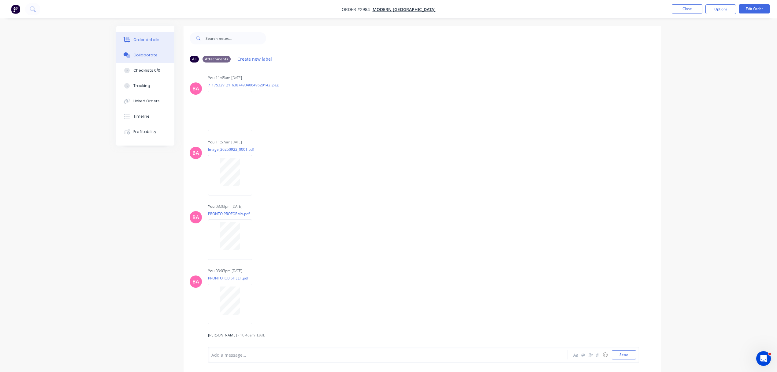
click at [142, 37] on div "Order details" at bounding box center [146, 40] width 26 height 6
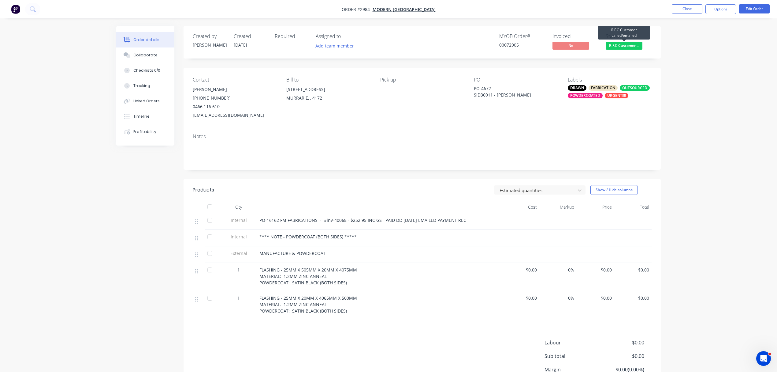
click at [620, 46] on span "R.F.C Customer ..." at bounding box center [624, 46] width 37 height 8
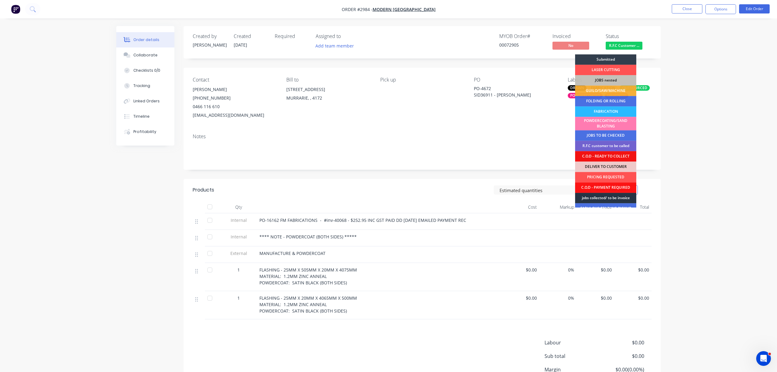
click at [612, 197] on div "jobs collected/ to be invoice" at bounding box center [605, 198] width 61 height 10
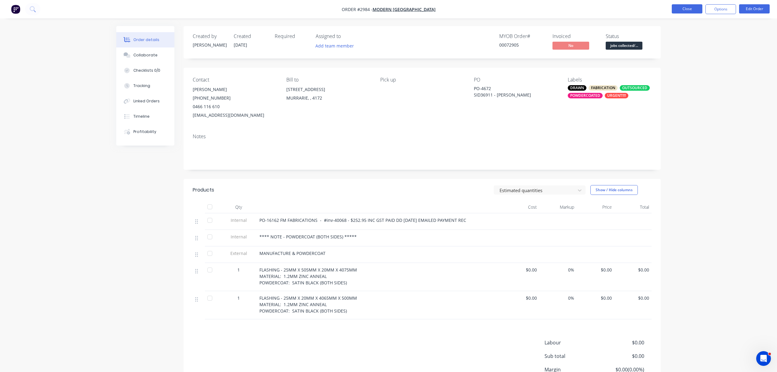
click at [681, 10] on button "Close" at bounding box center [687, 8] width 31 height 9
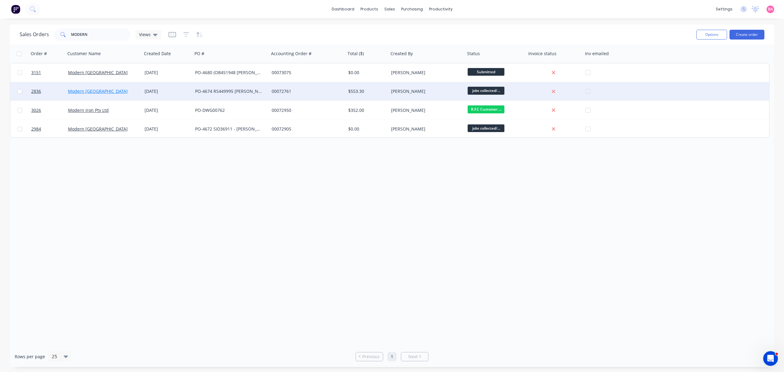
click at [86, 90] on link "Modern Queensland" at bounding box center [98, 91] width 60 height 6
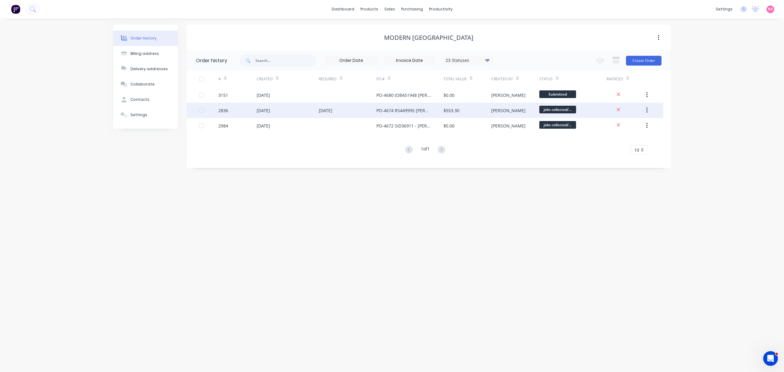
click at [223, 108] on div "2836" at bounding box center [223, 110] width 10 height 6
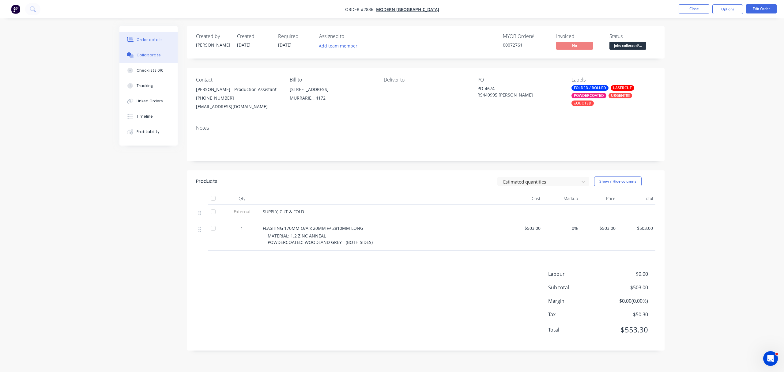
click at [149, 54] on div "Collaborate" at bounding box center [149, 55] width 24 height 6
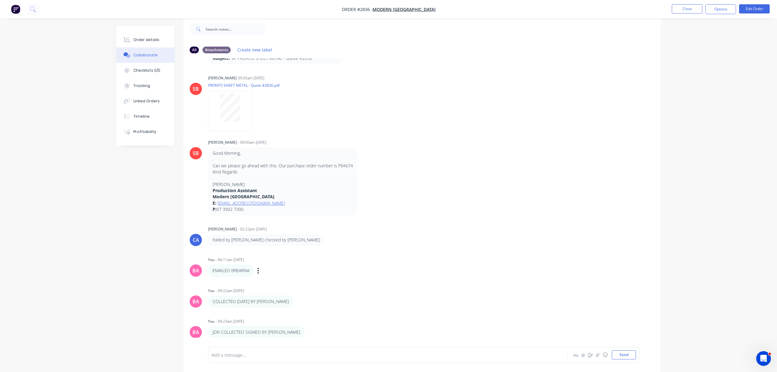
scroll to position [10, 0]
click at [157, 39] on button "Order details" at bounding box center [145, 39] width 58 height 15
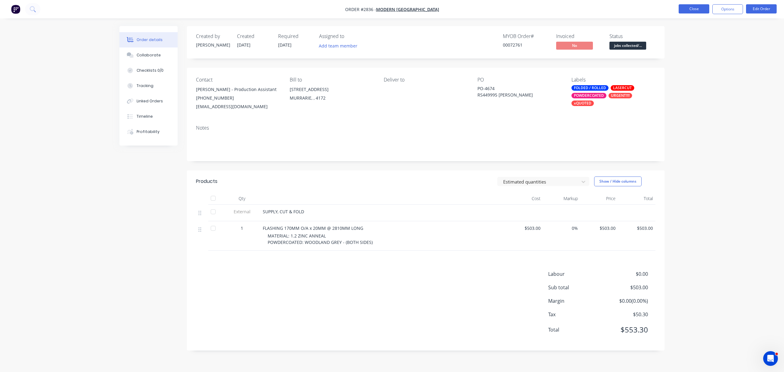
click at [689, 8] on button "Close" at bounding box center [693, 8] width 31 height 9
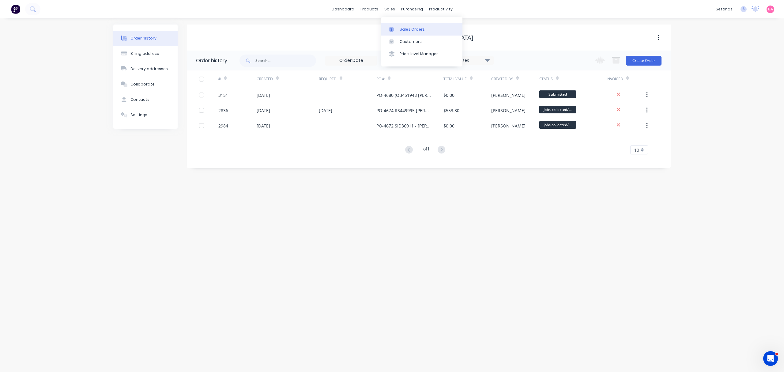
click at [402, 30] on div "Sales Orders" at bounding box center [411, 30] width 25 height 6
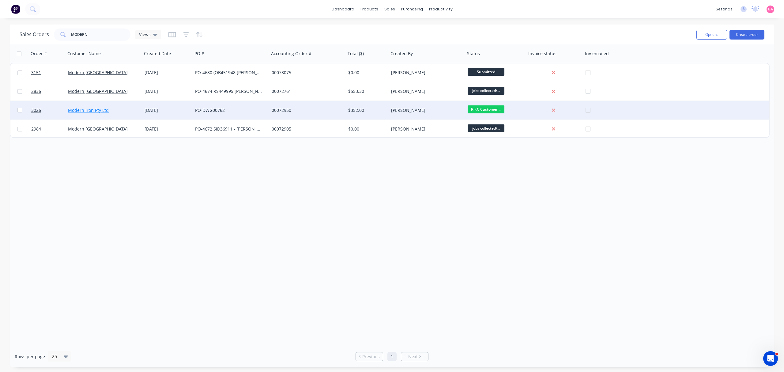
click at [77, 110] on link "Modern Iron Pty Ltd" at bounding box center [88, 110] width 41 height 6
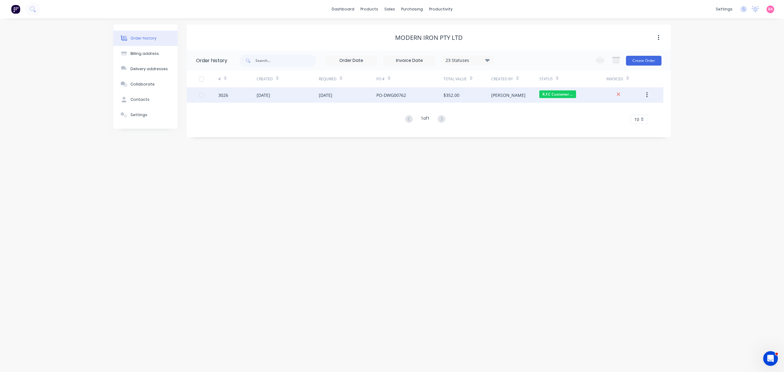
click at [265, 92] on div "25 Sep 2025" at bounding box center [262, 95] width 13 height 6
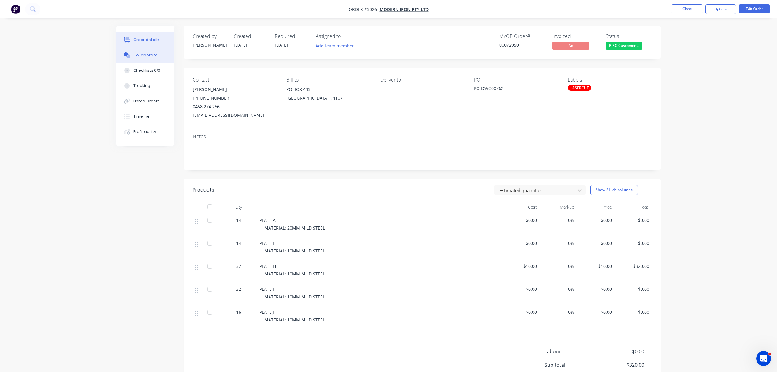
click at [151, 52] on div "Collaborate" at bounding box center [145, 55] width 24 height 6
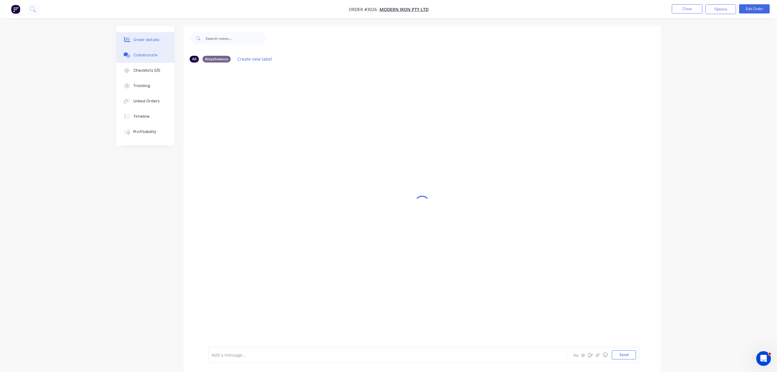
click at [151, 37] on div "Order details" at bounding box center [146, 40] width 26 height 6
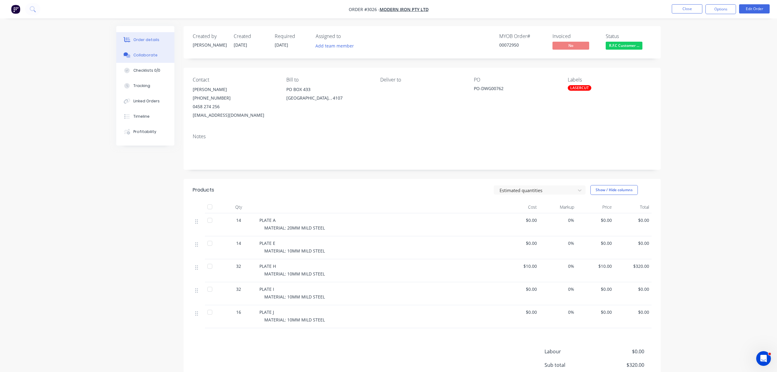
click at [146, 54] on div "Collaborate" at bounding box center [145, 55] width 24 height 6
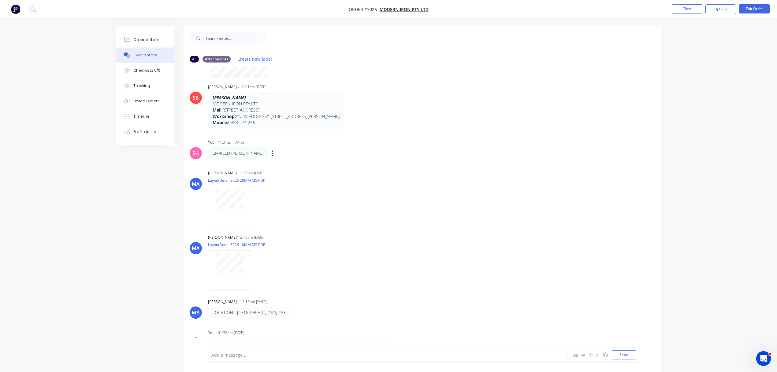
scroll to position [249, 0]
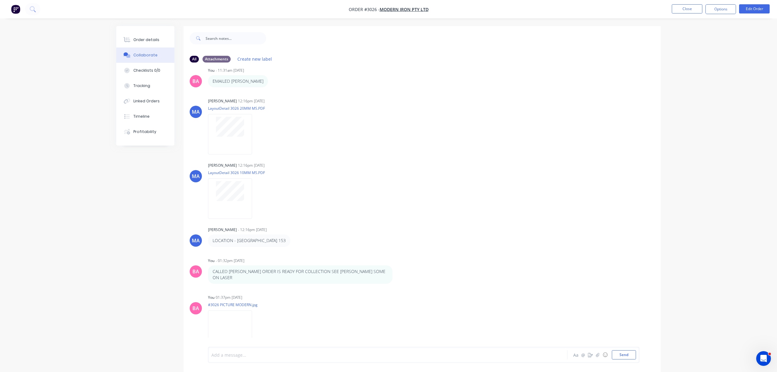
click at [252, 352] on div at bounding box center [371, 354] width 318 height 6
click at [625, 355] on button "Send" at bounding box center [624, 354] width 24 height 9
click at [151, 41] on div "Order details" at bounding box center [146, 40] width 26 height 6
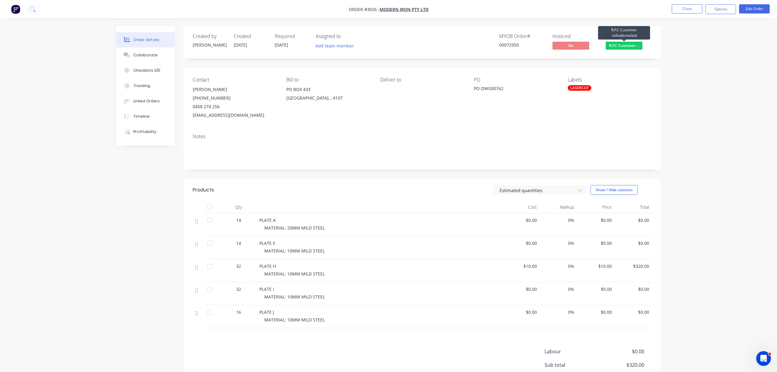
click at [623, 43] on span "R.F.C Customer ..." at bounding box center [624, 46] width 37 height 8
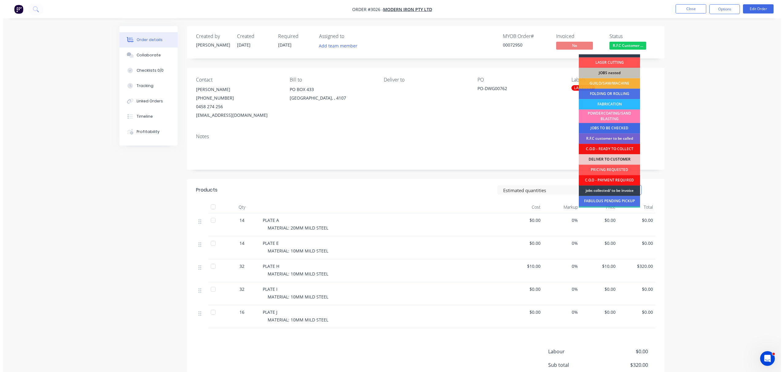
scroll to position [27, 0]
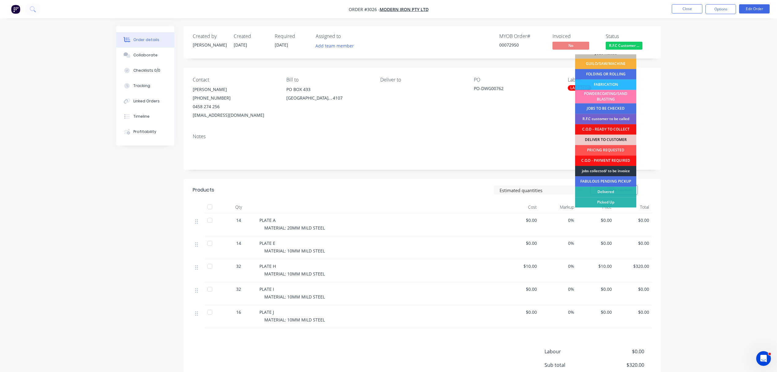
click at [609, 170] on div "jobs collected/ to be invoice" at bounding box center [605, 171] width 61 height 10
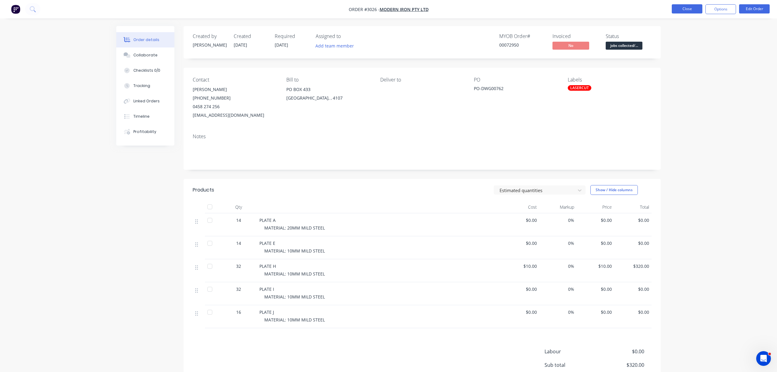
click at [681, 9] on button "Close" at bounding box center [687, 8] width 31 height 9
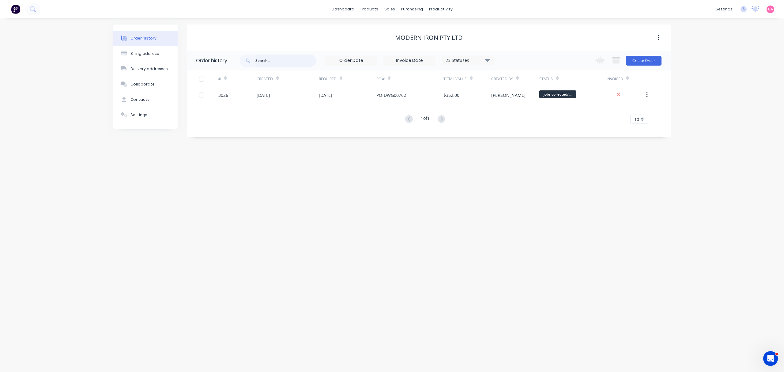
click at [275, 64] on input "text" at bounding box center [285, 60] width 61 height 12
click at [405, 27] on div "Sales Orders" at bounding box center [411, 30] width 25 height 6
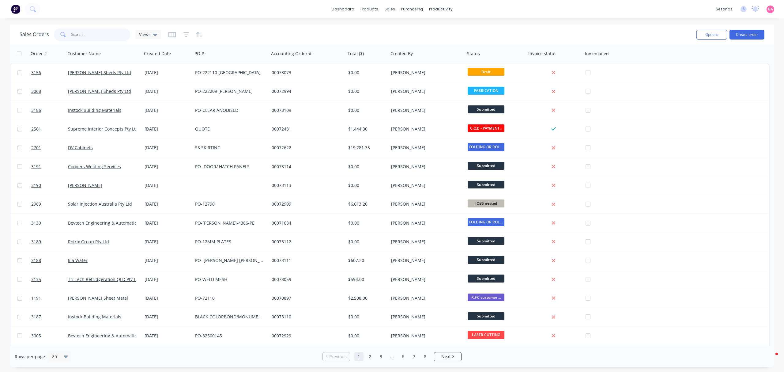
click at [95, 37] on input "text" at bounding box center [101, 34] width 60 height 12
type input "[PERSON_NAME]"
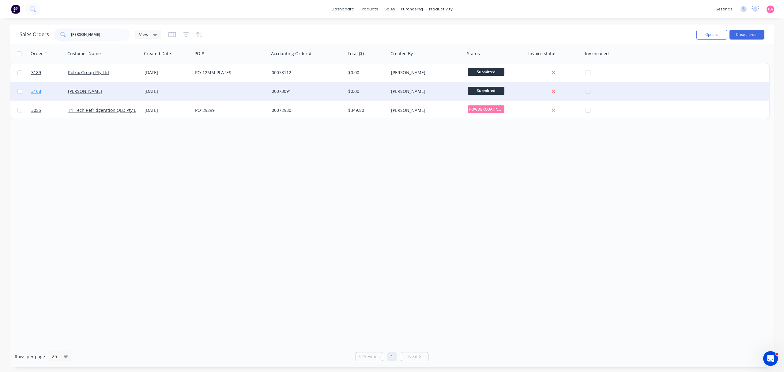
click at [36, 92] on span "3168" at bounding box center [36, 91] width 10 height 6
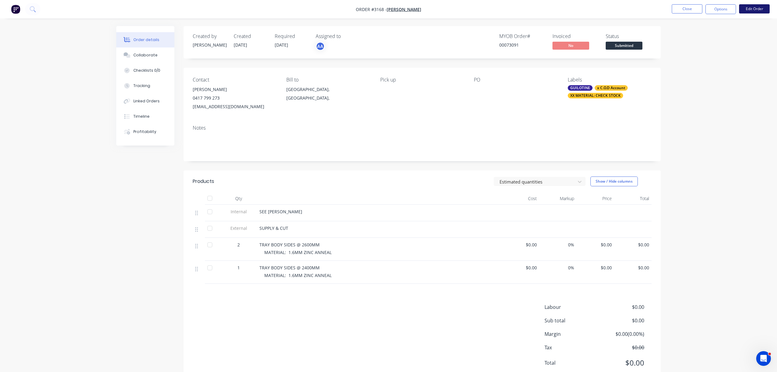
click at [758, 6] on button "Edit Order" at bounding box center [754, 8] width 31 height 9
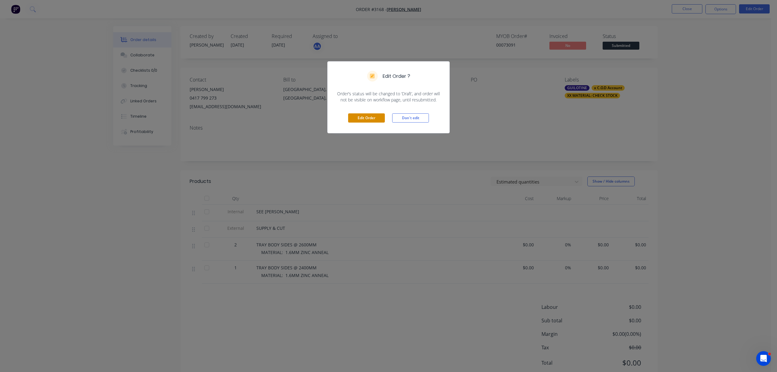
click at [371, 118] on button "Edit Order" at bounding box center [366, 117] width 37 height 9
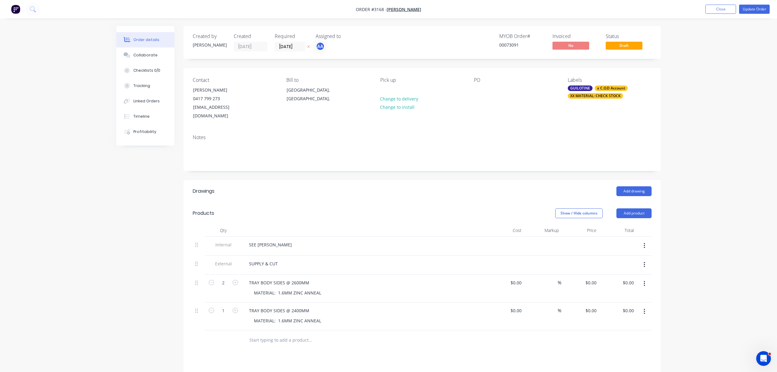
click at [309, 46] on icon "button" at bounding box center [309, 47] width 2 height 2
click at [300, 46] on input at bounding box center [291, 46] width 33 height 9
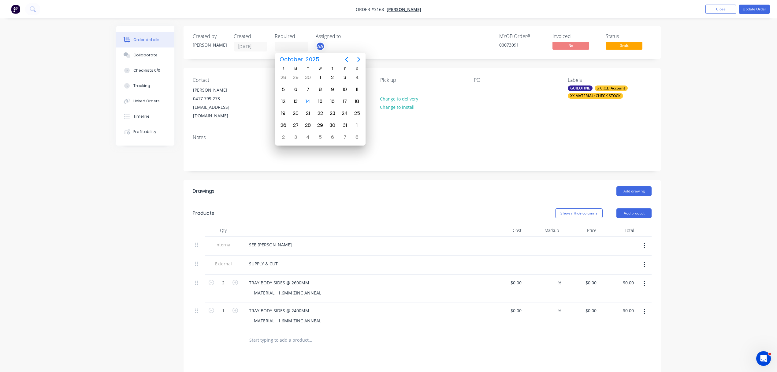
click at [417, 31] on div "Created by Brenda Created 10/10/25 Required Assigned to AA MYOB Order # 0007309…" at bounding box center [422, 42] width 477 height 33
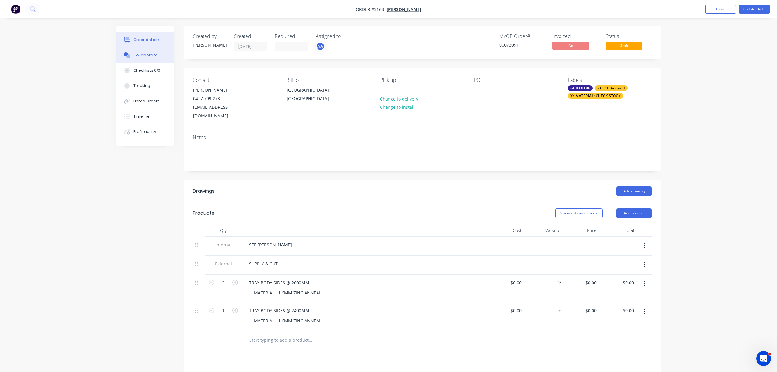
click at [151, 52] on div "Collaborate" at bounding box center [145, 55] width 24 height 6
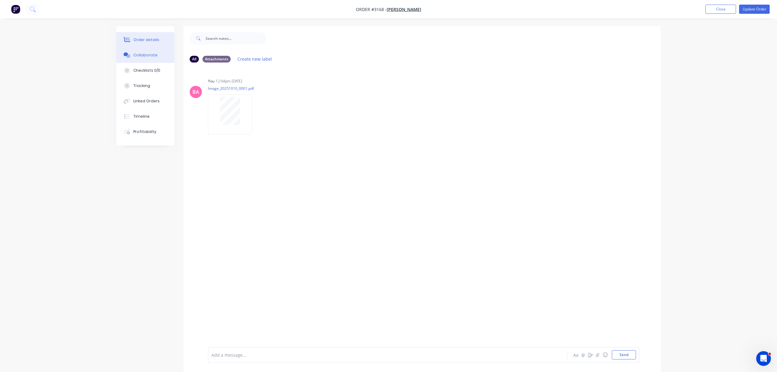
click at [151, 37] on div "Order details" at bounding box center [146, 40] width 26 height 6
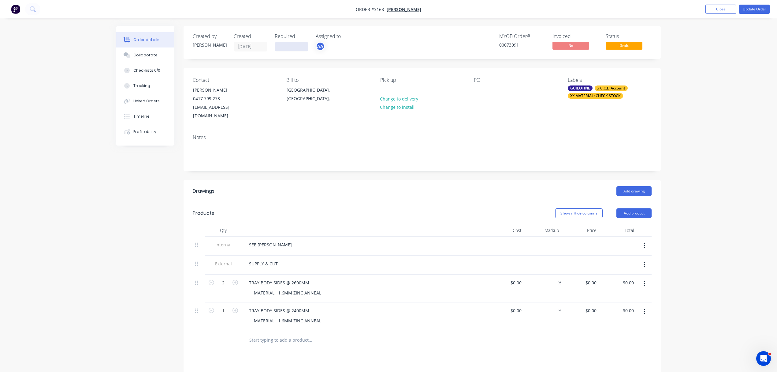
click at [289, 44] on input at bounding box center [291, 46] width 33 height 9
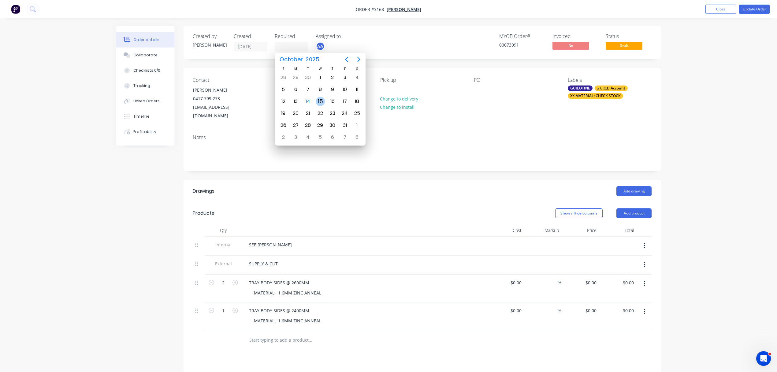
click at [320, 100] on div "15" at bounding box center [320, 101] width 9 height 9
type input "15/10/25"
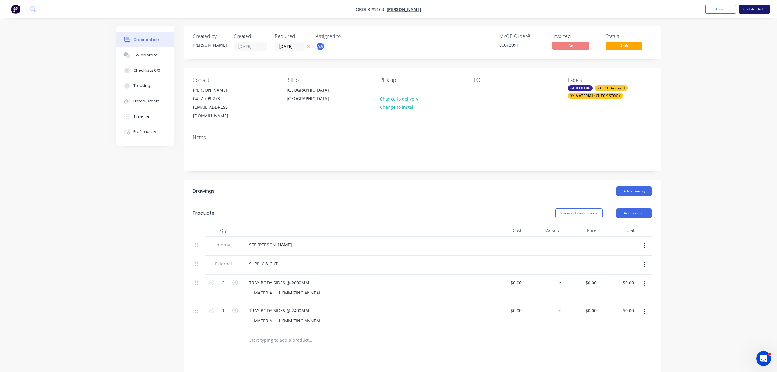
click at [752, 7] on button "Update Order" at bounding box center [754, 9] width 31 height 9
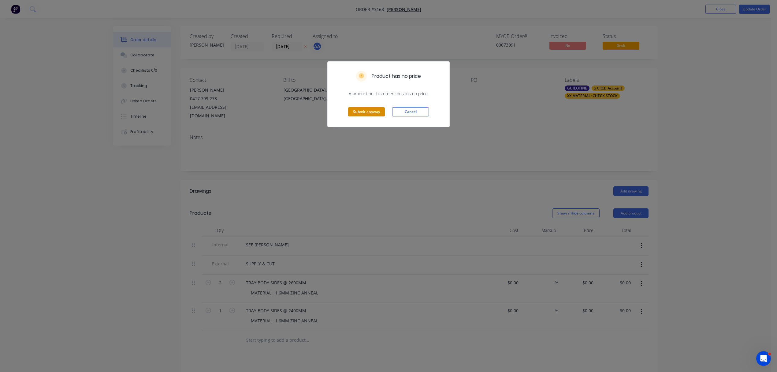
click at [368, 110] on button "Submit anyway" at bounding box center [366, 111] width 37 height 9
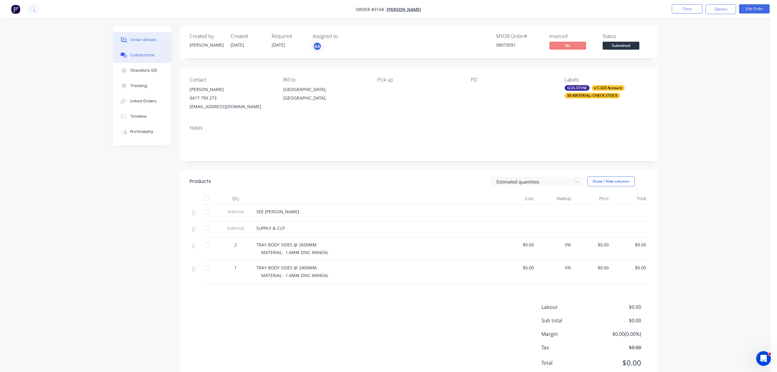
click at [147, 58] on div "Collaborate" at bounding box center [142, 55] width 24 height 6
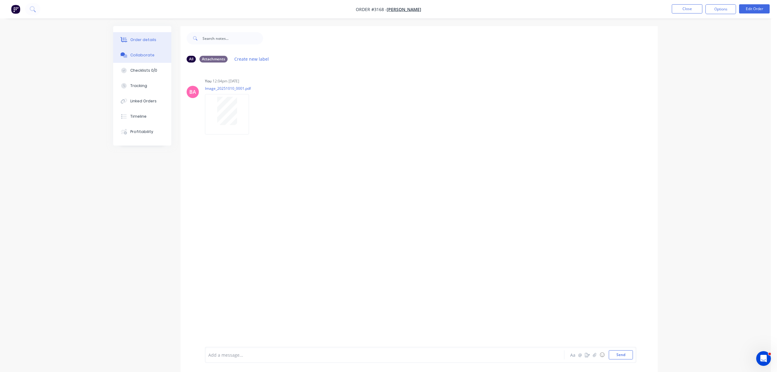
click at [146, 41] on div "Order details" at bounding box center [143, 40] width 26 height 6
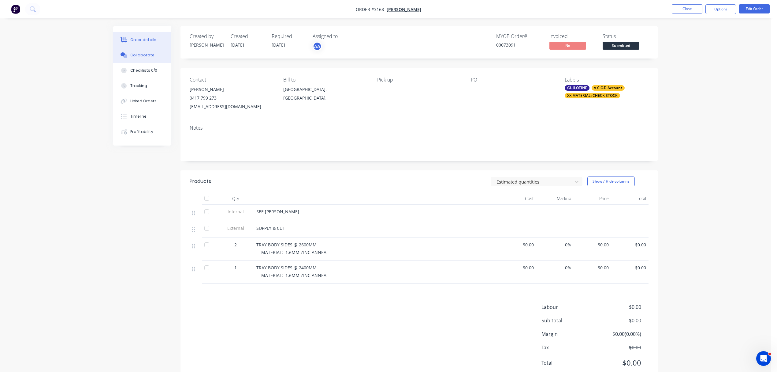
click at [148, 54] on div "Collaborate" at bounding box center [142, 55] width 24 height 6
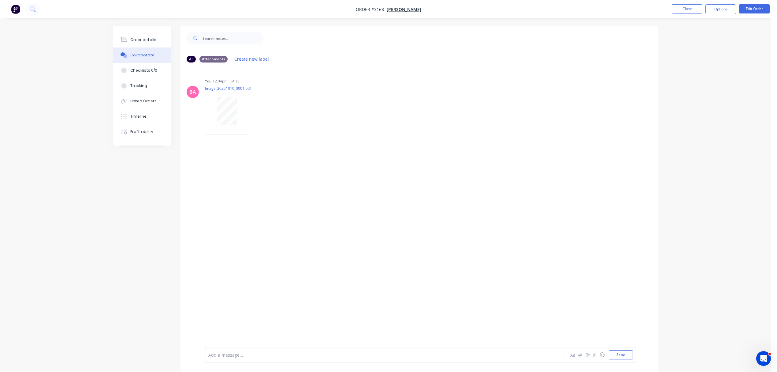
click at [265, 354] on div at bounding box center [368, 354] width 318 height 6
click at [154, 37] on div "Order details" at bounding box center [143, 40] width 26 height 6
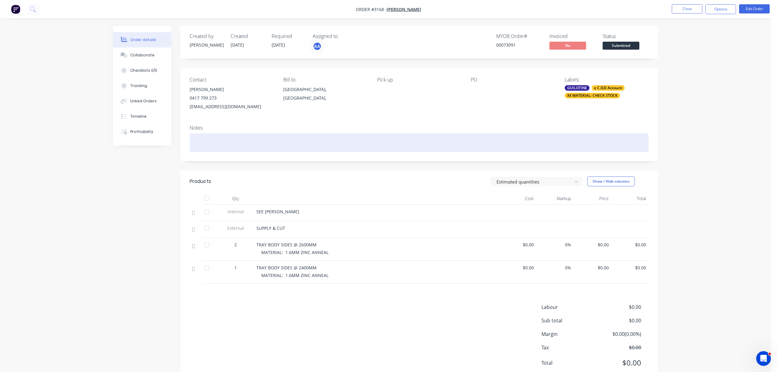
click at [214, 143] on div at bounding box center [419, 142] width 459 height 19
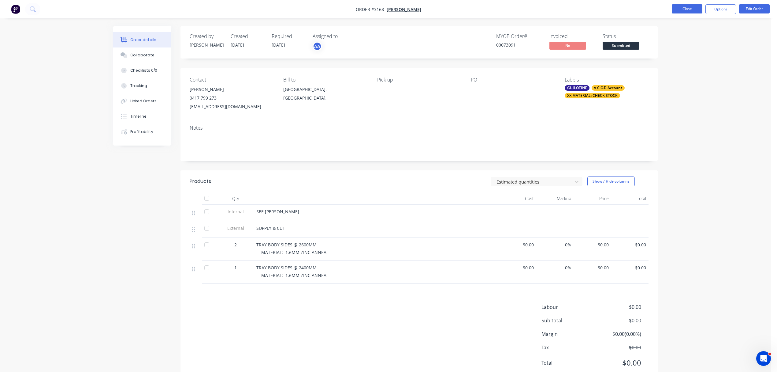
click at [695, 9] on button "Close" at bounding box center [687, 8] width 31 height 9
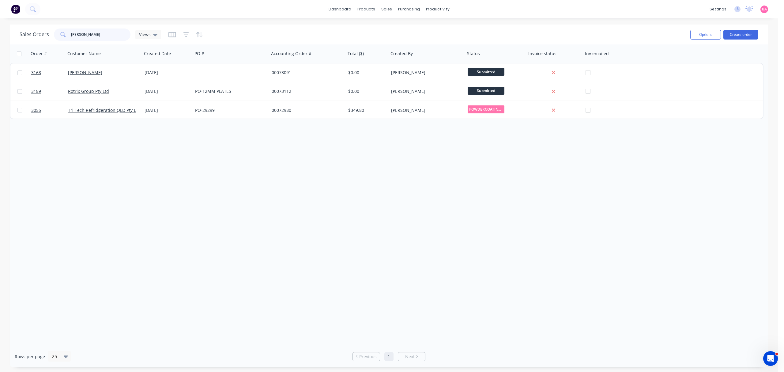
drag, startPoint x: 92, startPoint y: 34, endPoint x: 39, endPoint y: 35, distance: 53.9
click at [39, 35] on div "Sales Orders SHANE Views" at bounding box center [90, 34] width 141 height 12
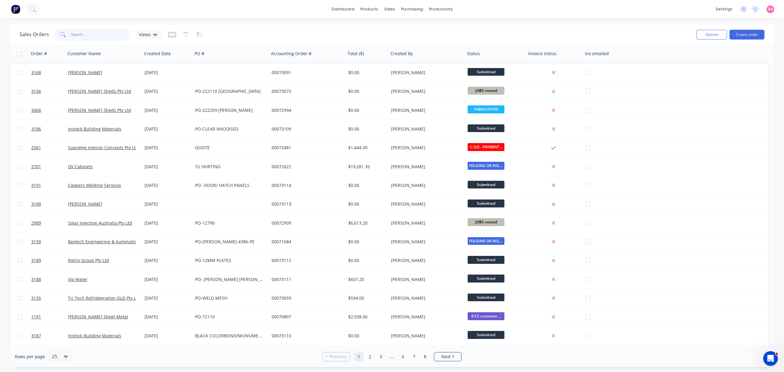
click at [88, 36] on input "text" at bounding box center [101, 34] width 60 height 12
type input "BEVTECH"
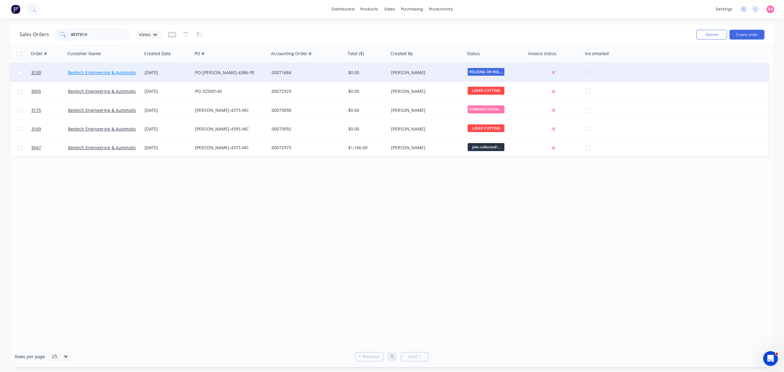
click at [89, 71] on link "Bevtech Engineering & Automation" at bounding box center [104, 72] width 72 height 6
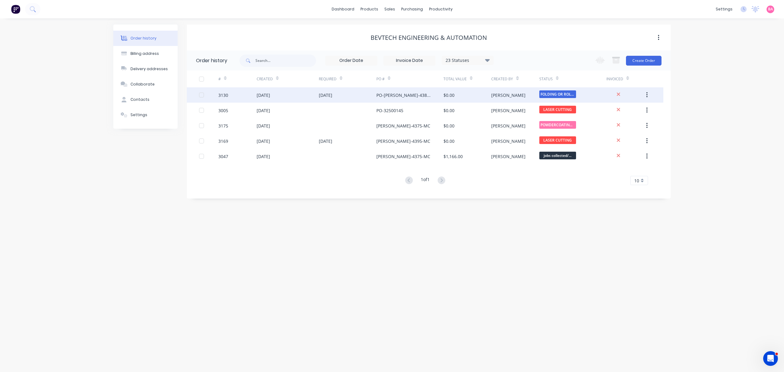
click at [260, 92] on div "[DATE]" at bounding box center [262, 95] width 13 height 6
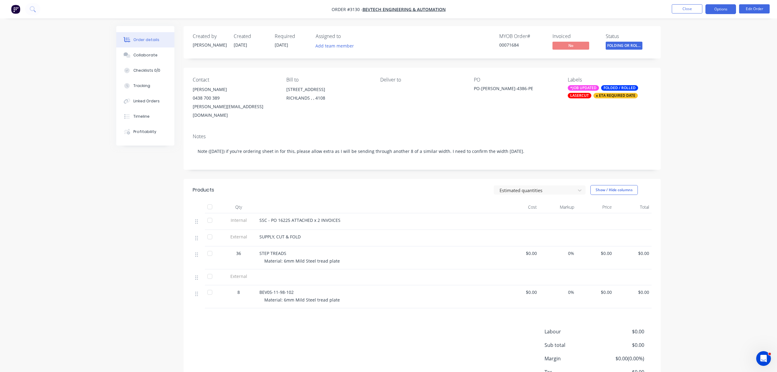
click at [721, 7] on button "Options" at bounding box center [721, 9] width 31 height 10
click at [695, 84] on div "Delivery Docket" at bounding box center [703, 86] width 56 height 9
click at [695, 58] on div "Without pricing" at bounding box center [703, 61] width 56 height 9
click at [148, 57] on div "Collaborate" at bounding box center [145, 55] width 24 height 6
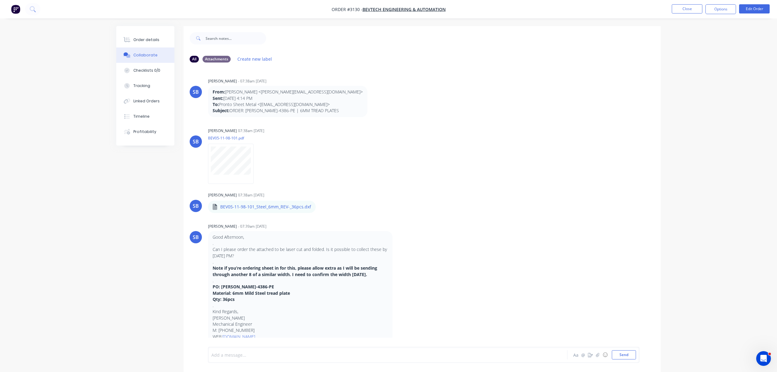
click at [259, 353] on div at bounding box center [371, 354] width 318 height 6
click at [624, 354] on button "Send" at bounding box center [624, 354] width 24 height 9
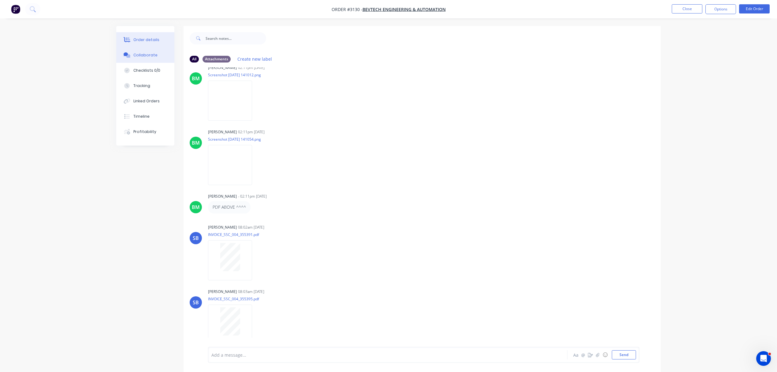
click at [140, 39] on div "Order details" at bounding box center [146, 40] width 26 height 6
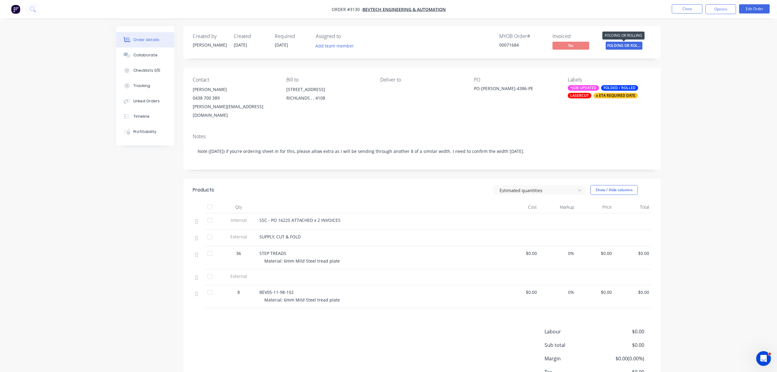
click at [624, 45] on span "FOLDING OR ROLL..." at bounding box center [624, 46] width 37 height 8
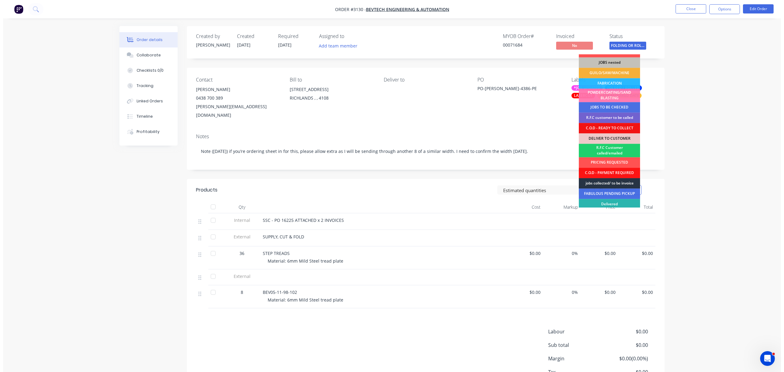
scroll to position [27, 0]
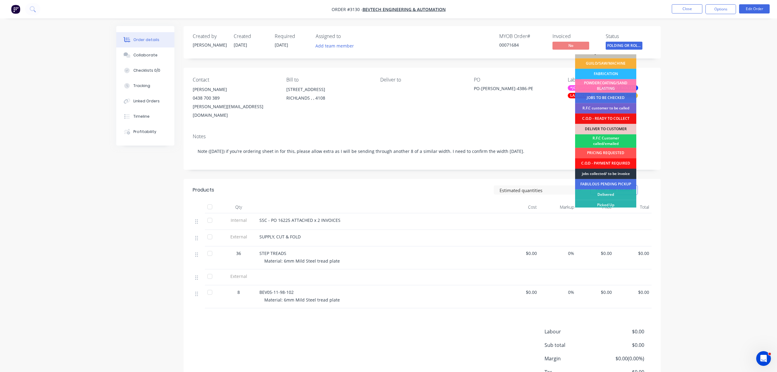
click at [606, 174] on div "jobs collected/ to be invoice" at bounding box center [605, 173] width 61 height 10
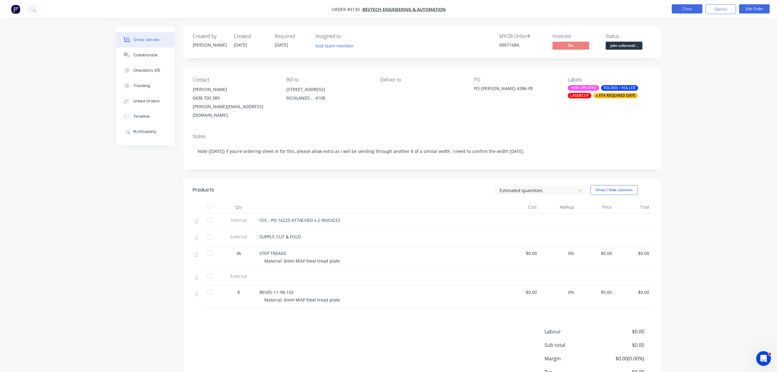
click at [691, 9] on button "Close" at bounding box center [687, 8] width 31 height 9
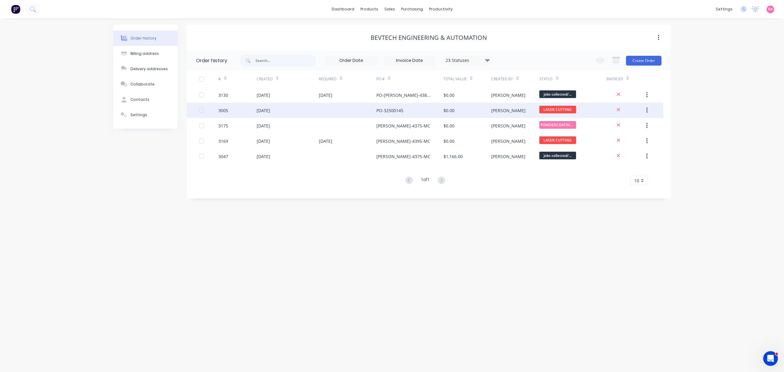
click at [223, 109] on div "3005" at bounding box center [223, 110] width 10 height 6
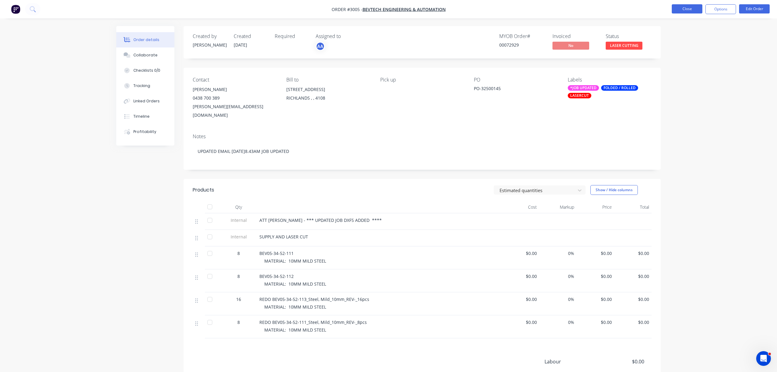
click at [689, 9] on button "Close" at bounding box center [687, 8] width 31 height 9
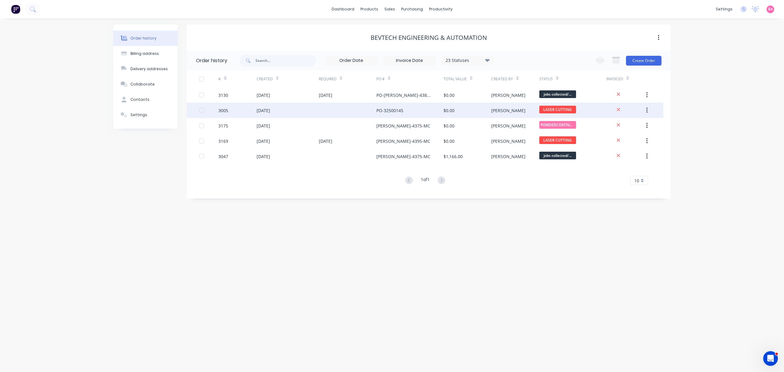
click at [223, 111] on div "3005" at bounding box center [223, 110] width 10 height 6
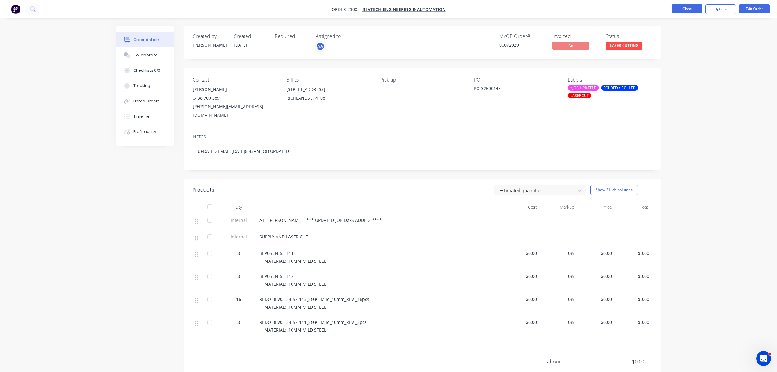
click at [683, 7] on button "Close" at bounding box center [687, 8] width 31 height 9
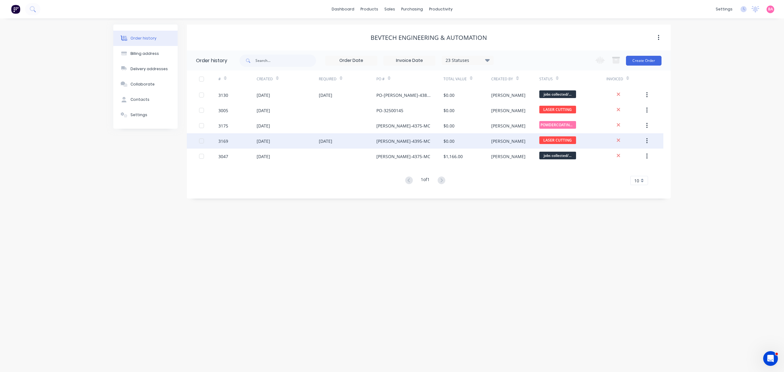
click at [225, 141] on div "3169" at bounding box center [223, 141] width 10 height 6
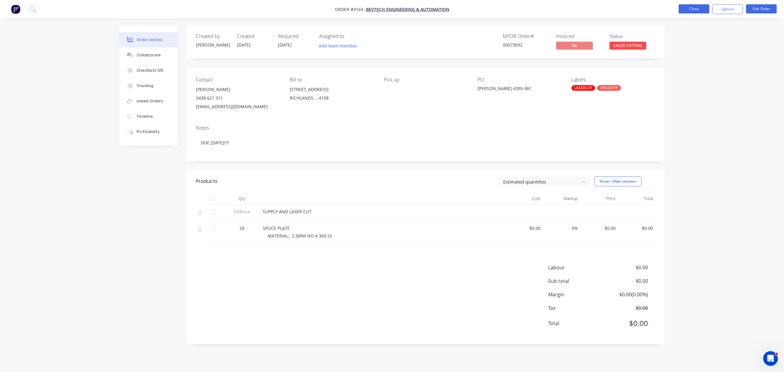
click at [695, 8] on button "Close" at bounding box center [693, 8] width 31 height 9
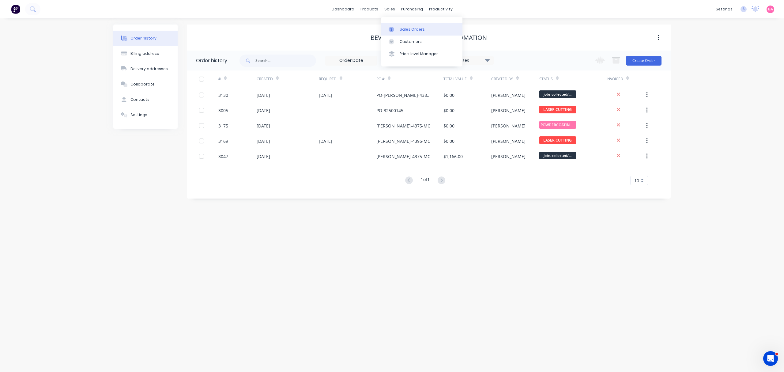
click at [405, 27] on div "Sales Orders" at bounding box center [411, 30] width 25 height 6
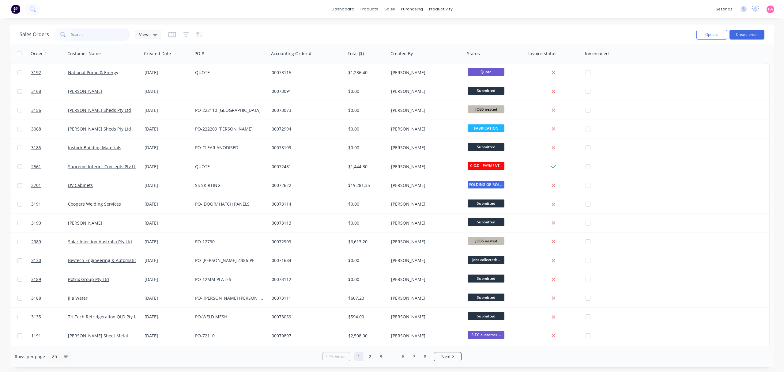
click at [95, 31] on input "text" at bounding box center [101, 34] width 60 height 12
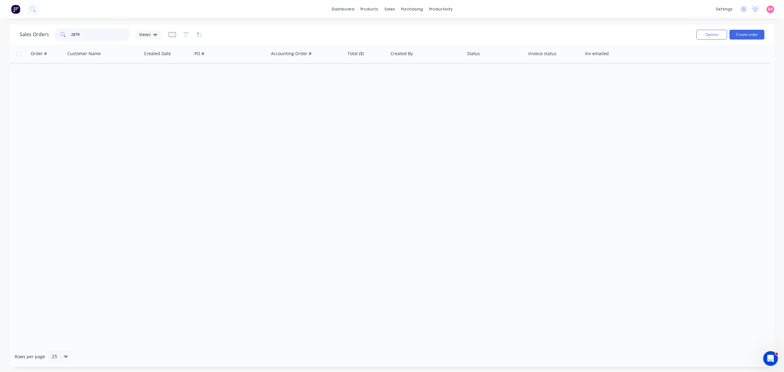
type input "2879"
click at [185, 35] on icon "button" at bounding box center [186, 34] width 4 height 1
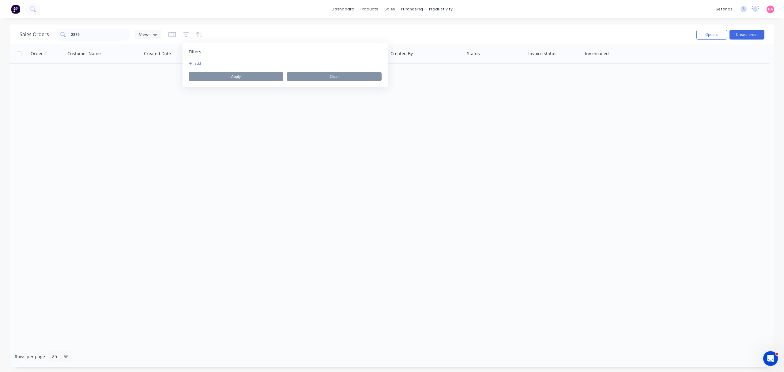
click at [196, 62] on button "add" at bounding box center [196, 63] width 15 height 5
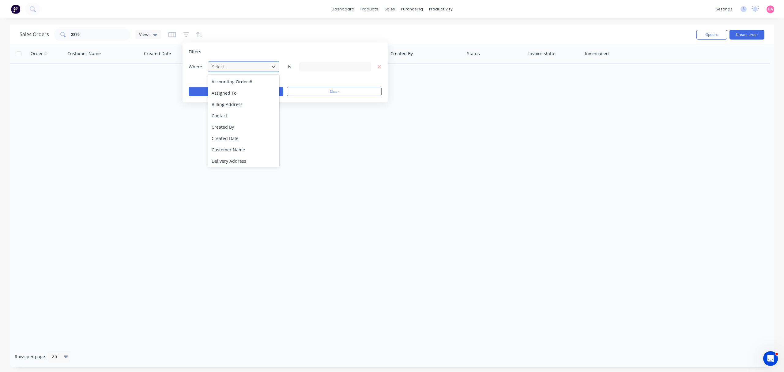
click at [233, 68] on div at bounding box center [238, 67] width 55 height 8
click at [219, 160] on div "Status" at bounding box center [243, 159] width 71 height 11
click at [366, 65] on icon at bounding box center [365, 66] width 4 height 7
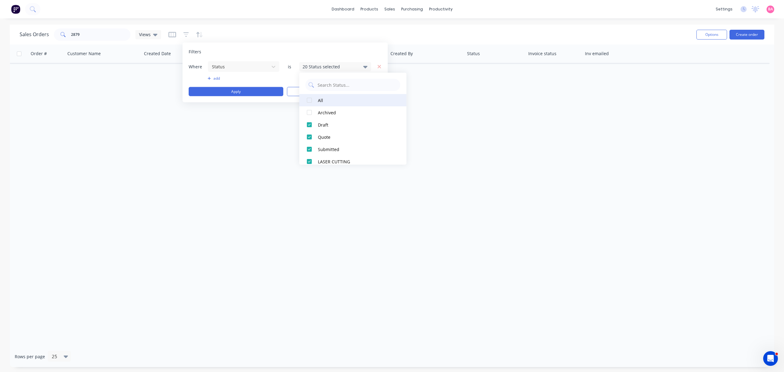
click at [305, 97] on div at bounding box center [309, 100] width 12 height 12
click at [241, 91] on button "Apply" at bounding box center [236, 91] width 95 height 9
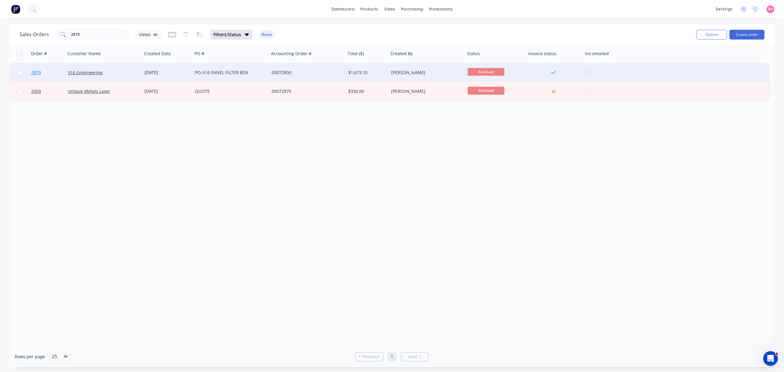
click at [35, 72] on span "2879" at bounding box center [36, 72] width 10 height 6
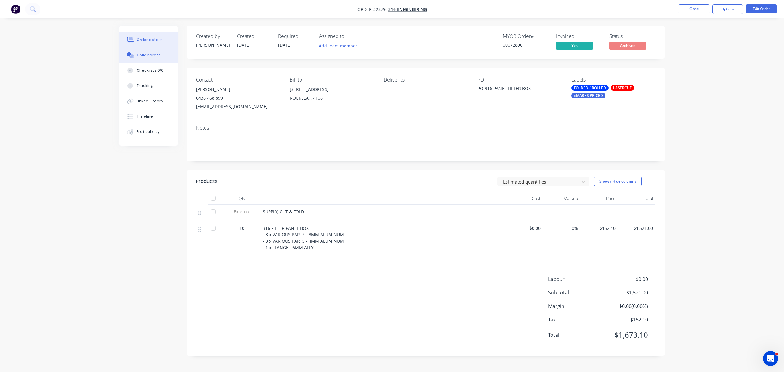
click at [148, 53] on div "Collaborate" at bounding box center [149, 55] width 24 height 6
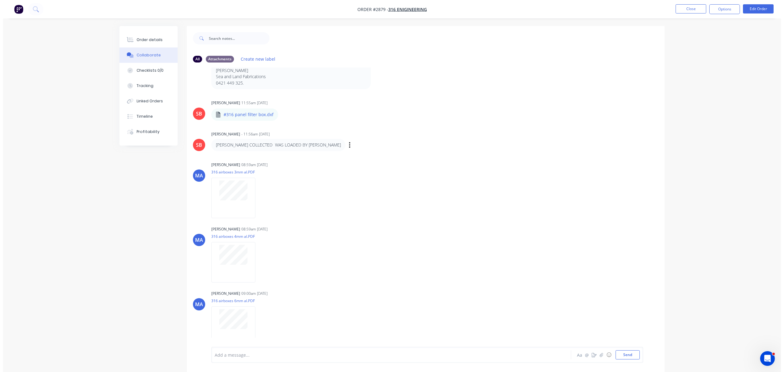
scroll to position [98, 0]
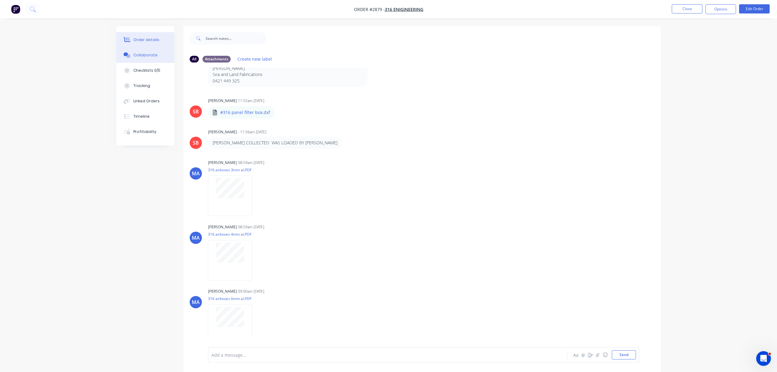
click at [148, 37] on div "Order details" at bounding box center [146, 40] width 26 height 6
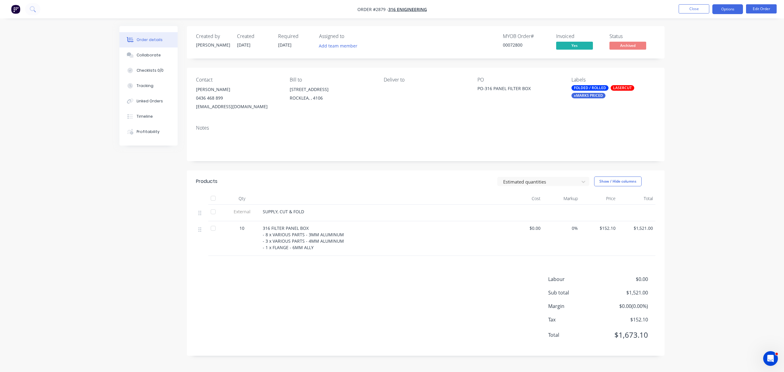
click at [730, 9] on button "Options" at bounding box center [727, 9] width 31 height 10
click at [690, 161] on div "Unarchive" at bounding box center [709, 159] width 56 height 9
click at [589, 97] on div "xMARKS PRICED" at bounding box center [588, 96] width 34 height 6
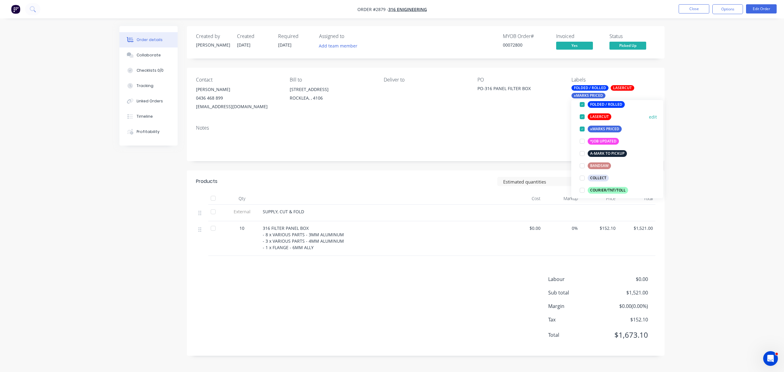
scroll to position [54, 0]
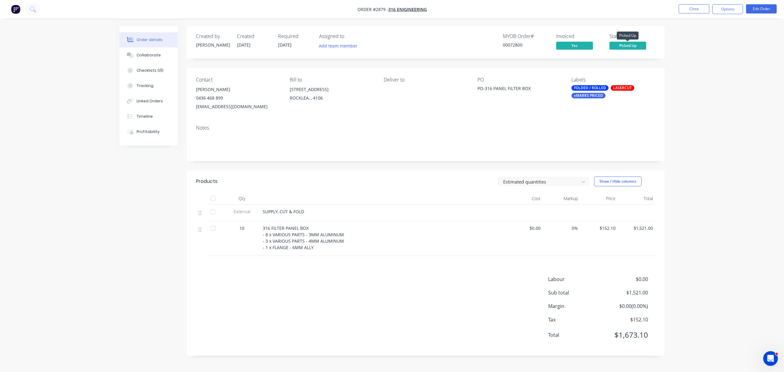
click at [632, 43] on span "Picked Up" at bounding box center [627, 46] width 37 height 8
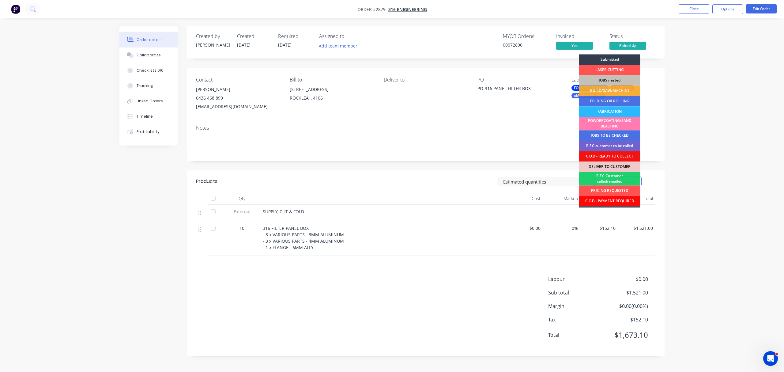
click at [612, 200] on div "C.O.D - PAYMENT REQUIRED" at bounding box center [609, 201] width 61 height 10
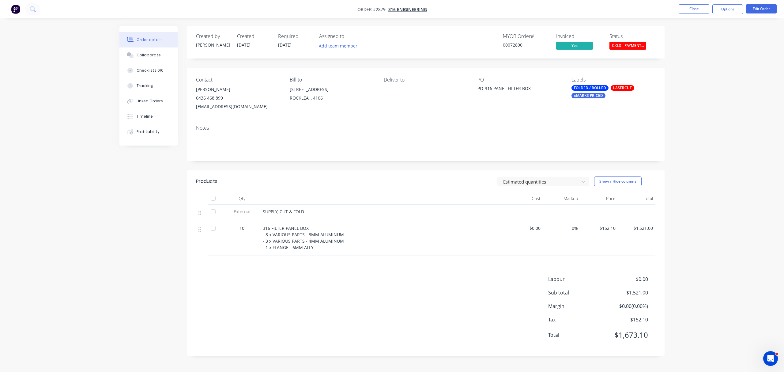
click at [629, 45] on span "C.O.D - PAYMENT..." at bounding box center [627, 46] width 37 height 8
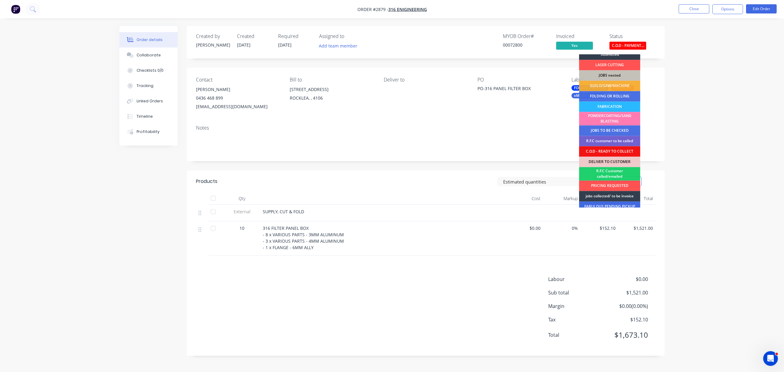
scroll to position [0, 0]
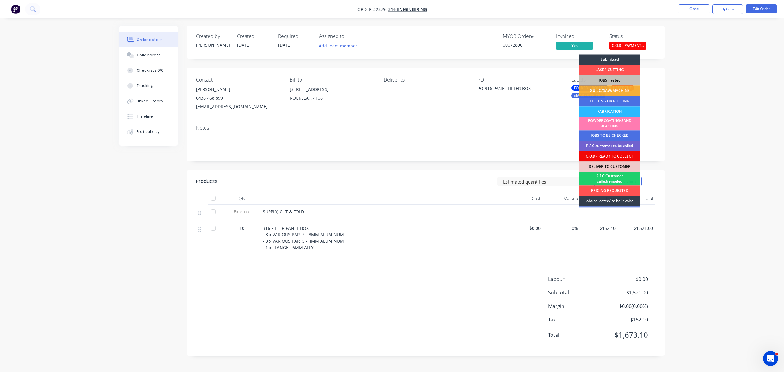
click at [612, 155] on div "C.O.D - READY TO COLLECT" at bounding box center [609, 156] width 61 height 10
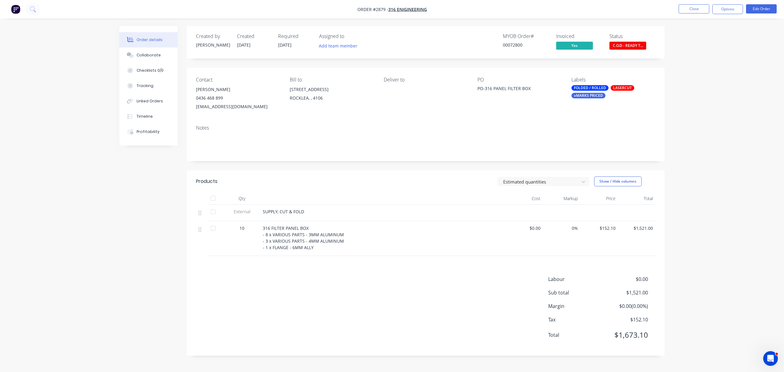
click at [590, 94] on div "xMARKS PRICED" at bounding box center [588, 96] width 34 height 6
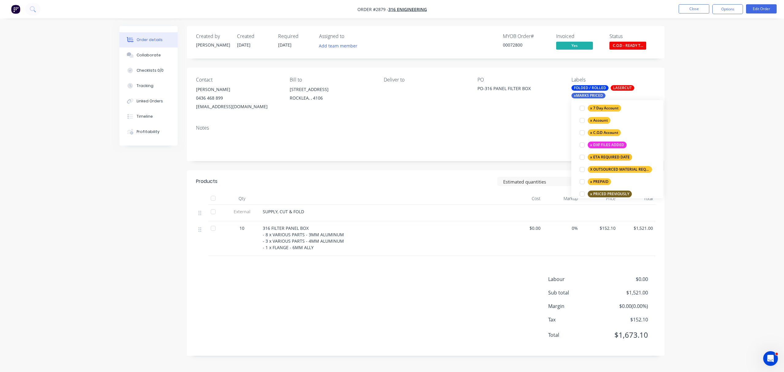
scroll to position [429, 0]
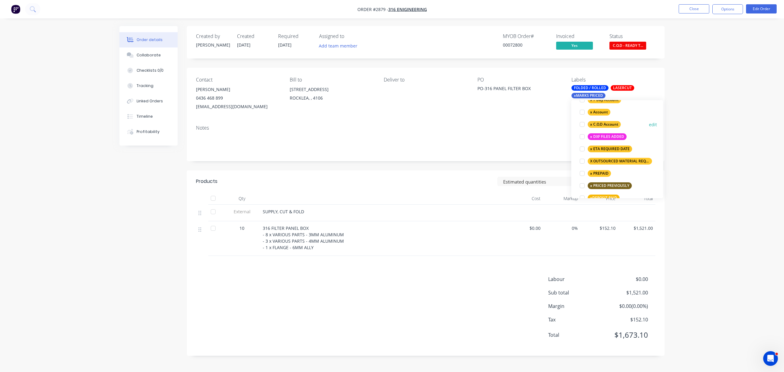
click at [582, 124] on div at bounding box center [582, 124] width 12 height 12
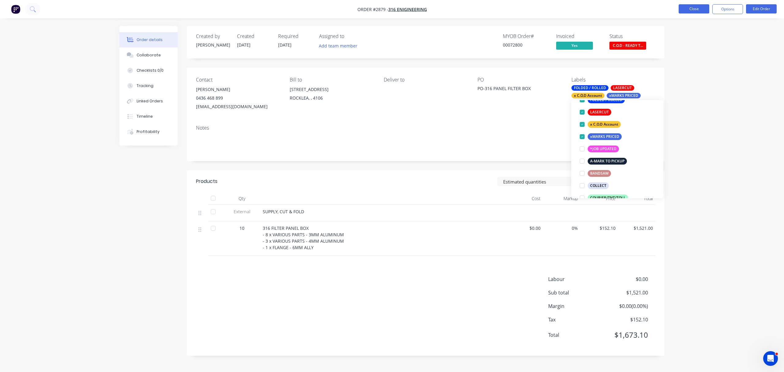
click at [691, 9] on button "Close" at bounding box center [693, 8] width 31 height 9
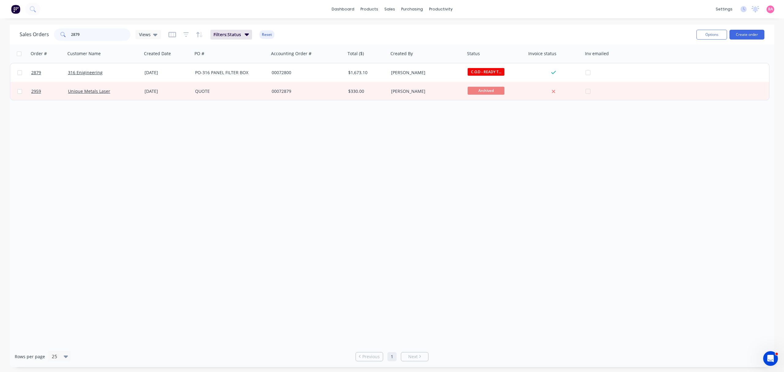
drag, startPoint x: 81, startPoint y: 36, endPoint x: 2, endPoint y: 23, distance: 80.9
click at [2, 23] on div "dashboard products sales purchasing productivity dashboard products Product Cat…" at bounding box center [392, 186] width 784 height 372
type input "2561"
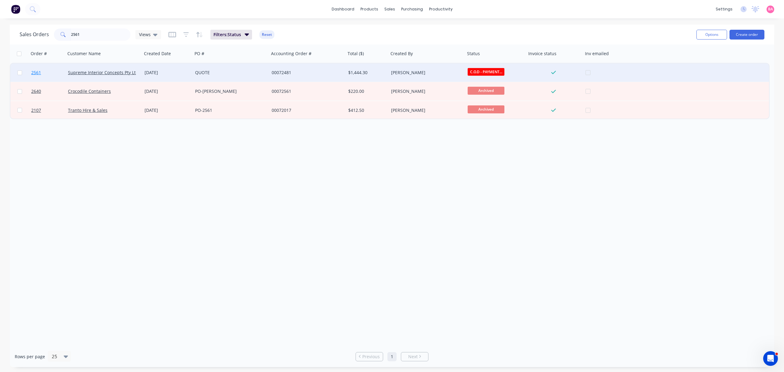
click at [33, 71] on span "2561" at bounding box center [36, 72] width 10 height 6
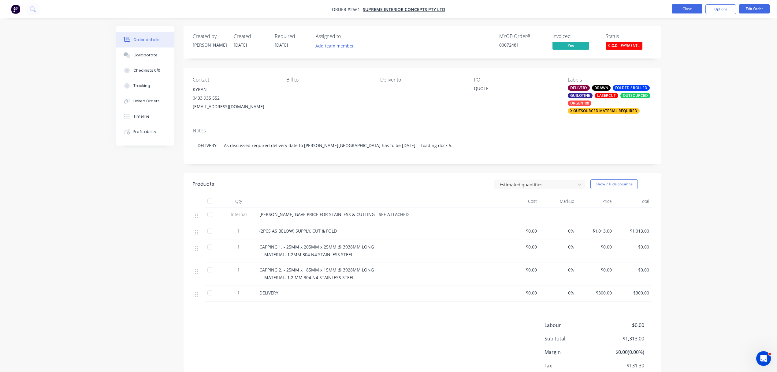
click at [689, 8] on button "Close" at bounding box center [687, 8] width 31 height 9
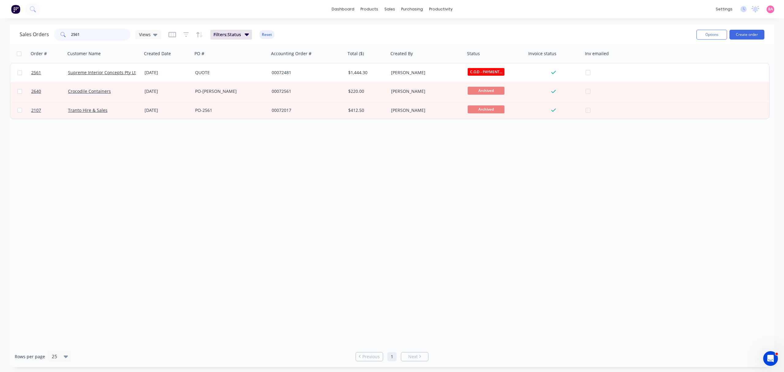
drag, startPoint x: 89, startPoint y: 33, endPoint x: 48, endPoint y: 30, distance: 40.8
click at [48, 30] on div "Sales Orders 2561 Views" at bounding box center [90, 34] width 141 height 12
type input "bevtech"
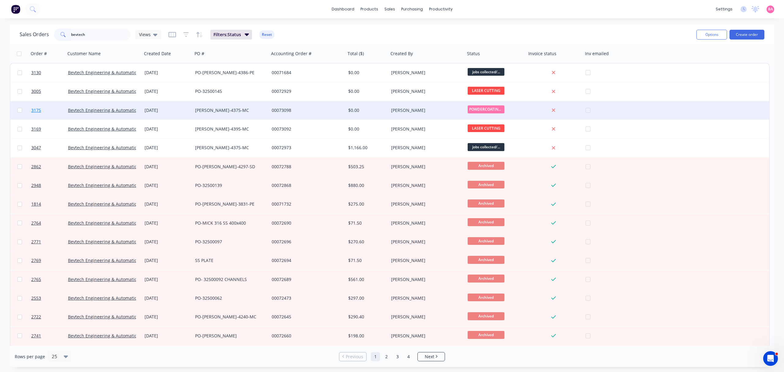
click at [37, 110] on span "3175" at bounding box center [36, 110] width 10 height 6
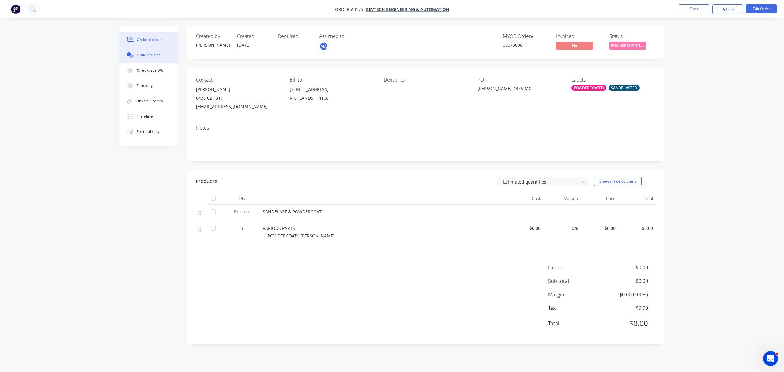
click at [154, 58] on div "Collaborate" at bounding box center [149, 55] width 24 height 6
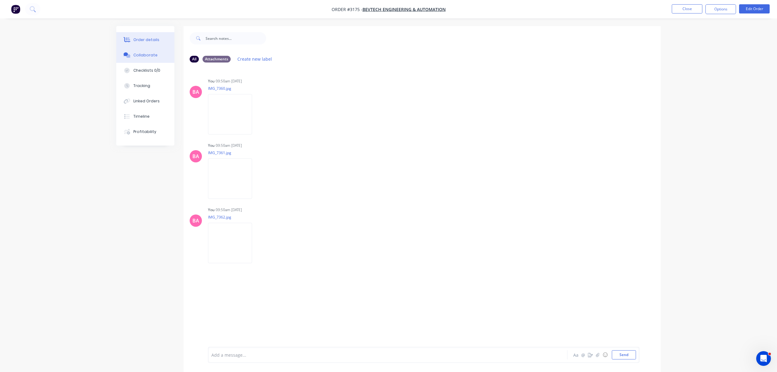
click at [144, 42] on div "Order details" at bounding box center [146, 40] width 26 height 6
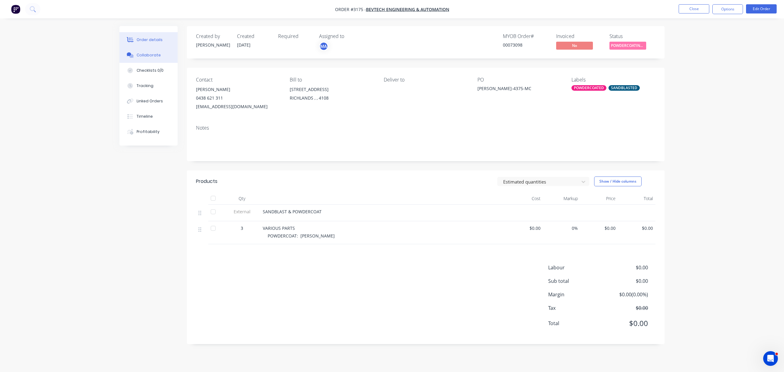
click at [155, 54] on div "Collaborate" at bounding box center [149, 55] width 24 height 6
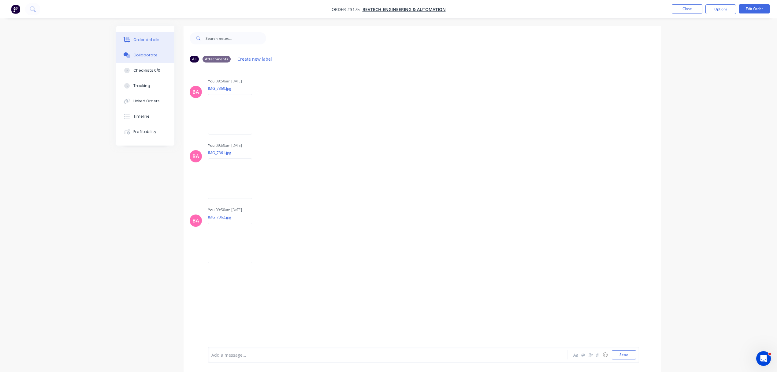
click at [152, 39] on div "Order details" at bounding box center [146, 40] width 26 height 6
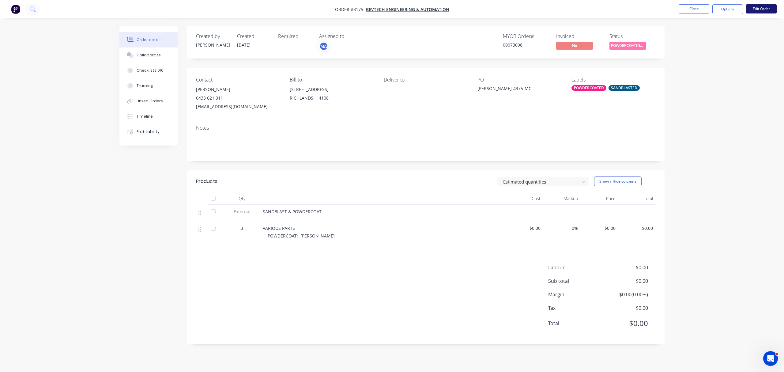
click at [757, 6] on button "Edit Order" at bounding box center [761, 8] width 31 height 9
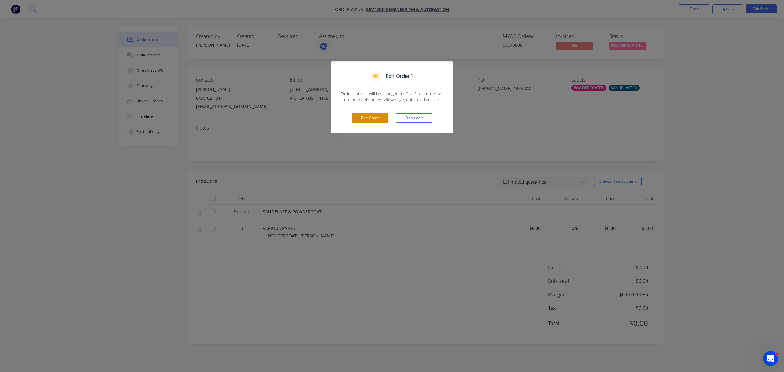
click at [370, 121] on button "Edit Order" at bounding box center [369, 117] width 37 height 9
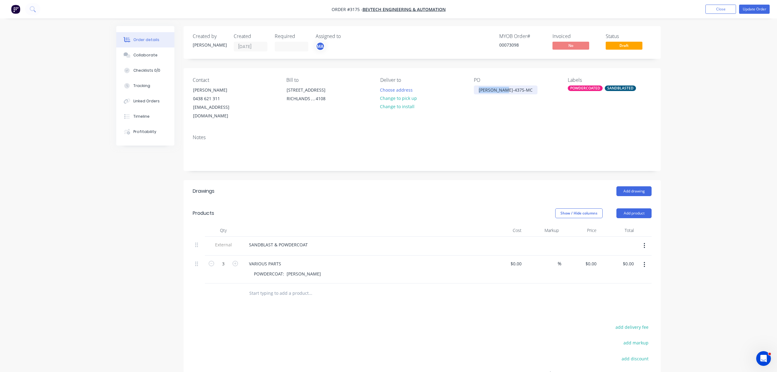
drag, startPoint x: 506, startPoint y: 89, endPoint x: 474, endPoint y: 91, distance: 31.9
click at [474, 91] on div "[PERSON_NAME]-4375-MC" at bounding box center [506, 89] width 64 height 9
click at [474, 88] on div "Contact [PERSON_NAME] [PHONE_NUMBER] [EMAIL_ADDRESS][DOMAIN_NAME] Bill to [STRE…" at bounding box center [422, 99] width 477 height 62
click at [477, 92] on div at bounding box center [479, 89] width 10 height 9
click at [478, 90] on div "[PERSON_NAME]-4402-MC" at bounding box center [506, 89] width 64 height 9
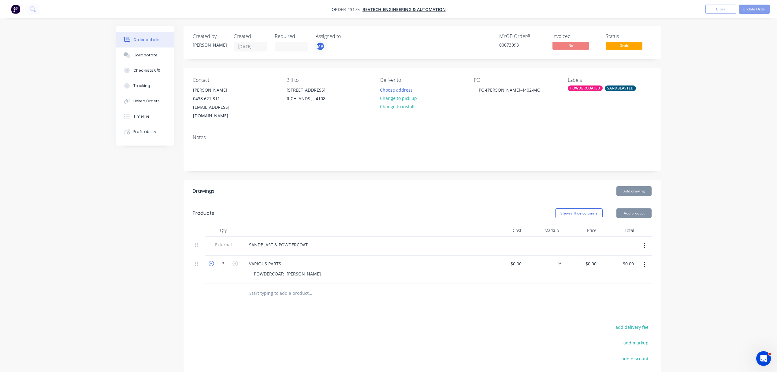
click at [211, 260] on icon "button" at bounding box center [212, 263] width 6 height 6
type input "2"
click at [264, 259] on div "VARIOUS PARTS" at bounding box center [265, 263] width 42 height 9
drag, startPoint x: 248, startPoint y: 253, endPoint x: 343, endPoint y: 252, distance: 95.2
click at [343, 259] on div "VARIOUS PARTS" at bounding box center [364, 263] width 240 height 9
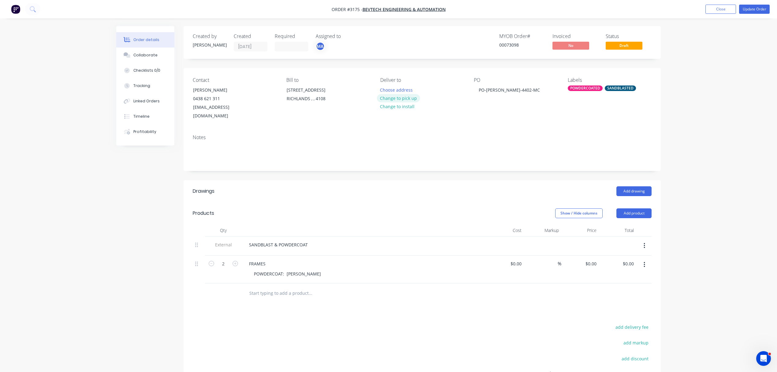
click at [400, 99] on button "Change to pick up" at bounding box center [398, 98] width 43 height 8
click at [212, 260] on icon "button" at bounding box center [212, 263] width 6 height 6
type input "1"
click at [249, 259] on div "FRAMES" at bounding box center [257, 263] width 26 height 9
click at [282, 259] on div "LARGE FRAMES" at bounding box center [264, 263] width 41 height 9
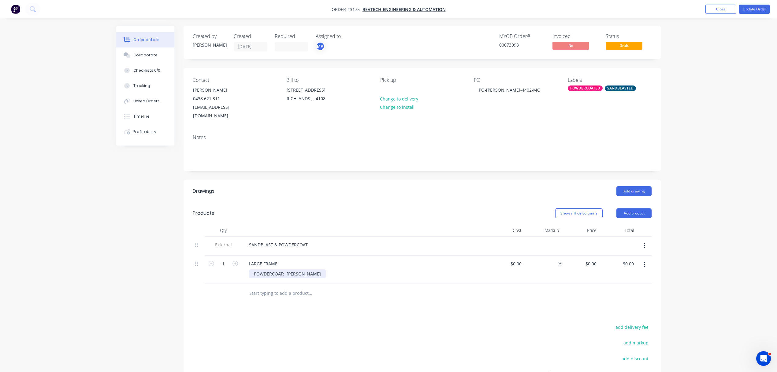
click at [253, 269] on div "POWDERCOAT: [PERSON_NAME]" at bounding box center [287, 273] width 77 height 9
click at [256, 269] on div "POWDERCOAT: [PERSON_NAME]" at bounding box center [287, 276] width 77 height 15
click at [284, 294] on input "text" at bounding box center [310, 293] width 122 height 12
click at [150, 54] on div "Collaborate" at bounding box center [145, 55] width 24 height 6
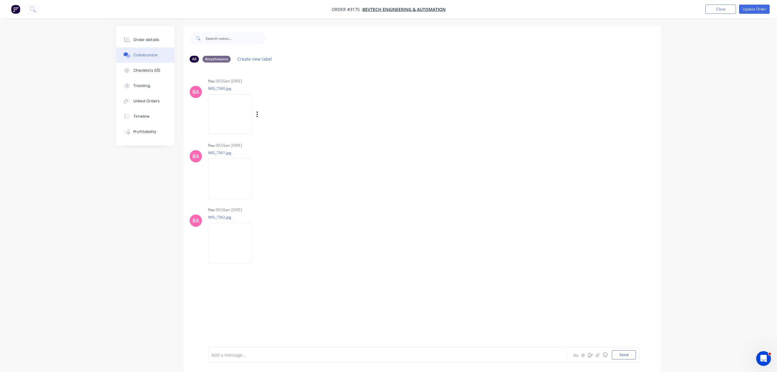
click at [235, 111] on img at bounding box center [230, 114] width 44 height 40
click at [245, 125] on img at bounding box center [230, 114] width 44 height 40
click at [238, 184] on img at bounding box center [230, 178] width 44 height 40
click at [245, 244] on img at bounding box center [230, 243] width 44 height 40
click at [232, 186] on img at bounding box center [230, 178] width 44 height 40
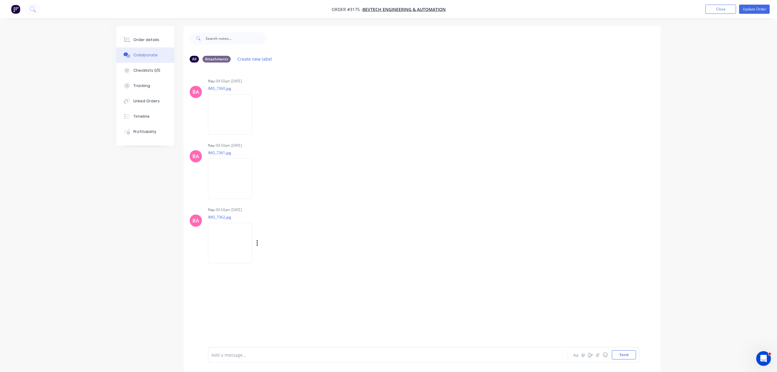
click at [243, 246] on img at bounding box center [230, 243] width 44 height 40
click at [154, 42] on div "Order details" at bounding box center [146, 40] width 26 height 6
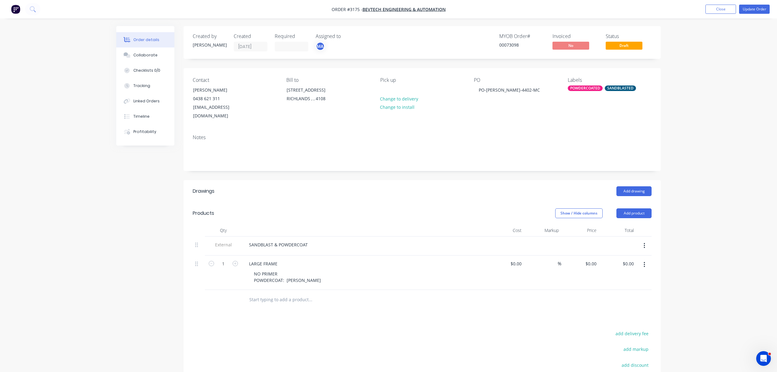
click at [280, 293] on input "text" at bounding box center [310, 299] width 122 height 12
paste input "[PERSON_NAME]-4402-MC"
type input "[PERSON_NAME]-4402-MC"
drag, startPoint x: 277, startPoint y: 293, endPoint x: 211, endPoint y: 293, distance: 66.1
click at [211, 293] on div "[PERSON_NAME]-4402-MC Add [PERSON_NAME]-4402-MC to order No results found" at bounding box center [422, 300] width 459 height 20
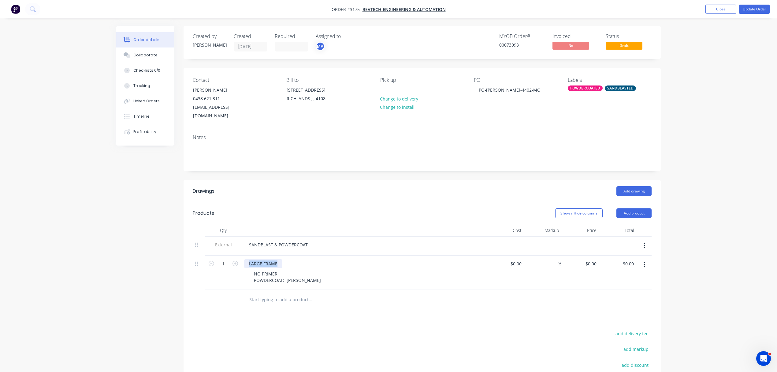
drag, startPoint x: 277, startPoint y: 256, endPoint x: 250, endPoint y: 257, distance: 27.3
click at [250, 259] on div "LARGE FRAME" at bounding box center [263, 263] width 38 height 9
drag, startPoint x: 259, startPoint y: 255, endPoint x: 264, endPoint y: 292, distance: 37.4
click at [264, 293] on input "text" at bounding box center [310, 299] width 122 height 12
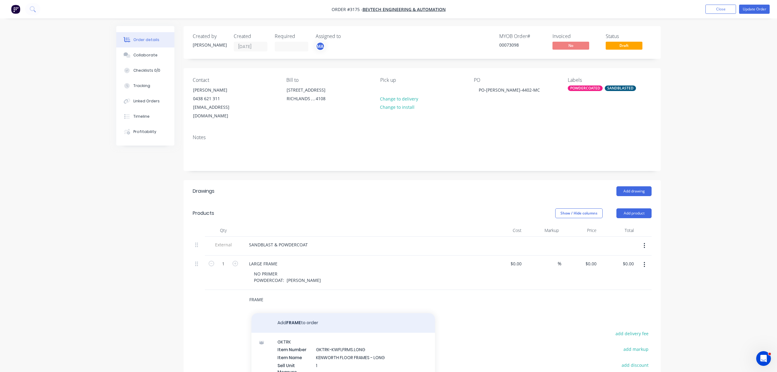
type input "FRAME"
click at [294, 314] on button "Add FRAME to order" at bounding box center [344, 323] width 184 height 20
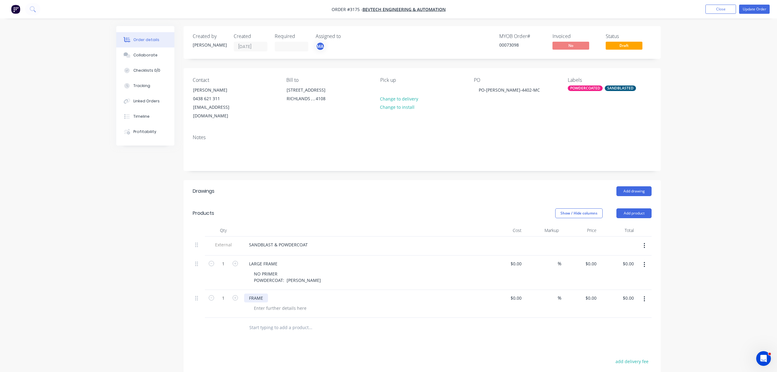
click at [249, 293] on div "FRAME" at bounding box center [256, 297] width 24 height 9
drag, startPoint x: 312, startPoint y: 274, endPoint x: 262, endPoint y: 270, distance: 50.0
click at [252, 269] on div "NO PRIMER POWDERCOAT: [PERSON_NAME]" at bounding box center [287, 276] width 77 height 15
click at [310, 274] on div "NO PRIMER POWDERCOAT: [PERSON_NAME]" at bounding box center [287, 276] width 77 height 15
drag, startPoint x: 312, startPoint y: 272, endPoint x: 264, endPoint y: 271, distance: 48.4
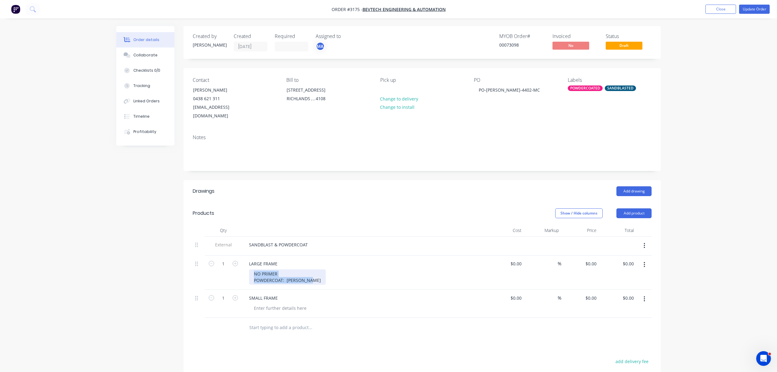
click at [247, 262] on div "LARGE FRAME NO PRIMER POWDERCOAT: [PERSON_NAME]" at bounding box center [364, 272] width 245 height 34
copy div "NO PRIMER POWDERCOAT: [PERSON_NAME]"
click at [278, 303] on div at bounding box center [280, 307] width 62 height 9
paste div
click at [277, 312] on div "SMALL FRAME NO PRIMER POWDERCOAT: [PERSON_NAME]" at bounding box center [364, 307] width 245 height 34
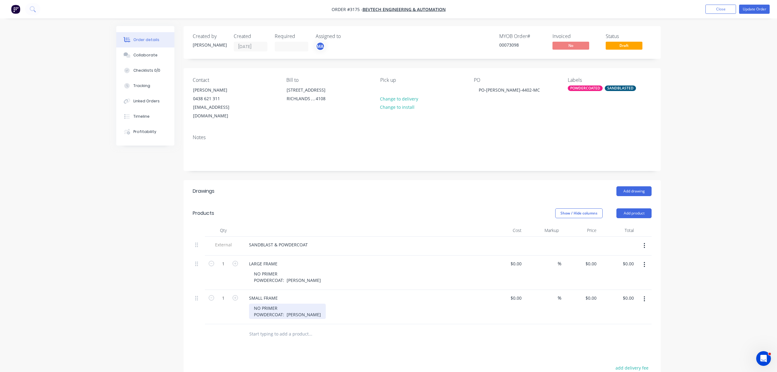
click at [315, 308] on div "NO PRIMER POWDERCOAT: [PERSON_NAME]" at bounding box center [287, 310] width 77 height 15
drag, startPoint x: 286, startPoint y: 305, endPoint x: 332, endPoint y: 307, distance: 46.3
click at [332, 307] on div "NO PRIMER POWDERCOAT: [PERSON_NAME]" at bounding box center [366, 310] width 235 height 15
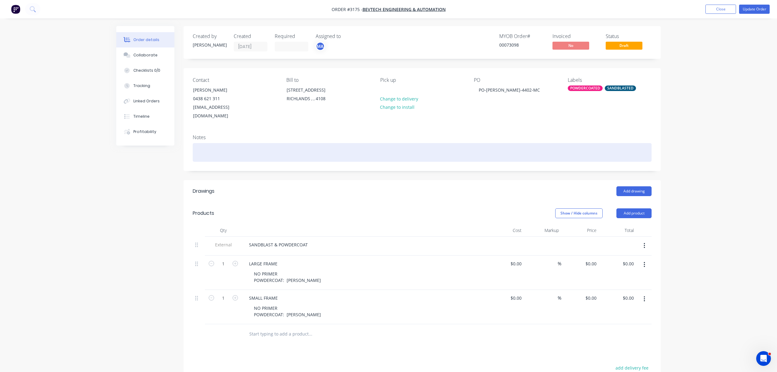
click at [210, 143] on div at bounding box center [422, 152] width 459 height 19
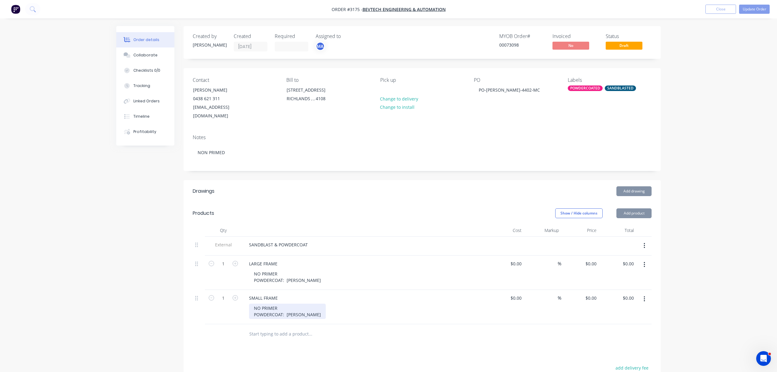
click at [298, 307] on div "NO PRIMER POWDERCOAT: [PERSON_NAME]" at bounding box center [287, 310] width 77 height 15
click at [313, 305] on div "NO PRIMER POWDERCOAT: [PERSON_NAME]" at bounding box center [287, 310] width 77 height 15
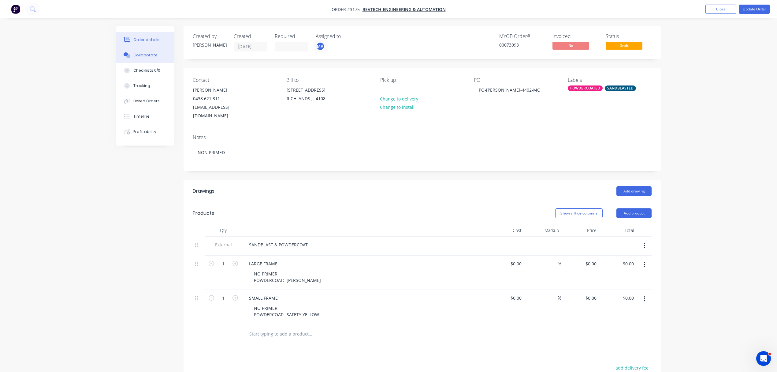
click at [144, 53] on div "Collaborate" at bounding box center [145, 55] width 24 height 6
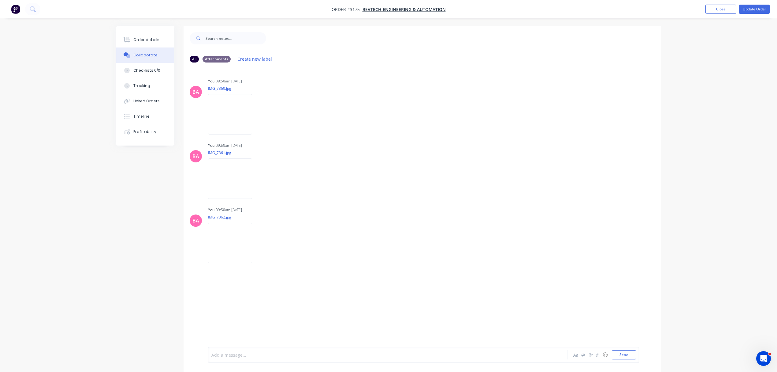
click at [241, 354] on div at bounding box center [371, 354] width 318 height 6
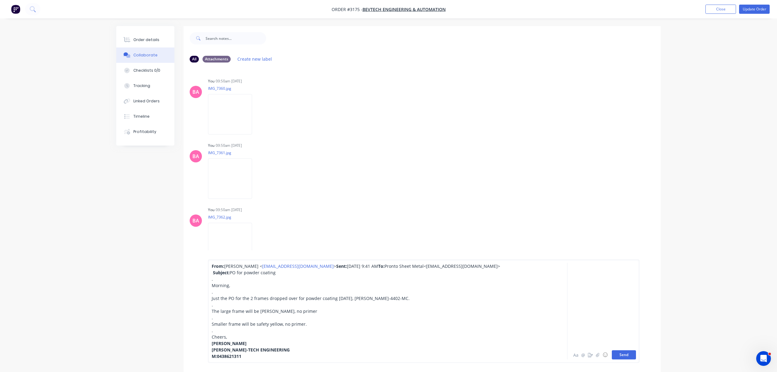
click at [623, 351] on button "Send" at bounding box center [624, 354] width 24 height 9
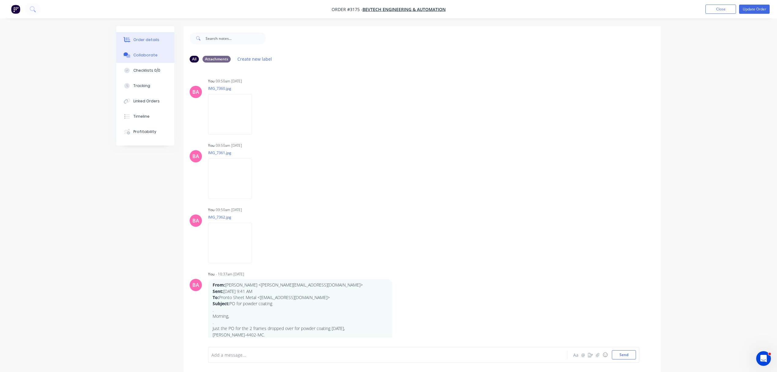
click at [145, 39] on div "Order details" at bounding box center [146, 40] width 26 height 6
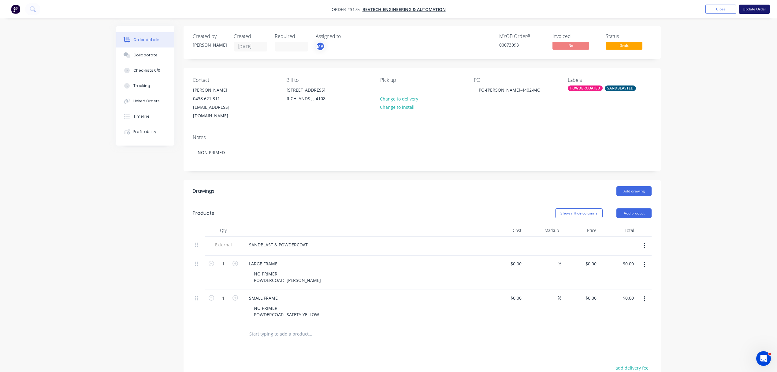
click at [755, 7] on button "Update Order" at bounding box center [754, 9] width 31 height 9
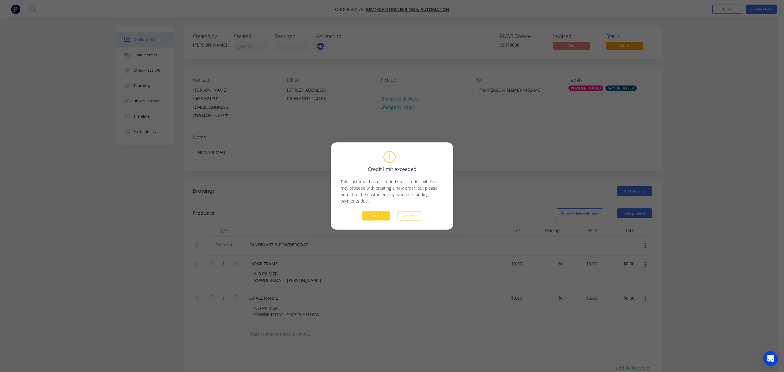
click at [373, 216] on button "Continue" at bounding box center [376, 215] width 28 height 9
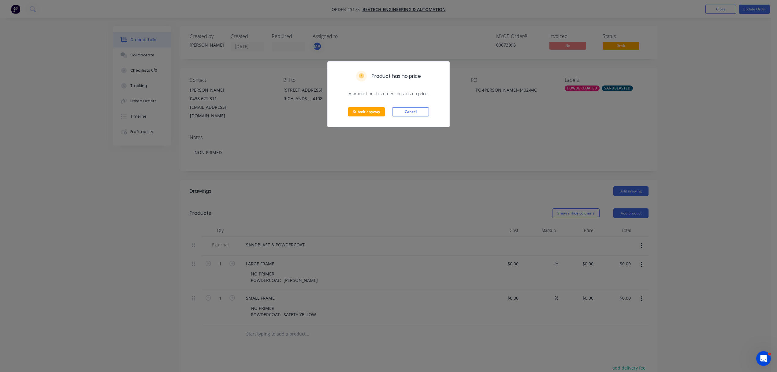
click at [366, 107] on div "Submit anyway Cancel" at bounding box center [389, 112] width 122 height 30
click at [370, 115] on button "Submit anyway" at bounding box center [366, 111] width 37 height 9
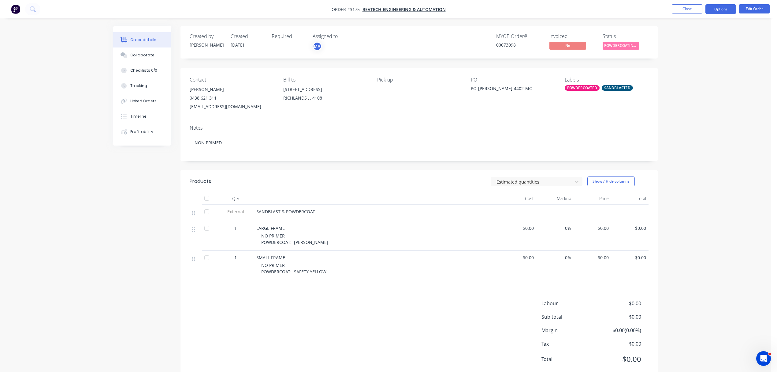
click at [715, 6] on button "Options" at bounding box center [721, 9] width 31 height 10
click at [697, 62] on div "Order Confirmation" at bounding box center [703, 61] width 56 height 9
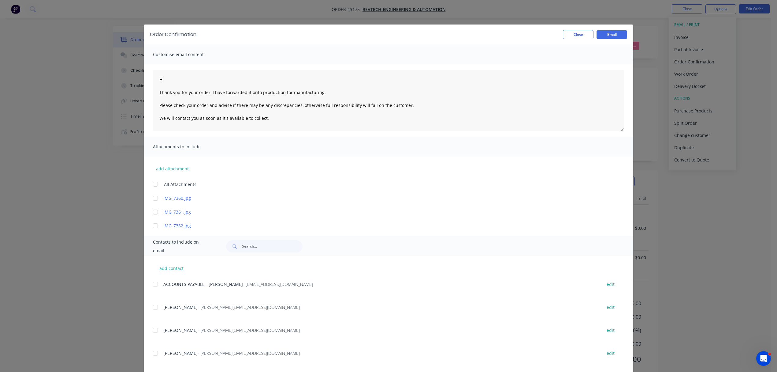
click at [153, 332] on div at bounding box center [155, 330] width 12 height 12
click at [168, 80] on textarea "Hi Thank you for your order, I have forwarded it onto production for manufactur…" at bounding box center [388, 100] width 471 height 61
type textarea "Hi [PERSON_NAME] Thank you for your order, I have forwarded it onto production …"
click at [620, 32] on button "Email" at bounding box center [612, 34] width 31 height 9
click at [577, 35] on button "Close" at bounding box center [578, 34] width 31 height 9
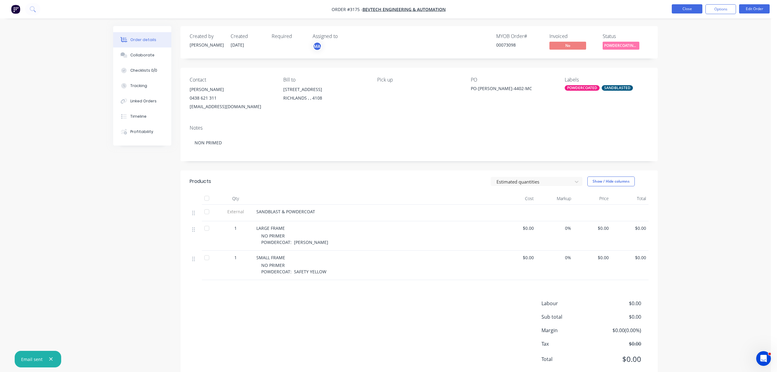
click at [686, 9] on button "Close" at bounding box center [687, 8] width 31 height 9
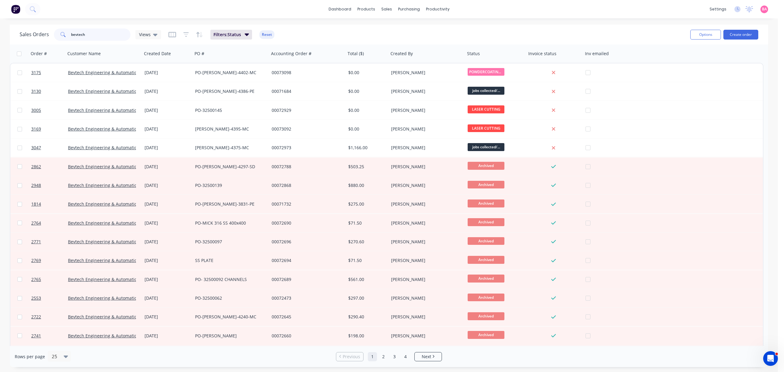
click at [86, 32] on input "bevtech" at bounding box center [101, 34] width 60 height 12
drag, startPoint x: 86, startPoint y: 32, endPoint x: 30, endPoint y: 31, distance: 56.0
click at [30, 31] on div "Sales Orders bevtech Views" at bounding box center [90, 34] width 141 height 12
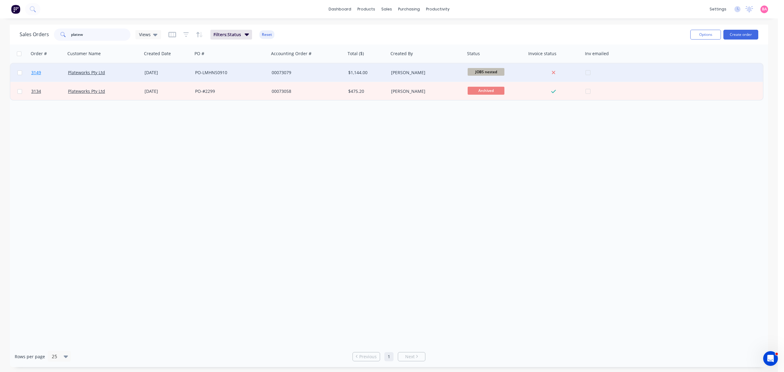
type input "platew"
click at [35, 73] on span "3149" at bounding box center [36, 72] width 10 height 6
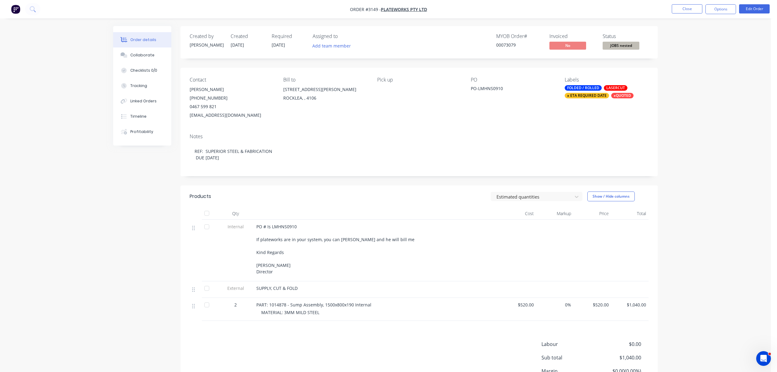
click at [586, 96] on div "x ETA REQUIRED DATE" at bounding box center [587, 96] width 44 height 6
click at [576, 135] on div at bounding box center [576, 135] width 12 height 12
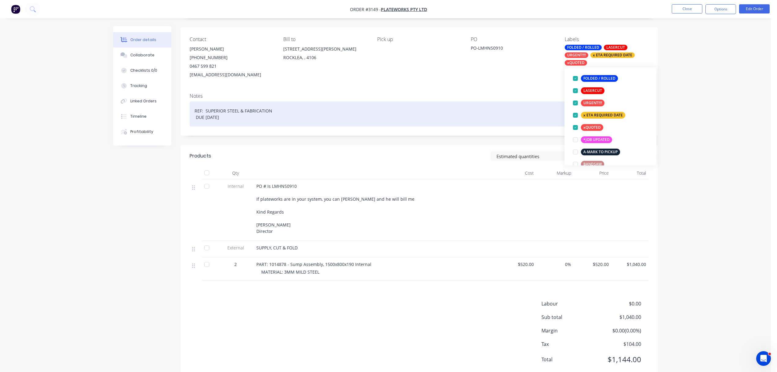
scroll to position [41, 0]
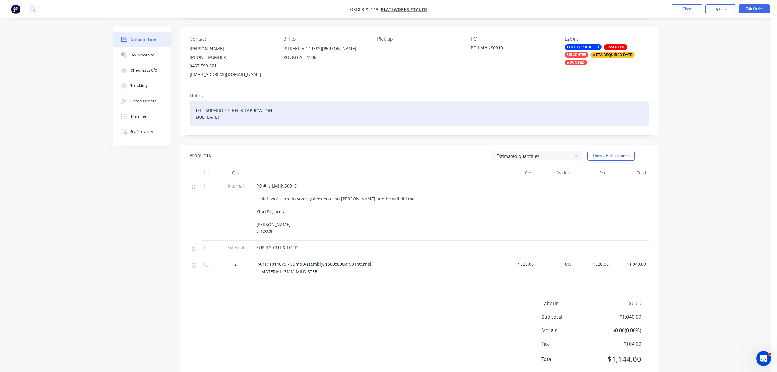
click at [511, 114] on div "REF: SUPERIOR STEEL & FABRICATION DUE [DATE]" at bounding box center [419, 113] width 459 height 25
click at [196, 114] on div "REF: SUPERIOR STEEL & FABRICATION DUE [DATE]" at bounding box center [419, 113] width 459 height 25
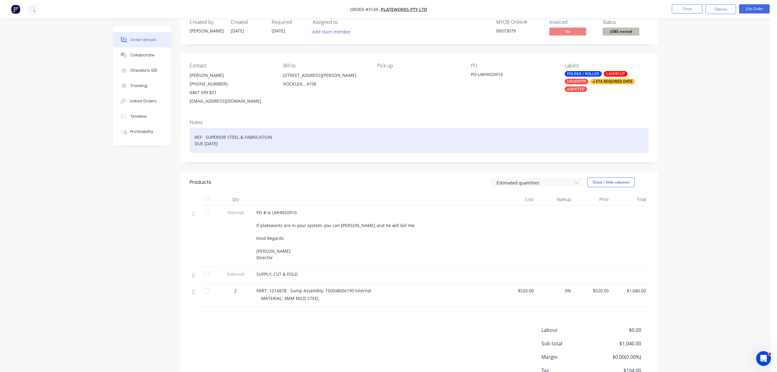
scroll to position [0, 0]
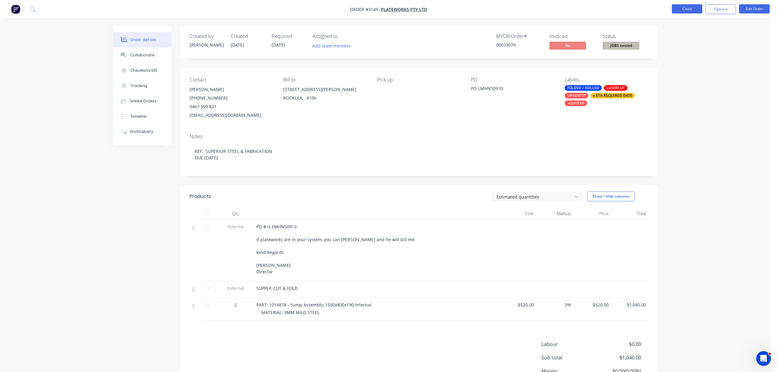
click at [682, 7] on button "Close" at bounding box center [687, 8] width 31 height 9
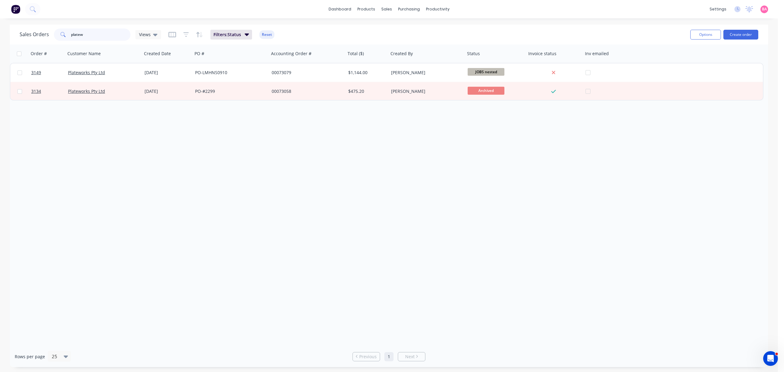
drag, startPoint x: 91, startPoint y: 36, endPoint x: 52, endPoint y: 36, distance: 38.9
click at [52, 36] on div "Sales Orders platew Views" at bounding box center [90, 34] width 141 height 12
type input "f"
type input "dove"
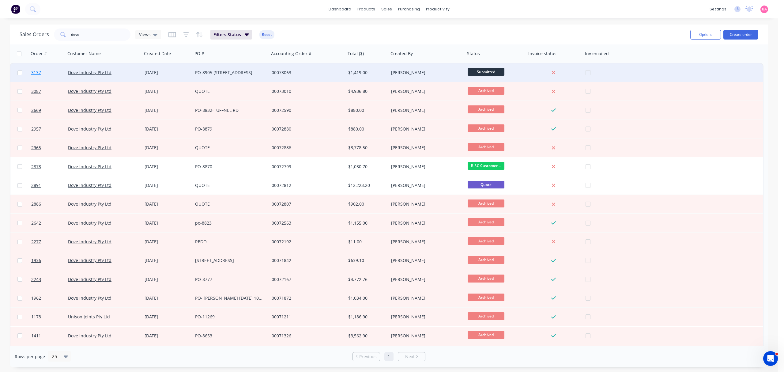
click at [34, 71] on span "3137" at bounding box center [36, 72] width 10 height 6
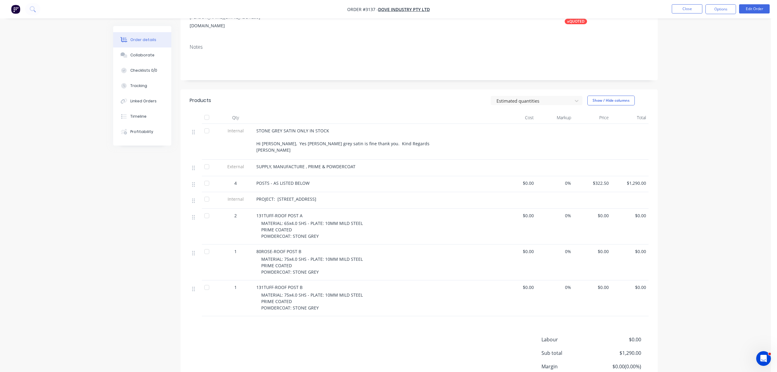
scroll to position [95, 0]
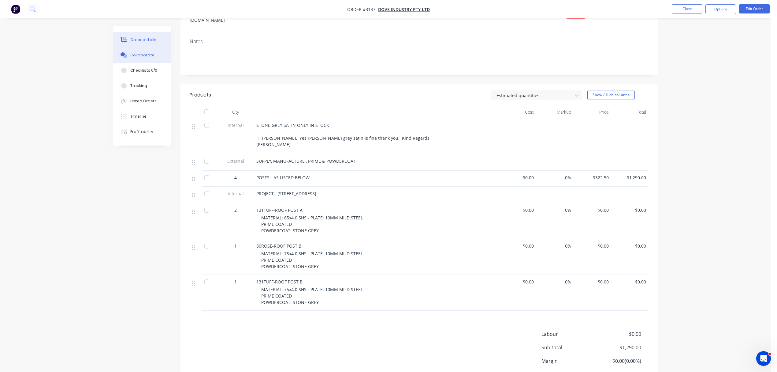
click at [137, 49] on button "Collaborate" at bounding box center [142, 54] width 58 height 15
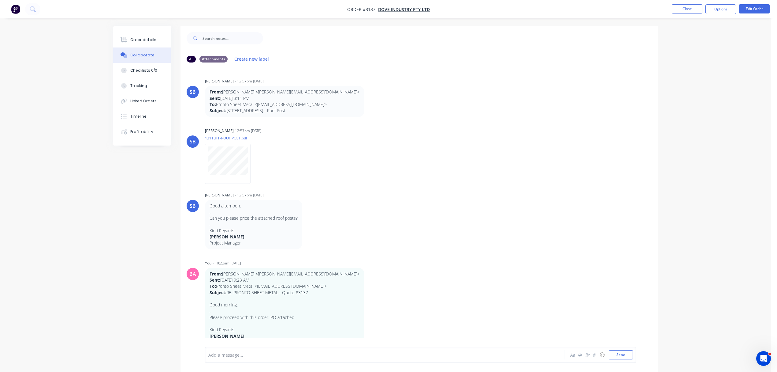
click at [239, 355] on div at bounding box center [368, 354] width 318 height 6
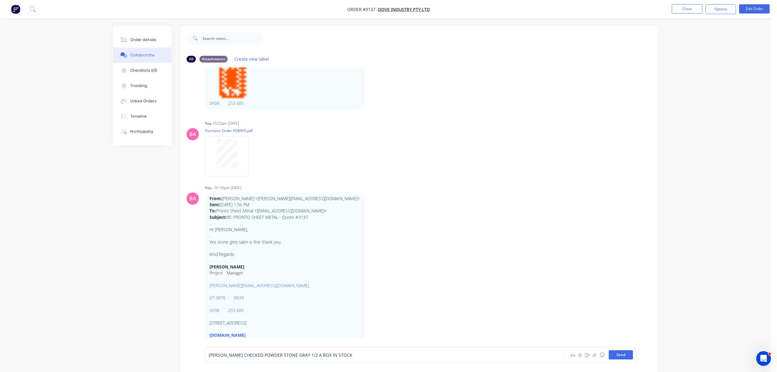
click at [630, 355] on button "Send" at bounding box center [621, 354] width 24 height 9
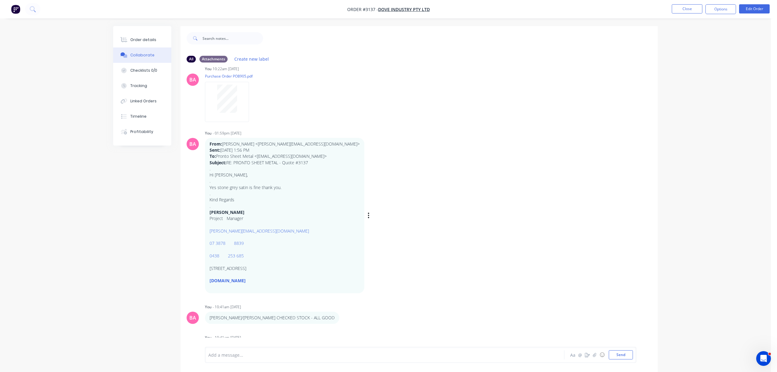
scroll to position [440, 0]
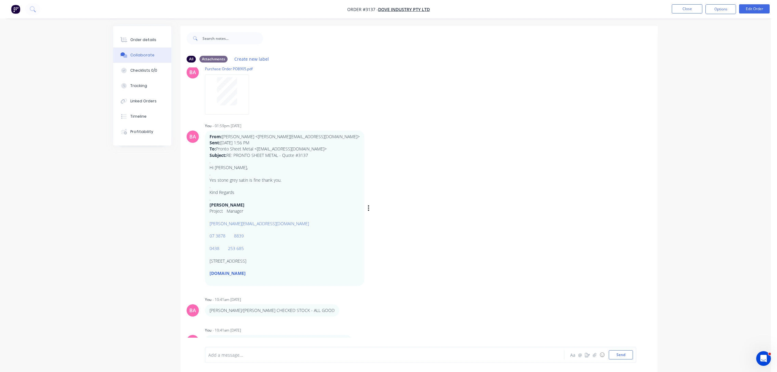
click at [470, 250] on div "BA You - 01:59pm [DATE] From: [PERSON_NAME] <[PERSON_NAME][EMAIL_ADDRESS][DOMAI…" at bounding box center [419, 203] width 477 height 164
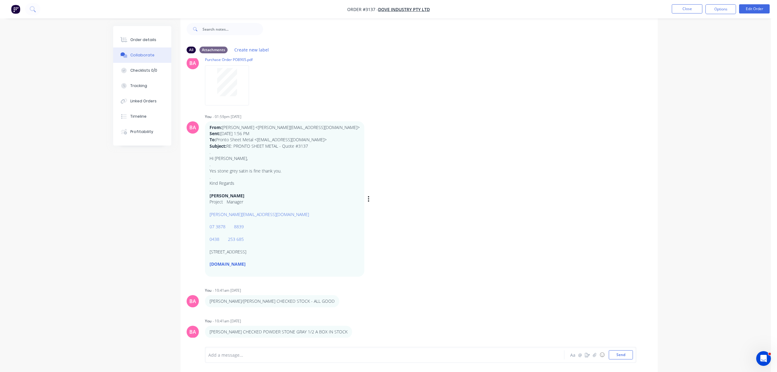
scroll to position [10, 0]
click at [151, 39] on div "Order details" at bounding box center [143, 40] width 26 height 6
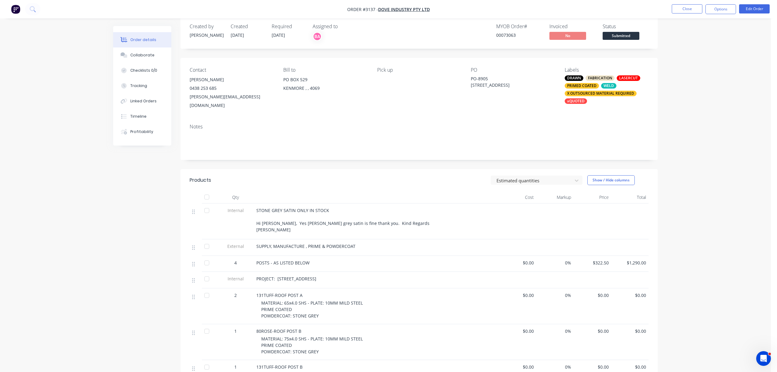
click at [330, 207] on div "STONE GREY SATIN ONLY IN STOCK Hi [PERSON_NAME], Yes [PERSON_NAME] grey satin i…" at bounding box center [376, 220] width 240 height 26
click at [750, 6] on button "Edit Order" at bounding box center [754, 8] width 31 height 9
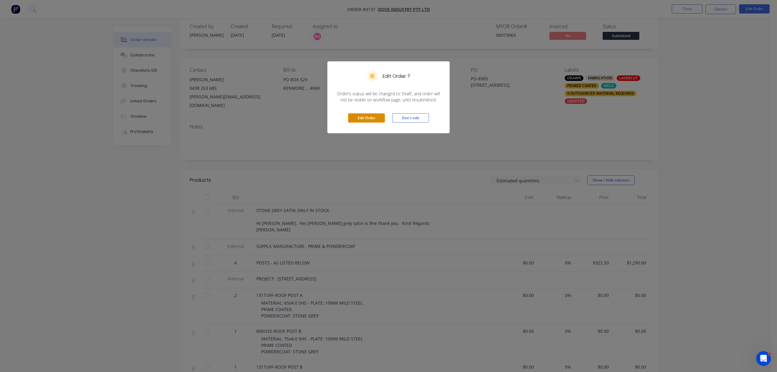
click at [370, 117] on button "Edit Order" at bounding box center [366, 117] width 37 height 9
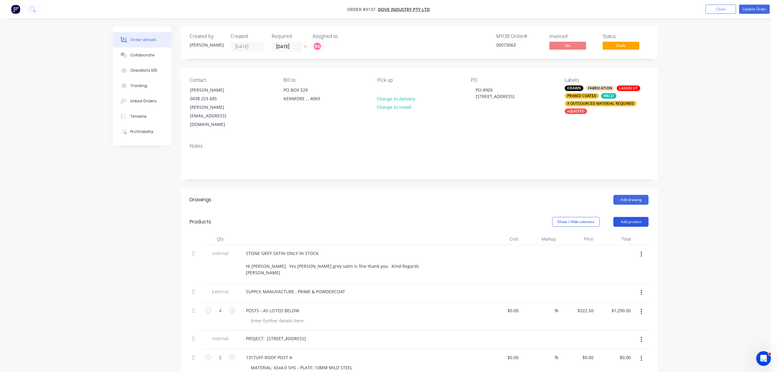
click at [632, 217] on button "Add product" at bounding box center [631, 222] width 35 height 10
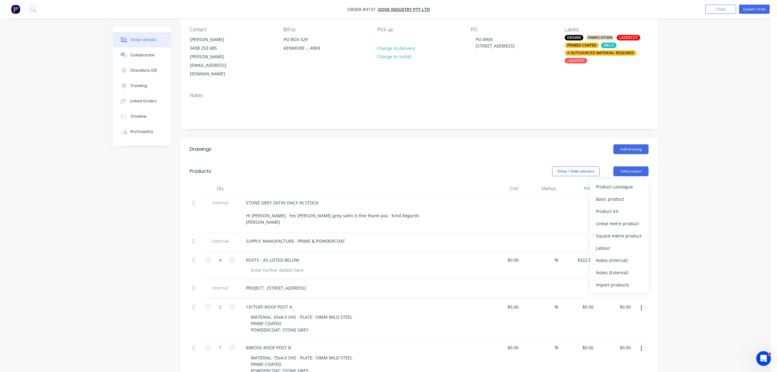
scroll to position [54, 0]
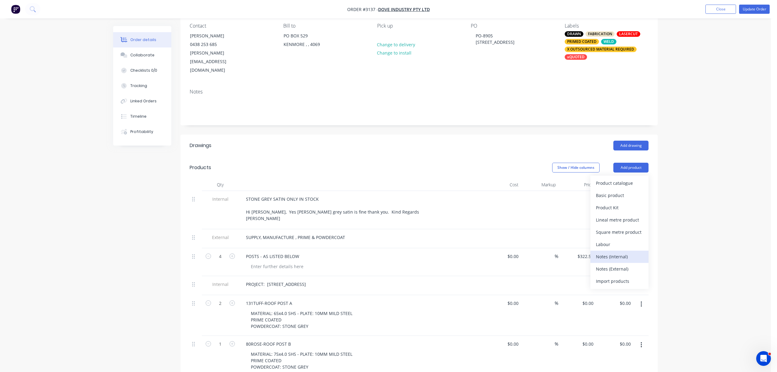
click at [616, 252] on div "Notes (Internal)" at bounding box center [619, 256] width 47 height 9
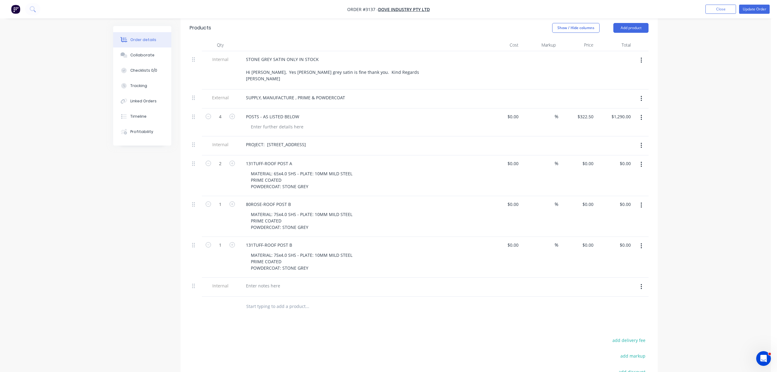
scroll to position [217, 0]
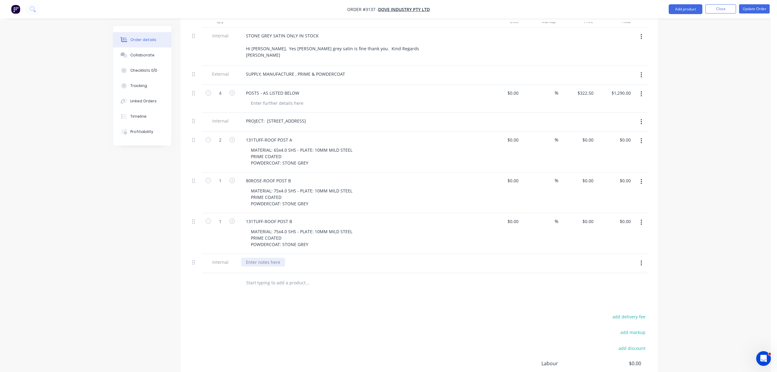
click at [279, 257] on div at bounding box center [263, 261] width 44 height 9
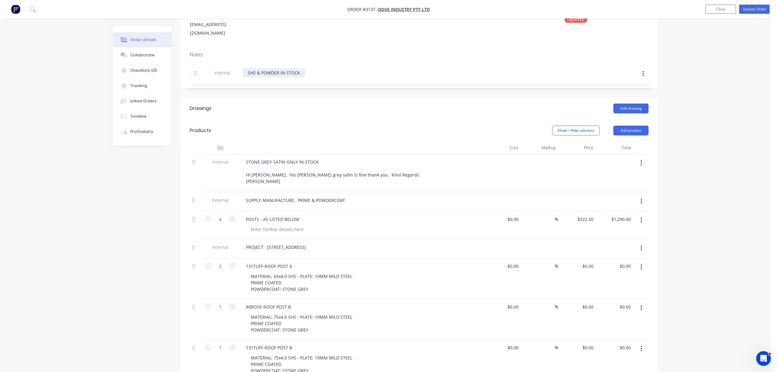
scroll to position [70, 0]
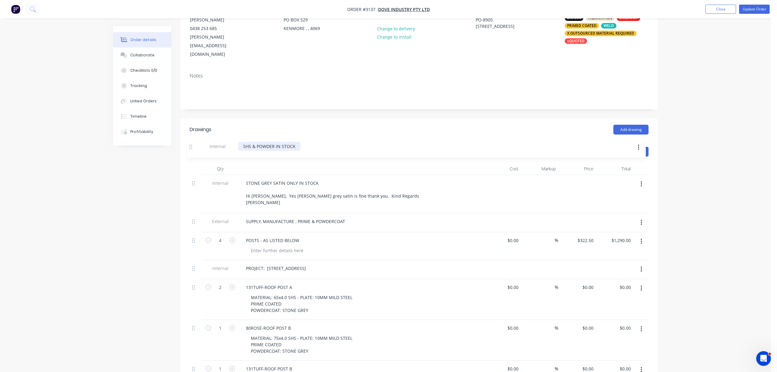
drag, startPoint x: 193, startPoint y: 248, endPoint x: 190, endPoint y: 142, distance: 105.6
click at [190, 142] on div "Products Show / Hide columns Add product Qty Cost Markup Price Total Internal S…" at bounding box center [419, 289] width 477 height 299
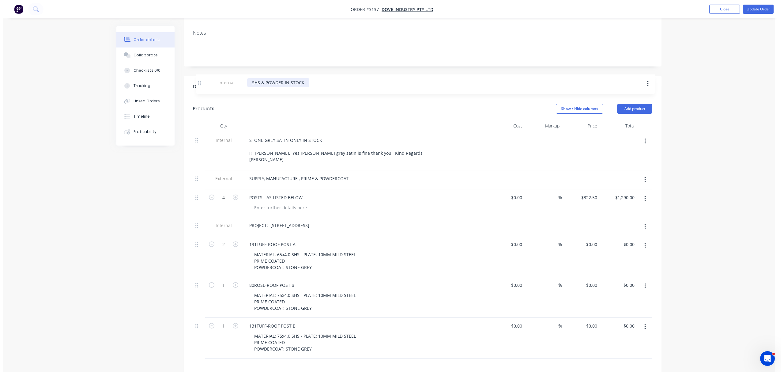
scroll to position [112, 0]
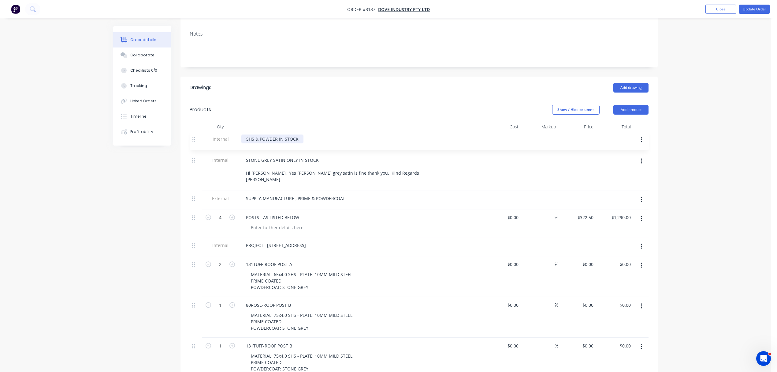
drag, startPoint x: 194, startPoint y: 233, endPoint x: 196, endPoint y: 134, distance: 98.9
click at [196, 134] on div "Internal STONE GREY SATIN ONLY IN STOCK Hi [PERSON_NAME], Yes [PERSON_NAME] gre…" at bounding box center [419, 255] width 459 height 245
click at [760, 9] on button "Update Order" at bounding box center [754, 9] width 31 height 9
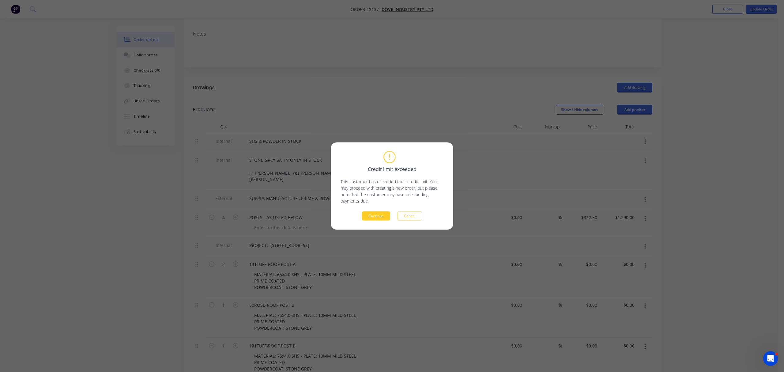
click at [376, 214] on button "Continue" at bounding box center [376, 215] width 28 height 9
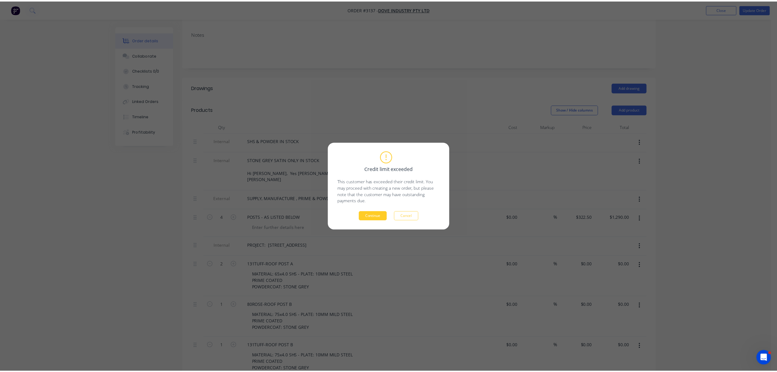
scroll to position [113, 0]
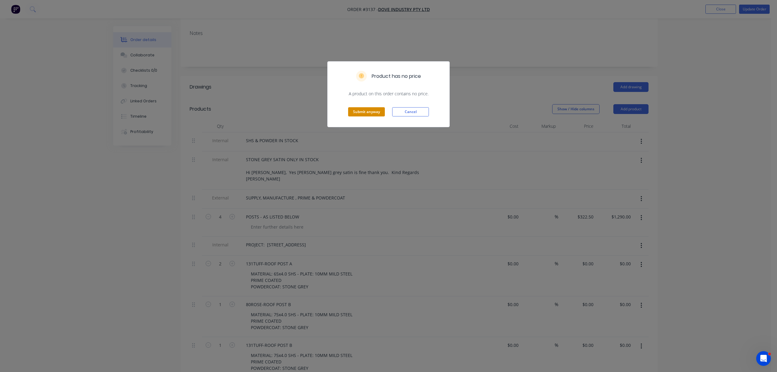
click at [366, 113] on button "Submit anyway" at bounding box center [366, 111] width 37 height 9
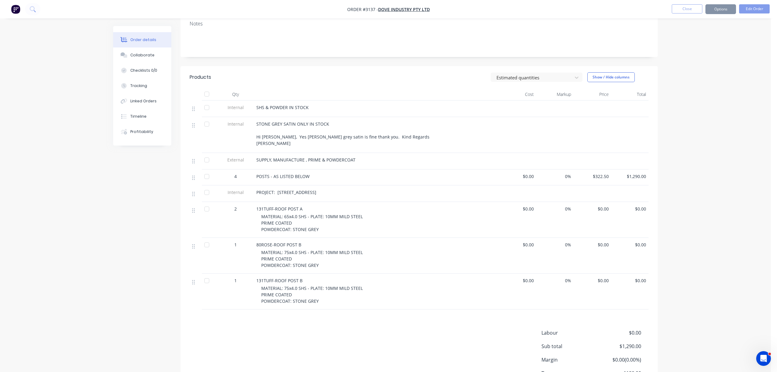
scroll to position [112, 0]
click at [686, 7] on button "Close" at bounding box center [687, 8] width 31 height 9
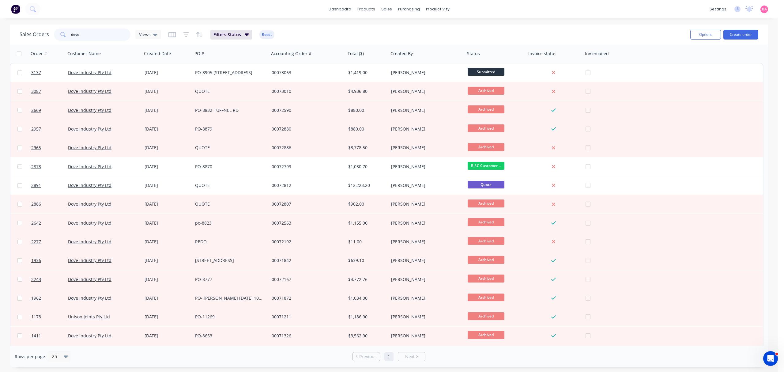
drag, startPoint x: 82, startPoint y: 36, endPoint x: 64, endPoint y: 35, distance: 18.4
click at [64, 35] on div "dove" at bounding box center [92, 34] width 77 height 12
type input "VISTA"
